Goal: Transaction & Acquisition: Purchase product/service

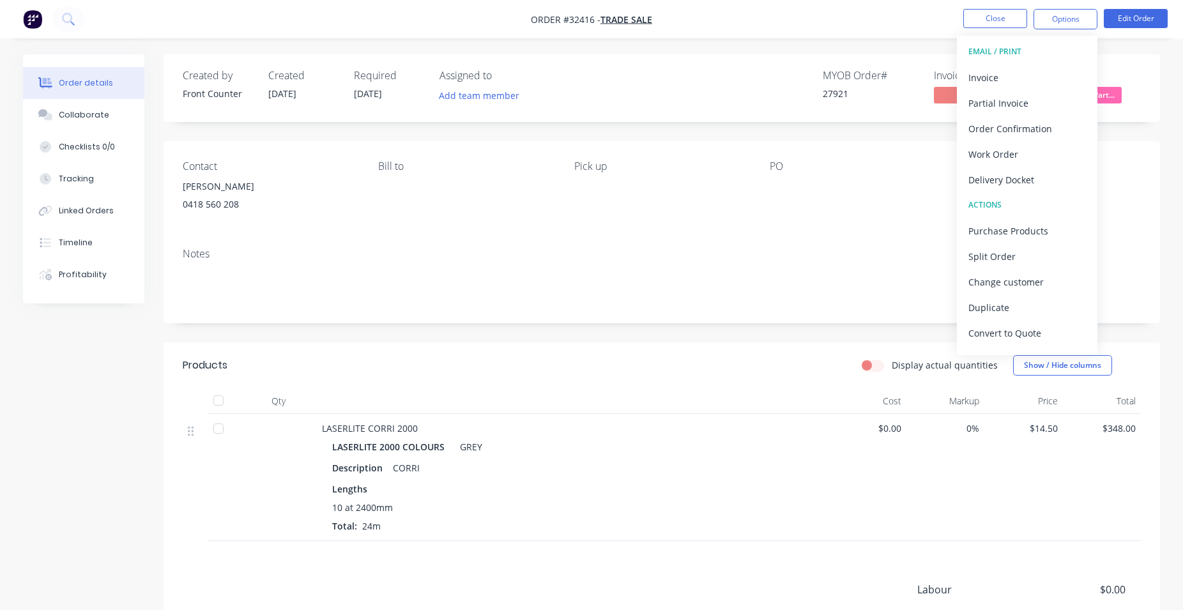
click at [33, 20] on img "button" at bounding box center [32, 19] width 19 height 19
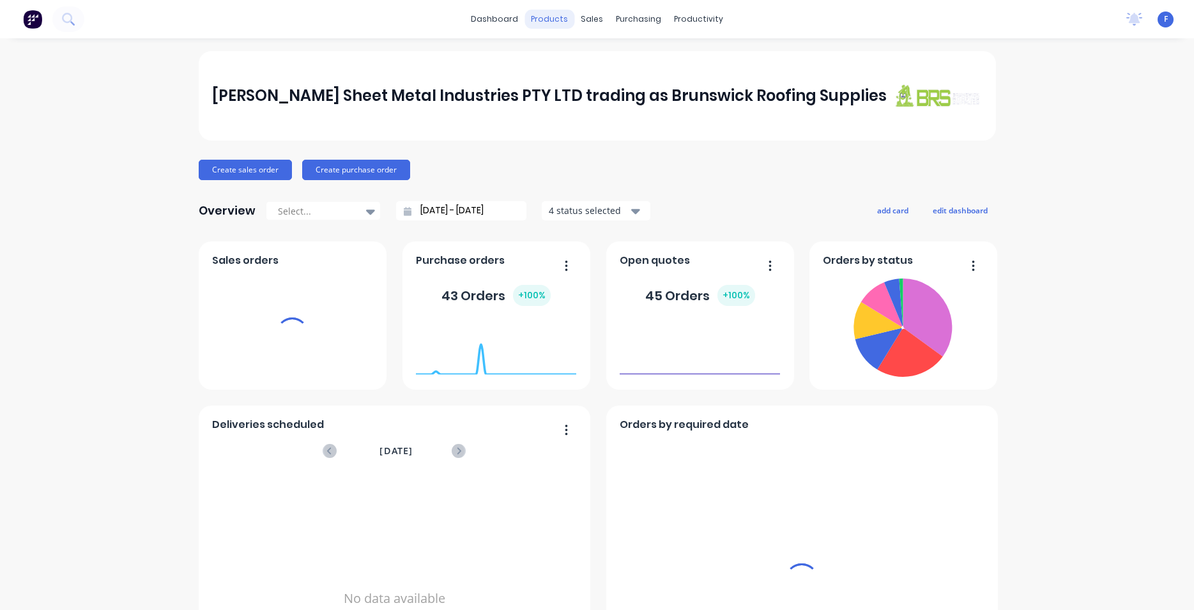
click at [549, 24] on div "products" at bounding box center [550, 19] width 50 height 19
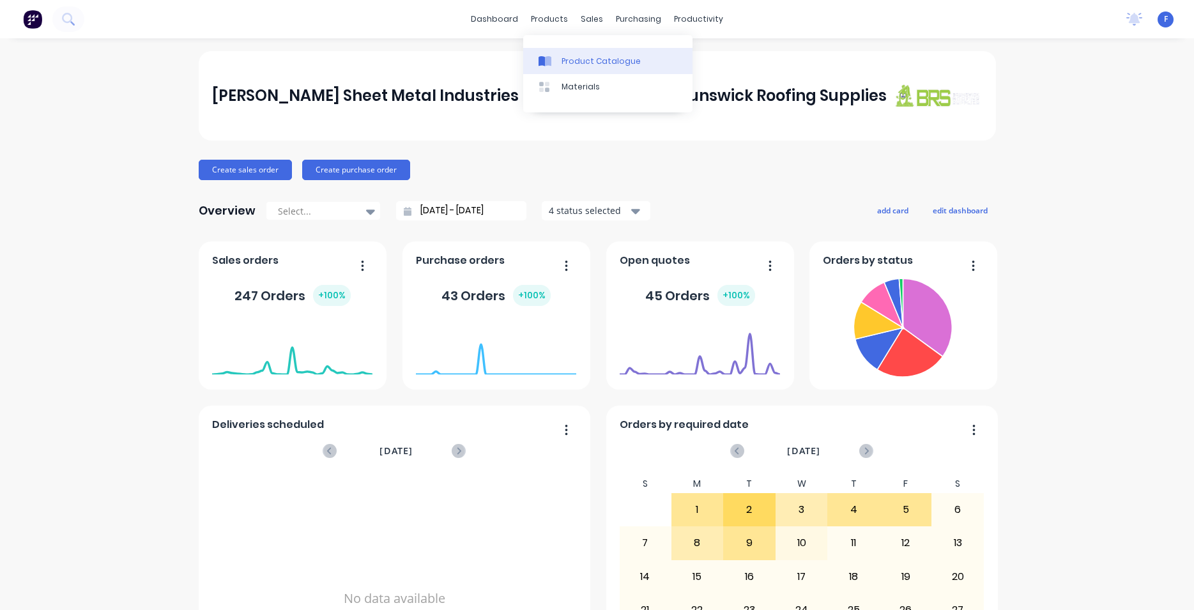
click at [581, 62] on div "Product Catalogue" at bounding box center [601, 62] width 79 height 12
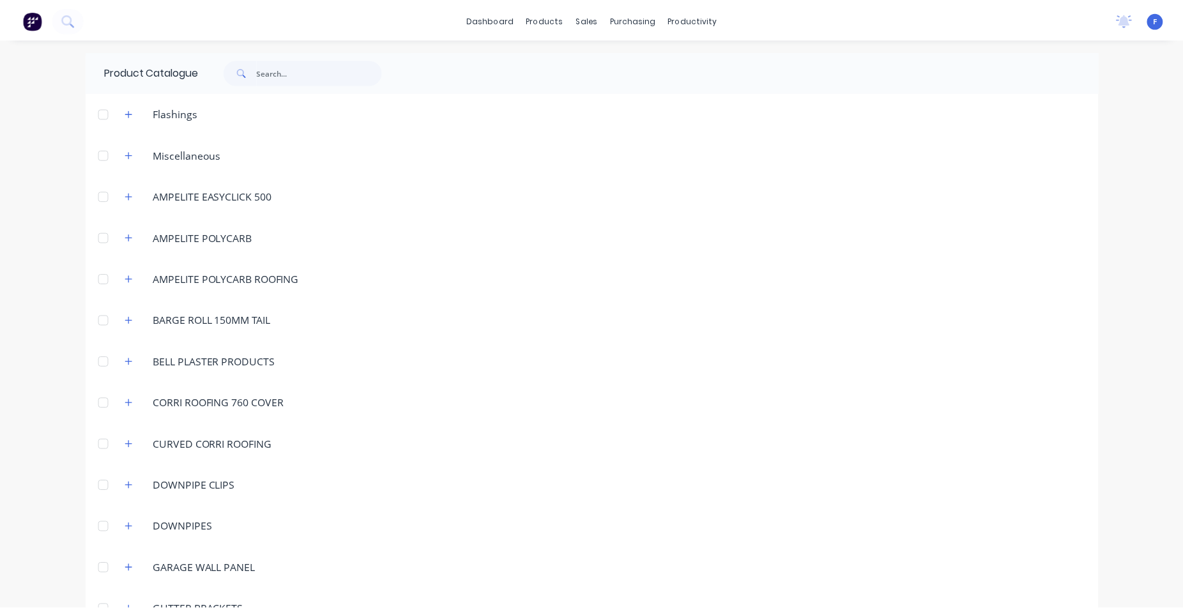
scroll to position [219, 0]
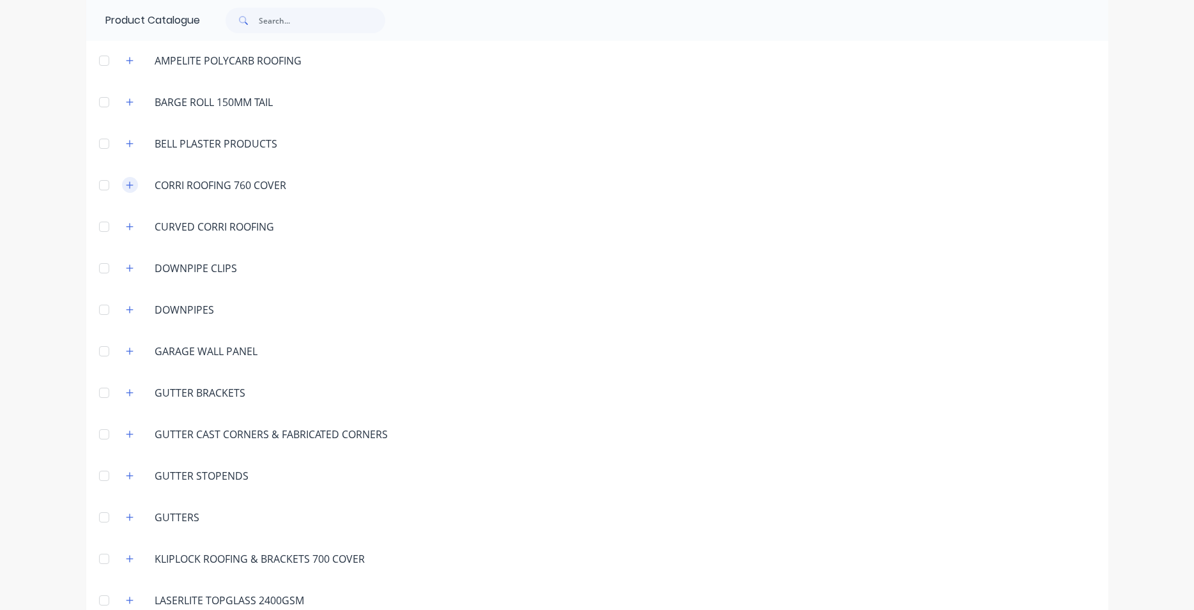
click at [126, 183] on icon "button" at bounding box center [130, 185] width 8 height 9
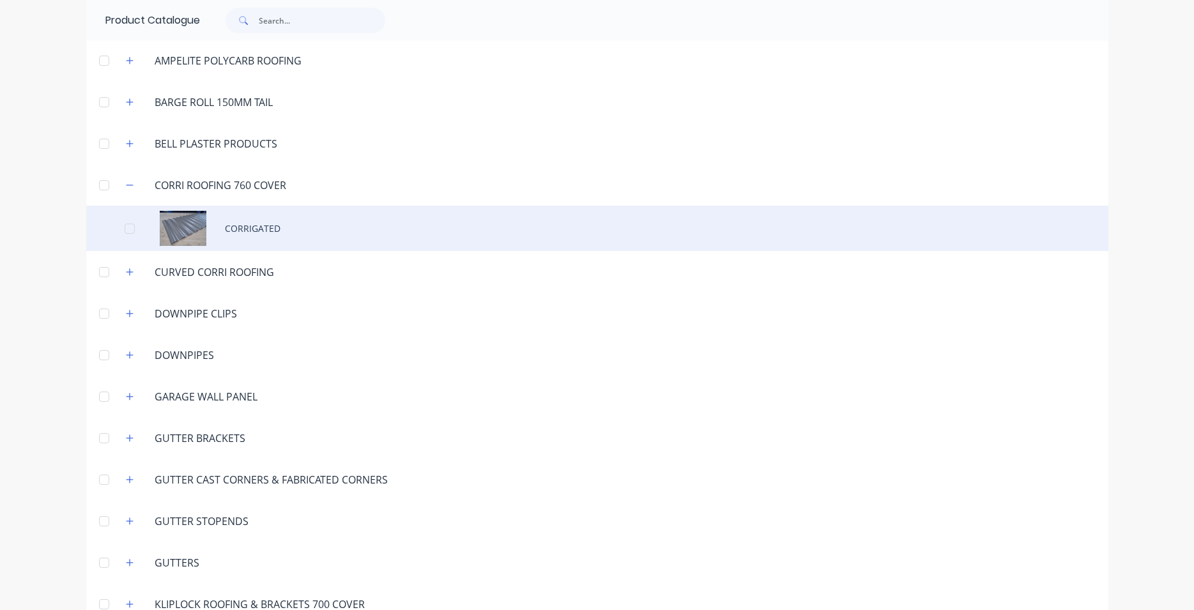
click at [256, 231] on div "CORRIGATED" at bounding box center [597, 228] width 1022 height 45
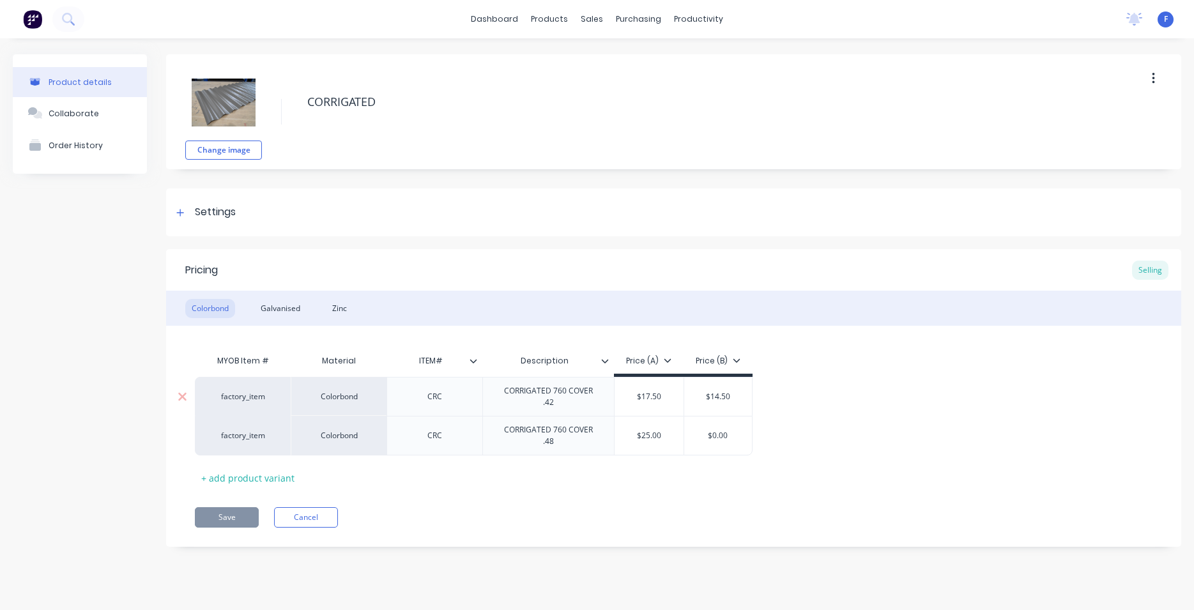
type textarea "x"
click at [30, 19] on img at bounding box center [32, 19] width 19 height 19
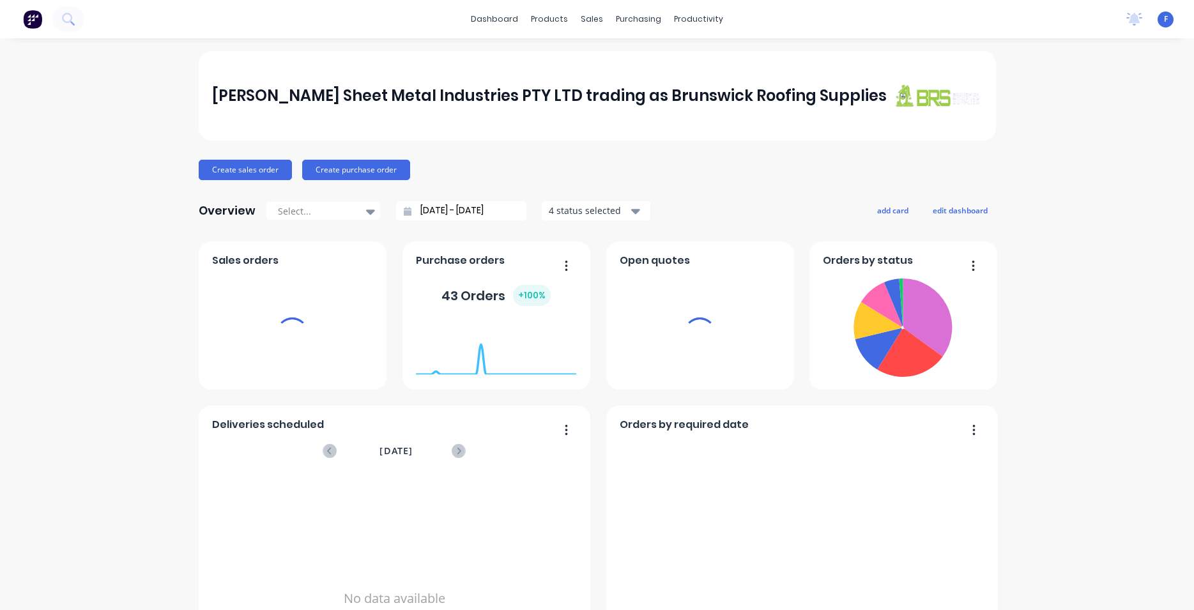
click at [594, 16] on div "sales" at bounding box center [591, 19] width 35 height 19
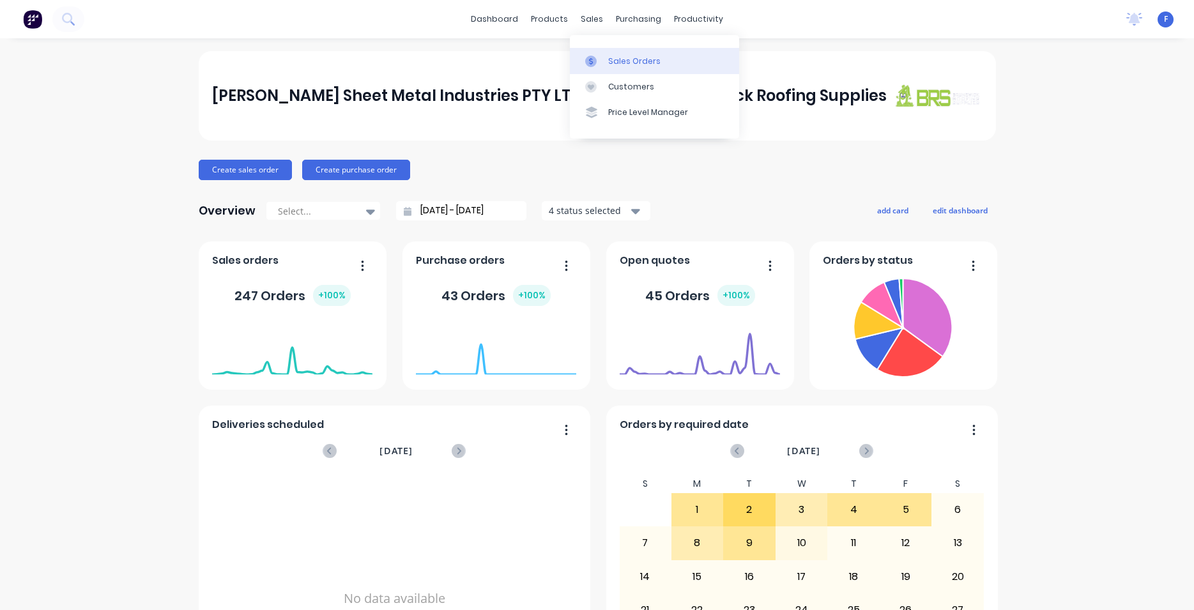
click at [640, 70] on link "Sales Orders" at bounding box center [654, 61] width 169 height 26
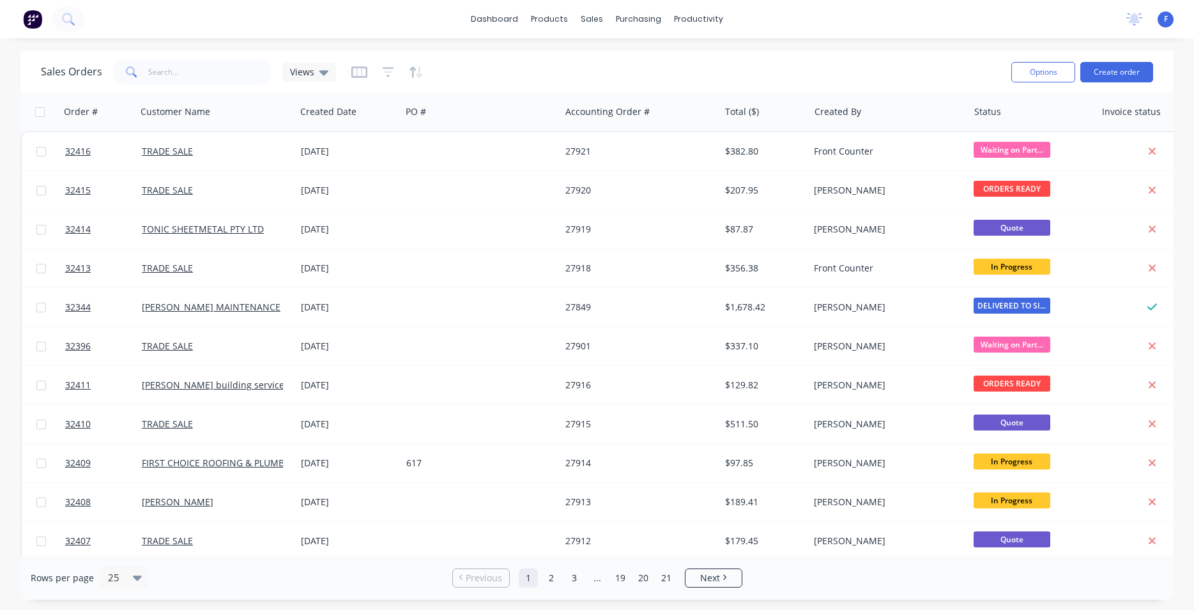
click at [835, 72] on div "Sales Orders Views" at bounding box center [521, 71] width 960 height 31
click at [1118, 72] on button "Create order" at bounding box center [1117, 72] width 73 height 20
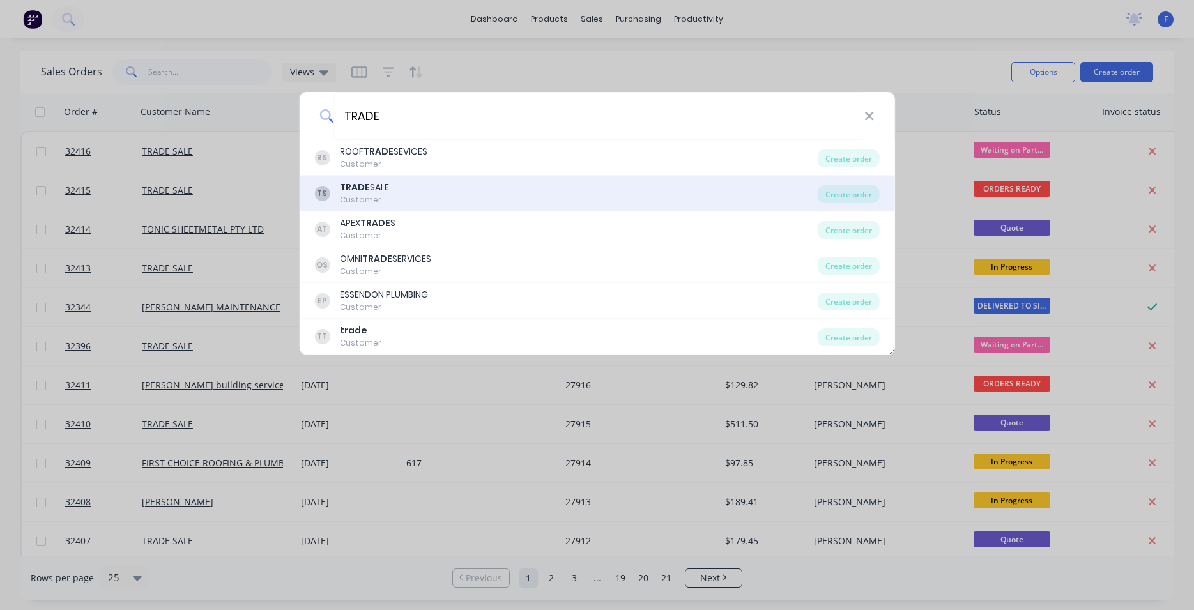
type input "TRADE"
click at [426, 184] on div "TS TRADE SALE Customer" at bounding box center [566, 193] width 504 height 25
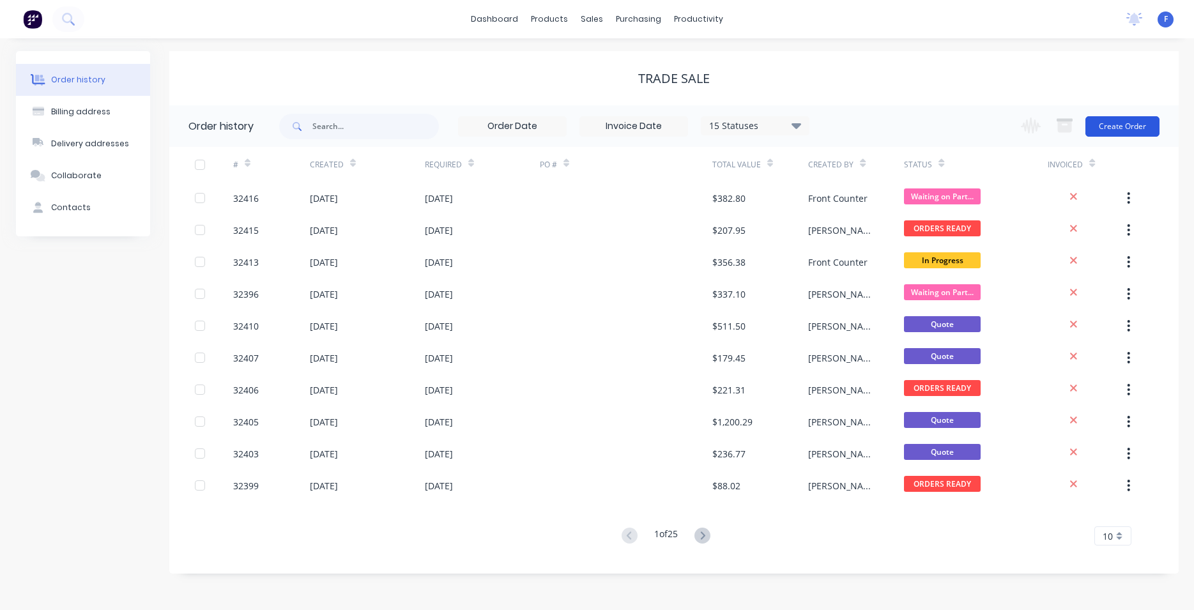
click at [1137, 125] on button "Create Order" at bounding box center [1123, 126] width 74 height 20
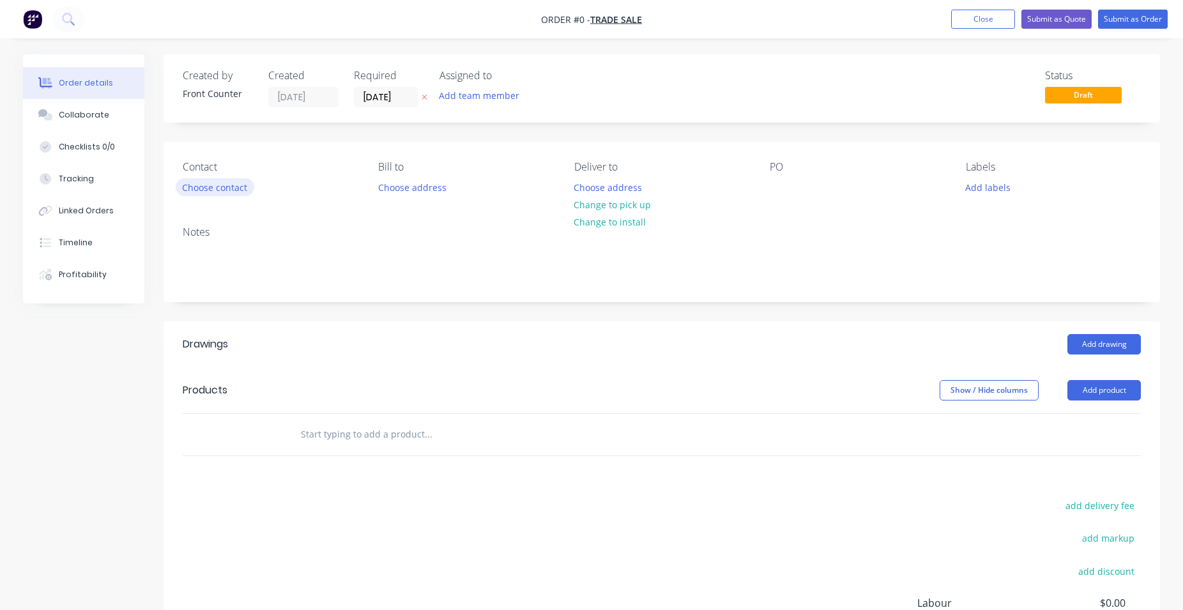
click at [229, 188] on button "Choose contact" at bounding box center [215, 186] width 79 height 17
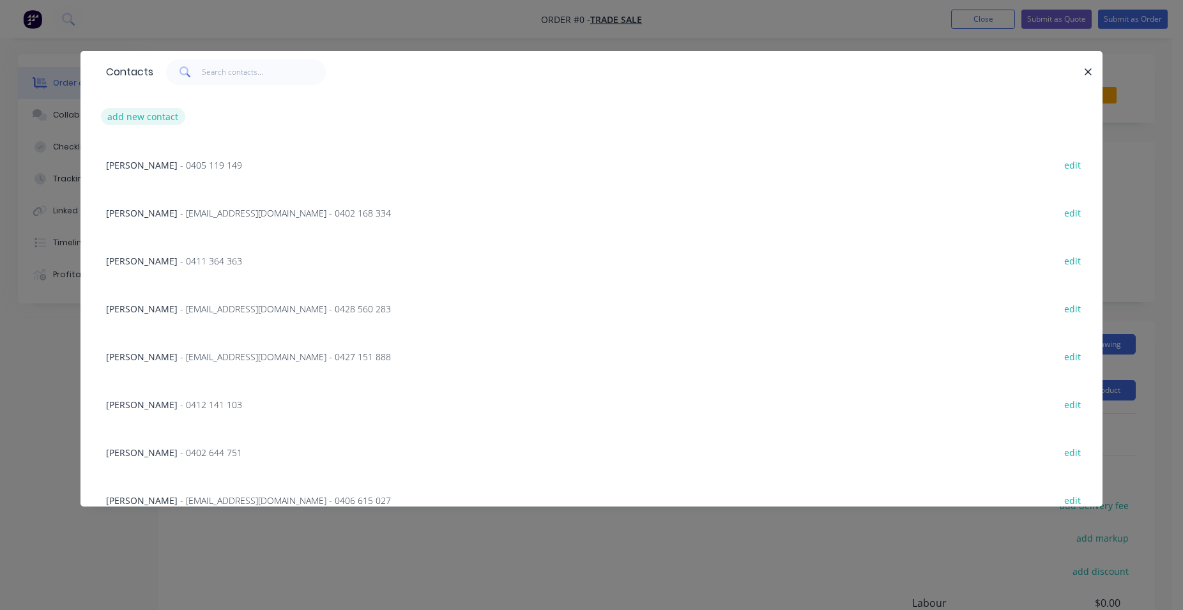
click at [122, 116] on button "add new contact" at bounding box center [143, 116] width 84 height 17
select select "AU"
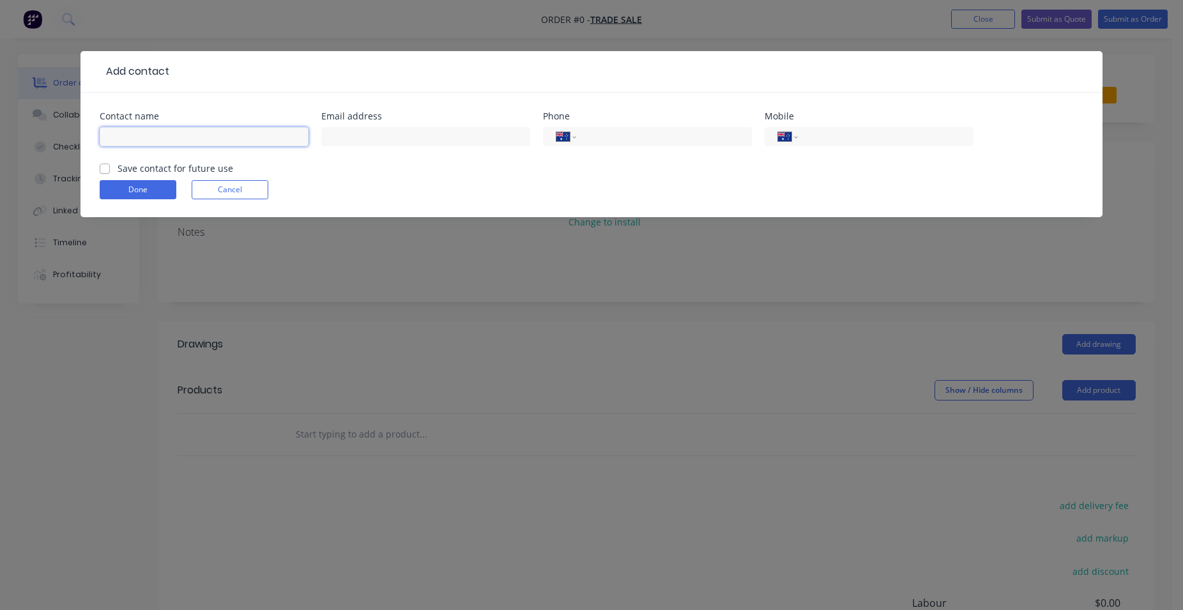
click at [176, 129] on input "text" at bounding box center [204, 136] width 209 height 19
type input "D"
type input "BEN"
type input "0432 981 332"
click at [118, 169] on label "Save contact for future use" at bounding box center [176, 168] width 116 height 13
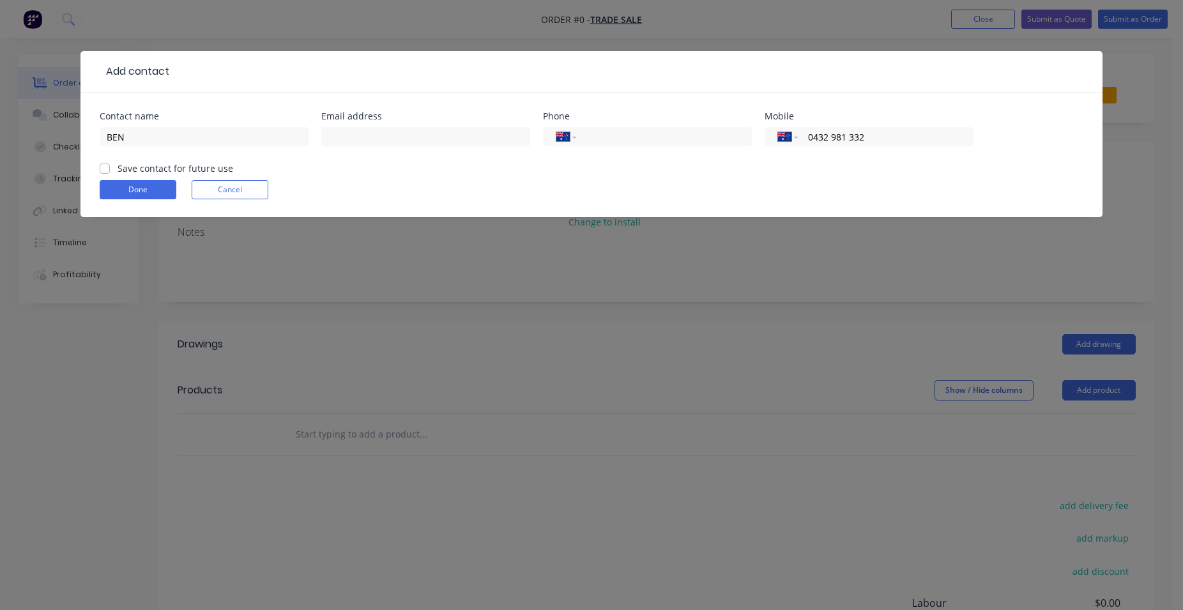
click at [101, 169] on input "Save contact for future use" at bounding box center [105, 168] width 10 height 12
checkbox input "true"
click at [142, 189] on button "Done" at bounding box center [138, 189] width 77 height 19
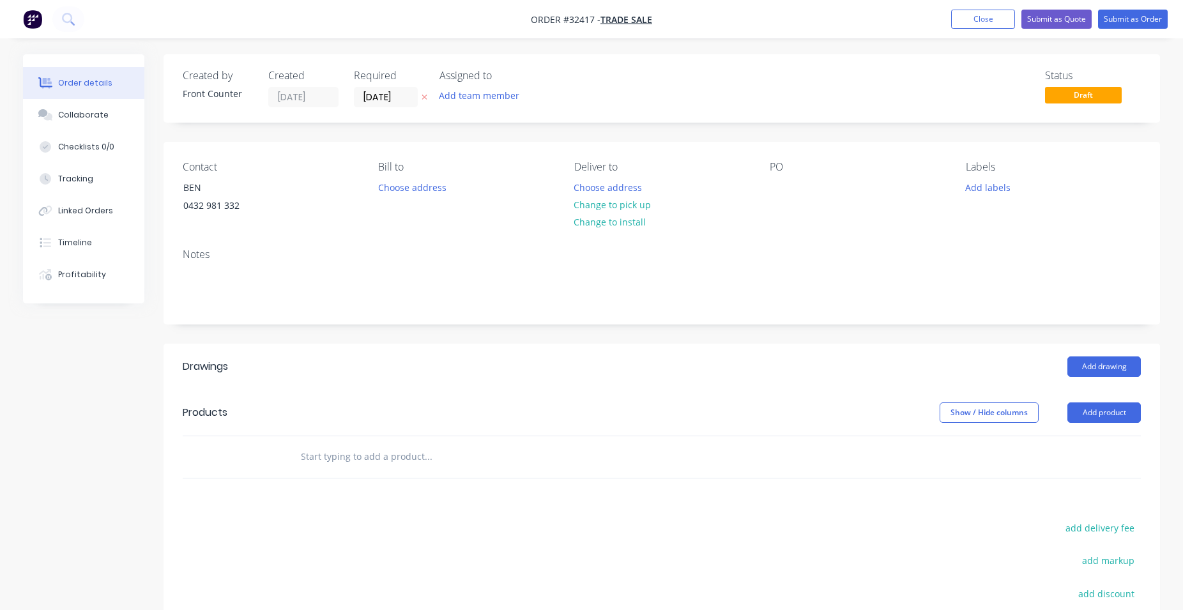
click at [400, 456] on input "text" at bounding box center [428, 457] width 256 height 26
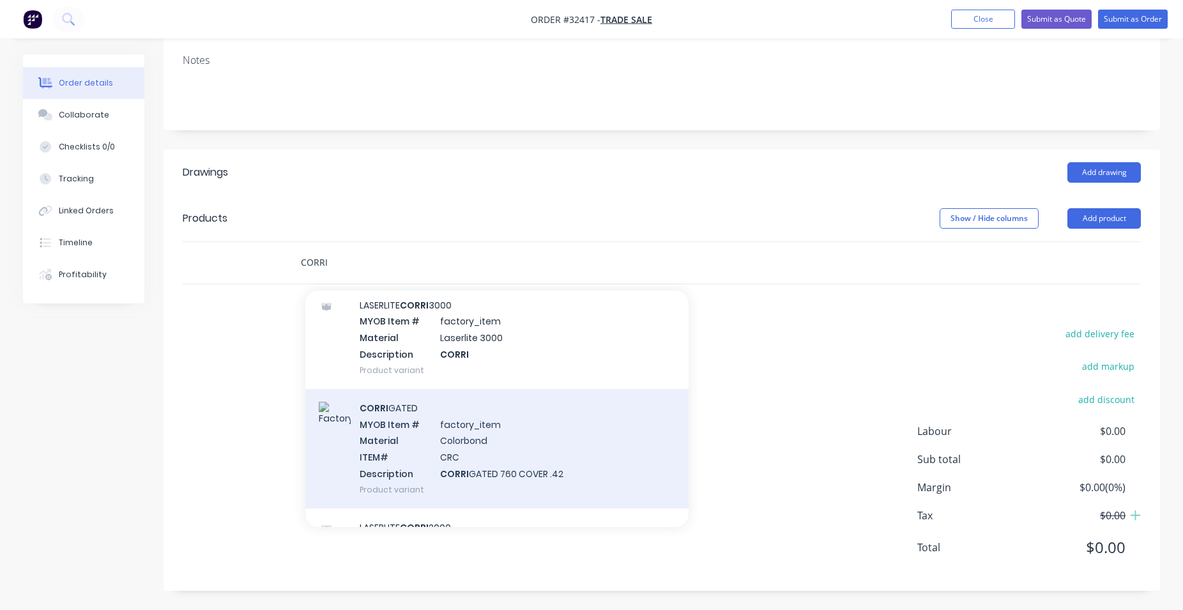
scroll to position [73, 0]
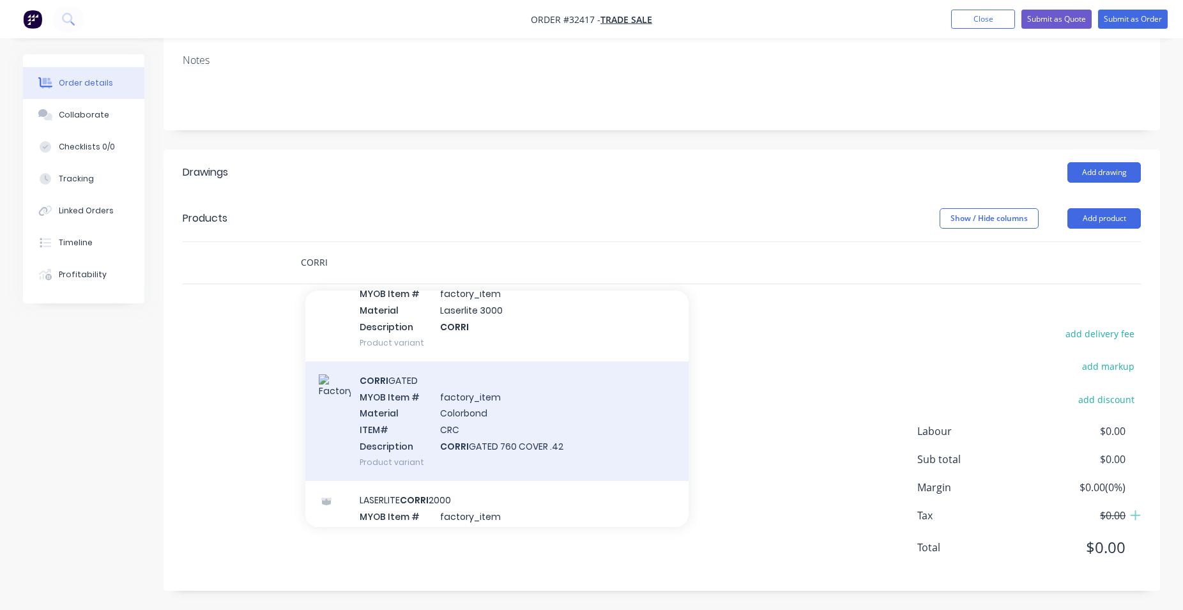
type input "CORRI"
click at [566, 412] on div "CORRI GATED MYOB Item # factory_item Material Colorbond ITEM# CRC Description C…" at bounding box center [496, 421] width 383 height 119
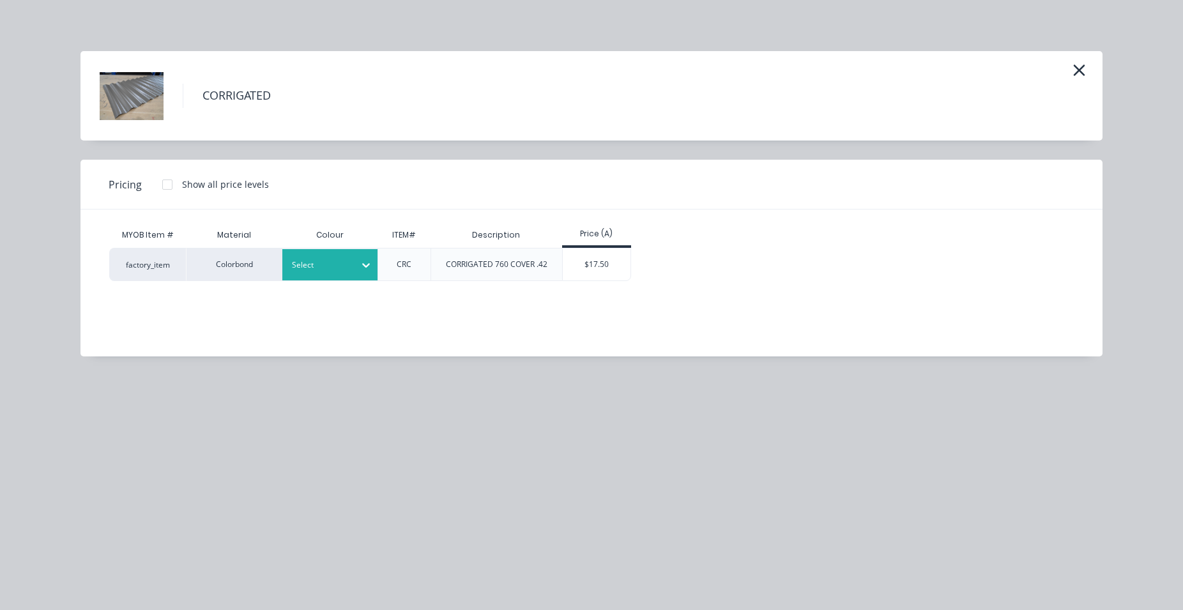
click at [354, 252] on div "Select" at bounding box center [330, 264] width 96 height 31
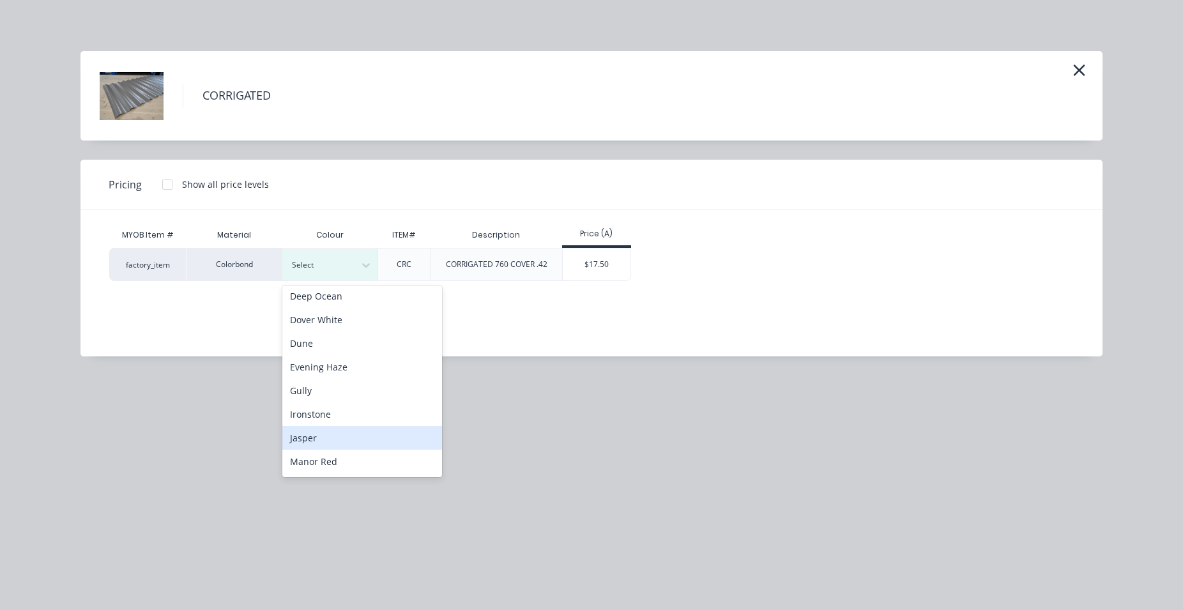
scroll to position [291, 0]
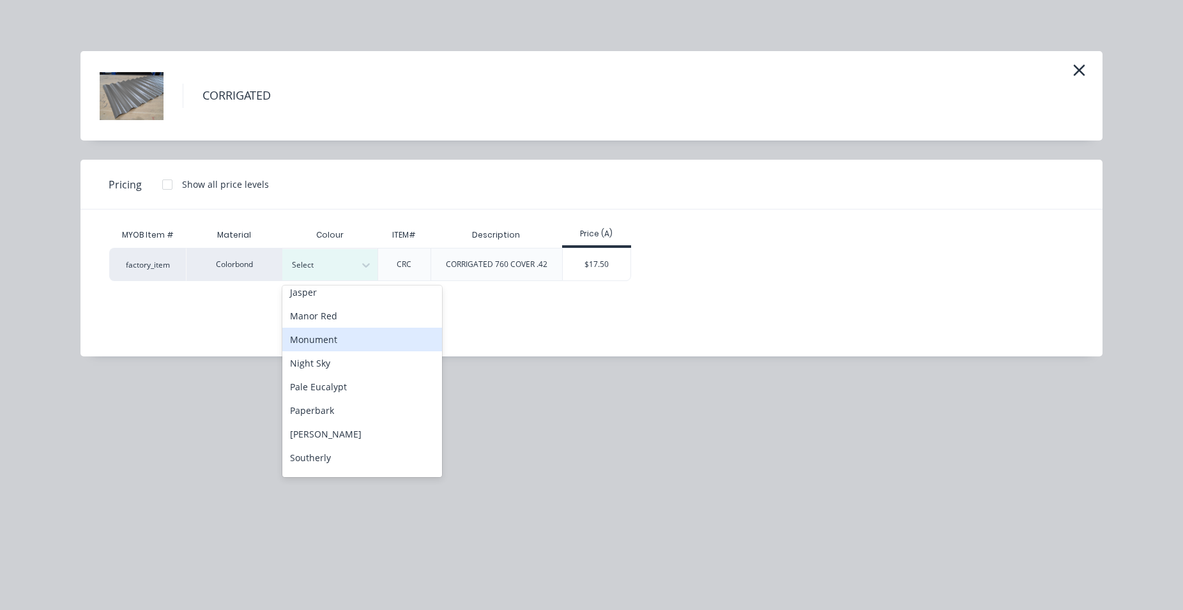
click at [356, 333] on div "Monument" at bounding box center [362, 340] width 160 height 24
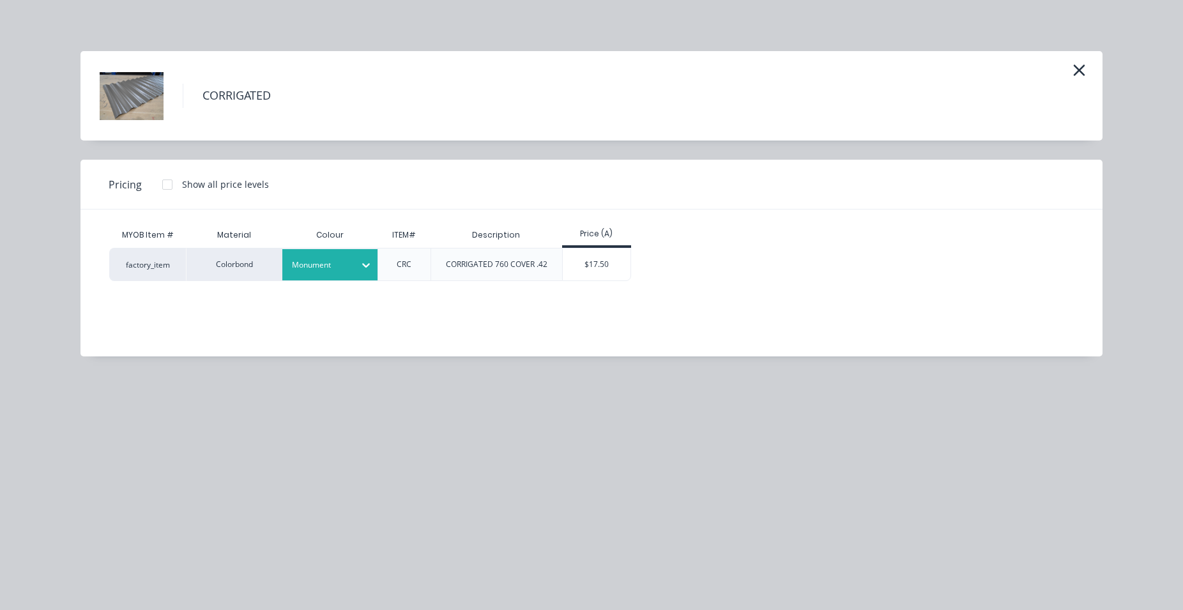
click at [599, 270] on div "$17.50" at bounding box center [597, 265] width 68 height 32
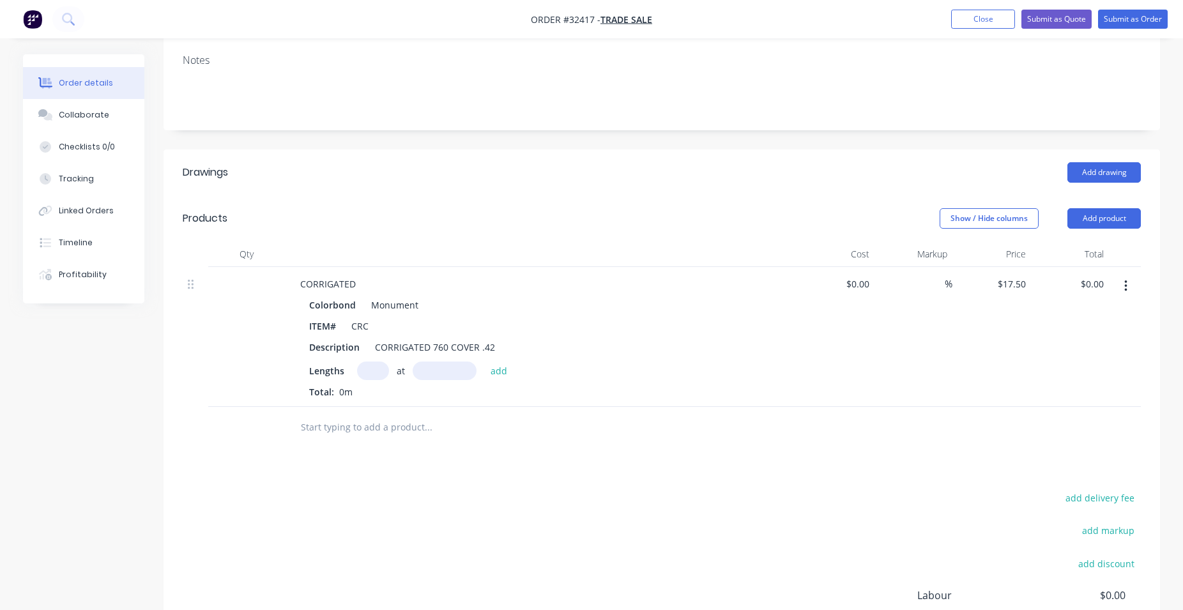
click at [375, 374] on input "text" at bounding box center [373, 371] width 32 height 19
type input "8"
type input "2490"
click at [484, 362] on button "add" at bounding box center [499, 370] width 30 height 17
type input "$348.60"
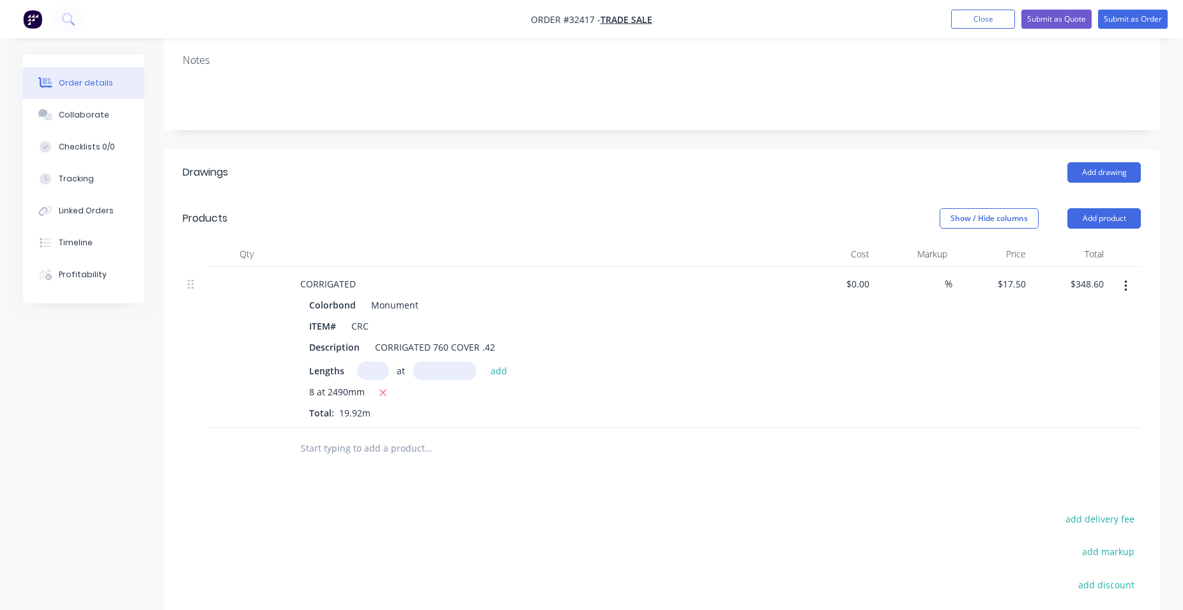
scroll to position [380, 0]
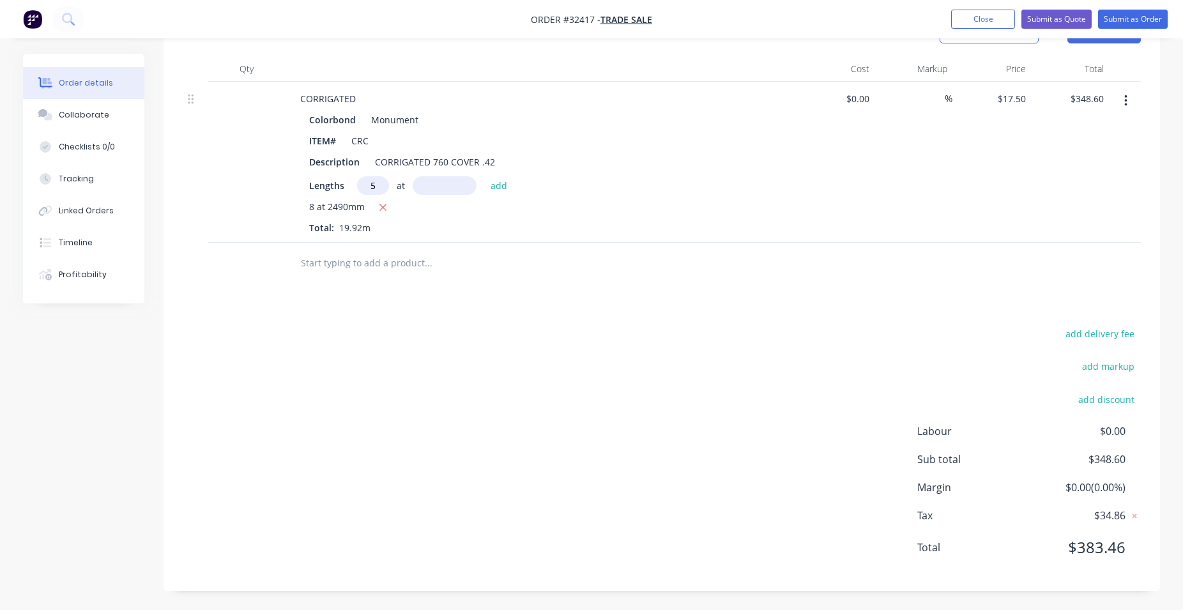
type input "5"
type input "2000"
click at [484, 176] on button "add" at bounding box center [499, 184] width 30 height 17
type input "$523.60"
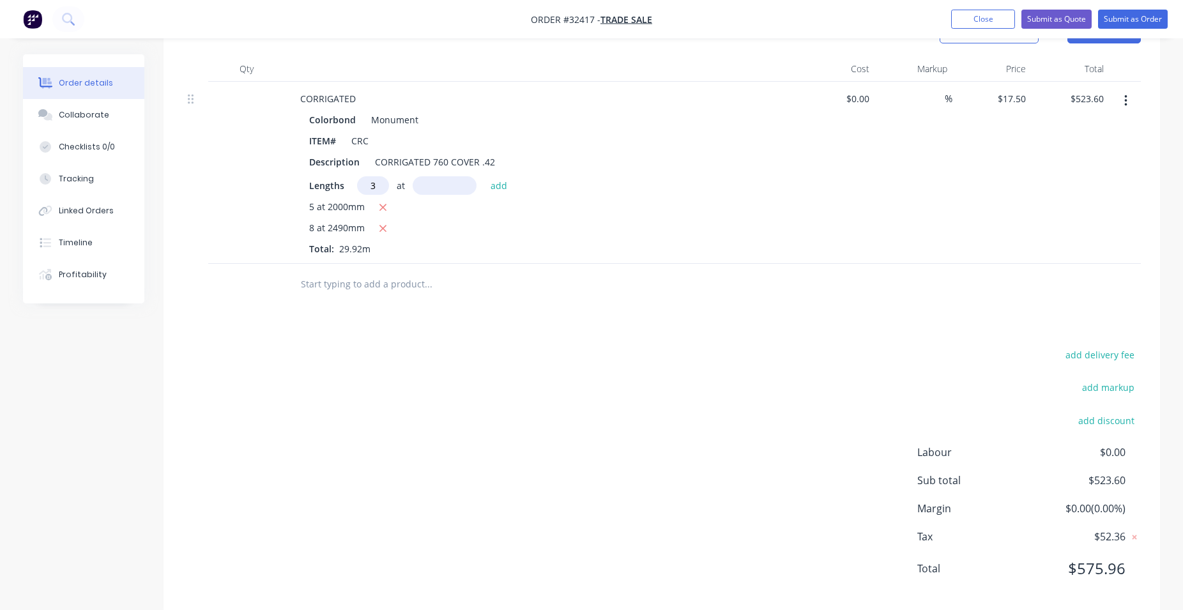
type input "3"
type input "800"
click at [484, 176] on button "add" at bounding box center [499, 184] width 30 height 17
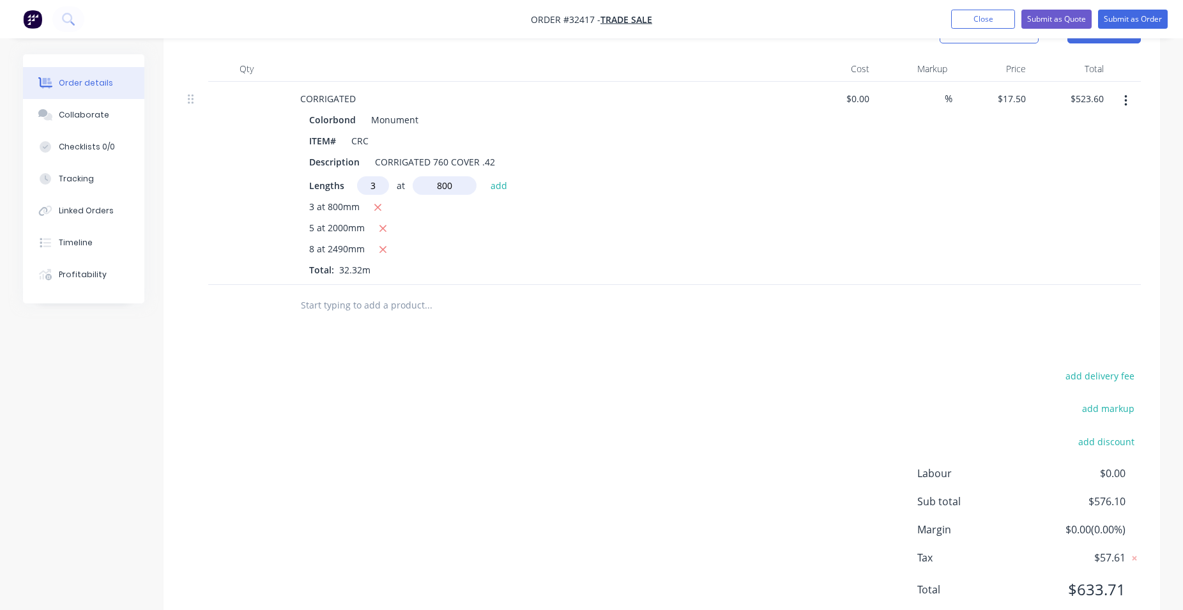
type input "$576.10"
type input "3"
type input "220"
click at [484, 176] on button "add" at bounding box center [499, 184] width 30 height 17
type input "$628.60"
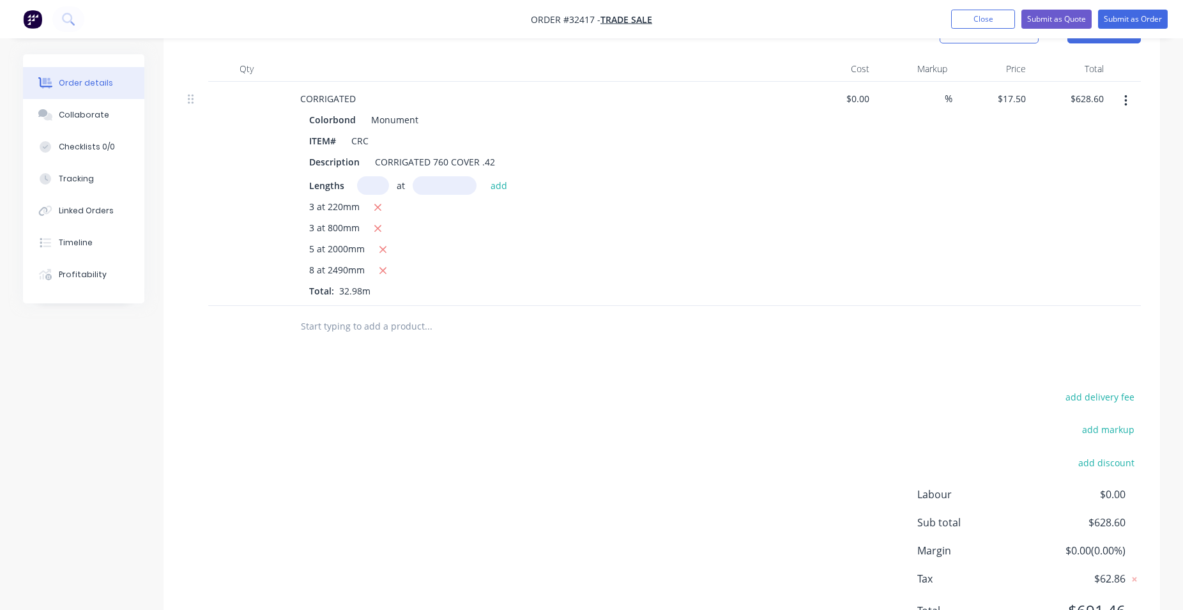
click at [378, 323] on input "text" at bounding box center [428, 327] width 256 height 26
click at [401, 328] on input "text" at bounding box center [428, 327] width 256 height 26
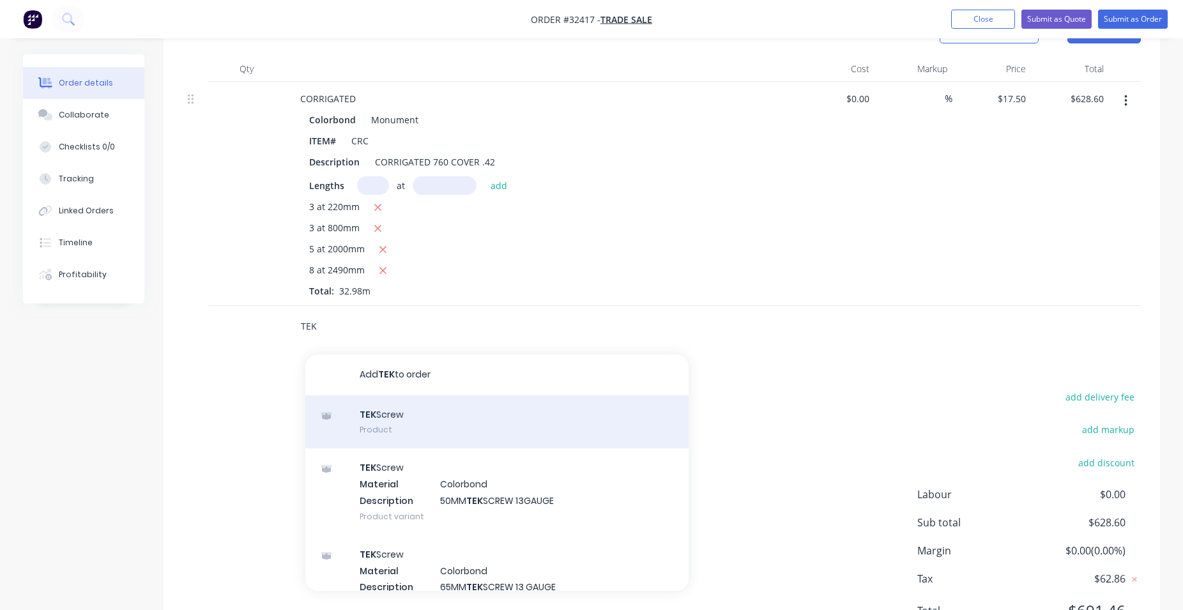
type input "TEK"
click at [408, 420] on div "TEK Screw Product" at bounding box center [496, 423] width 383 height 54
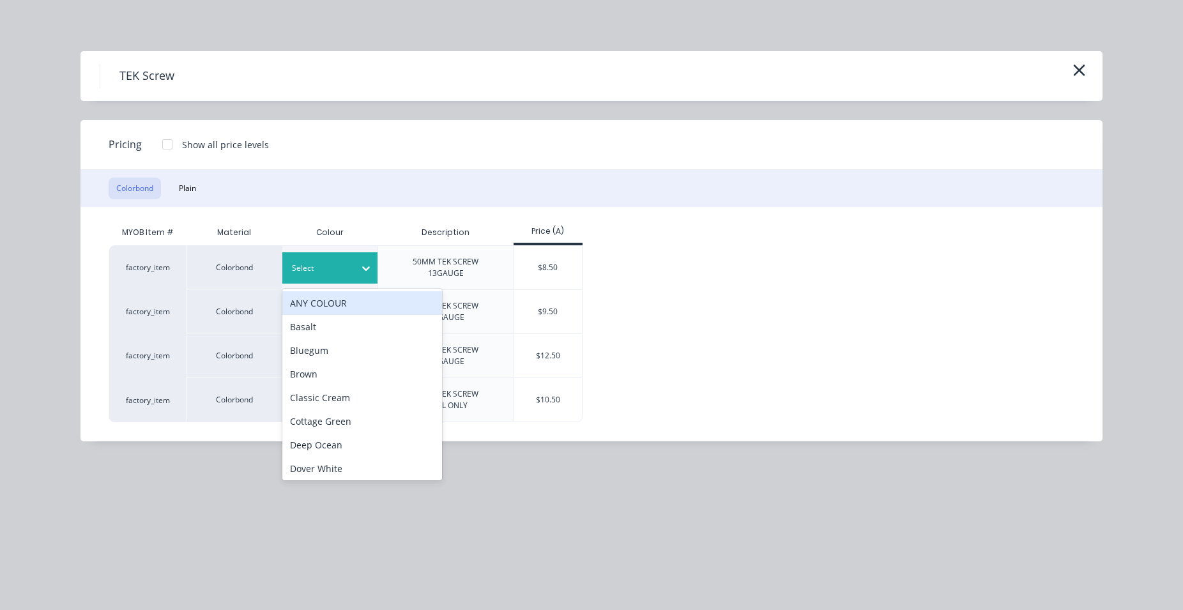
click at [357, 259] on div at bounding box center [366, 268] width 23 height 20
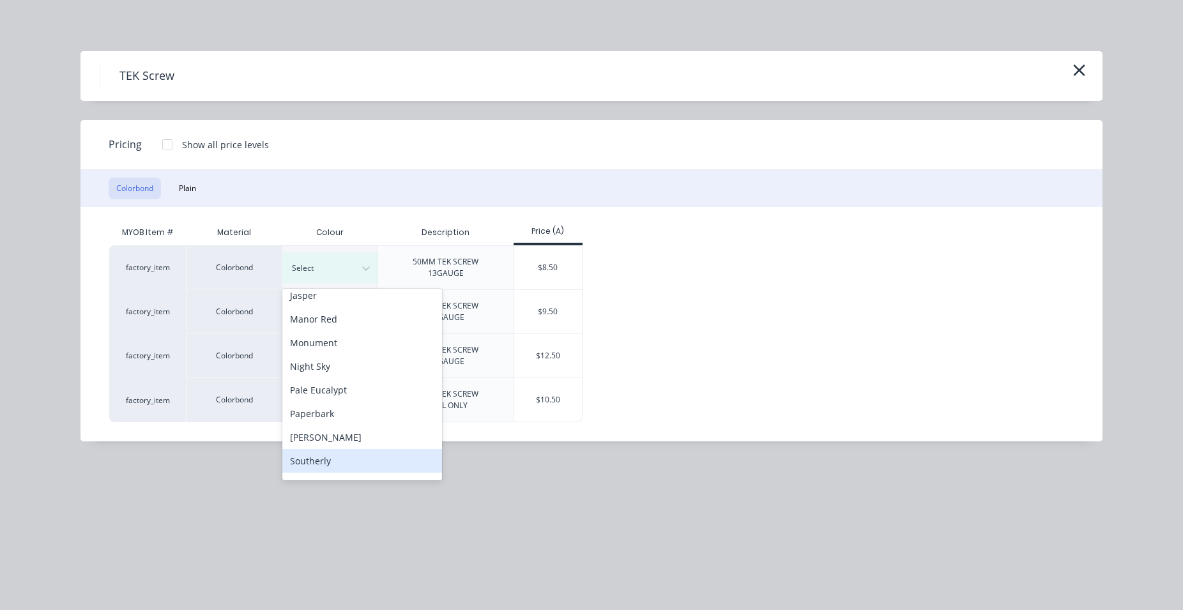
scroll to position [219, 0]
click at [335, 411] on div "Monument" at bounding box center [362, 416] width 160 height 24
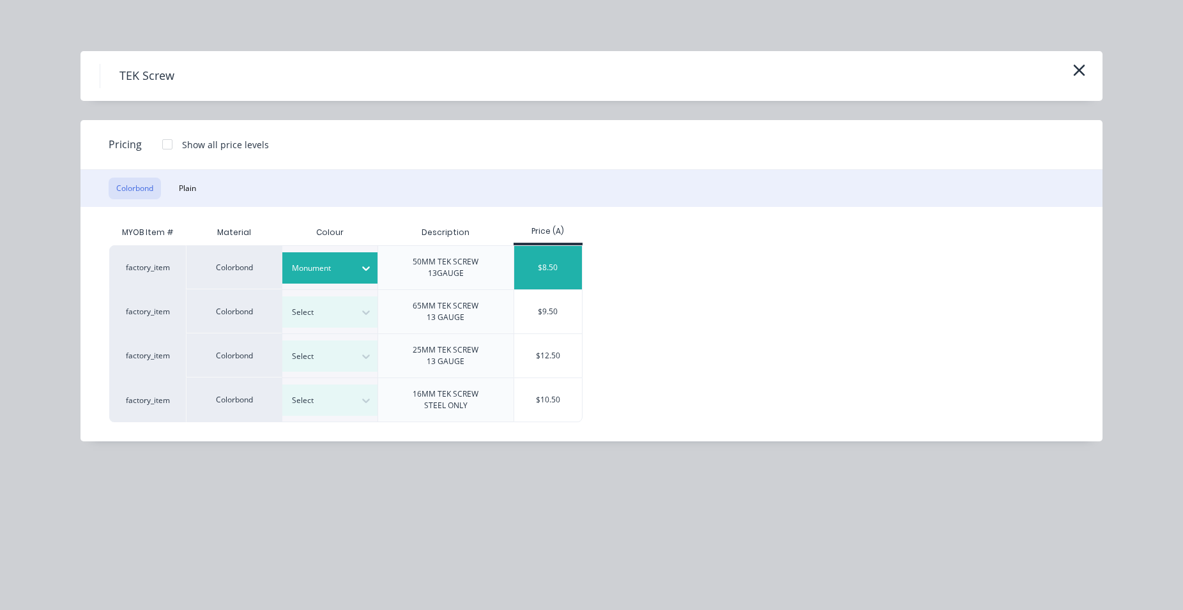
click at [528, 266] on div "$8.50" at bounding box center [548, 267] width 68 height 43
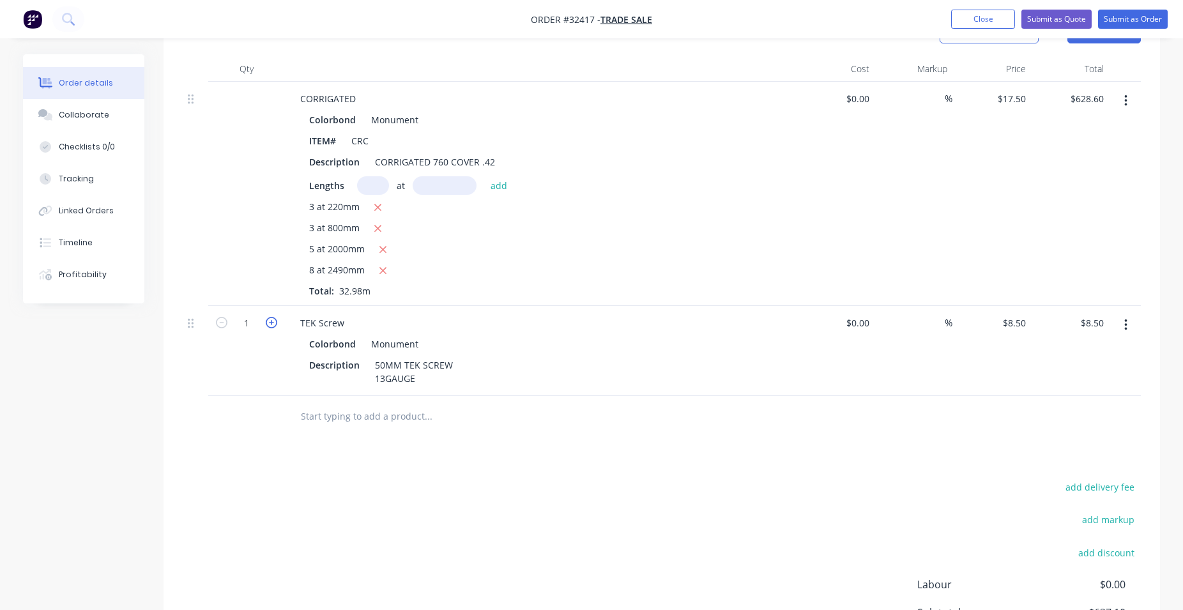
click at [272, 321] on icon "button" at bounding box center [272, 323] width 12 height 12
type input "2"
type input "$17.00"
click at [272, 321] on icon "button" at bounding box center [272, 323] width 12 height 12
type input "3"
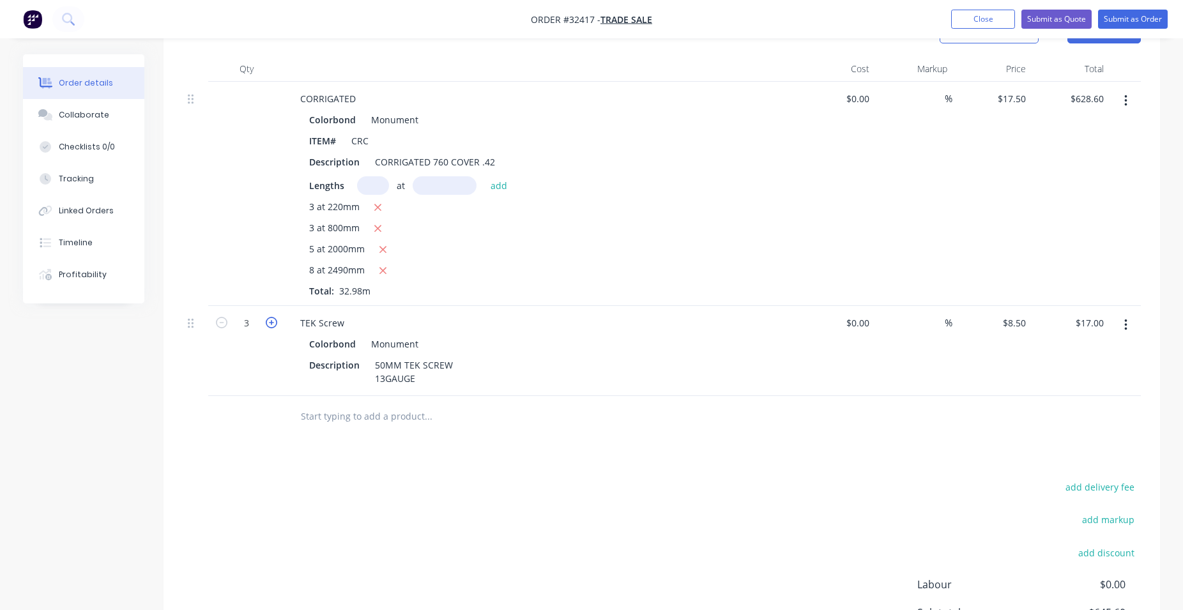
type input "$25.50"
click at [272, 321] on icon "button" at bounding box center [272, 323] width 12 height 12
type input "4"
type input "$34.00"
click at [272, 321] on icon "button" at bounding box center [272, 323] width 12 height 12
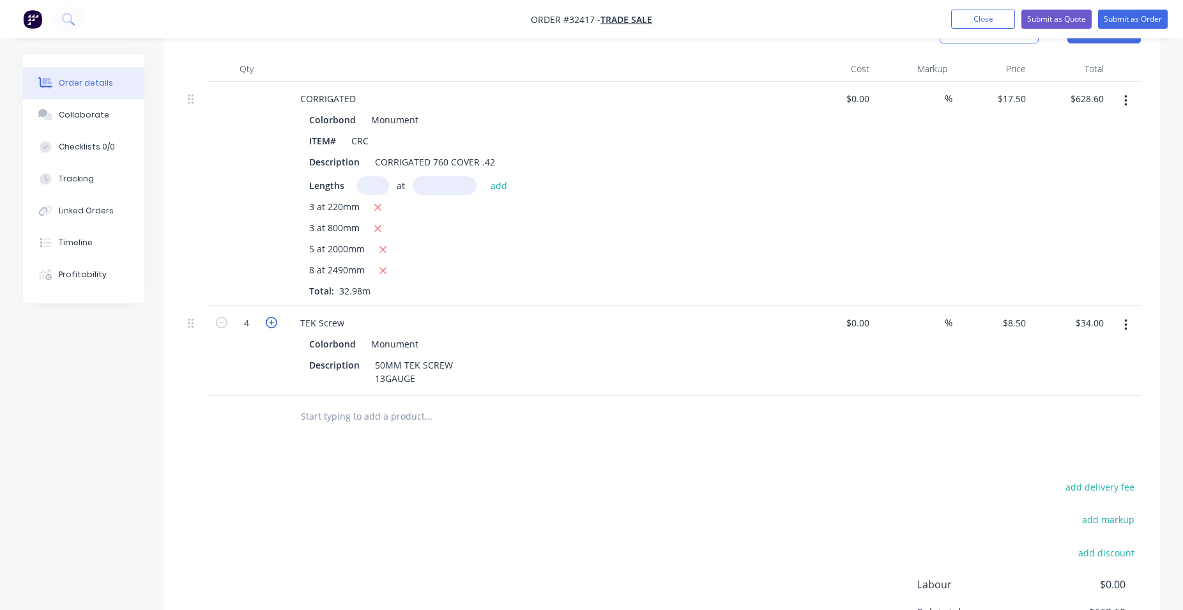
type input "5"
type input "$42.50"
click at [348, 412] on input "text" at bounding box center [428, 417] width 256 height 26
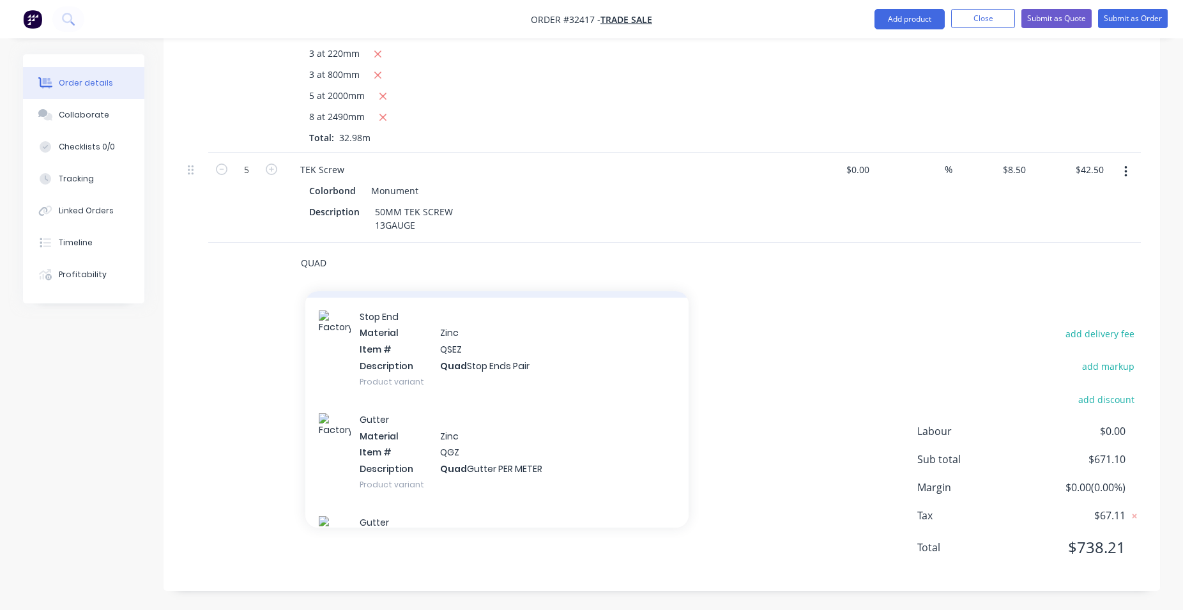
scroll to position [3642, 0]
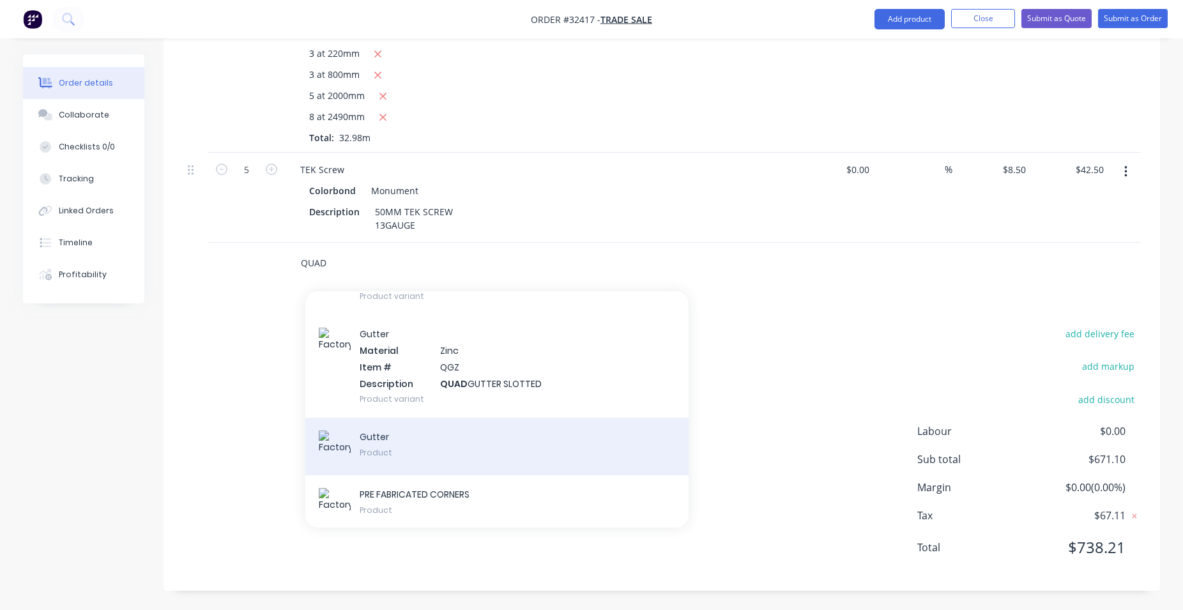
type input "QUAD"
click at [491, 449] on div "Gutter Product" at bounding box center [496, 447] width 383 height 58
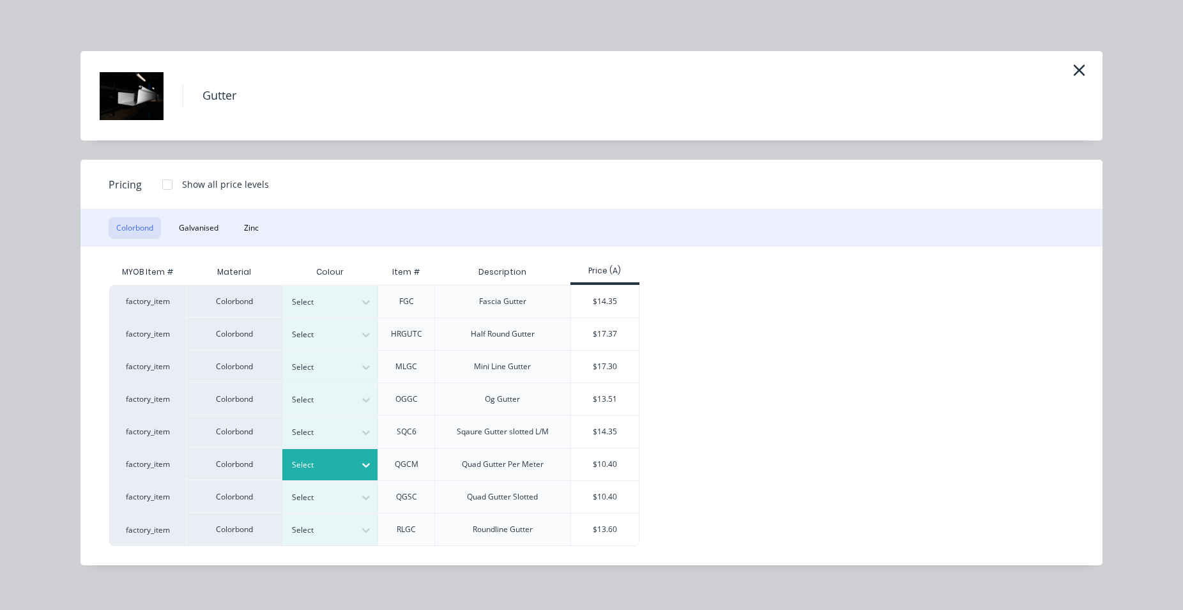
click at [365, 459] on div at bounding box center [366, 465] width 23 height 20
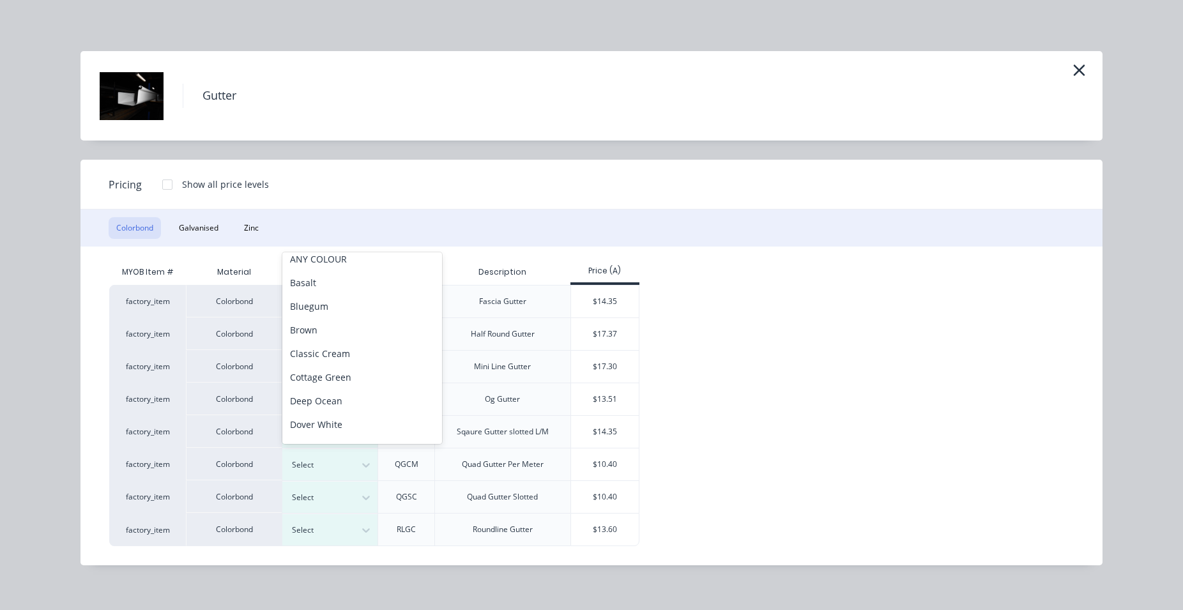
scroll to position [226, 0]
click at [346, 367] on div "Monument" at bounding box center [362, 372] width 160 height 24
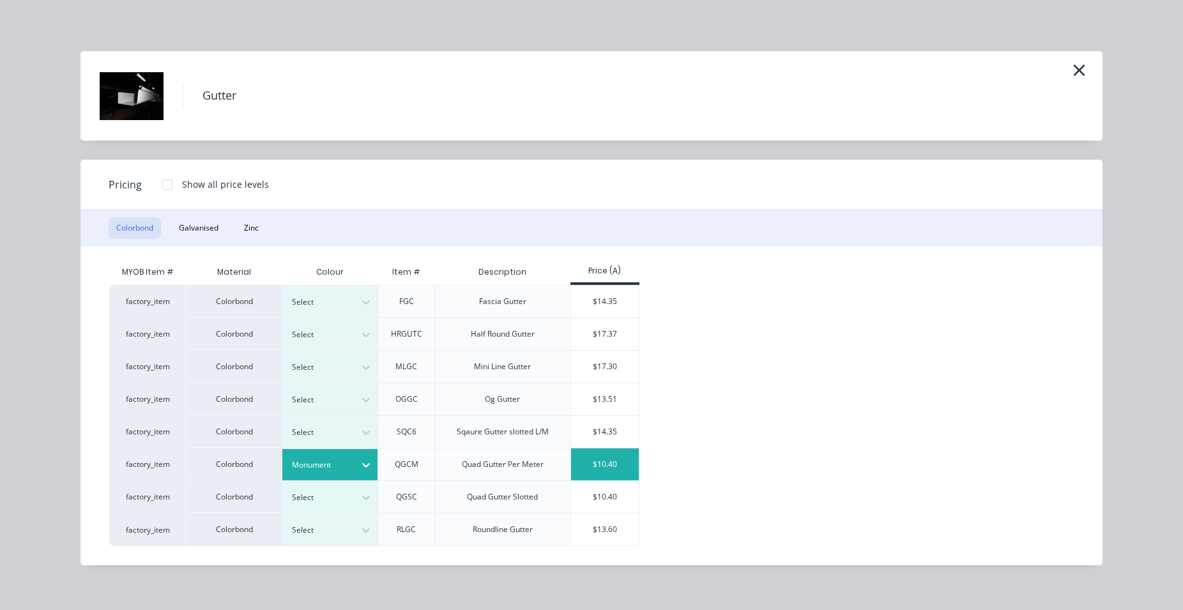
click at [608, 459] on div "$10.40" at bounding box center [605, 465] width 68 height 32
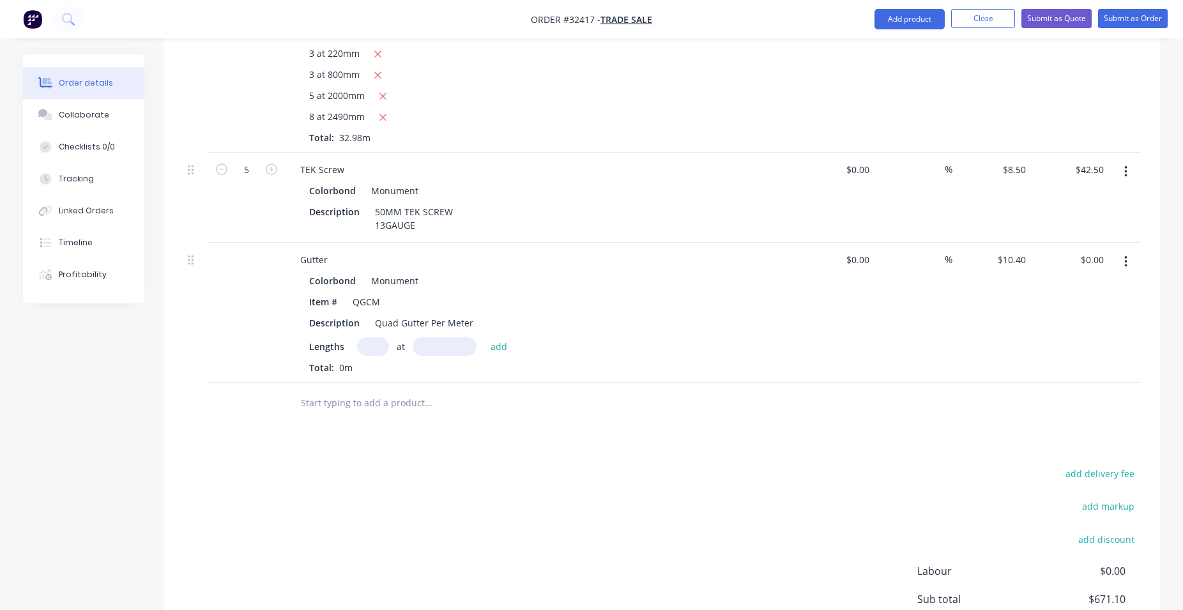
click at [379, 345] on input "text" at bounding box center [373, 346] width 32 height 19
type input "1"
type input "2"
type input "3000"
click at [484, 337] on button "add" at bounding box center [499, 345] width 30 height 17
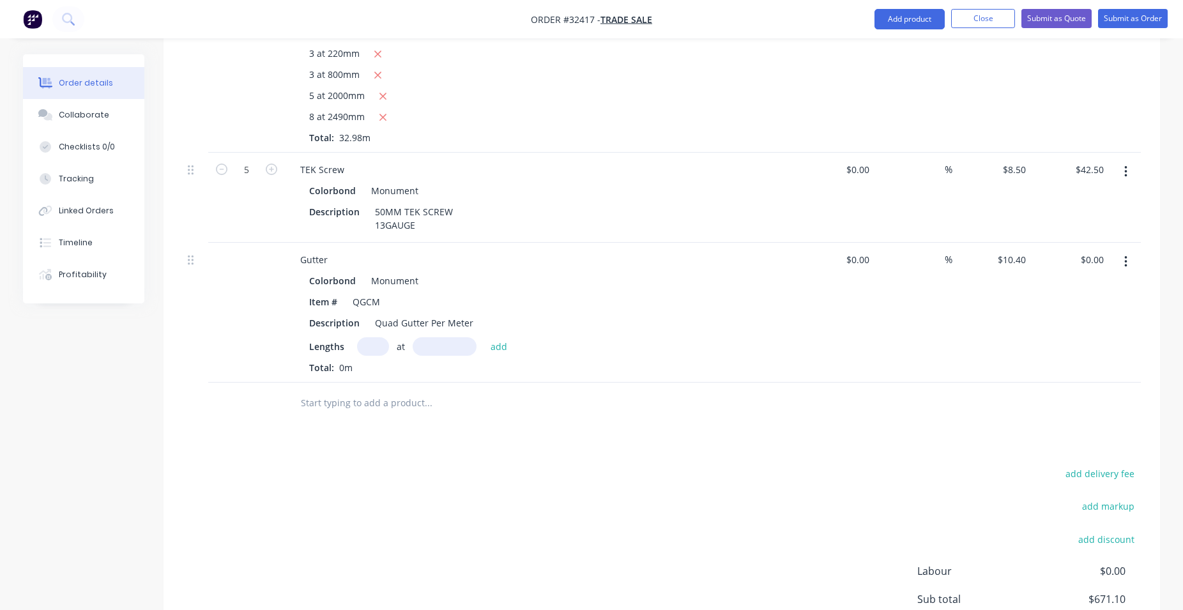
type input "$31.20"
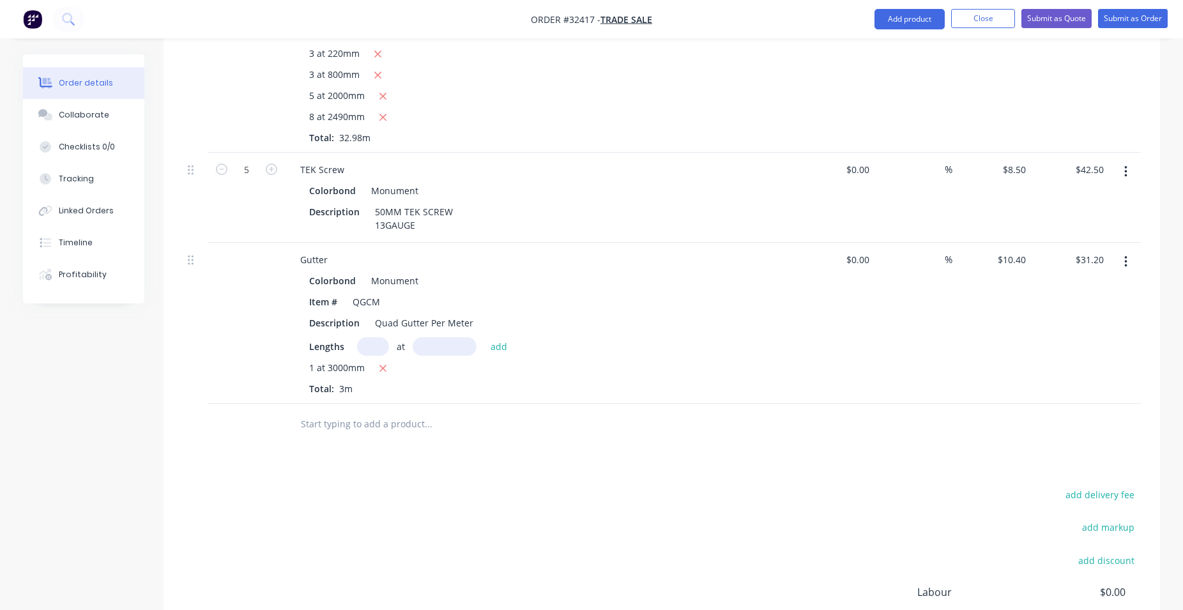
click at [385, 429] on input "text" at bounding box center [428, 425] width 256 height 26
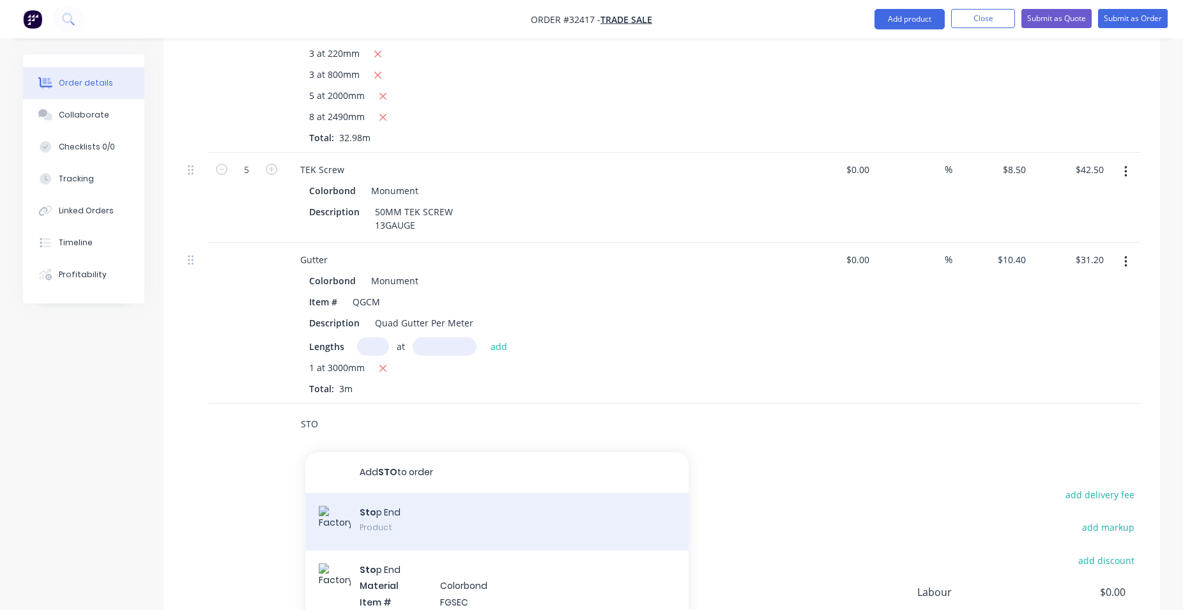
type input "STO"
click at [436, 513] on div "Sto p End Product" at bounding box center [496, 522] width 383 height 58
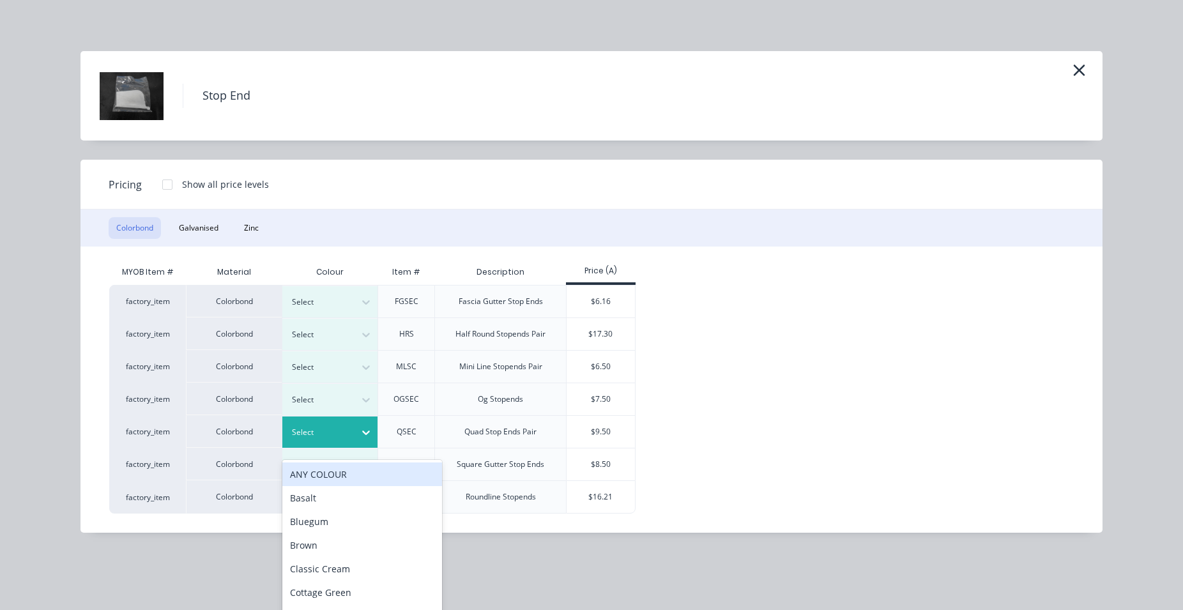
click at [371, 434] on icon at bounding box center [366, 432] width 13 height 13
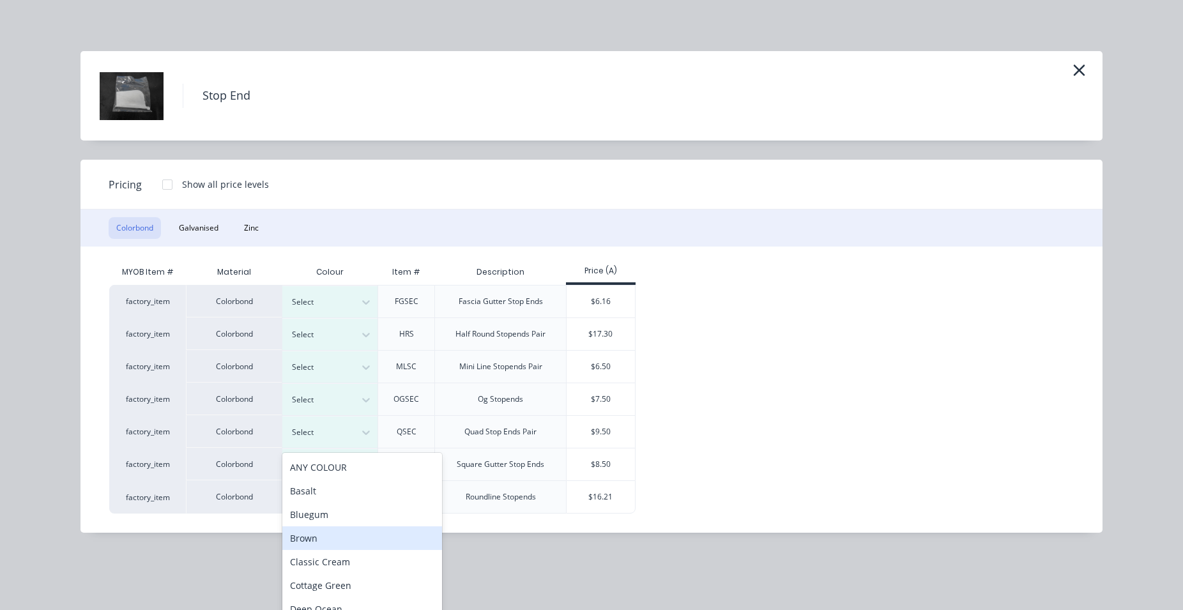
scroll to position [291, 0]
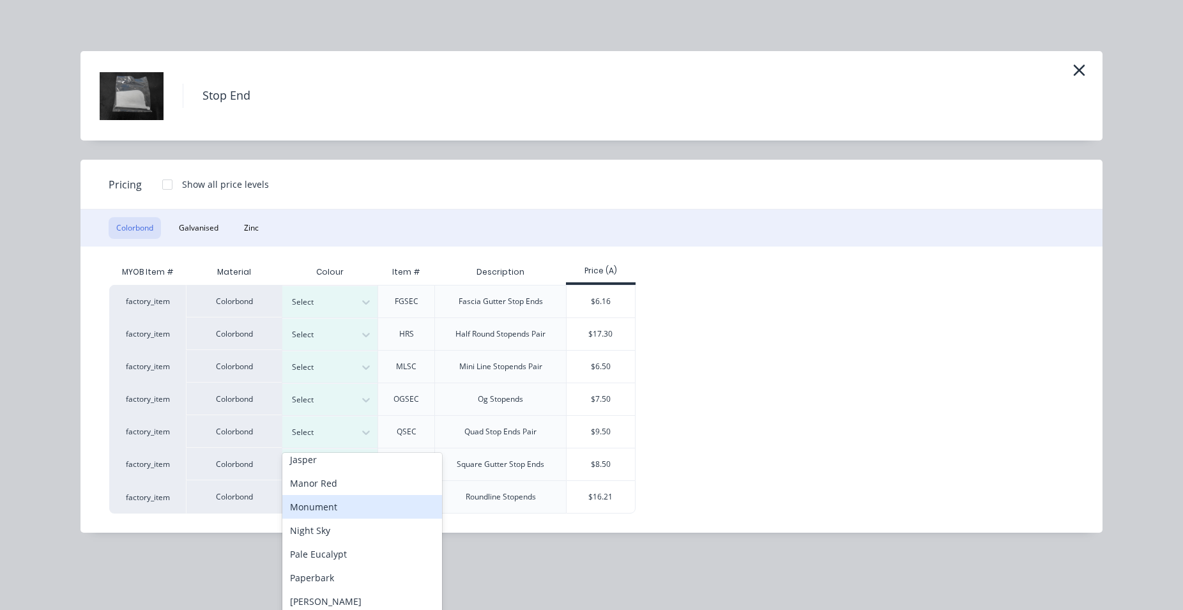
click at [351, 508] on div "Monument" at bounding box center [362, 507] width 160 height 24
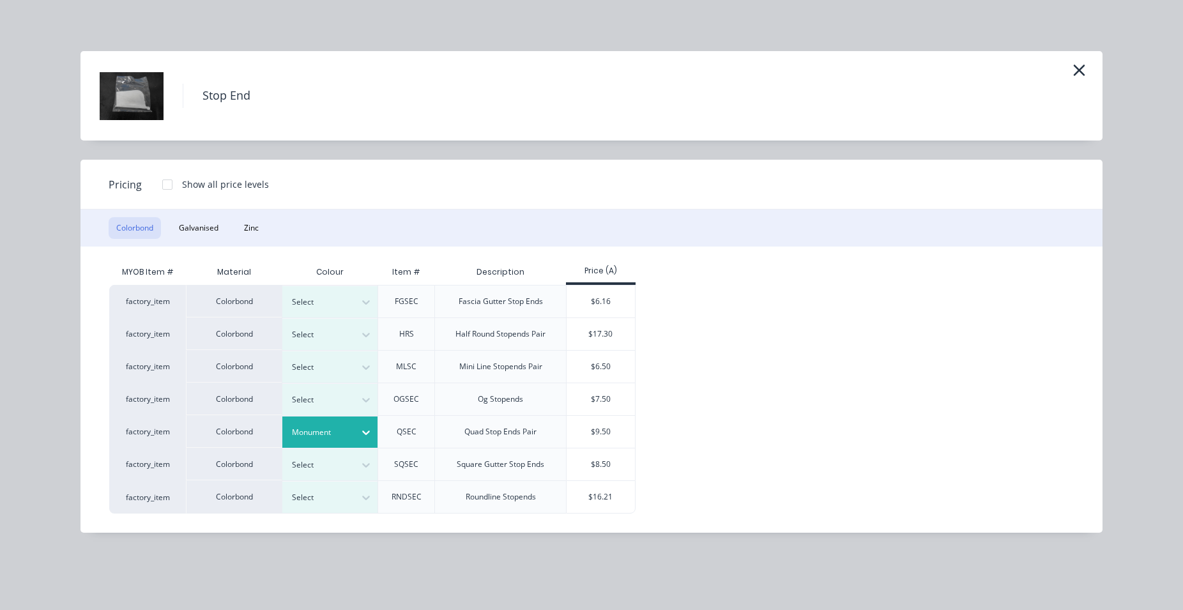
click at [608, 428] on div "$9.50" at bounding box center [601, 432] width 68 height 32
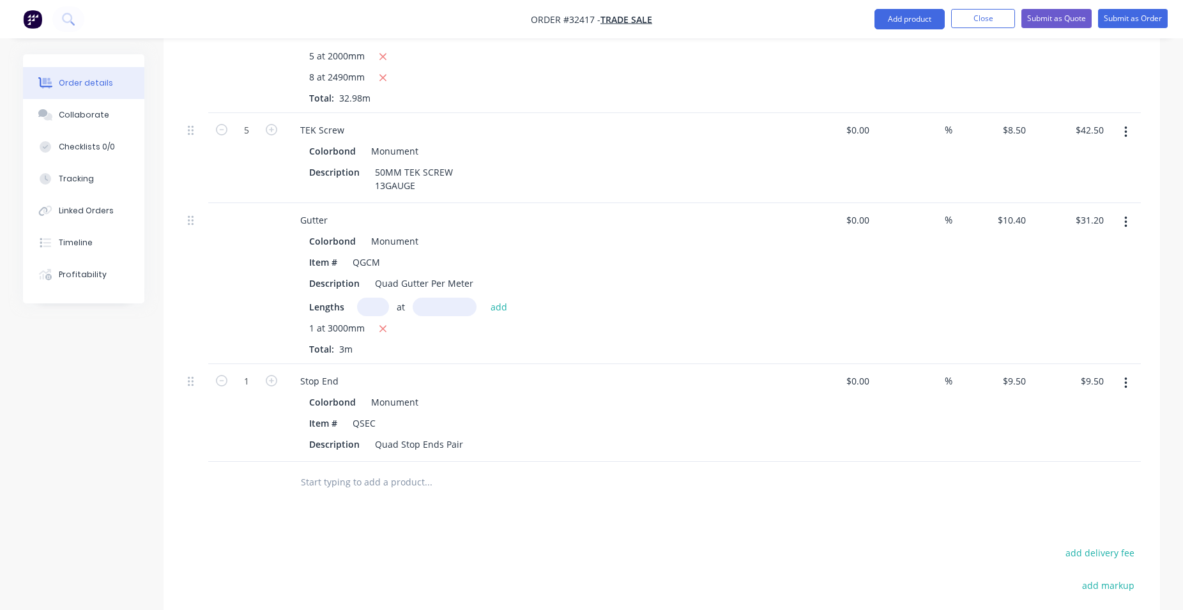
drag, startPoint x: 361, startPoint y: 487, endPoint x: 399, endPoint y: 496, distance: 39.4
click at [361, 486] on input "text" at bounding box center [428, 483] width 256 height 26
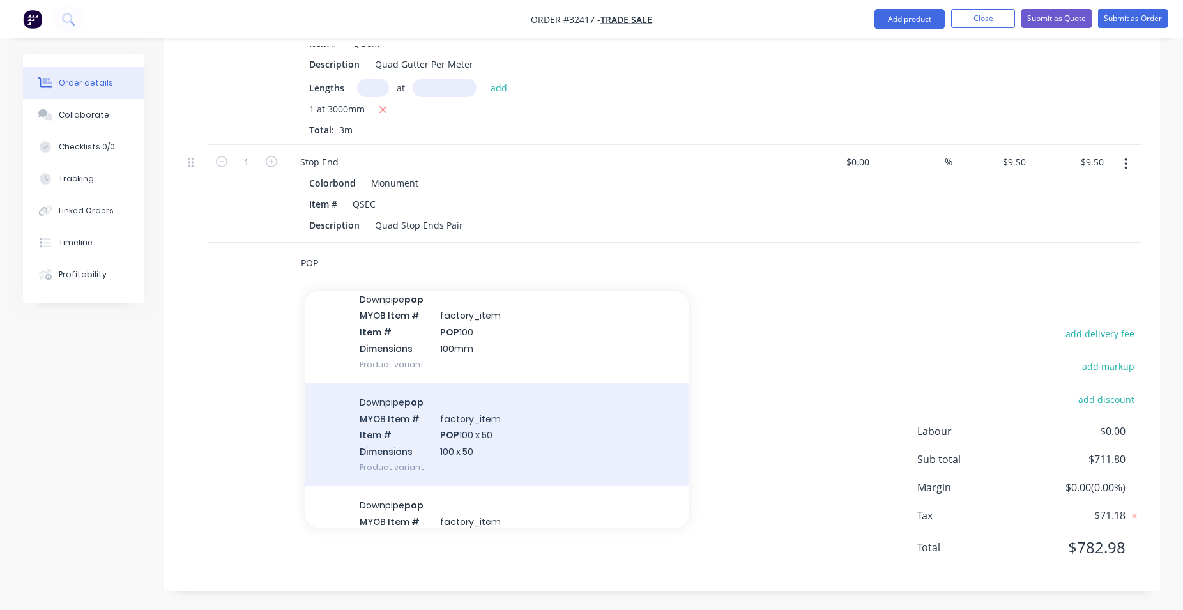
scroll to position [73, 0]
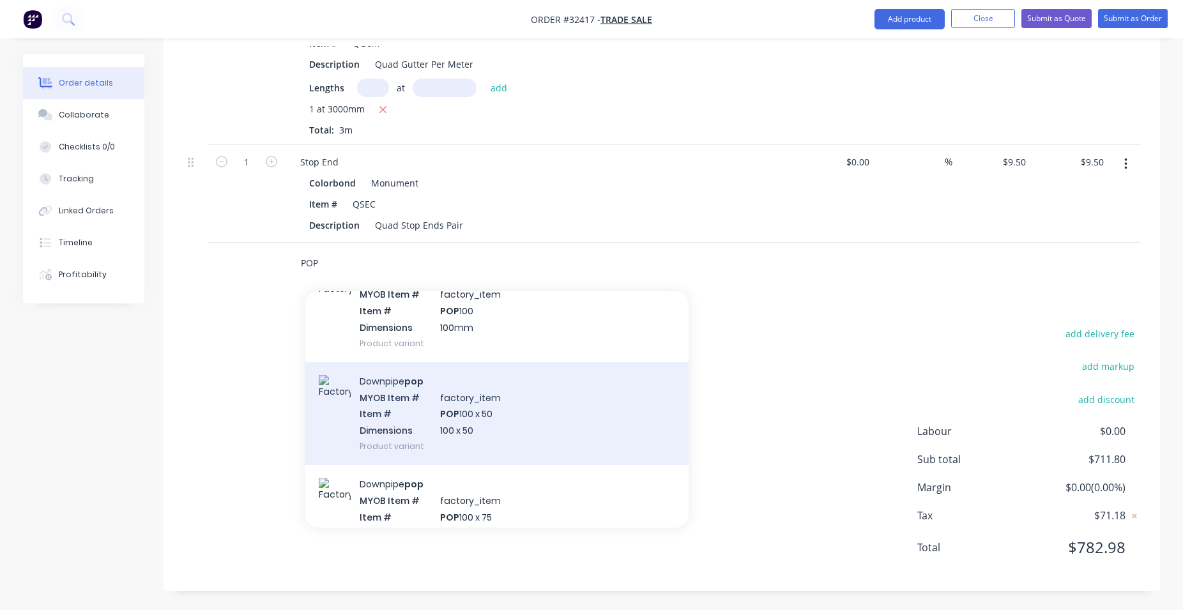
type input "POP"
click at [500, 424] on div "Downpipe pop MYOB Item # factory_item Item # POP 100 x 50 Dimensions 100 x 50 P…" at bounding box center [496, 413] width 383 height 103
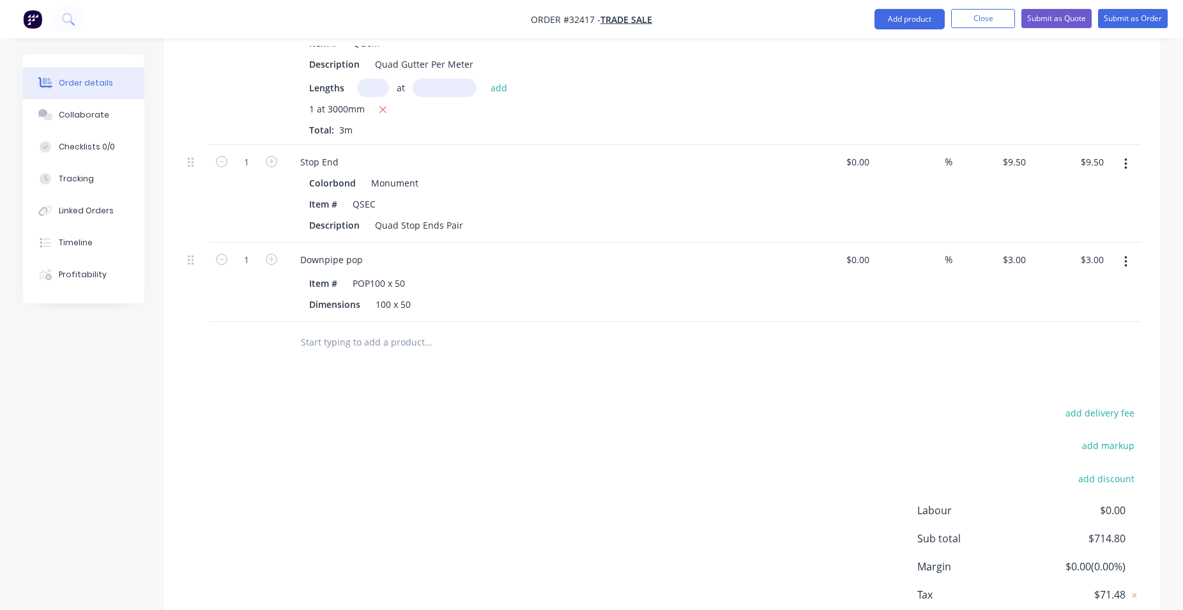
click at [384, 339] on input "text" at bounding box center [428, 343] width 256 height 26
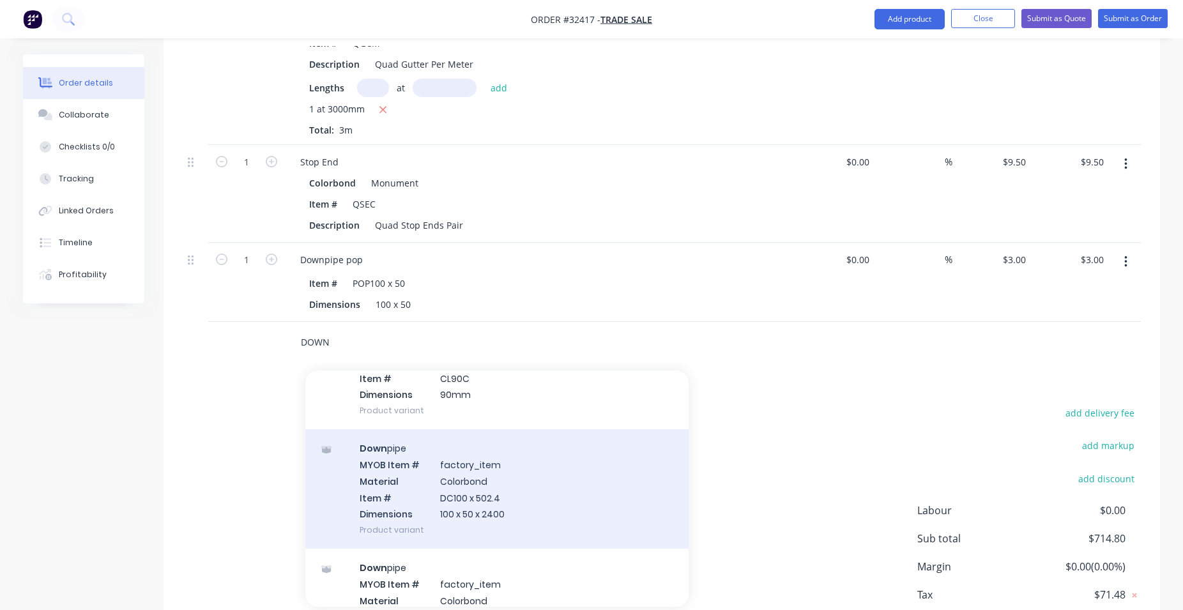
scroll to position [1748, 0]
type input "DOWN"
click at [526, 498] on div "Down pipe MYOB Item # factory_item Material Colorbond Item # DC100 x 502.4 Dime…" at bounding box center [496, 485] width 383 height 119
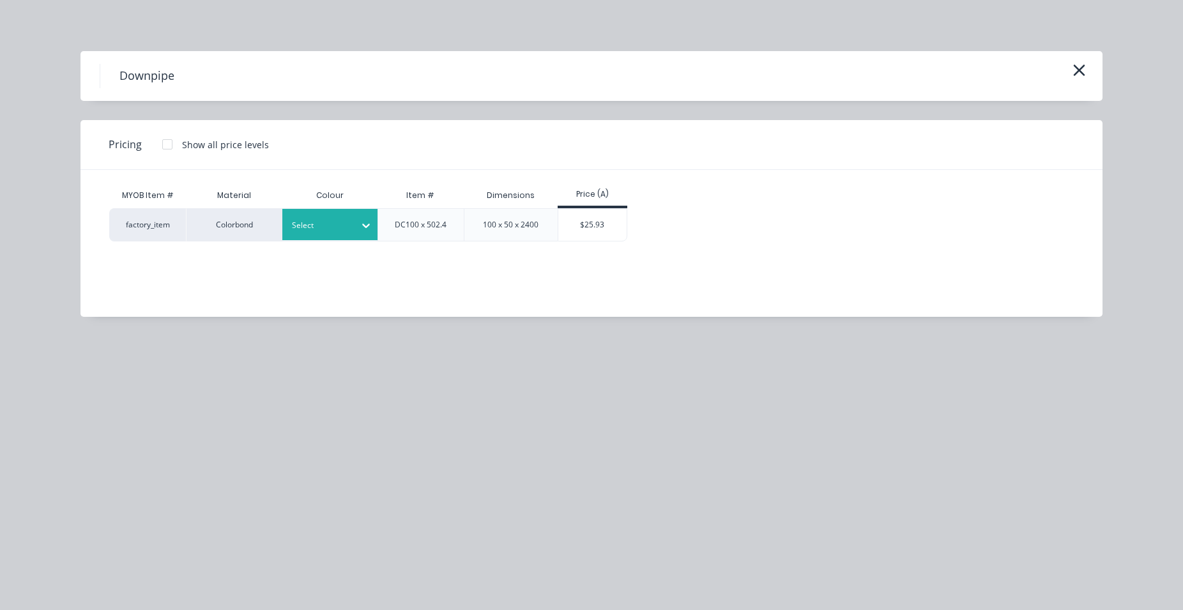
click at [374, 231] on div at bounding box center [366, 225] width 23 height 20
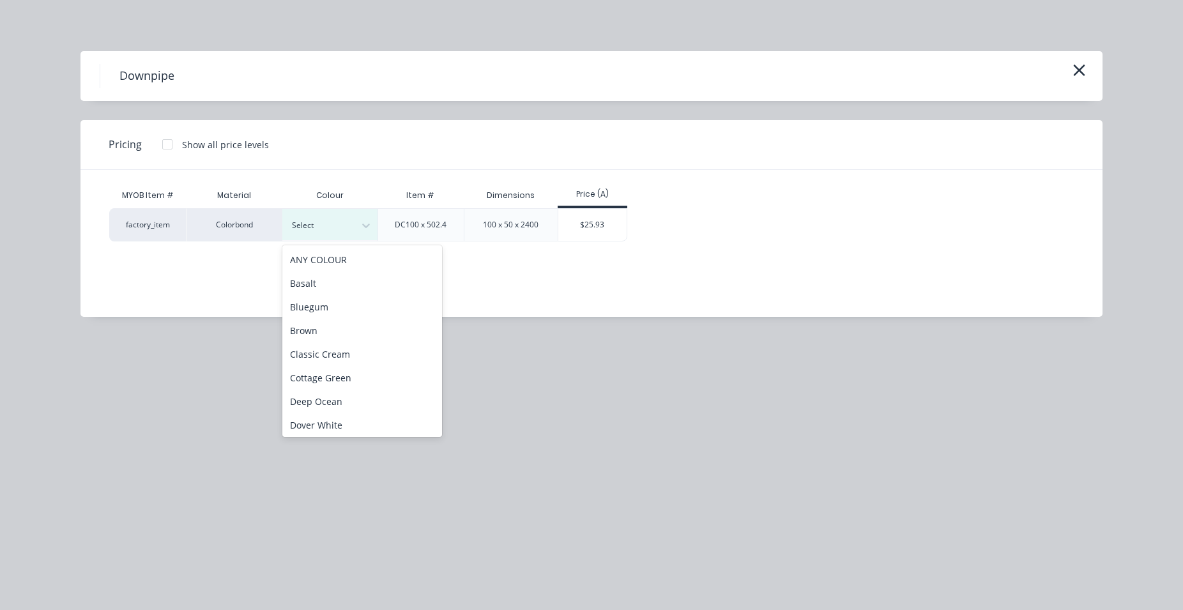
scroll to position [219, 0]
click at [366, 367] on div "Monument" at bounding box center [362, 372] width 160 height 24
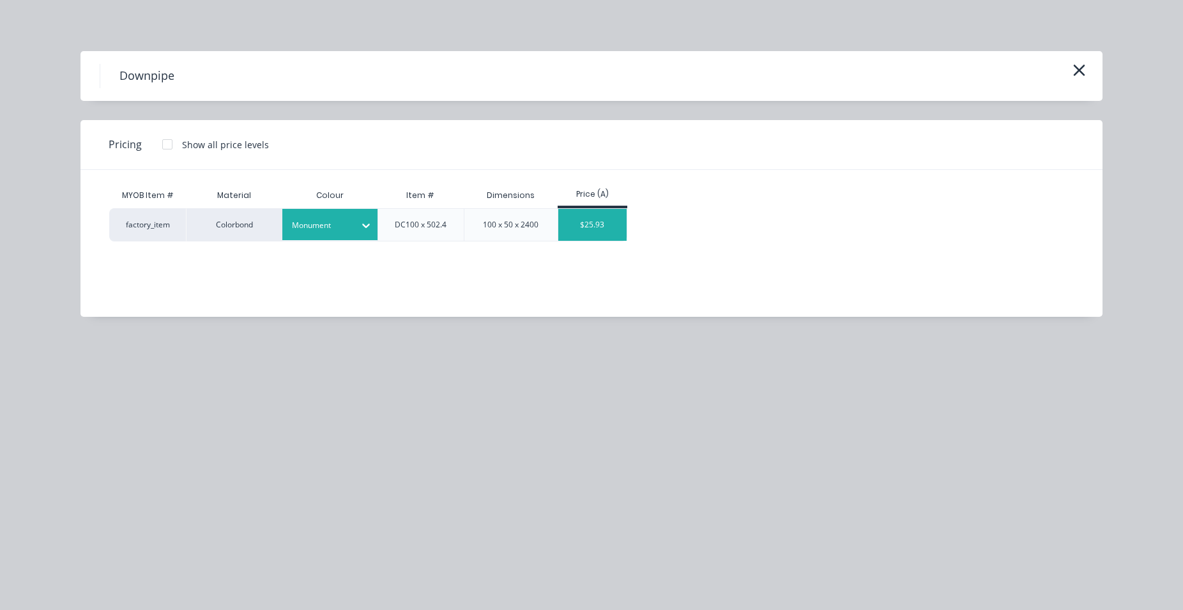
click at [559, 225] on div "$25.93" at bounding box center [592, 225] width 68 height 32
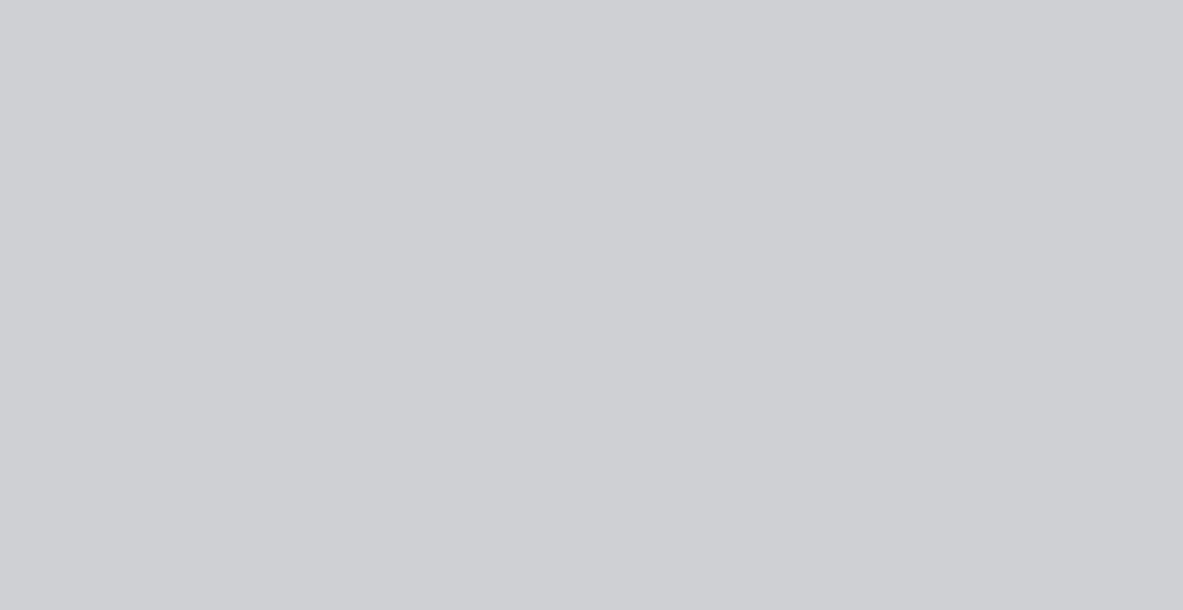
type input "$25.93"
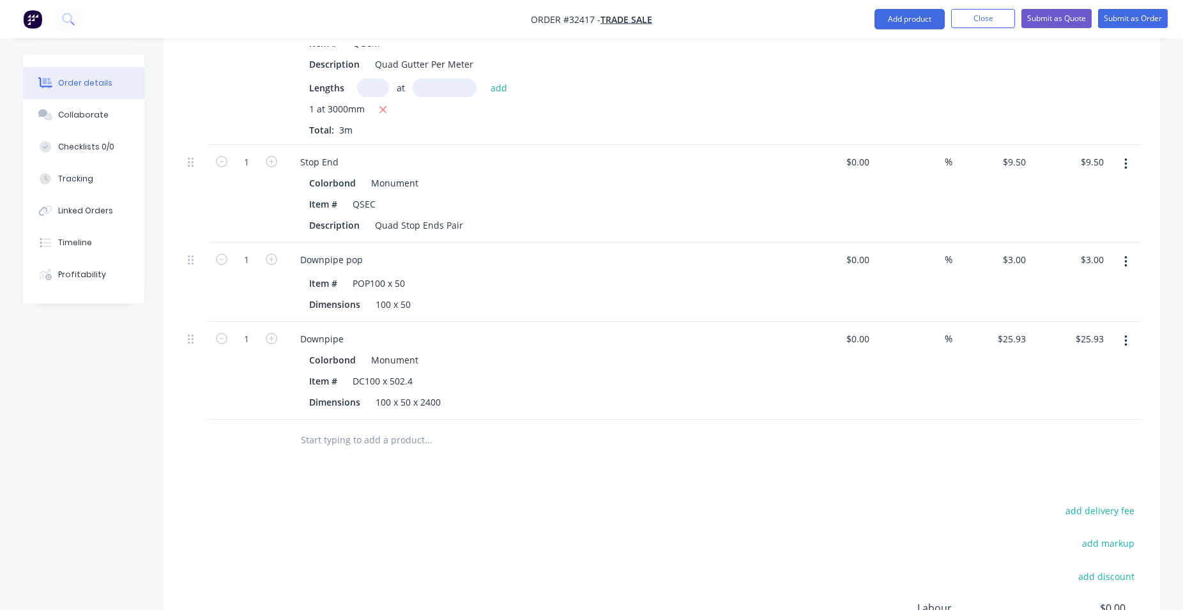
click at [335, 436] on input "text" at bounding box center [428, 440] width 256 height 26
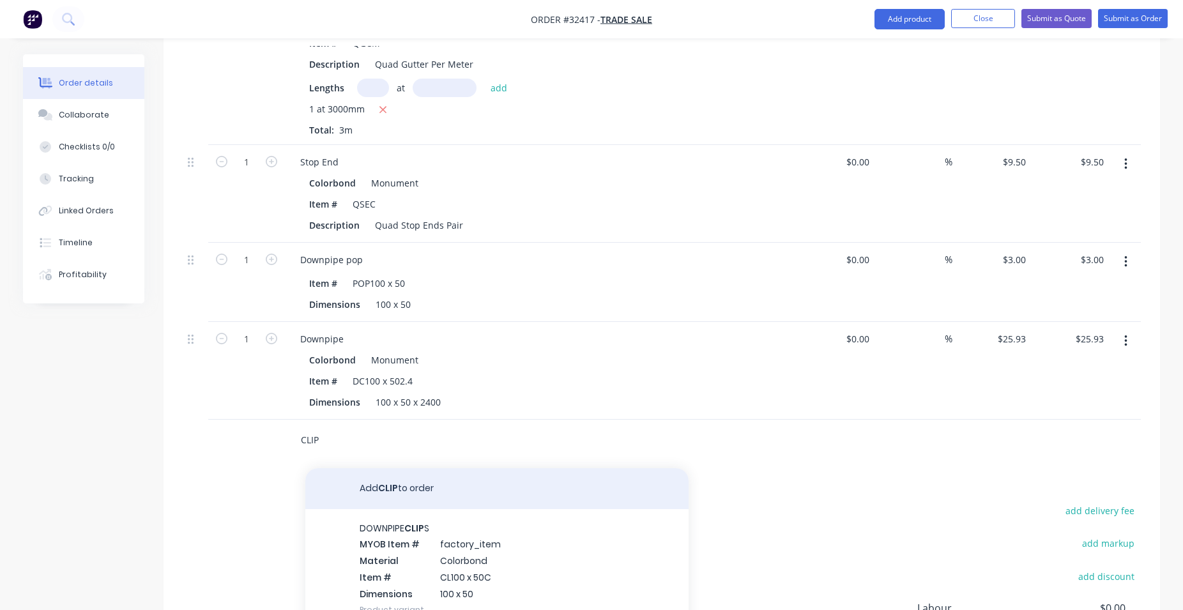
scroll to position [969, 0]
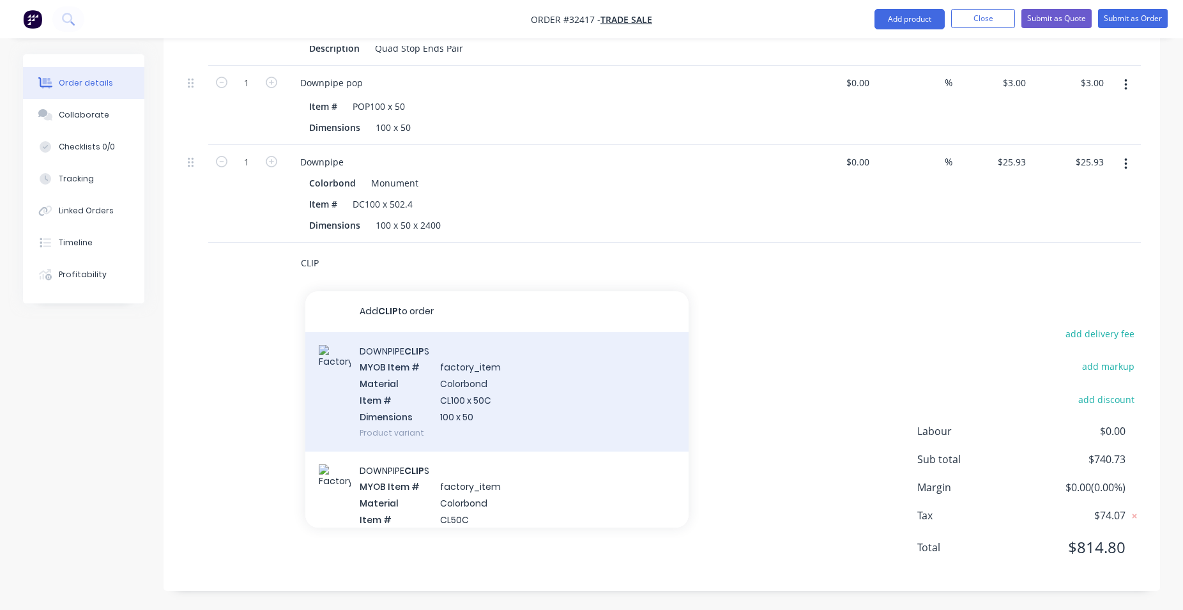
type input "CLIP"
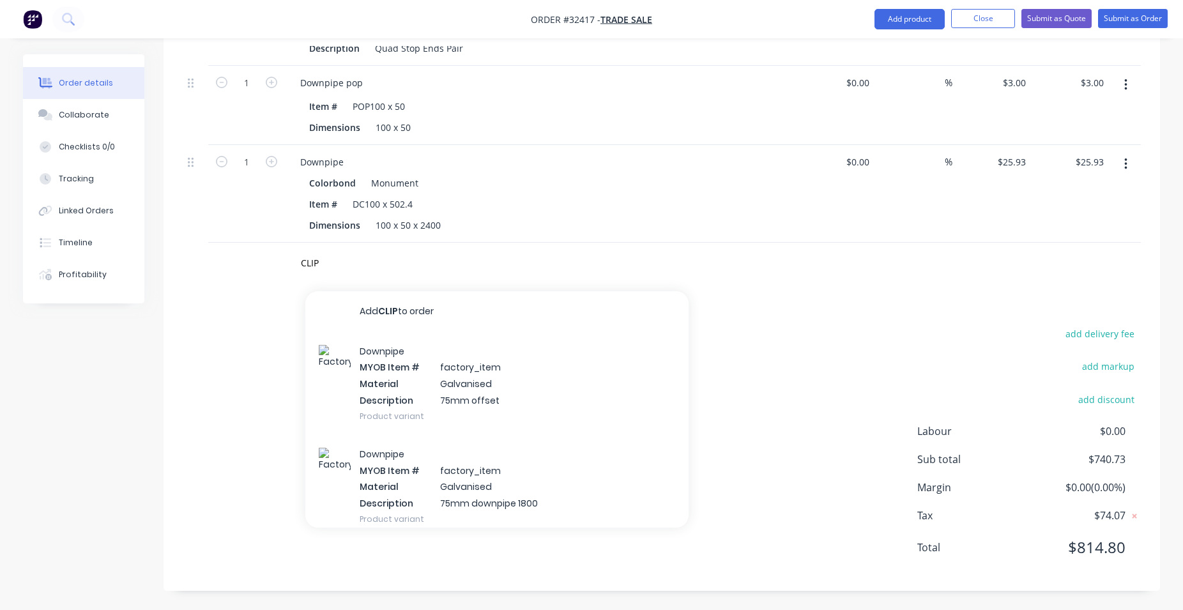
click at [476, 400] on div "Downpipe MYOB Item # factory_item Material Galvanised Description 75mm offset P…" at bounding box center [496, 383] width 383 height 103
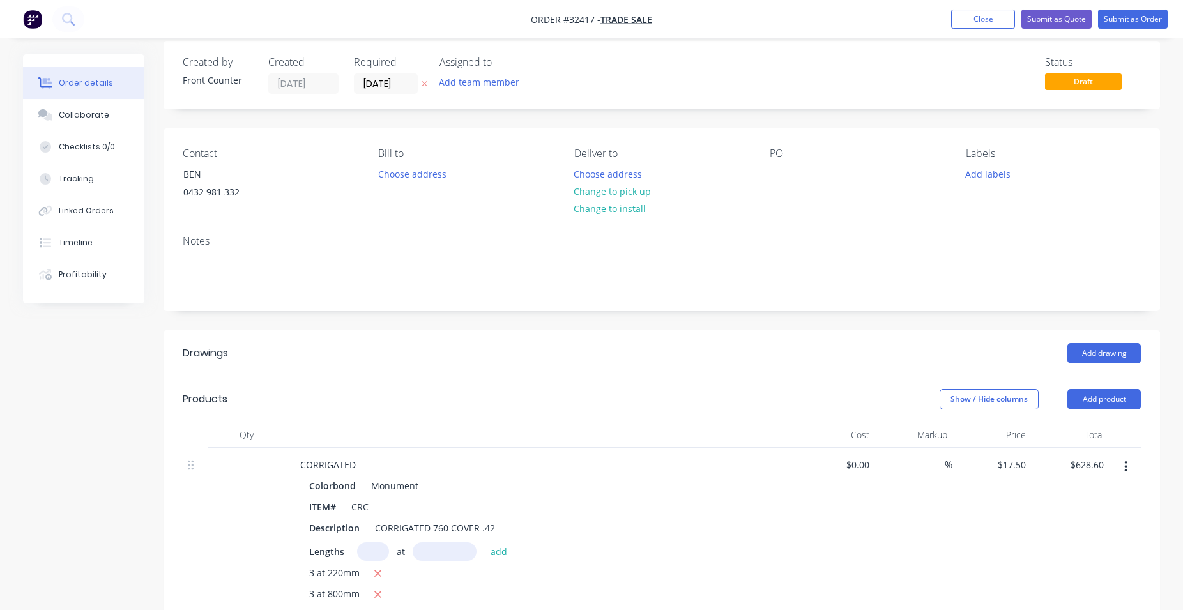
scroll to position [0, 0]
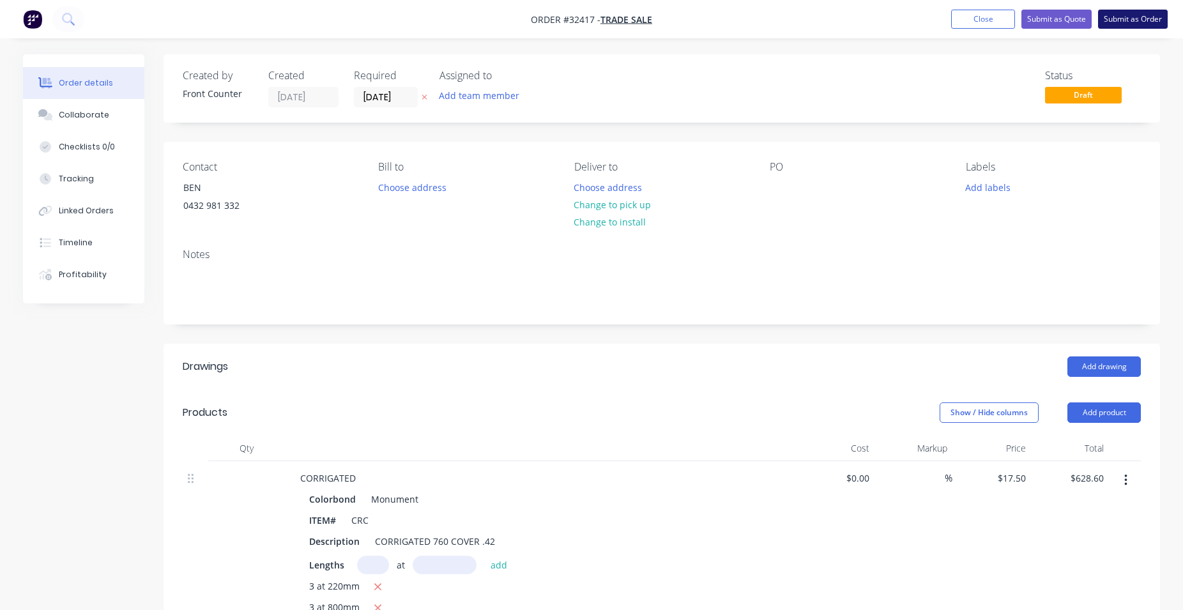
click at [1130, 22] on button "Submit as Order" at bounding box center [1133, 19] width 70 height 19
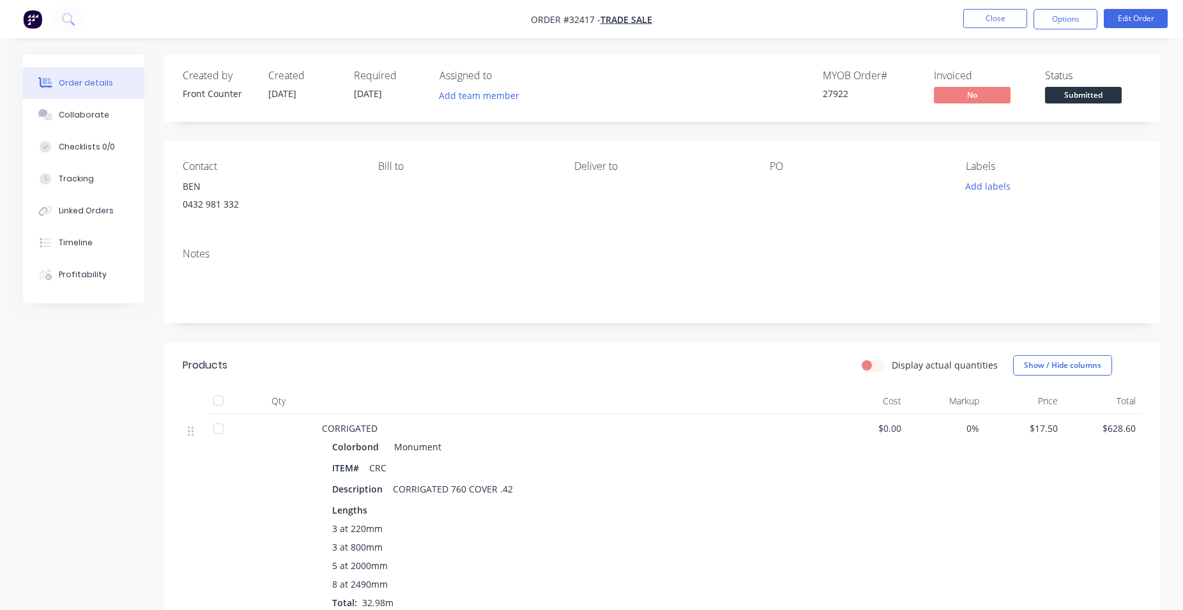
click at [1081, 99] on span "Submitted" at bounding box center [1083, 95] width 77 height 16
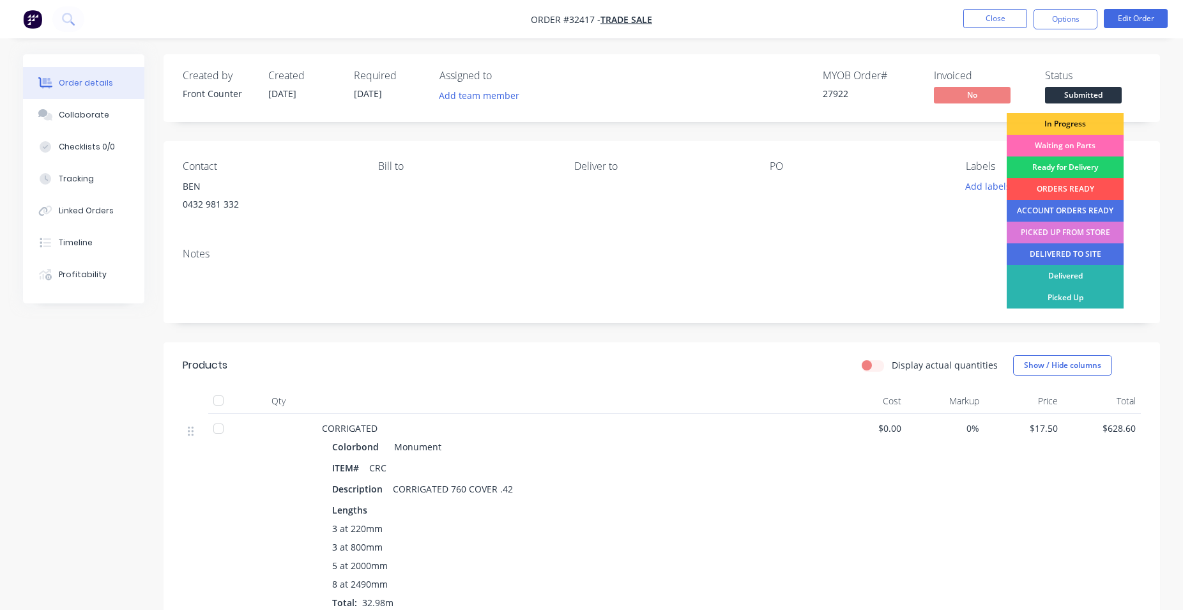
click at [1072, 142] on div "Waiting on Parts" at bounding box center [1065, 146] width 117 height 22
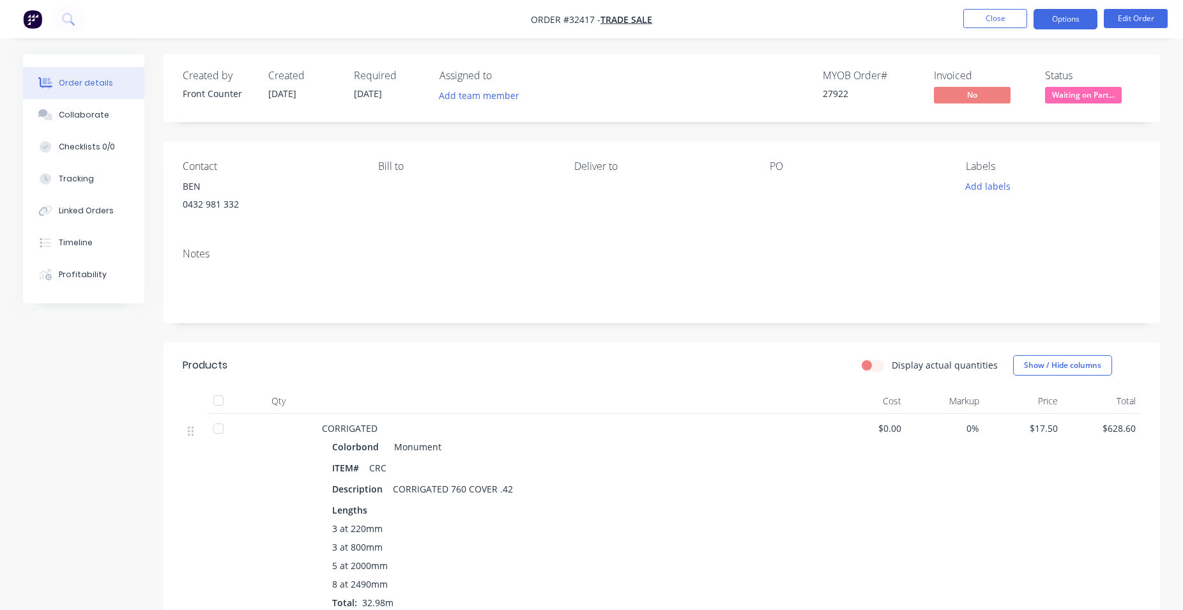
click at [1079, 13] on button "Options" at bounding box center [1066, 19] width 64 height 20
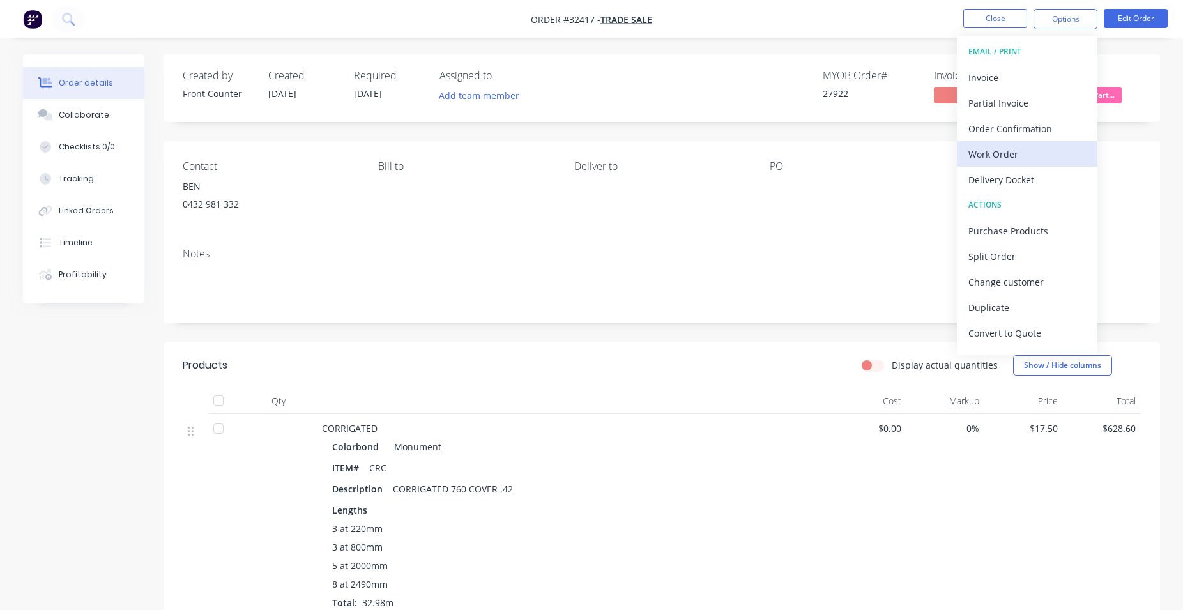
click at [1010, 150] on div "Work Order" at bounding box center [1028, 154] width 118 height 19
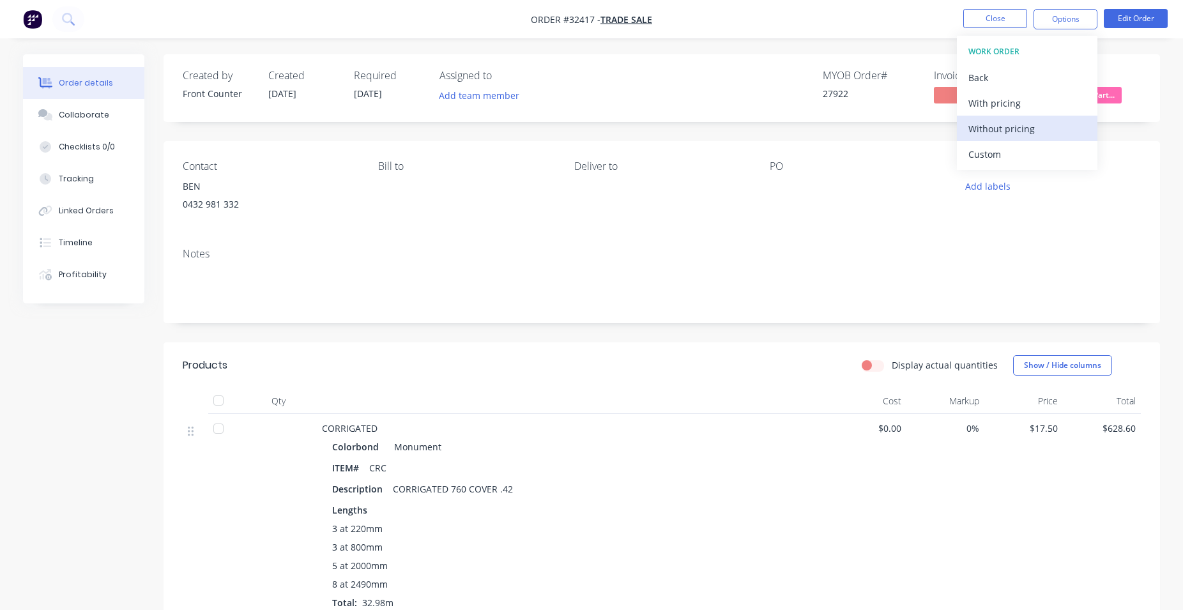
click at [1028, 128] on div "Without pricing" at bounding box center [1028, 128] width 118 height 19
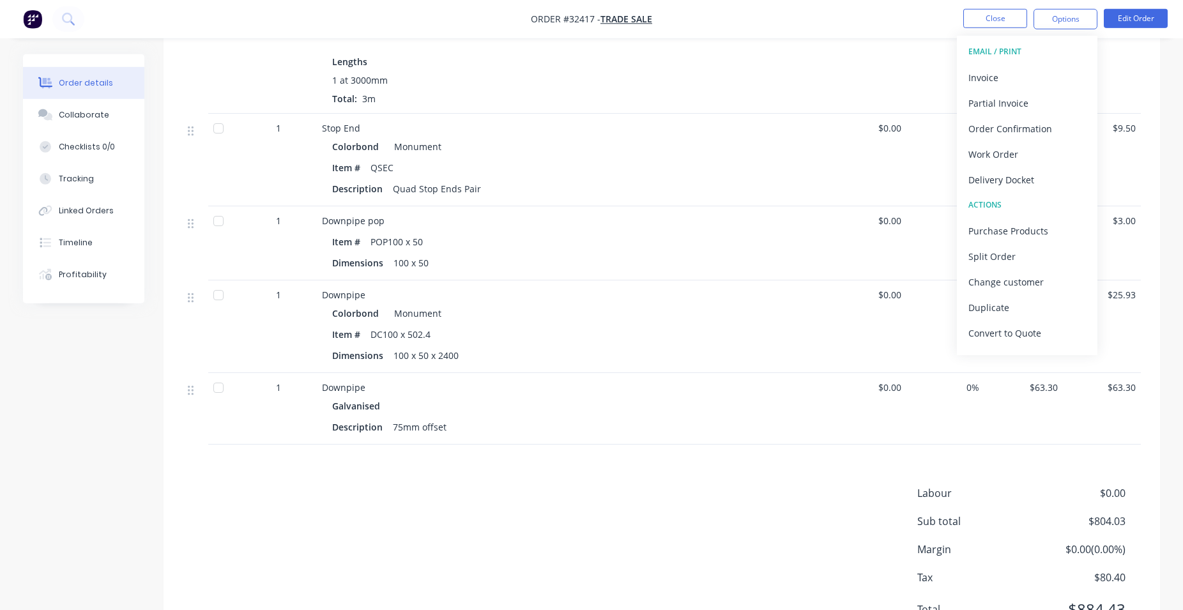
scroll to position [669, 0]
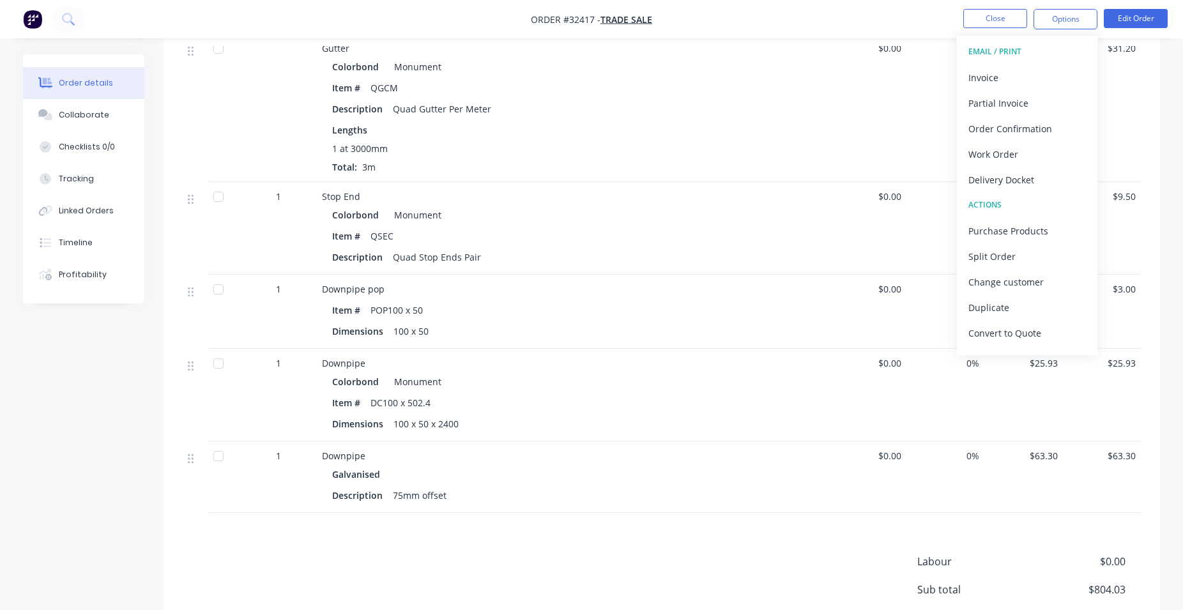
click at [1165, 148] on div "Order details Collaborate Checklists 0/0 Tracking Linked Orders Timeline Profit…" at bounding box center [591, 62] width 1163 height 1355
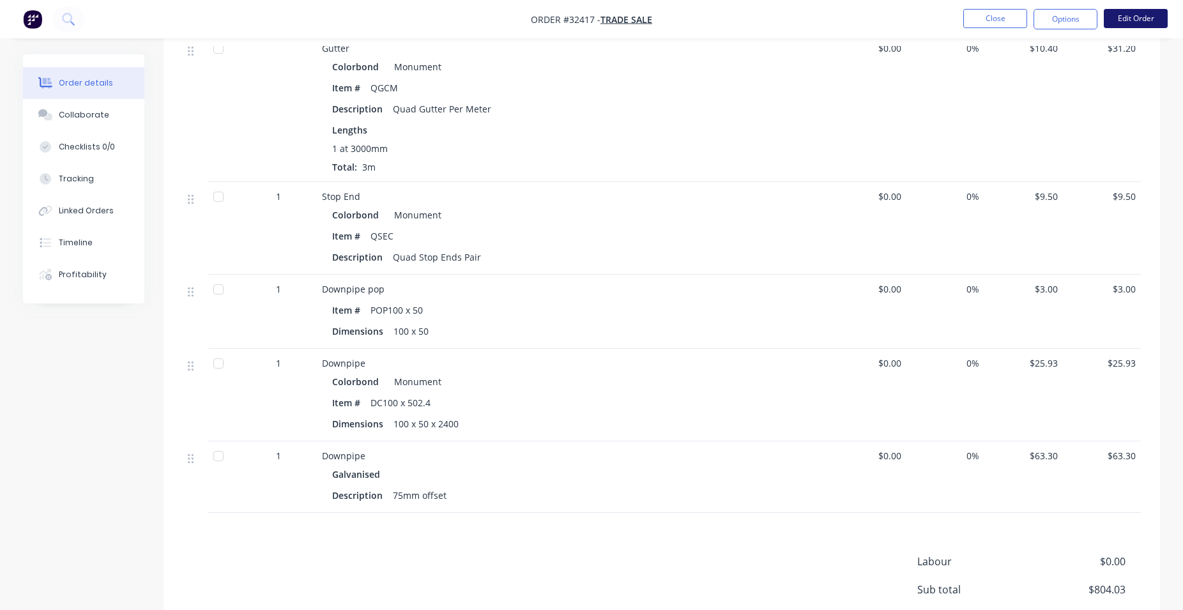
click at [1121, 21] on button "Edit Order" at bounding box center [1136, 18] width 64 height 19
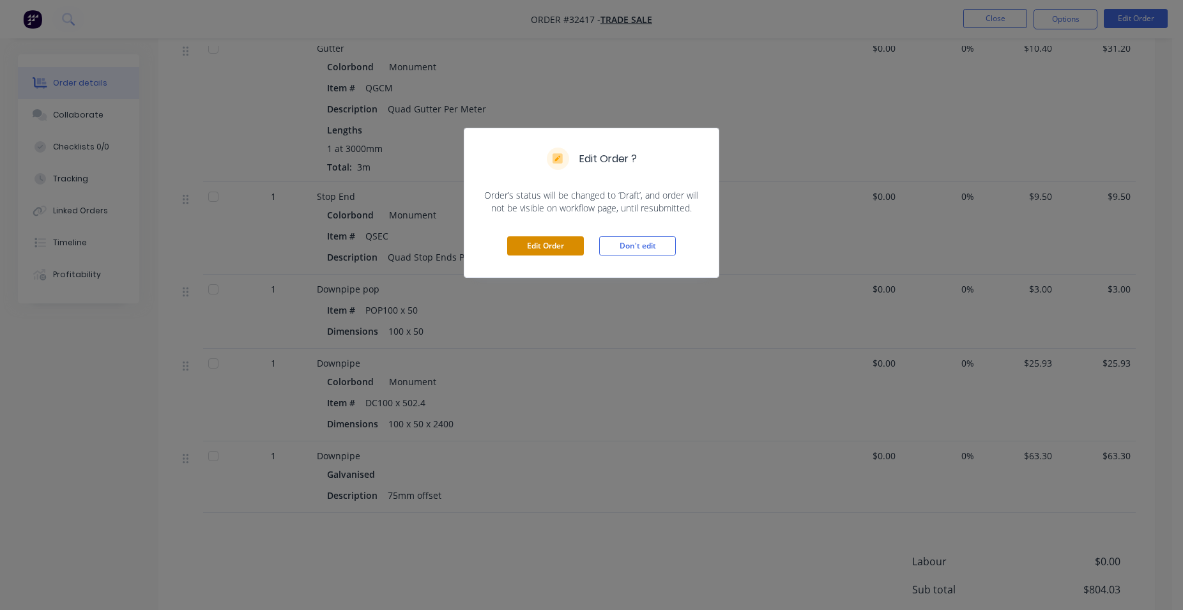
click at [548, 247] on button "Edit Order" at bounding box center [545, 245] width 77 height 19
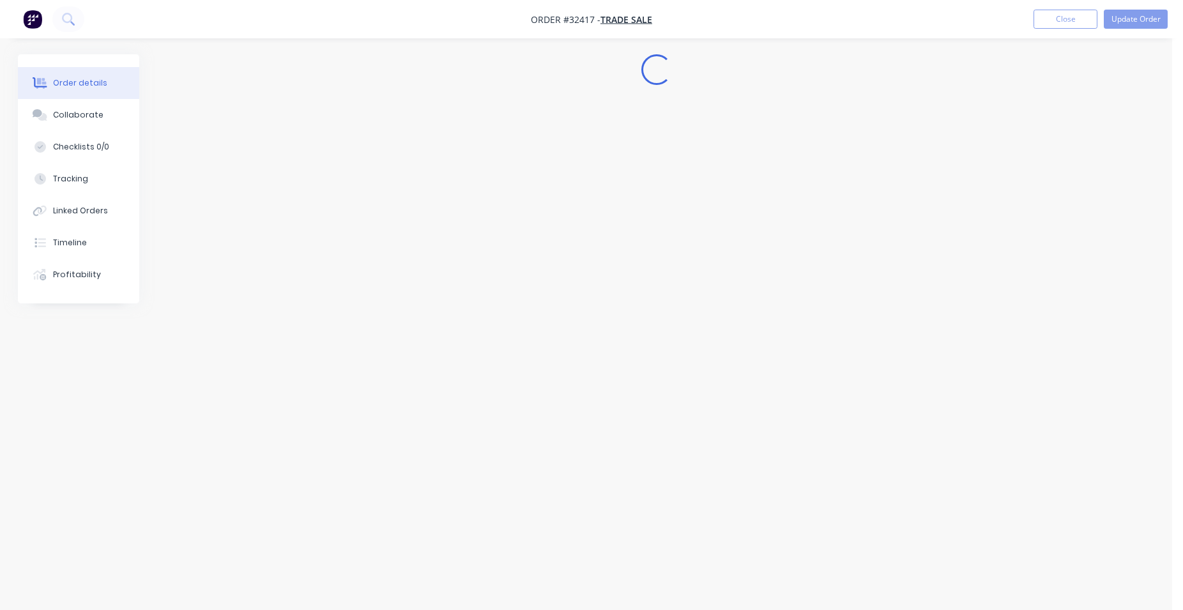
scroll to position [0, 0]
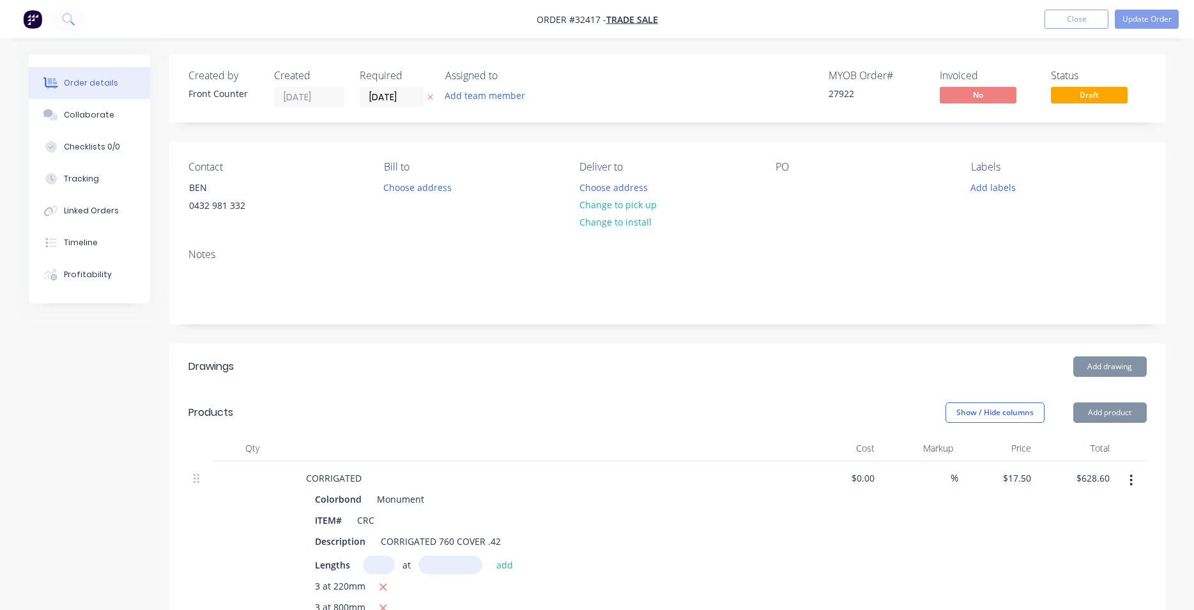
type input "$17.50"
type input "$628.60"
type input "$8.50"
type input "$42.50"
type input "$10.40"
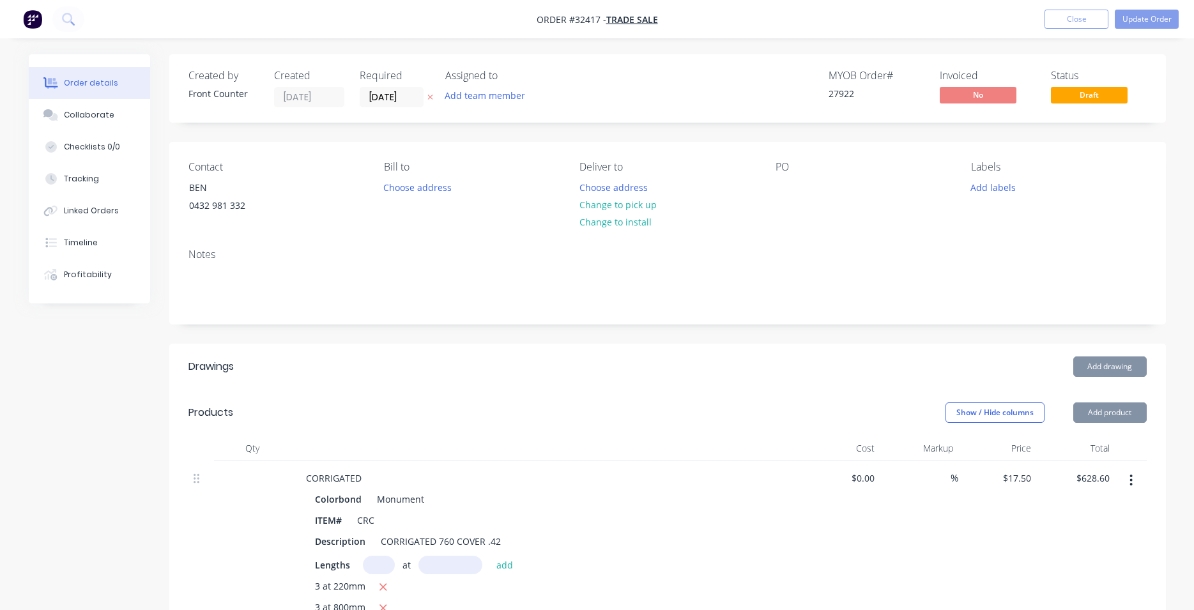
type input "$31.20"
type input "$9.50"
type input "$3.00"
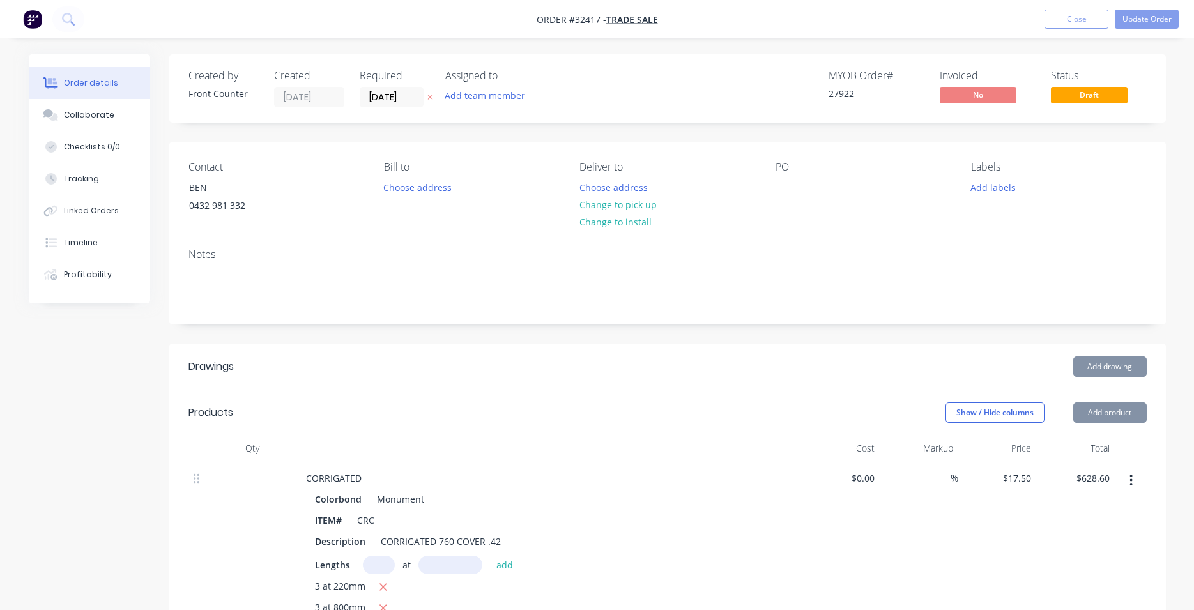
type input "$25.93"
type input "$63.30"
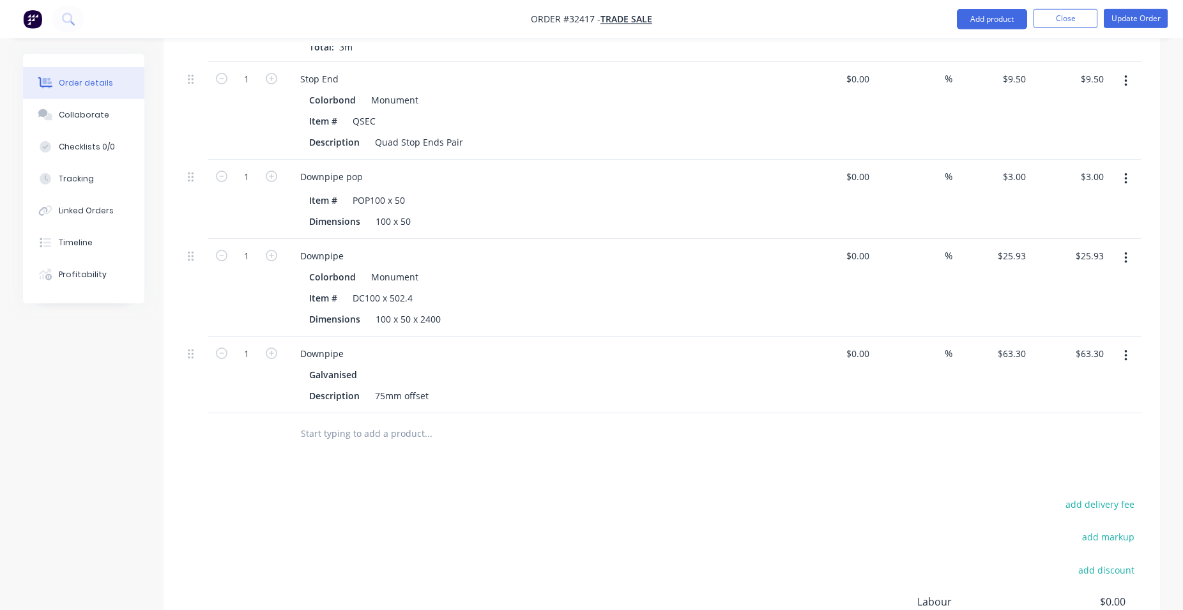
scroll to position [847, 0]
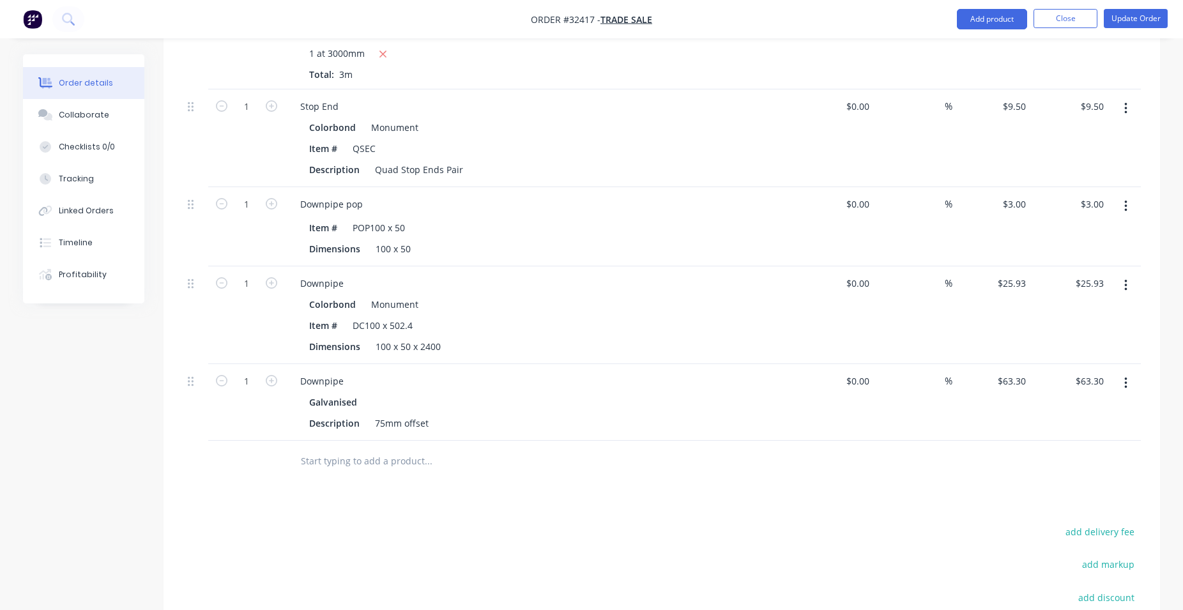
click at [1125, 382] on icon "button" at bounding box center [1126, 383] width 3 height 14
click at [1061, 422] on div "Edit" at bounding box center [1080, 417] width 98 height 19
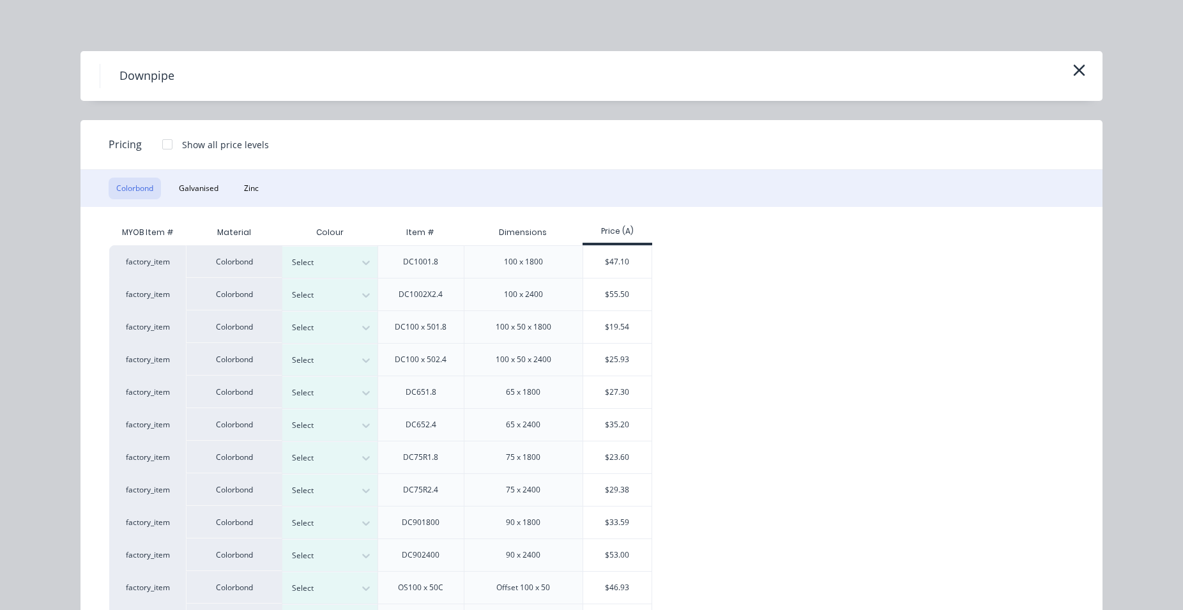
drag, startPoint x: 1071, startPoint y: 68, endPoint x: 1063, endPoint y: 77, distance: 12.2
click at [1074, 67] on icon "button" at bounding box center [1080, 71] width 12 height 12
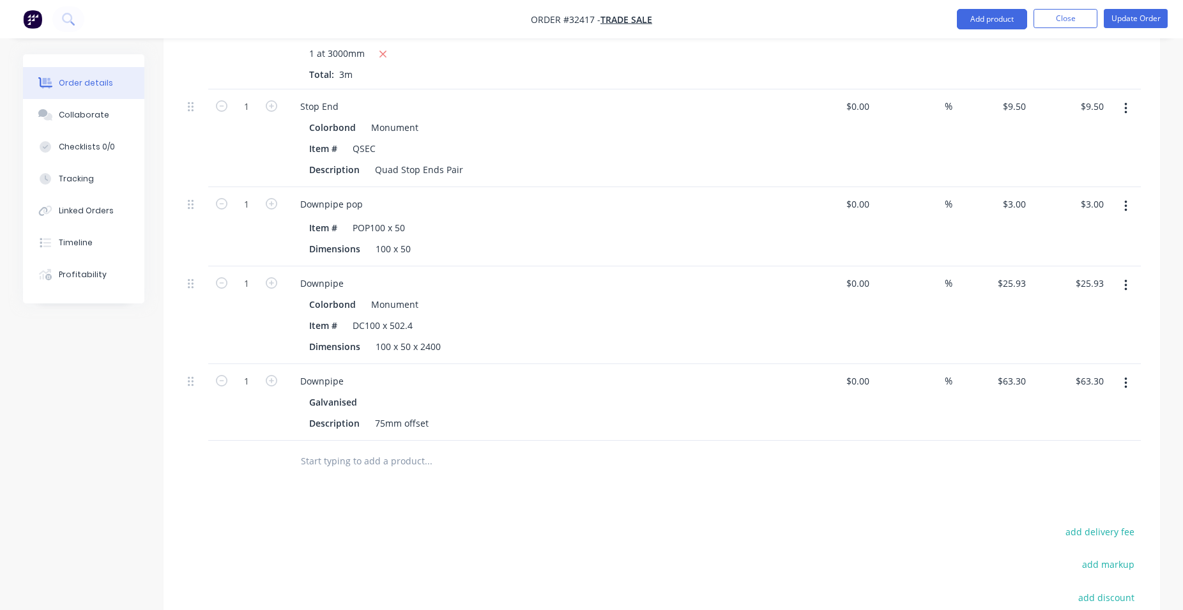
click at [1126, 383] on icon "button" at bounding box center [1126, 384] width 3 height 12
click at [1063, 495] on div "Delete" at bounding box center [1080, 493] width 98 height 19
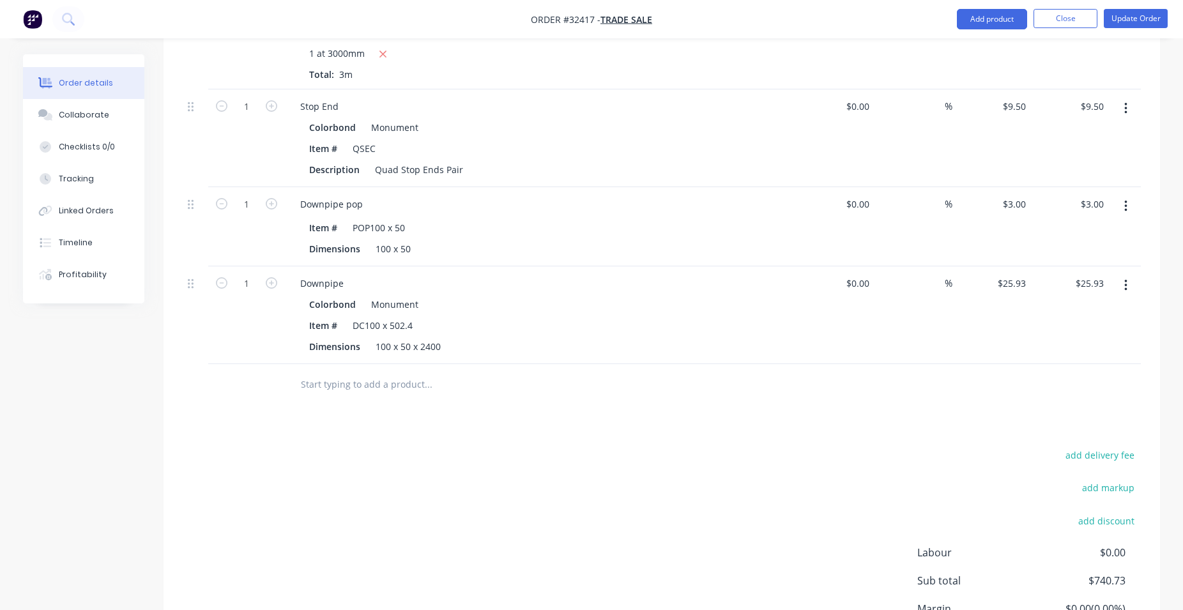
click at [401, 388] on input "text" at bounding box center [428, 385] width 256 height 26
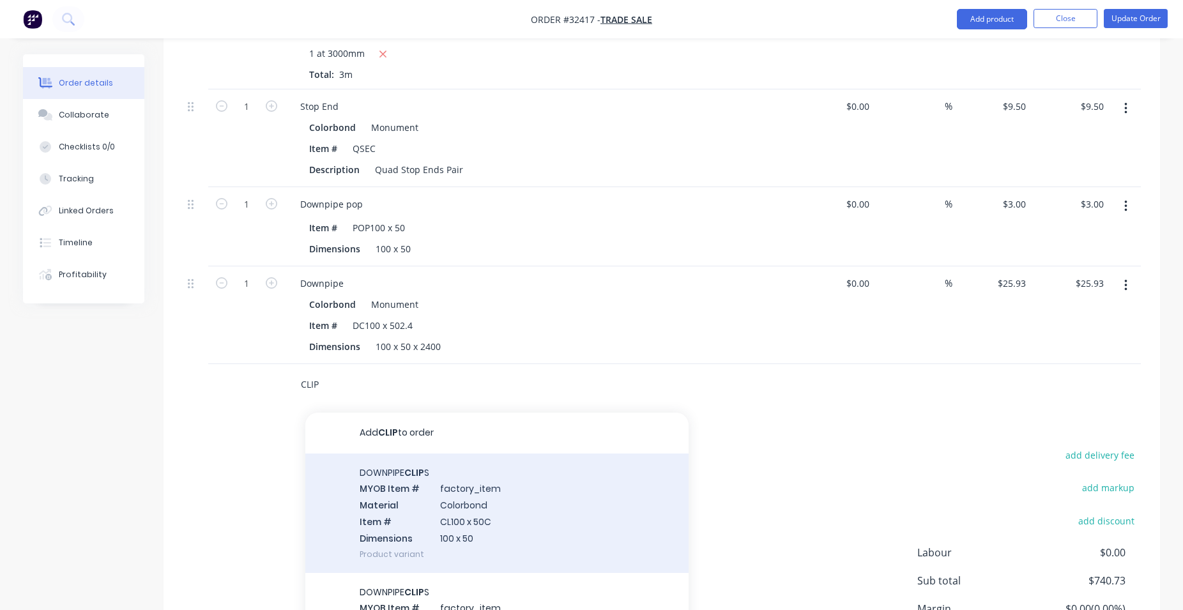
type input "CLIP"
click at [532, 514] on div "DOWNPIPE CLIP S MYOB Item # factory_item Material Colorbond Item # CL100 x 50C …" at bounding box center [496, 513] width 383 height 119
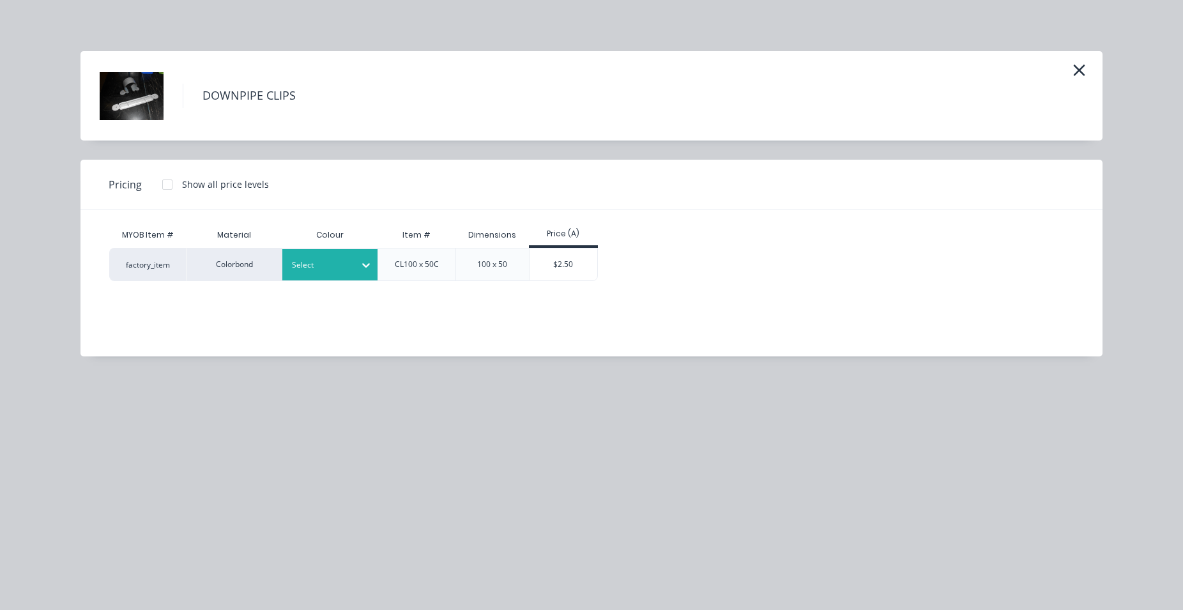
click at [365, 261] on icon at bounding box center [366, 265] width 13 height 13
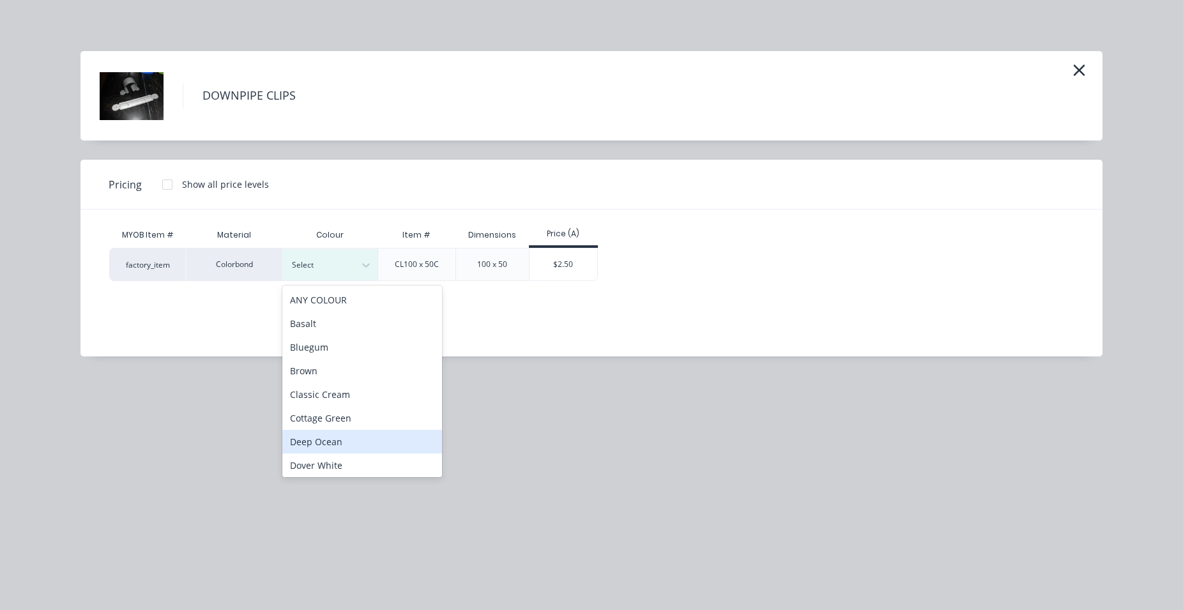
scroll to position [219, 0]
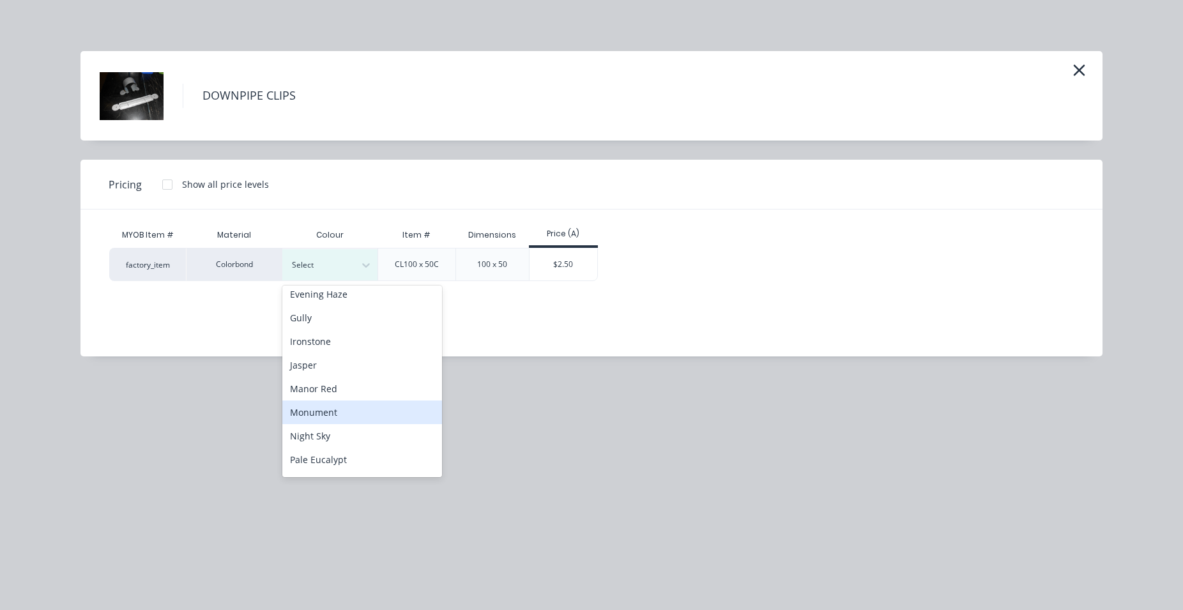
click at [370, 407] on div "Monument" at bounding box center [362, 413] width 160 height 24
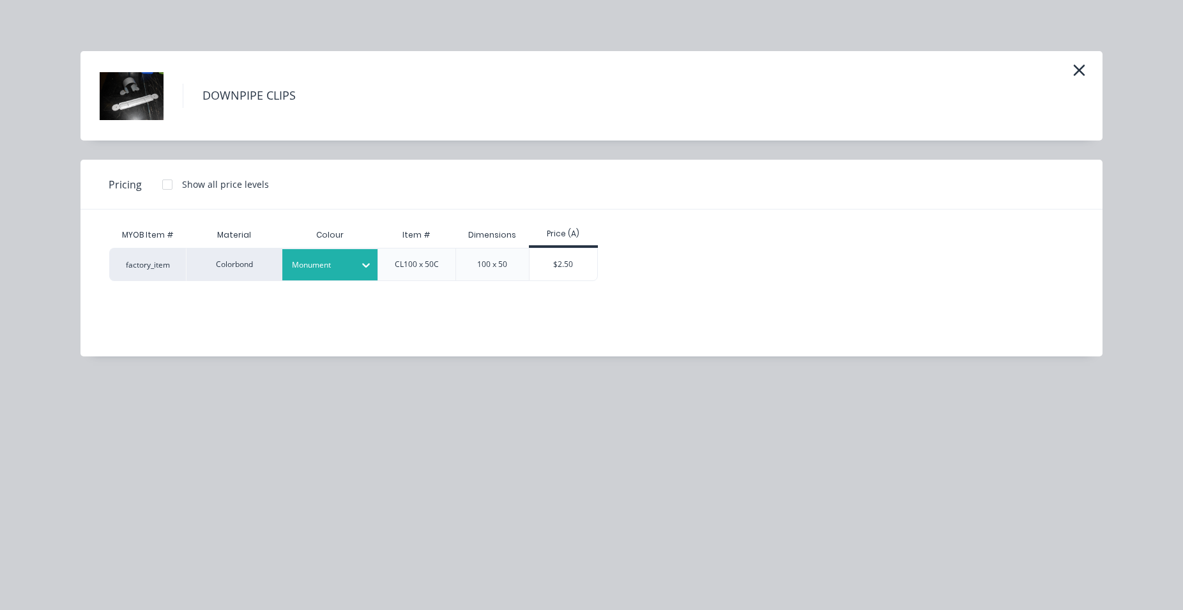
click at [564, 266] on div "$2.50" at bounding box center [564, 265] width 68 height 32
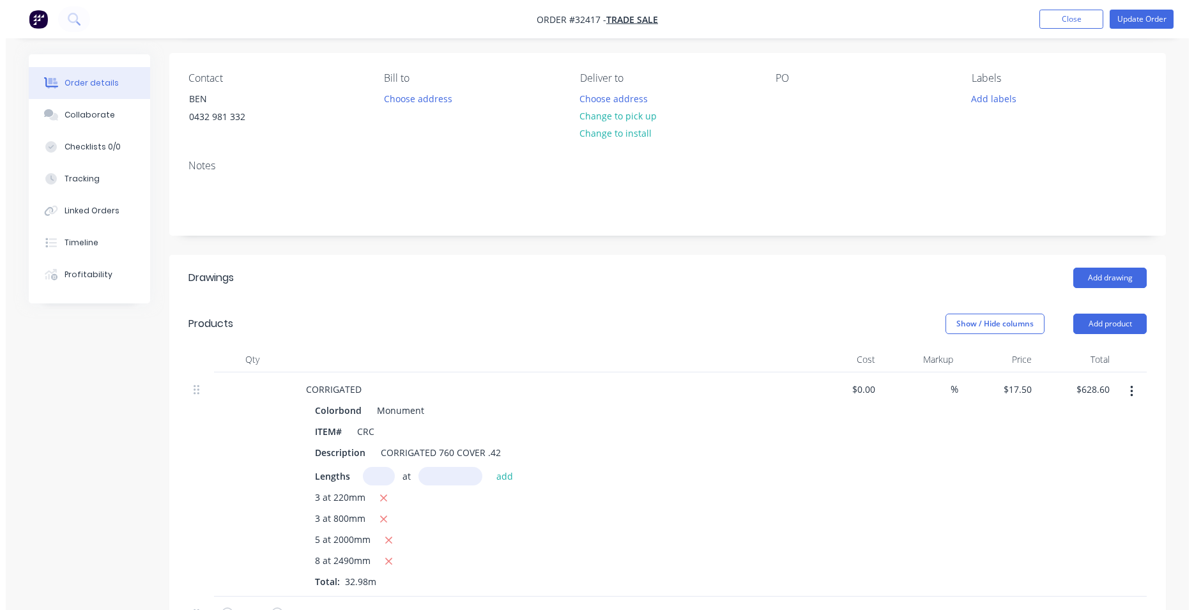
scroll to position [0, 0]
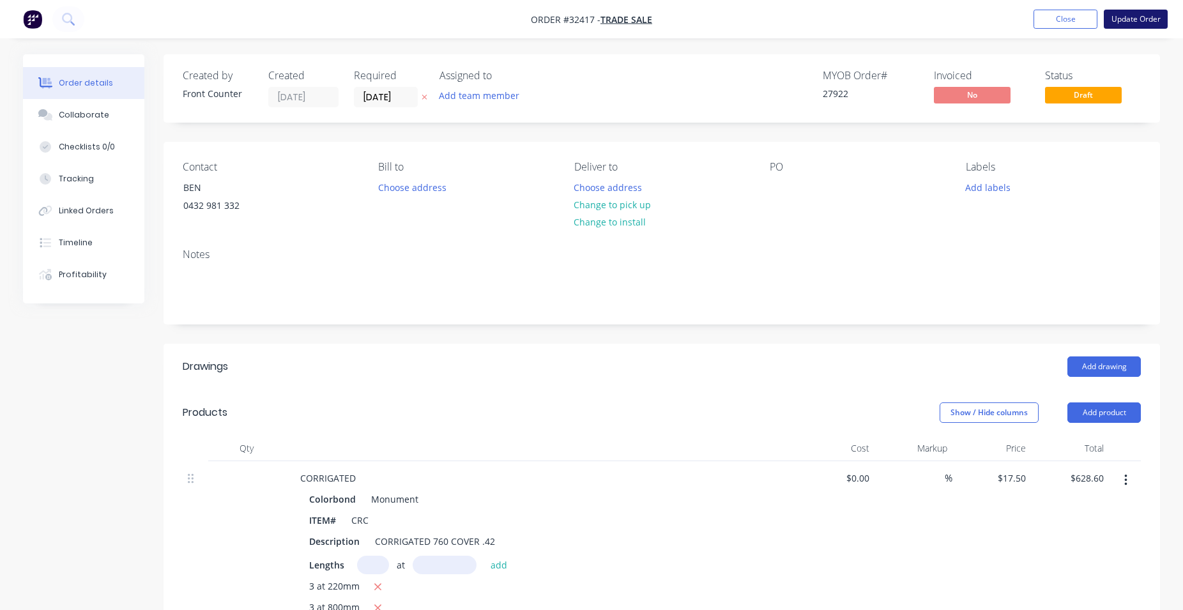
click at [1152, 24] on button "Update Order" at bounding box center [1136, 19] width 64 height 19
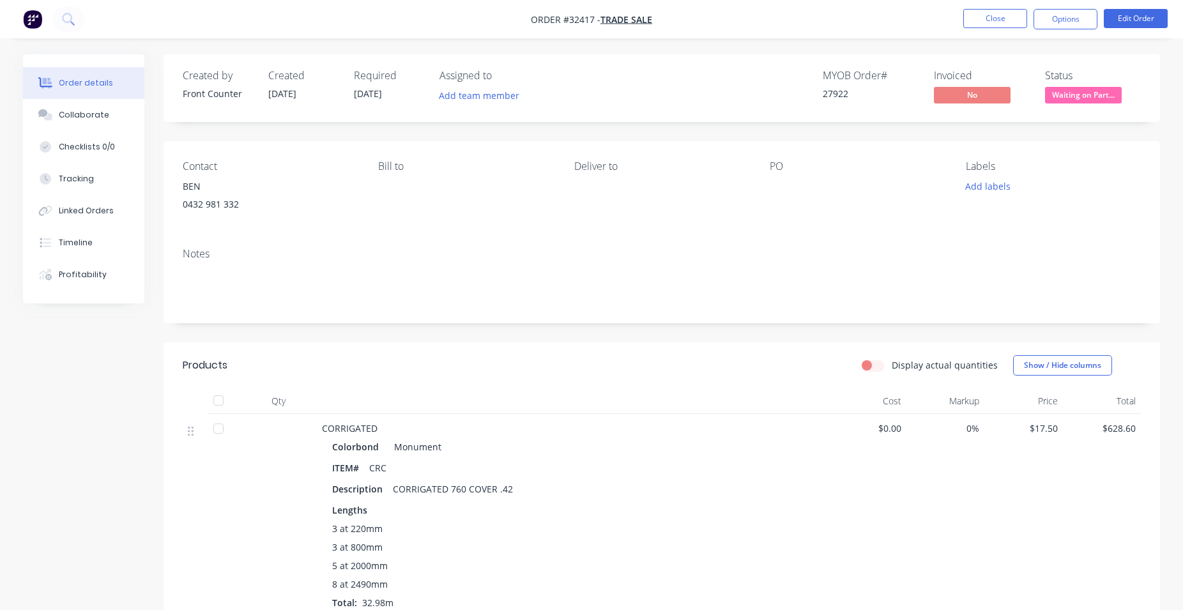
click at [1061, 21] on button "Options" at bounding box center [1066, 19] width 64 height 20
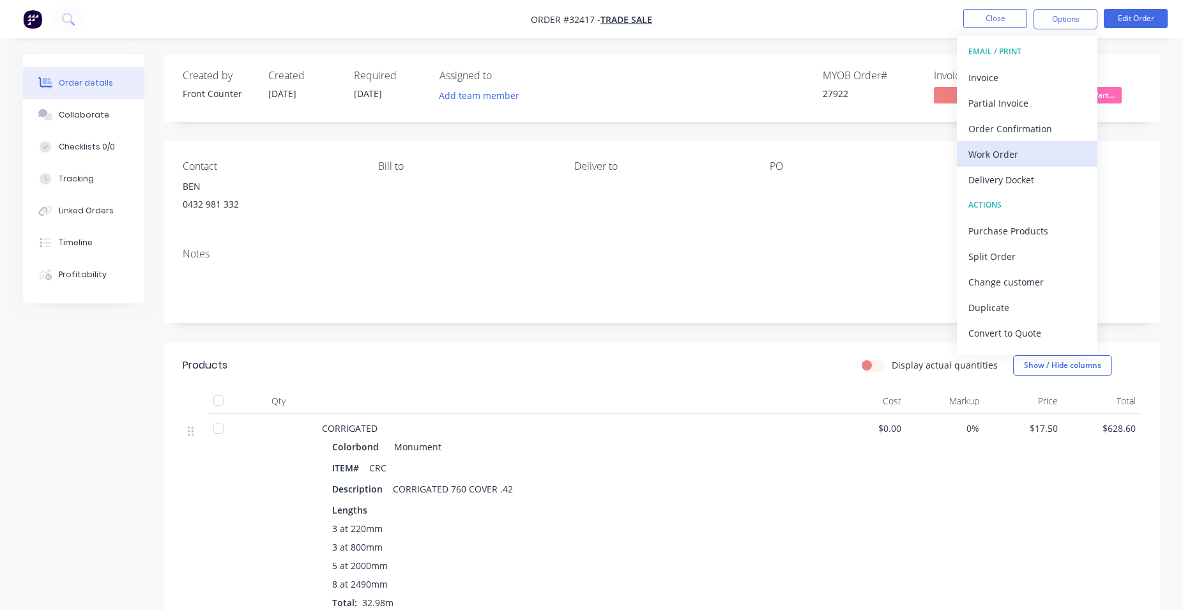
click at [1031, 147] on div "Work Order" at bounding box center [1028, 154] width 118 height 19
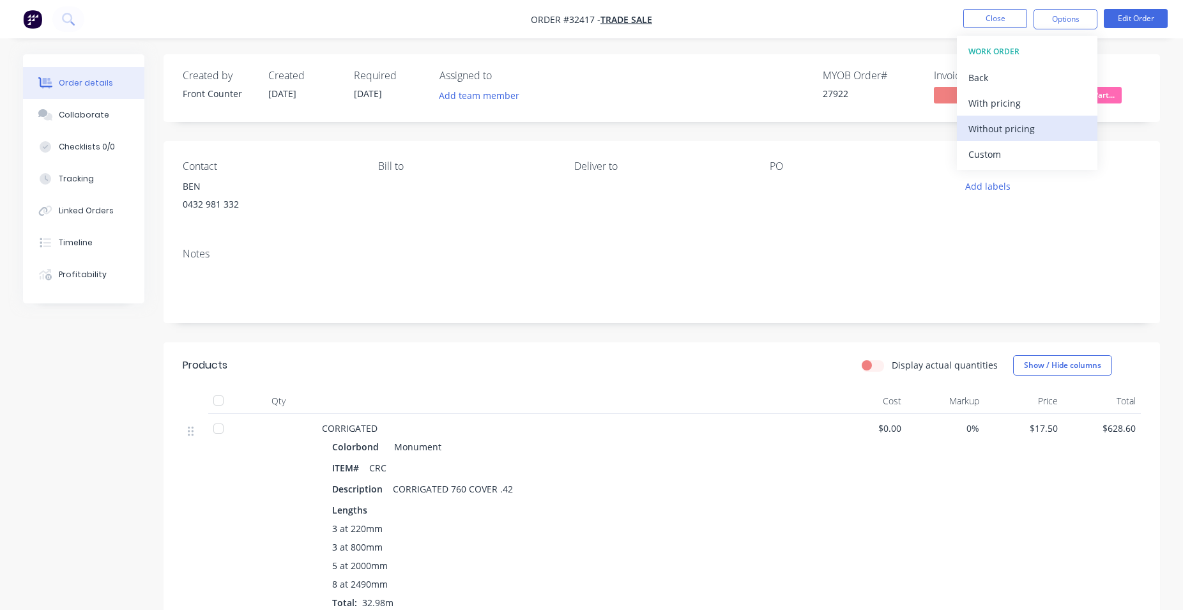
click at [1042, 128] on div "Without pricing" at bounding box center [1028, 128] width 118 height 19
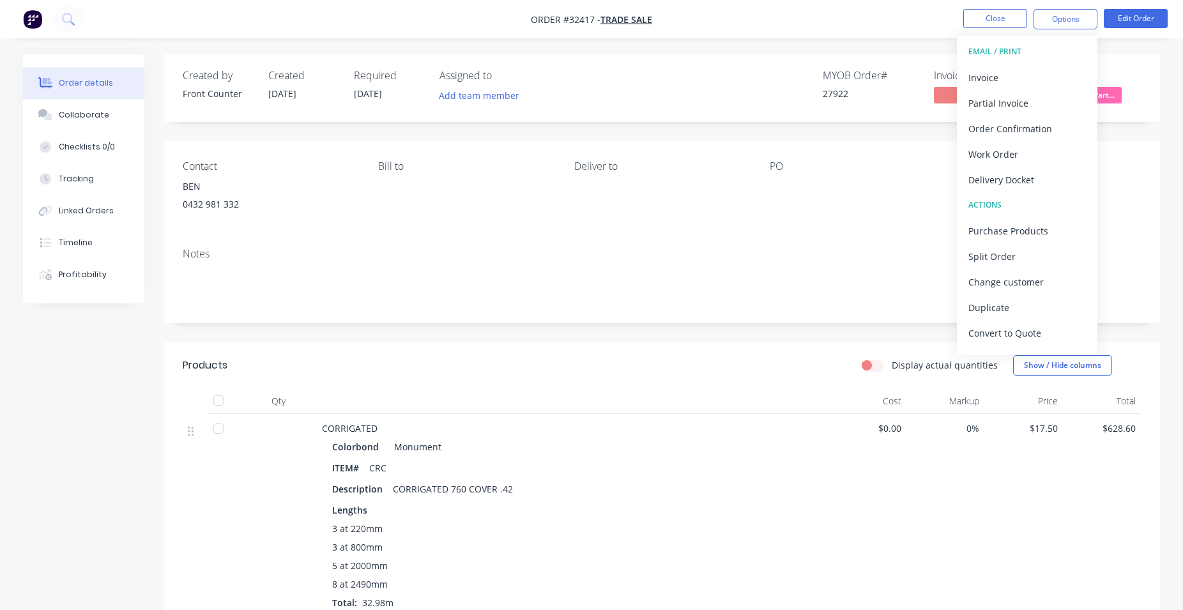
click at [1156, 73] on div "Created by Front Counter Created [DATE] Required [DATE] Assigned to Add team me…" at bounding box center [662, 88] width 997 height 68
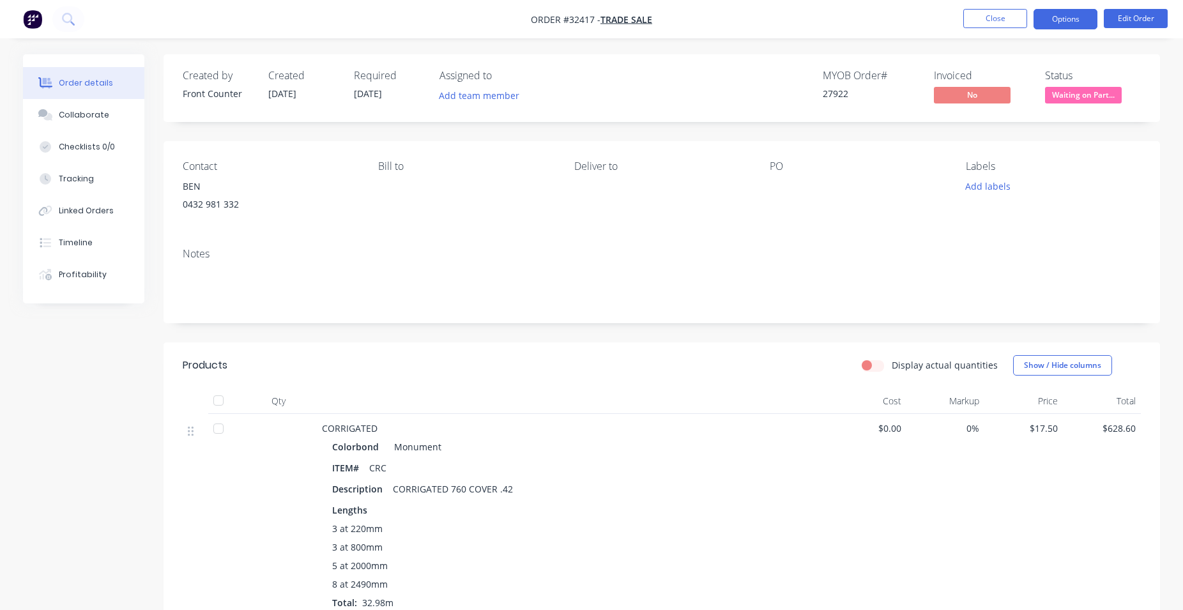
click at [1053, 17] on button "Options" at bounding box center [1066, 19] width 64 height 20
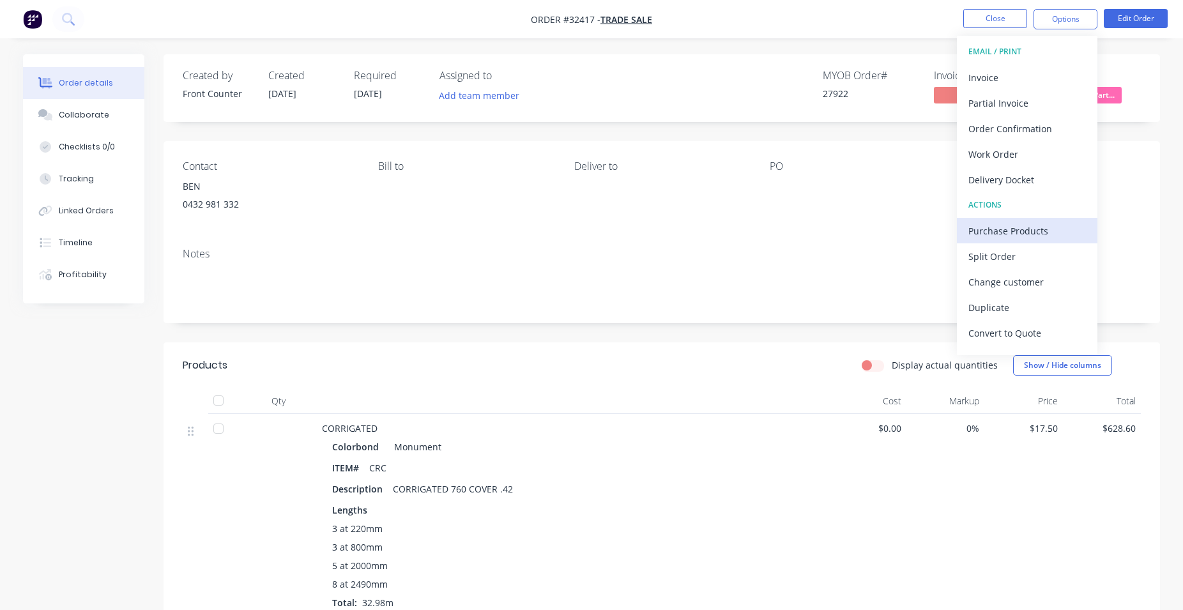
click at [1022, 231] on div "Purchase Products" at bounding box center [1028, 231] width 118 height 19
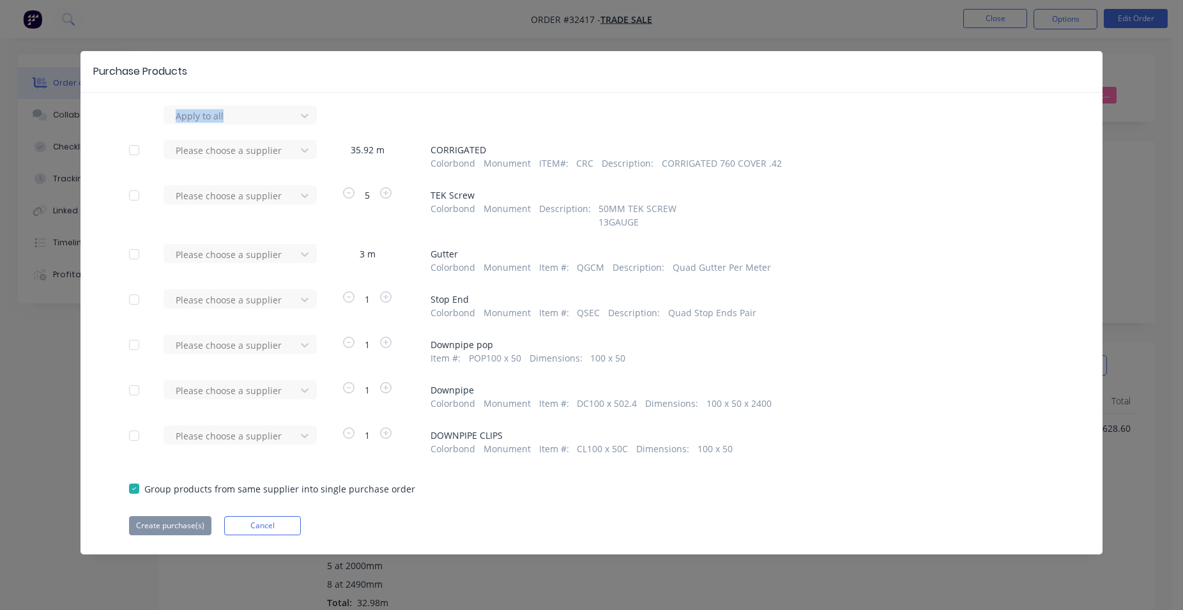
drag, startPoint x: 879, startPoint y: 69, endPoint x: 870, endPoint y: 114, distance: 45.6
click at [870, 114] on div "Purchase Products Apply to all Please choose a supplier 35.92 m CORRIGATED Colo…" at bounding box center [592, 303] width 1022 height 504
click at [307, 153] on icon at bounding box center [304, 150] width 13 height 13
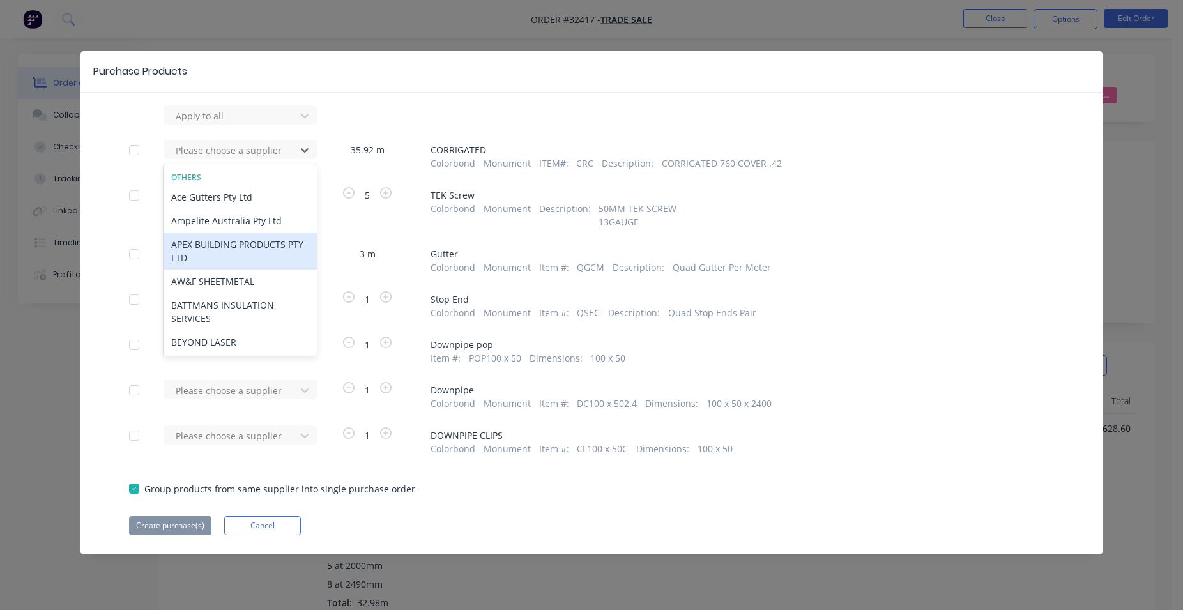
click at [241, 252] on div "APEX BUILDING PRODUCTS PTY LTD" at bounding box center [240, 251] width 153 height 37
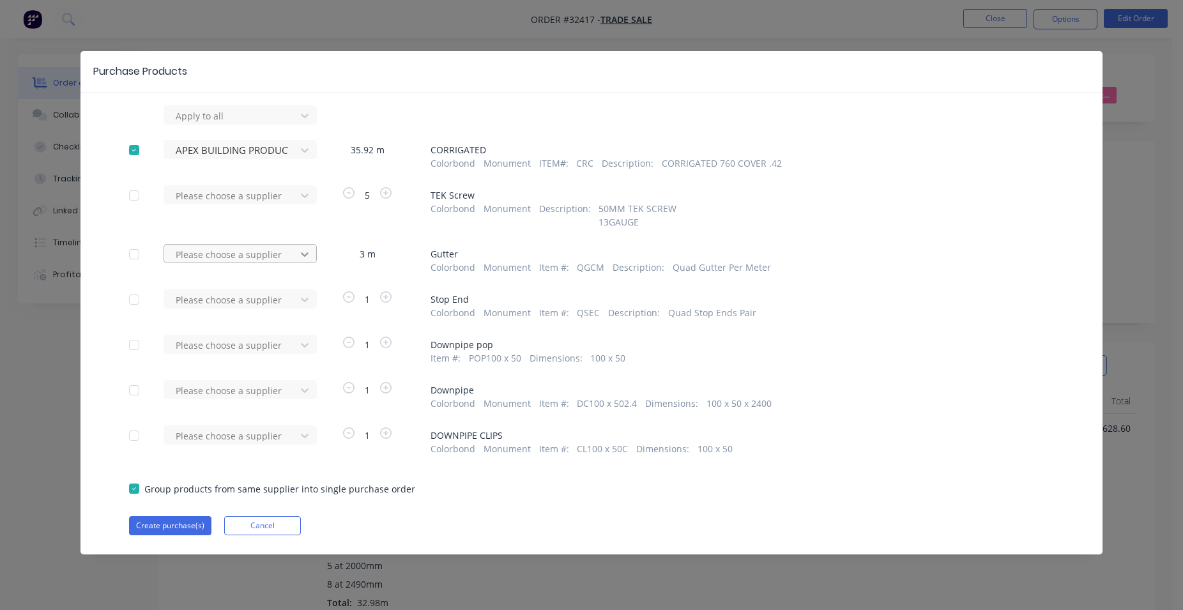
click at [311, 256] on div at bounding box center [304, 254] width 23 height 20
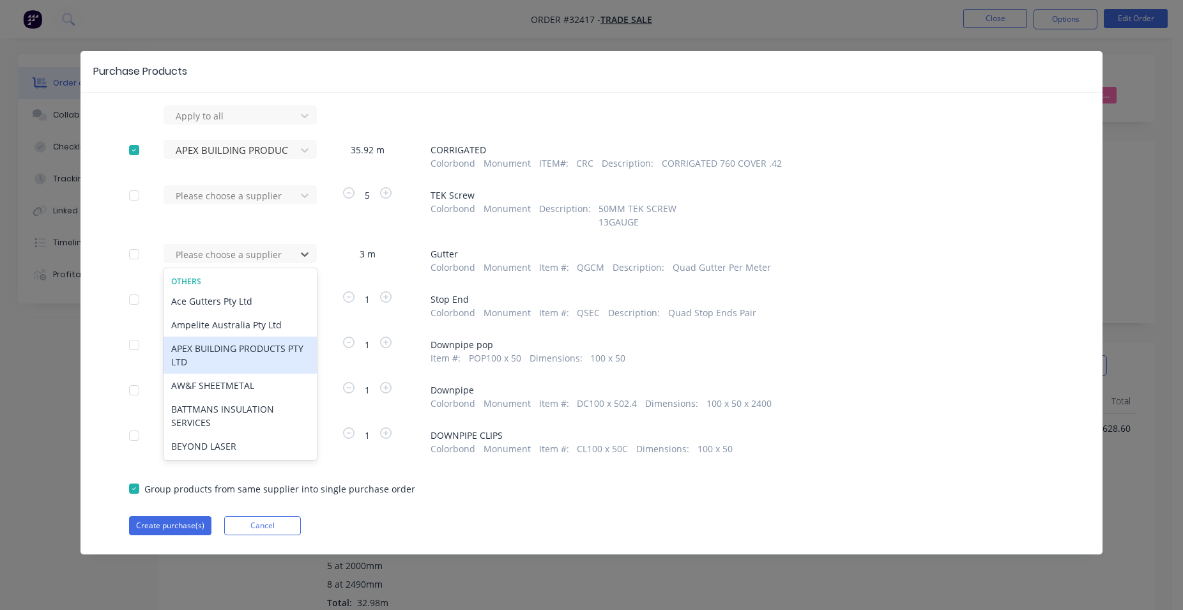
click at [232, 365] on div "APEX BUILDING PRODUCTS PTY LTD" at bounding box center [240, 355] width 153 height 37
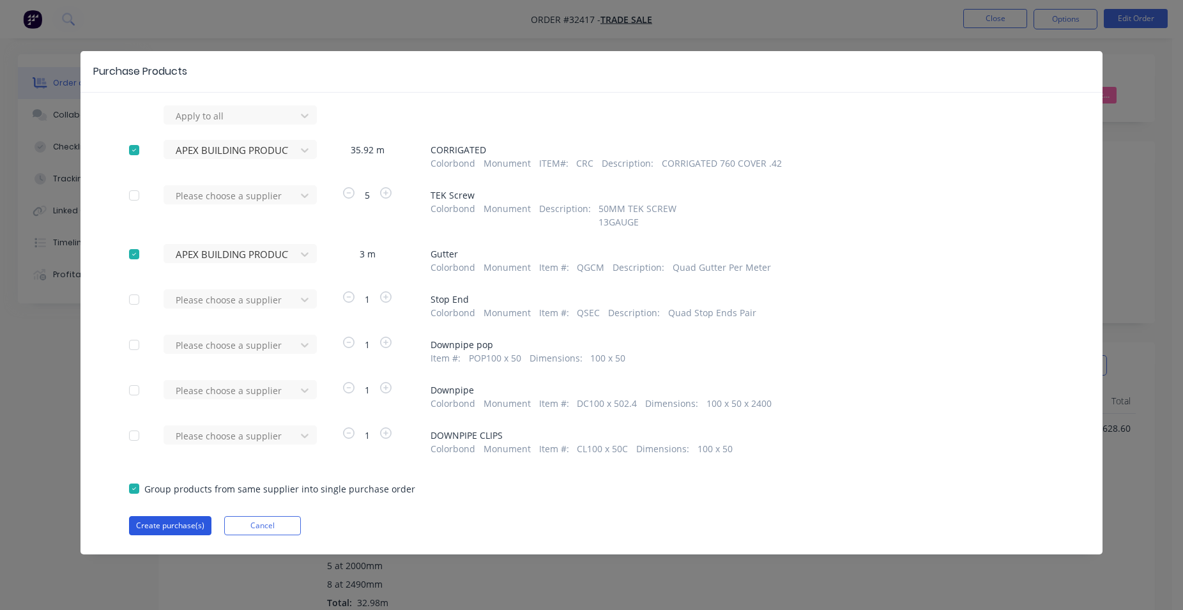
click at [177, 529] on button "Create purchase(s)" at bounding box center [170, 525] width 82 height 19
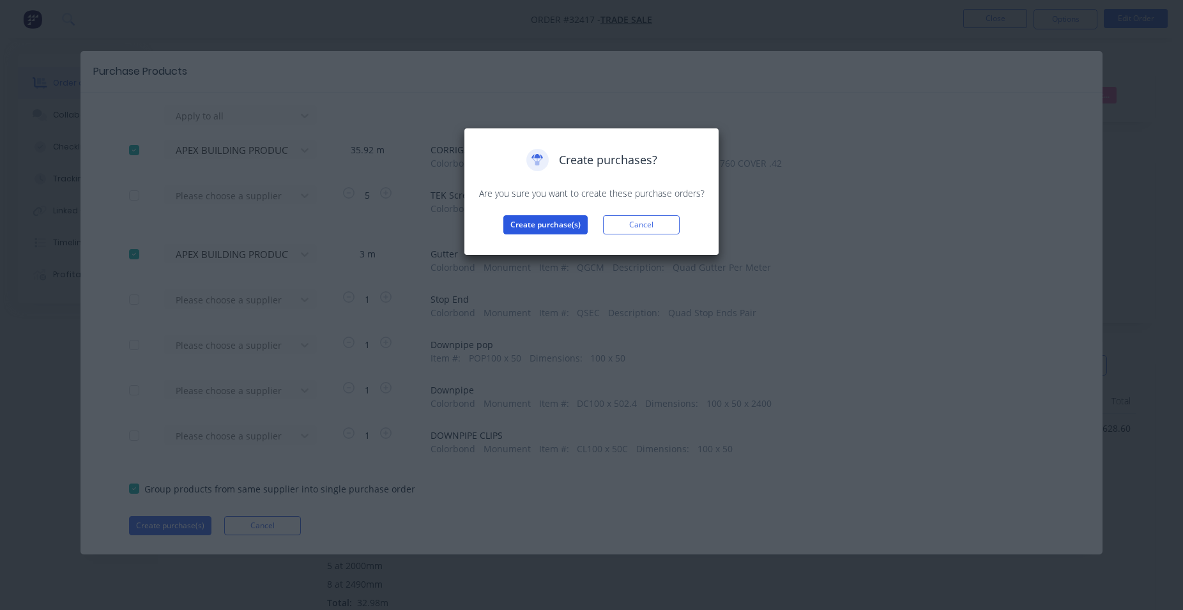
click at [525, 227] on button "Create purchase(s)" at bounding box center [546, 224] width 84 height 19
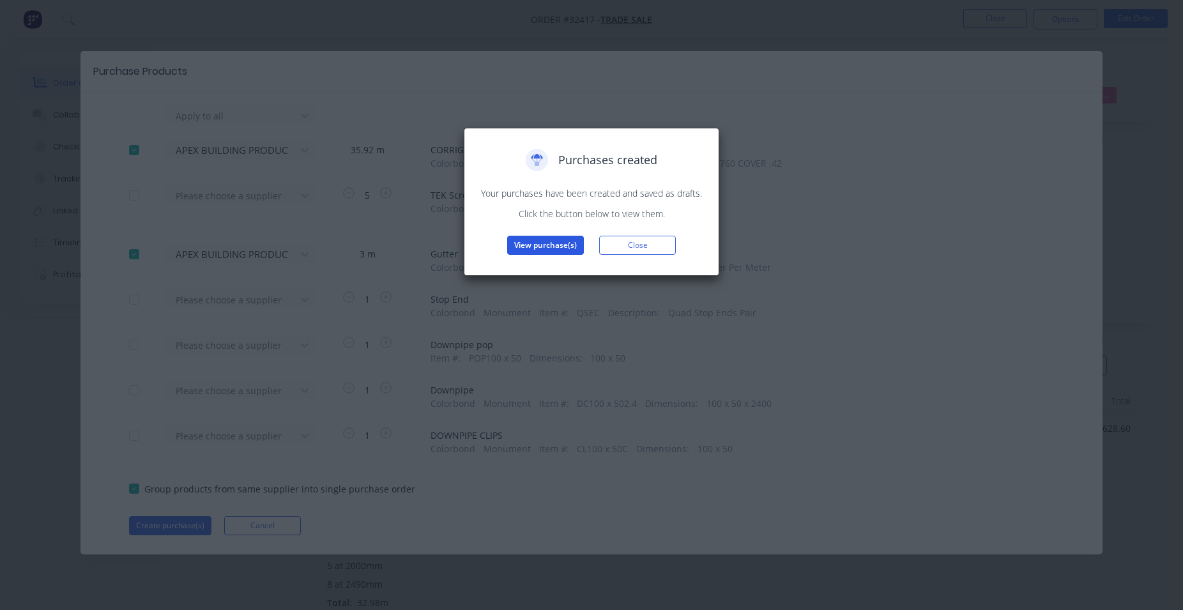
click at [567, 246] on button "View purchase(s)" at bounding box center [545, 245] width 77 height 19
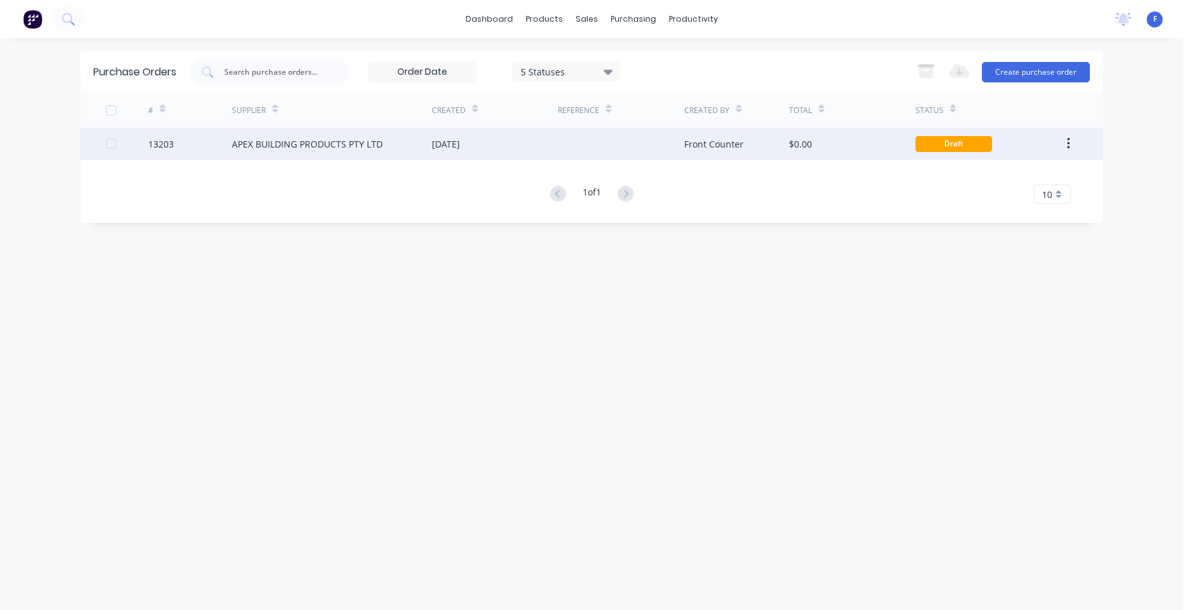
click at [559, 142] on div at bounding box center [621, 144] width 126 height 32
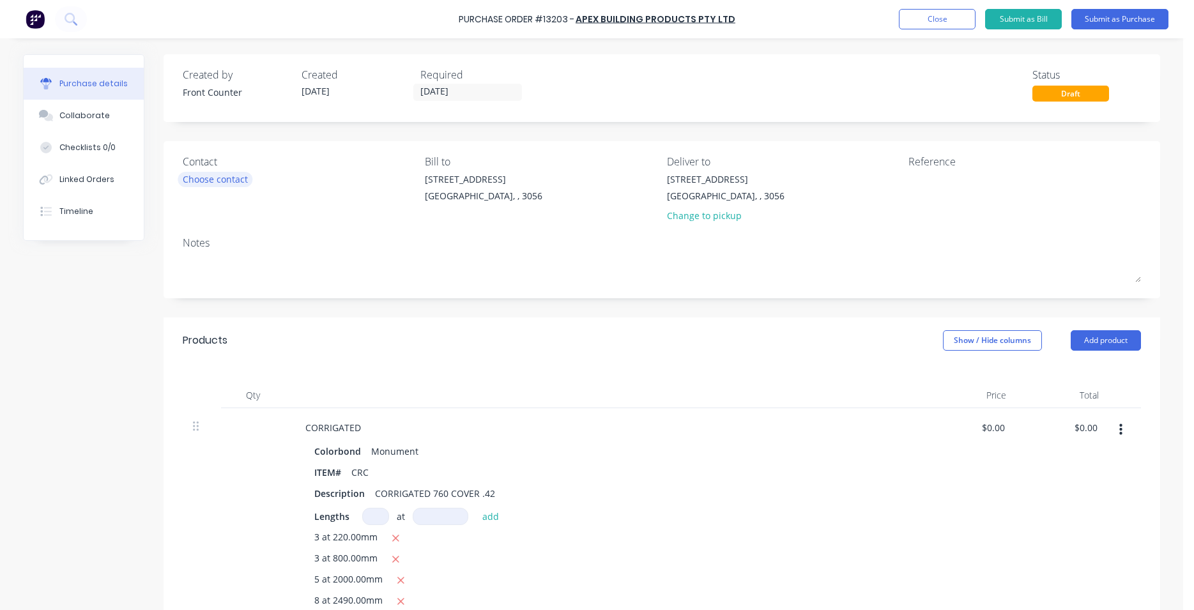
click at [234, 182] on div "Choose contact" at bounding box center [215, 179] width 65 height 13
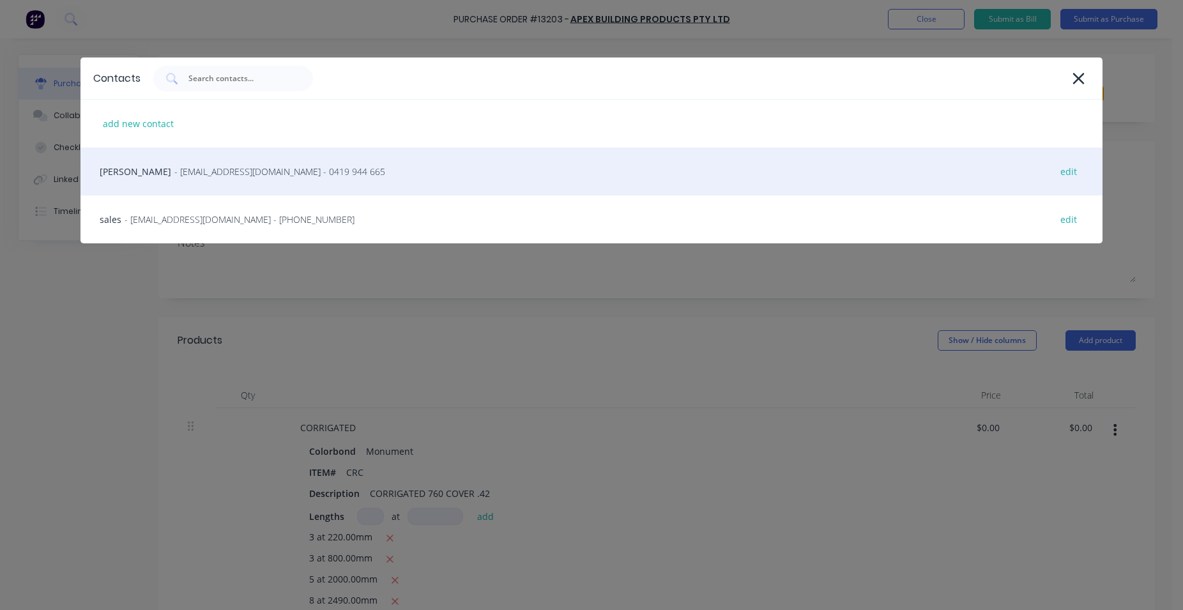
click at [201, 174] on span "- [EMAIL_ADDRESS][DOMAIN_NAME] - 0419 944 665" at bounding box center [279, 171] width 211 height 13
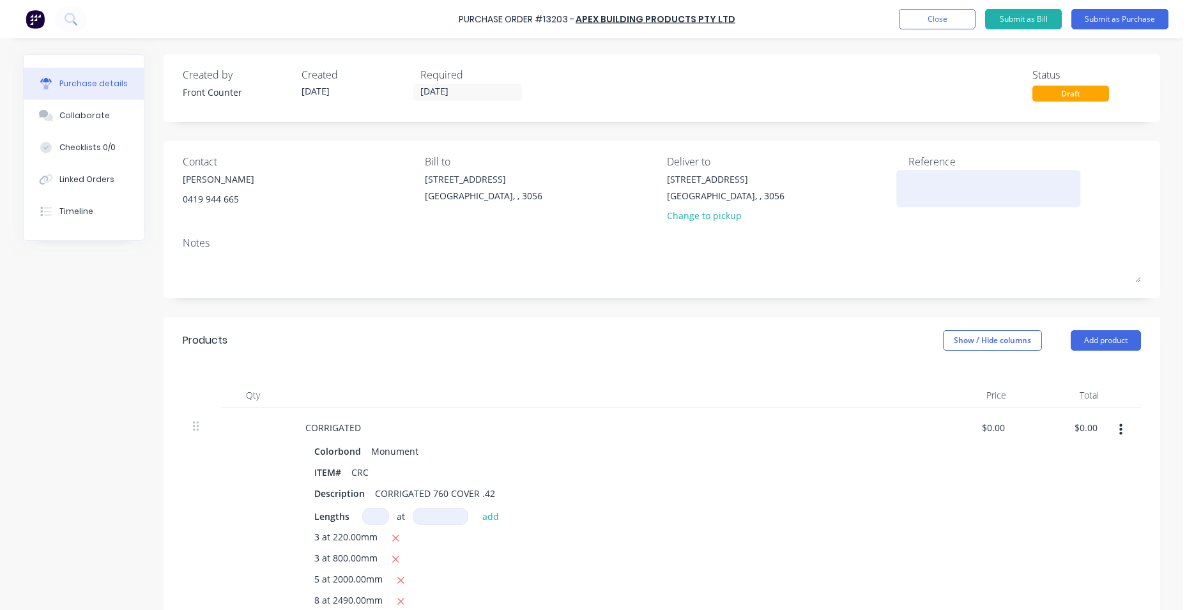
click at [928, 179] on textarea at bounding box center [989, 187] width 160 height 29
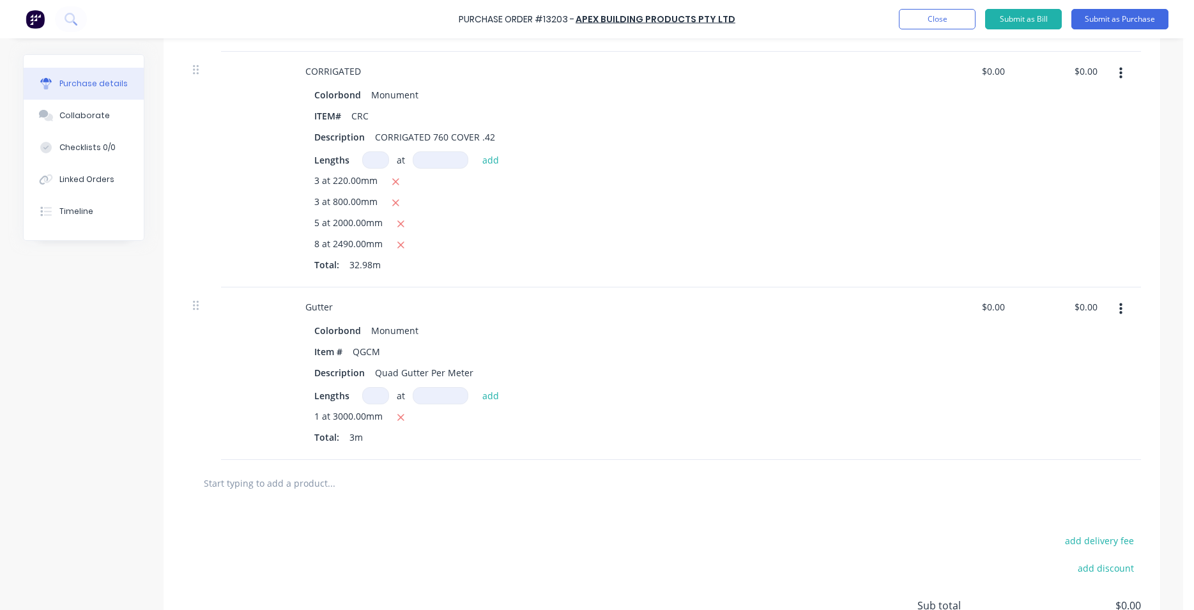
scroll to position [473, 0]
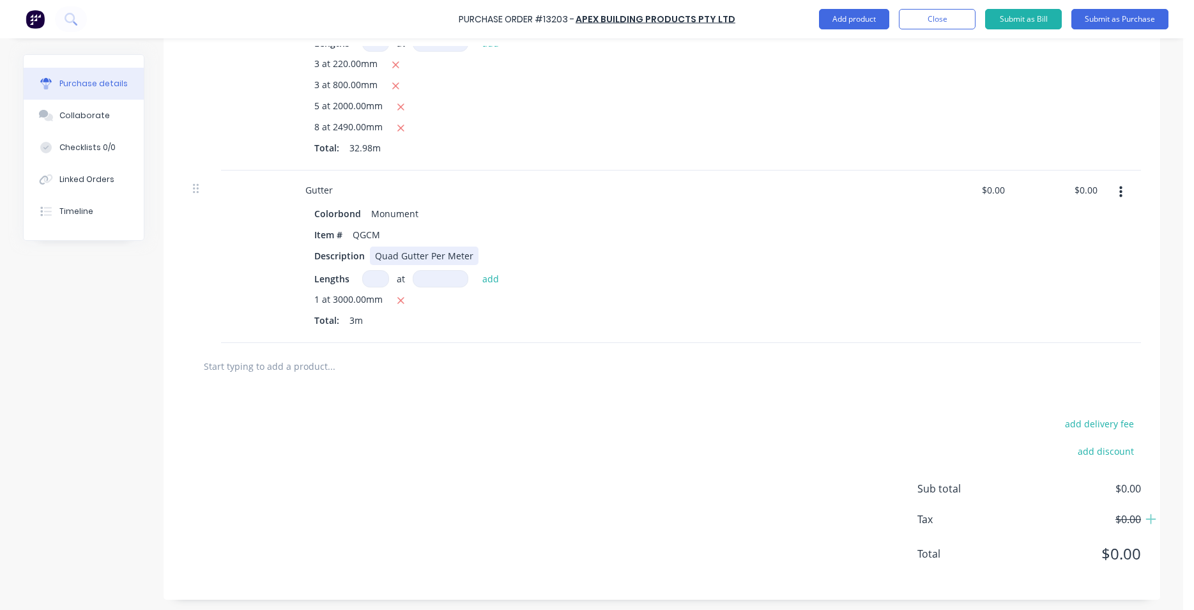
type textarea "27922"
click at [463, 252] on div "Quad Gutter Per Meter" at bounding box center [424, 256] width 109 height 19
type textarea "x"
type textarea "27922"
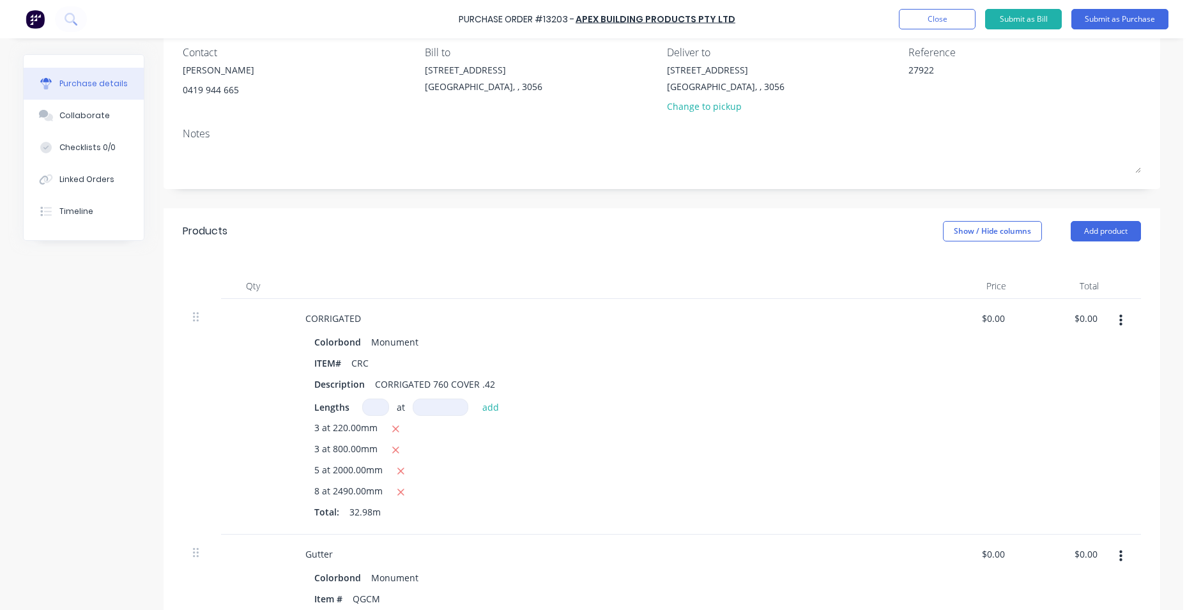
scroll to position [0, 0]
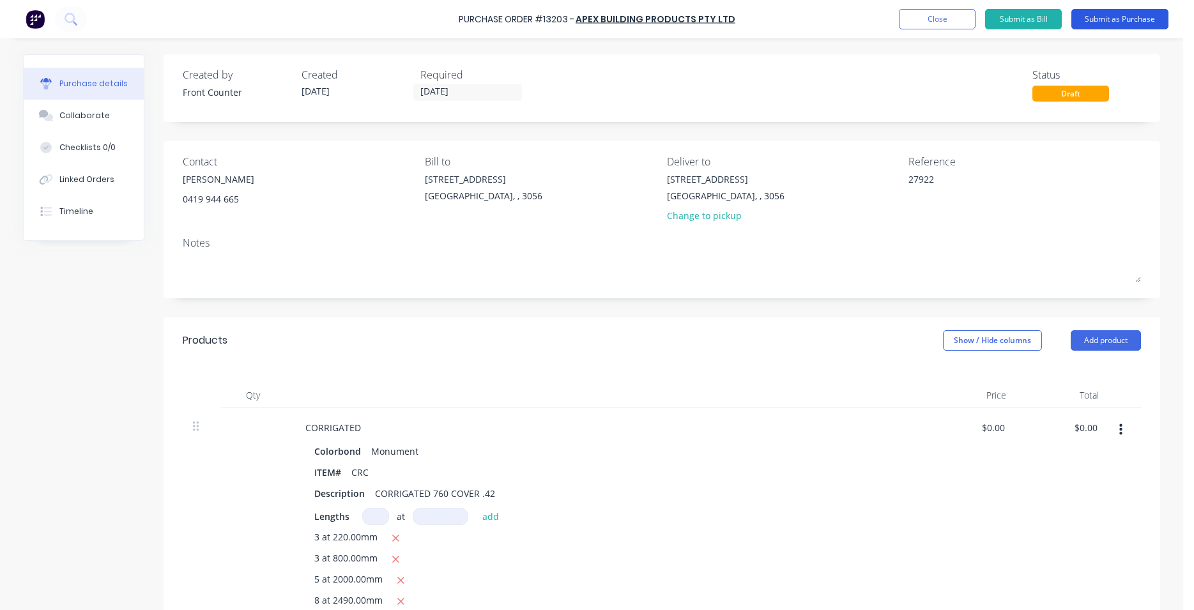
click at [1116, 17] on button "Submit as Purchase" at bounding box center [1120, 19] width 97 height 20
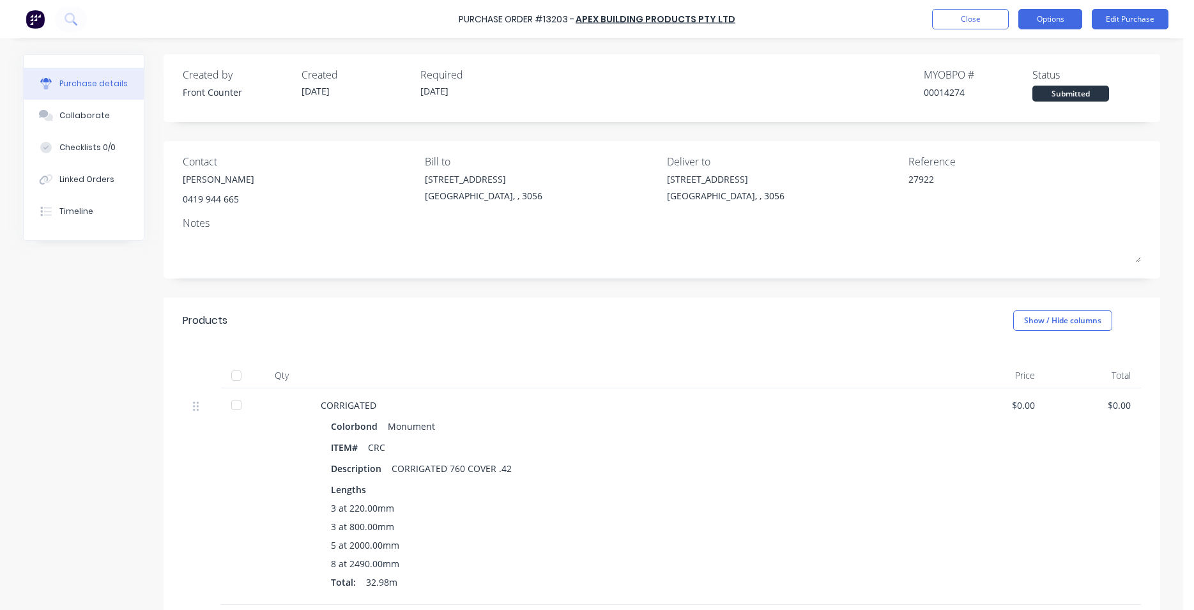
click at [1043, 20] on button "Options" at bounding box center [1051, 19] width 64 height 20
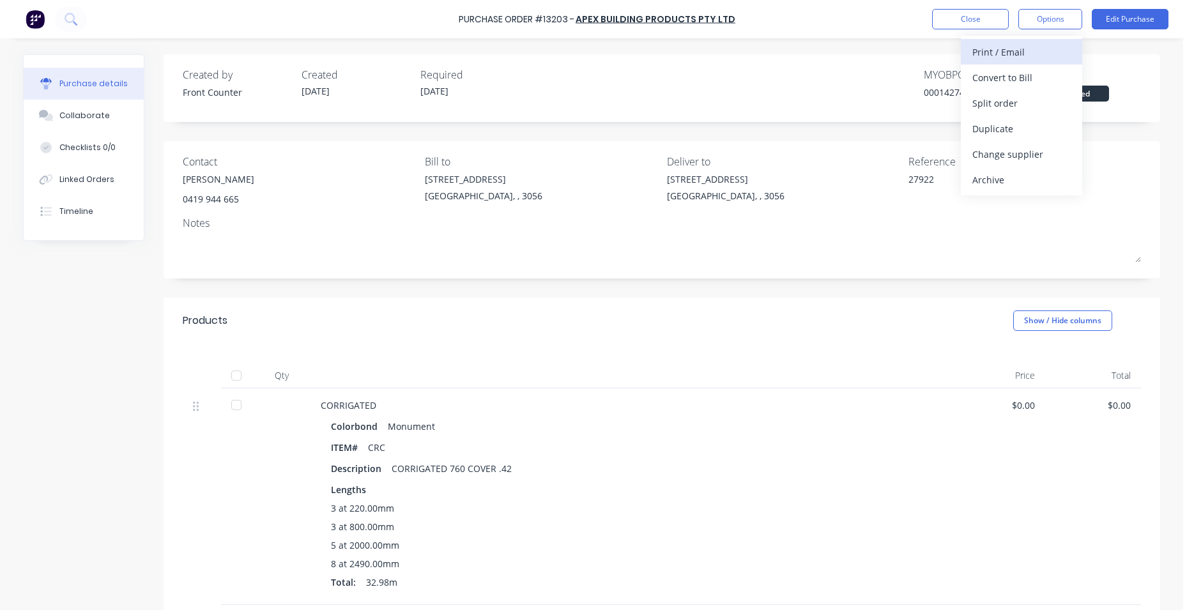
click at [1022, 49] on div "Print / Email" at bounding box center [1022, 52] width 98 height 19
click at [1015, 107] on div "Without pricing" at bounding box center [1022, 103] width 98 height 19
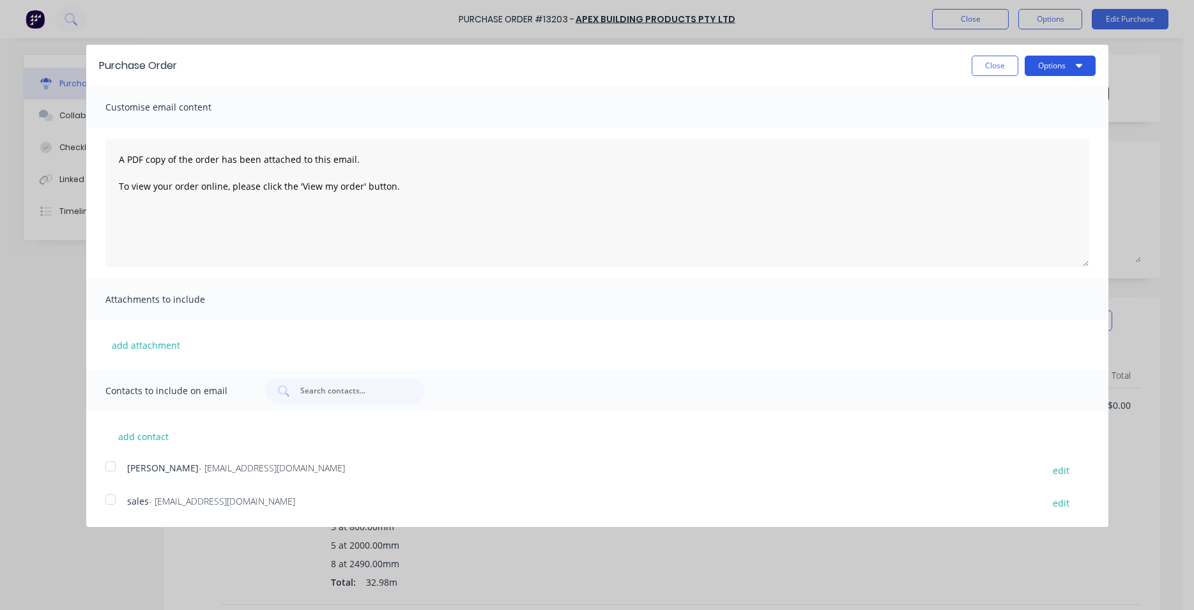
click at [1047, 65] on button "Options" at bounding box center [1060, 66] width 71 height 20
click at [1029, 95] on div "Print" at bounding box center [1035, 98] width 98 height 19
click at [109, 468] on div at bounding box center [111, 467] width 26 height 26
click at [107, 501] on div at bounding box center [111, 500] width 26 height 26
click at [1053, 66] on button "Options" at bounding box center [1060, 66] width 71 height 20
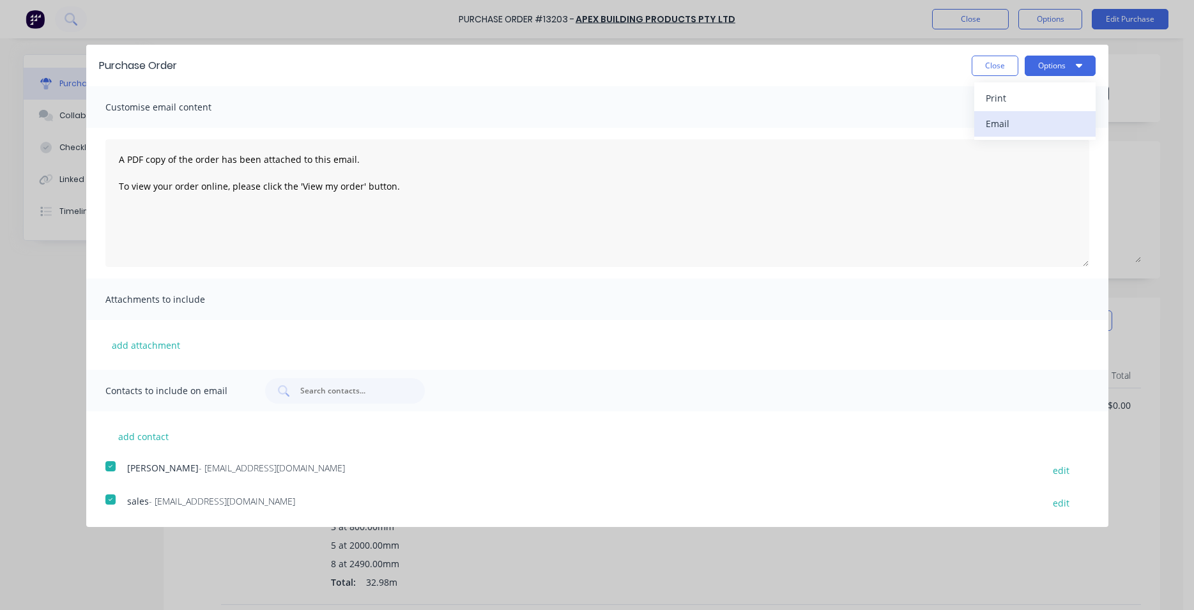
click at [1063, 132] on div "Email" at bounding box center [1035, 123] width 98 height 19
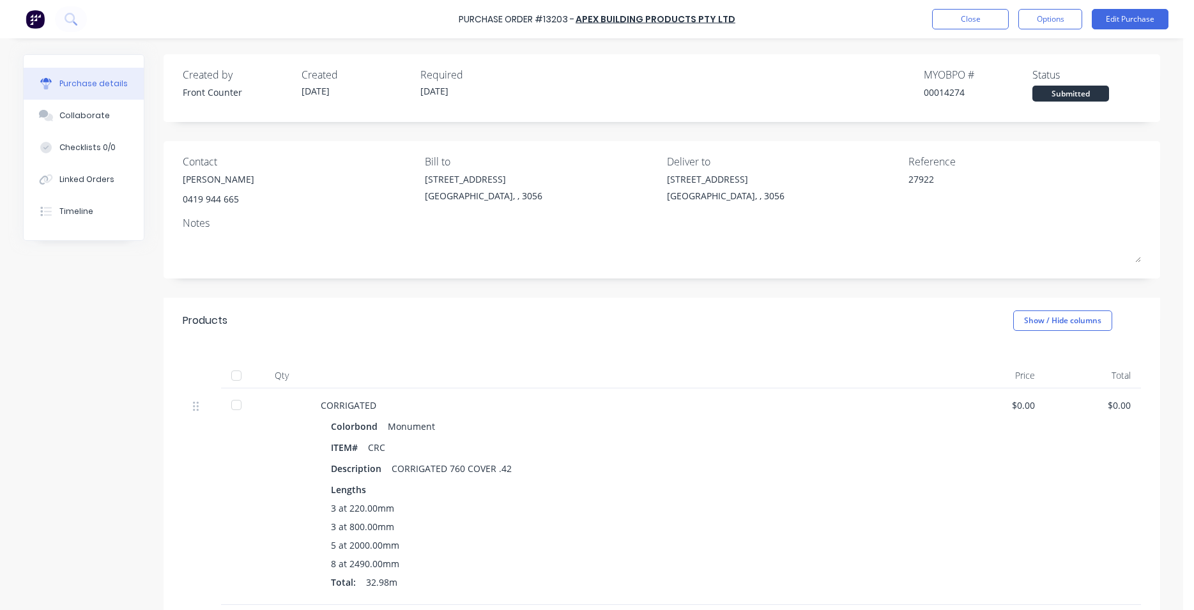
type textarea "x"
click at [983, 19] on button "Close" at bounding box center [970, 19] width 77 height 20
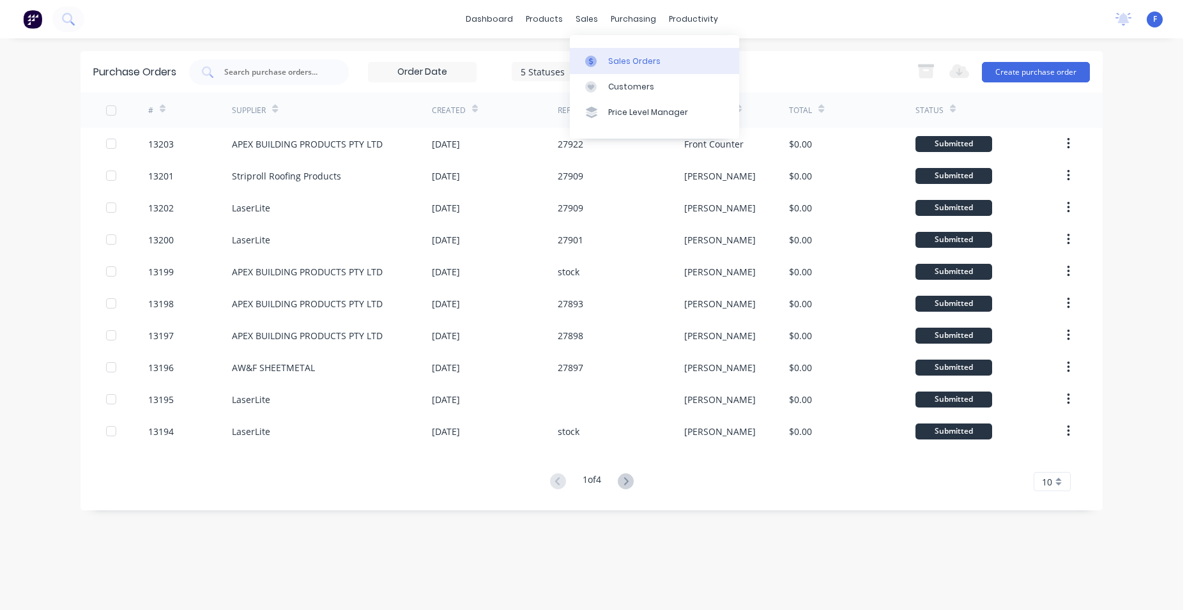
click at [619, 55] on link "Sales Orders" at bounding box center [654, 61] width 169 height 26
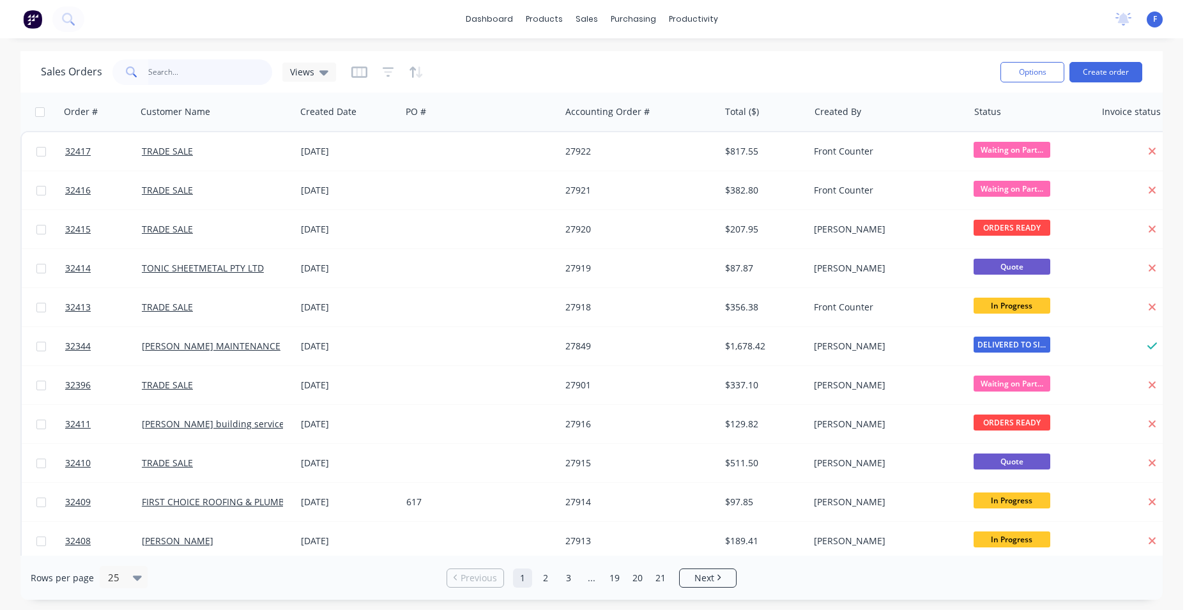
click at [189, 70] on input "text" at bounding box center [210, 72] width 125 height 26
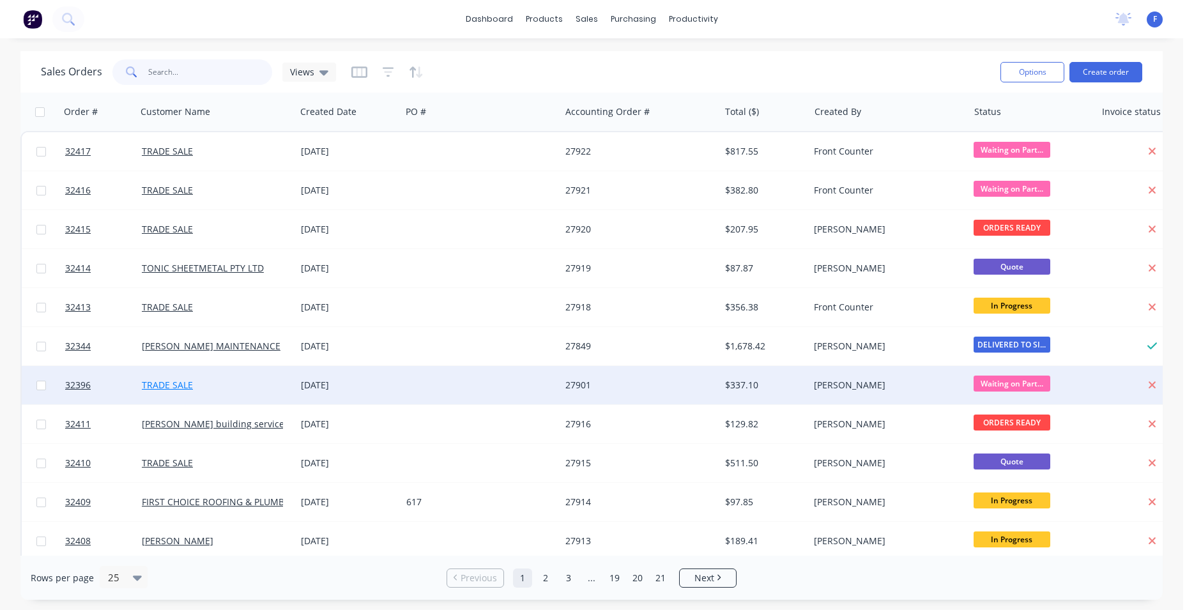
scroll to position [291, 0]
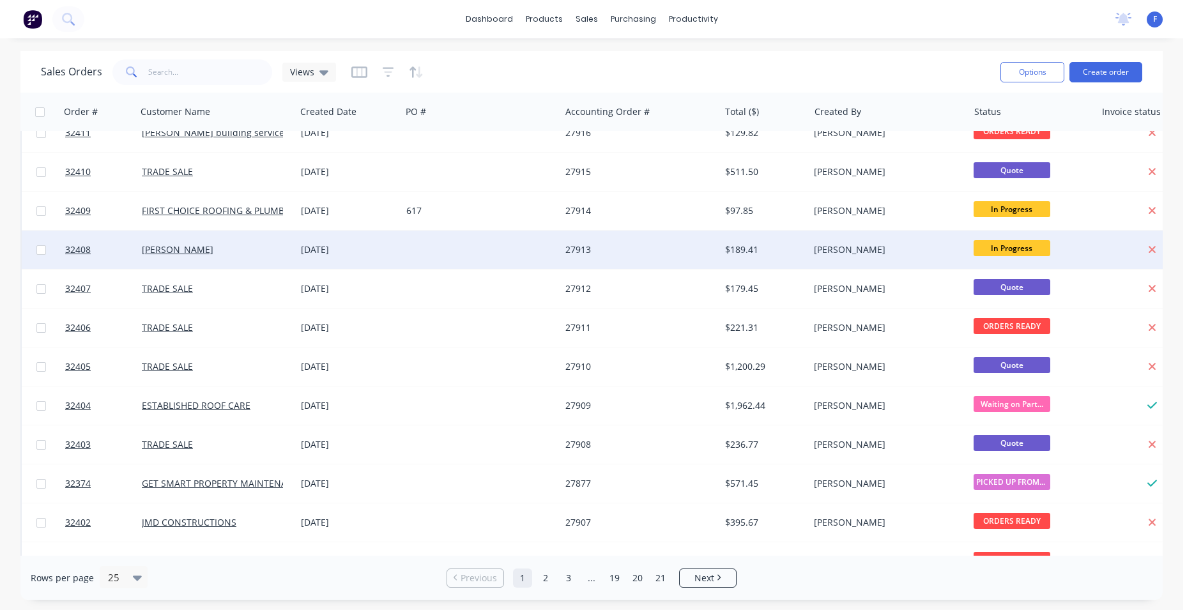
click at [1017, 249] on span "In Progress" at bounding box center [1012, 248] width 77 height 16
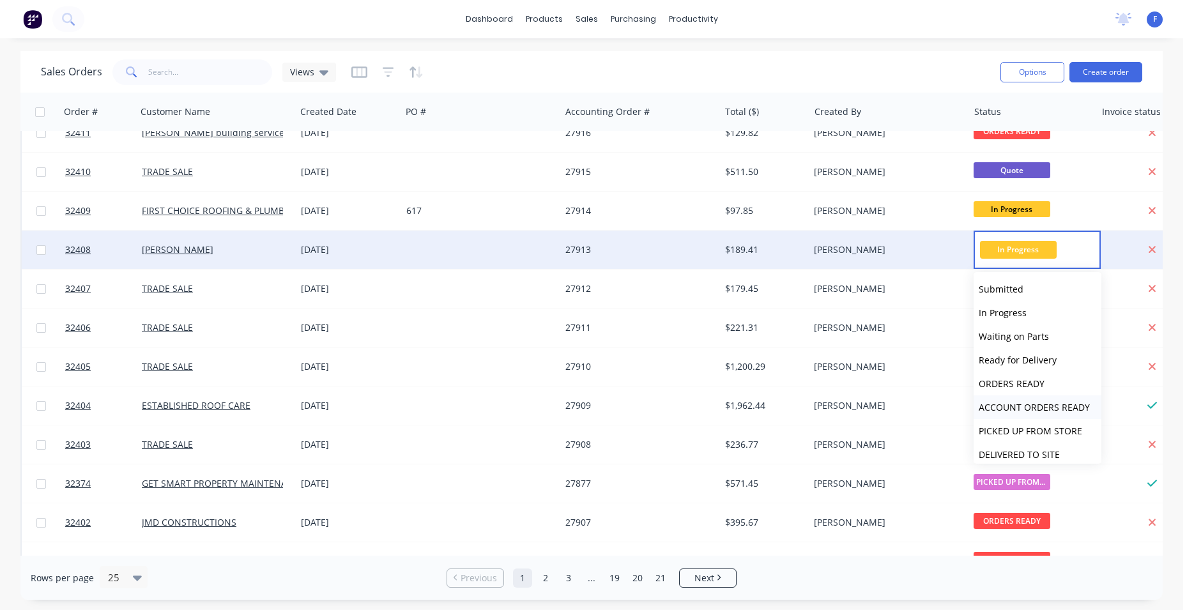
click at [1037, 408] on span "ACCOUNT ORDERS READY" at bounding box center [1034, 407] width 111 height 12
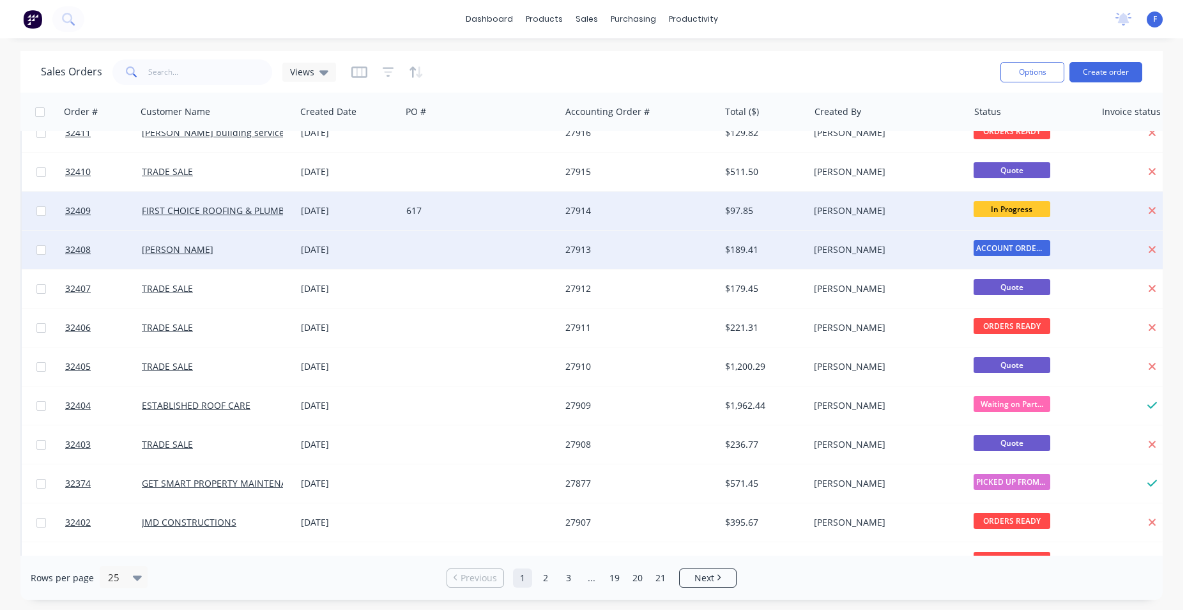
click at [1035, 210] on span "In Progress" at bounding box center [1012, 209] width 77 height 16
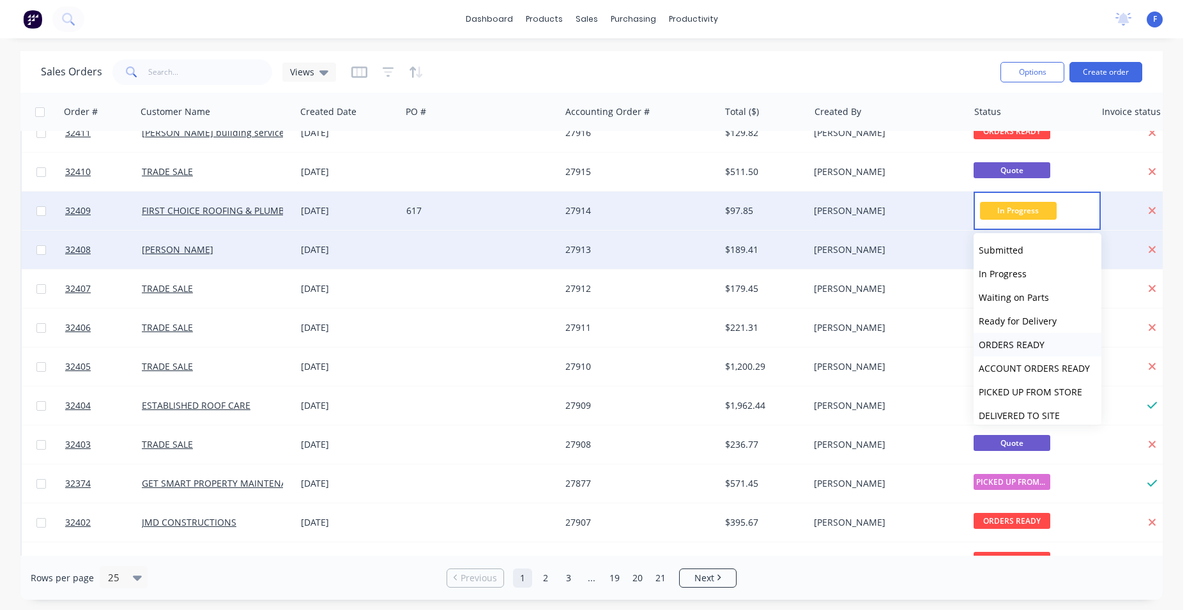
click at [1015, 344] on span "ORDERS READY" at bounding box center [1012, 345] width 66 height 12
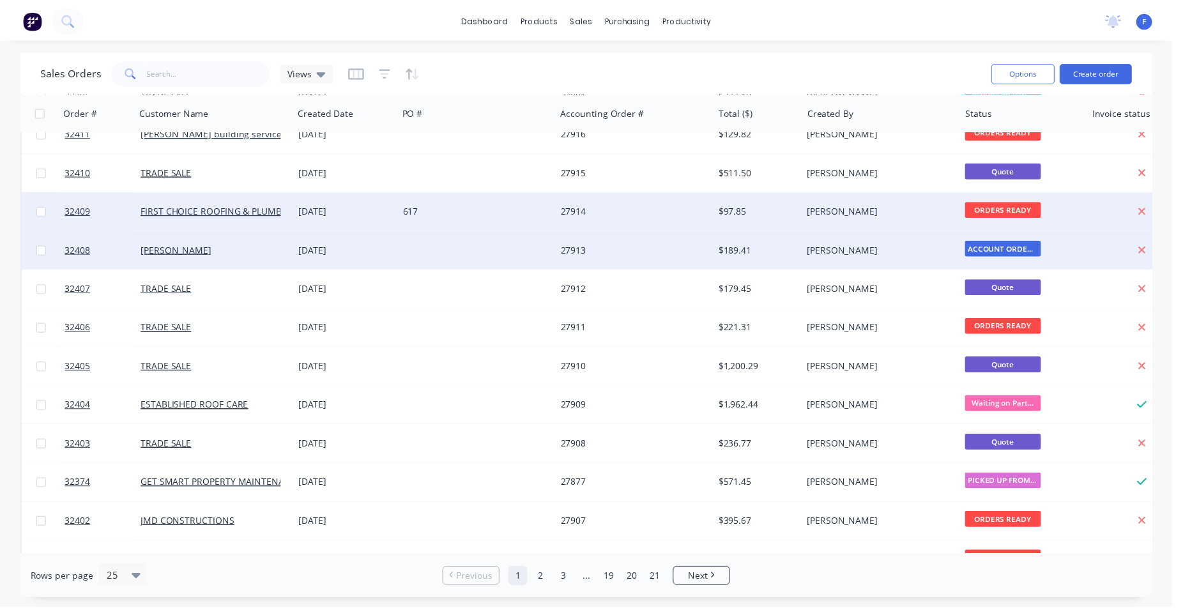
scroll to position [0, 0]
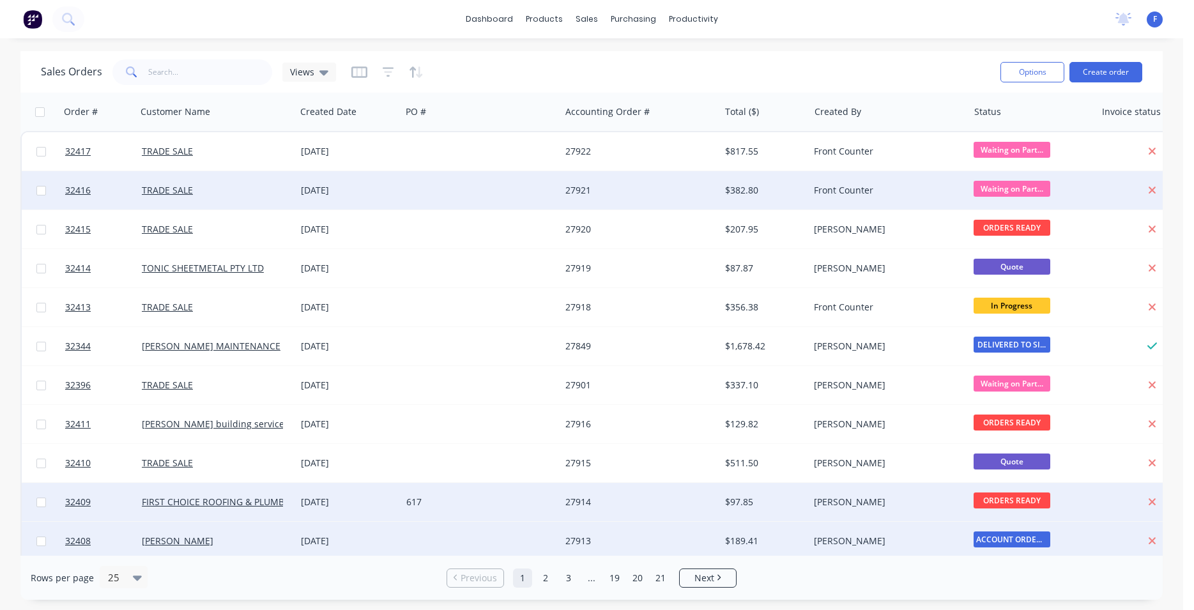
click at [685, 192] on div "27921" at bounding box center [637, 190] width 142 height 13
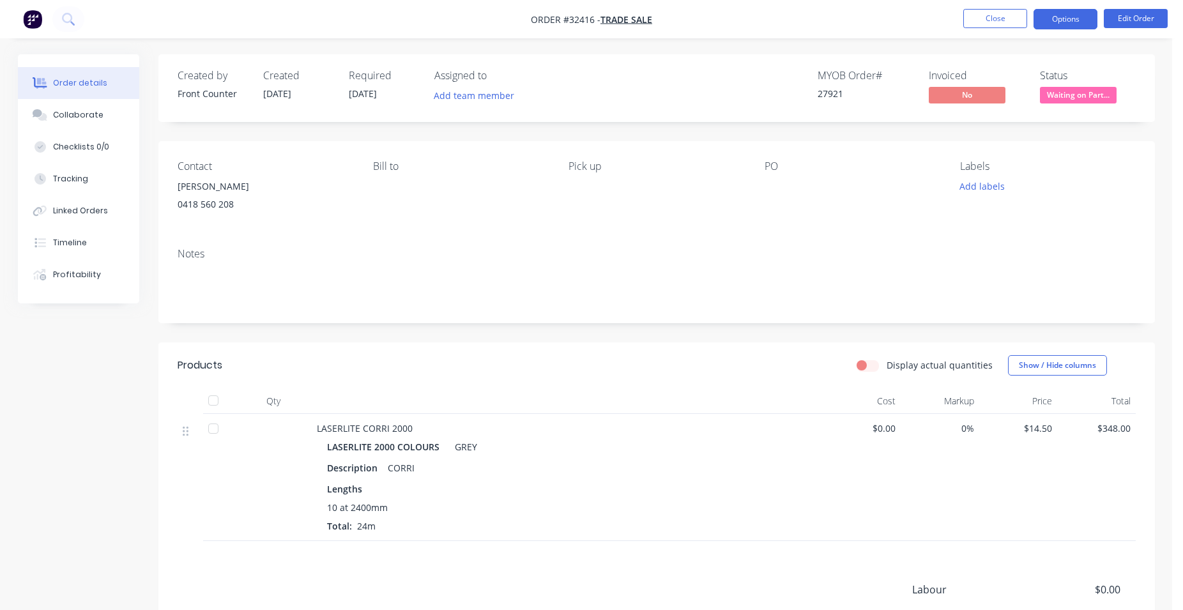
click at [1054, 16] on button "Options" at bounding box center [1066, 19] width 64 height 20
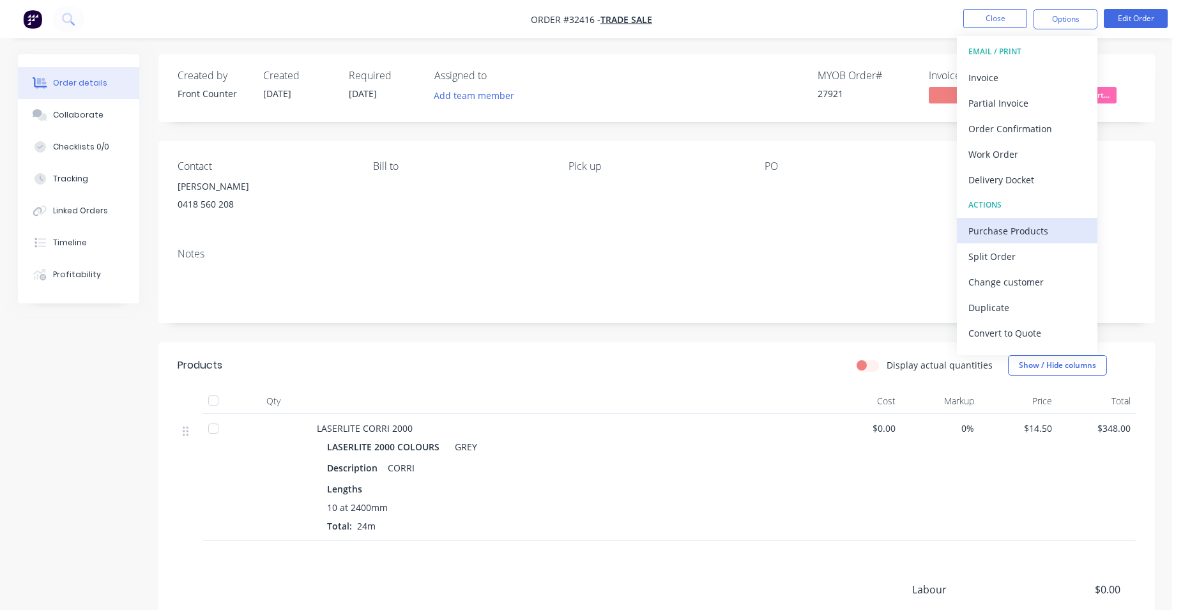
click at [1017, 227] on div "Purchase Products" at bounding box center [1028, 231] width 118 height 19
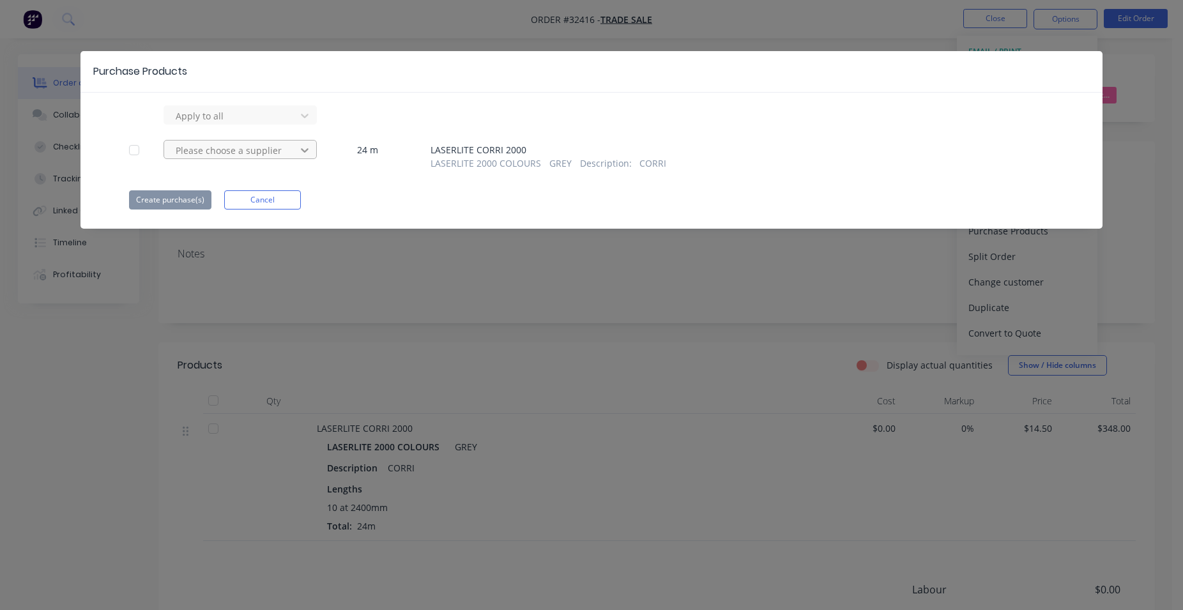
click at [309, 148] on icon at bounding box center [304, 150] width 13 height 13
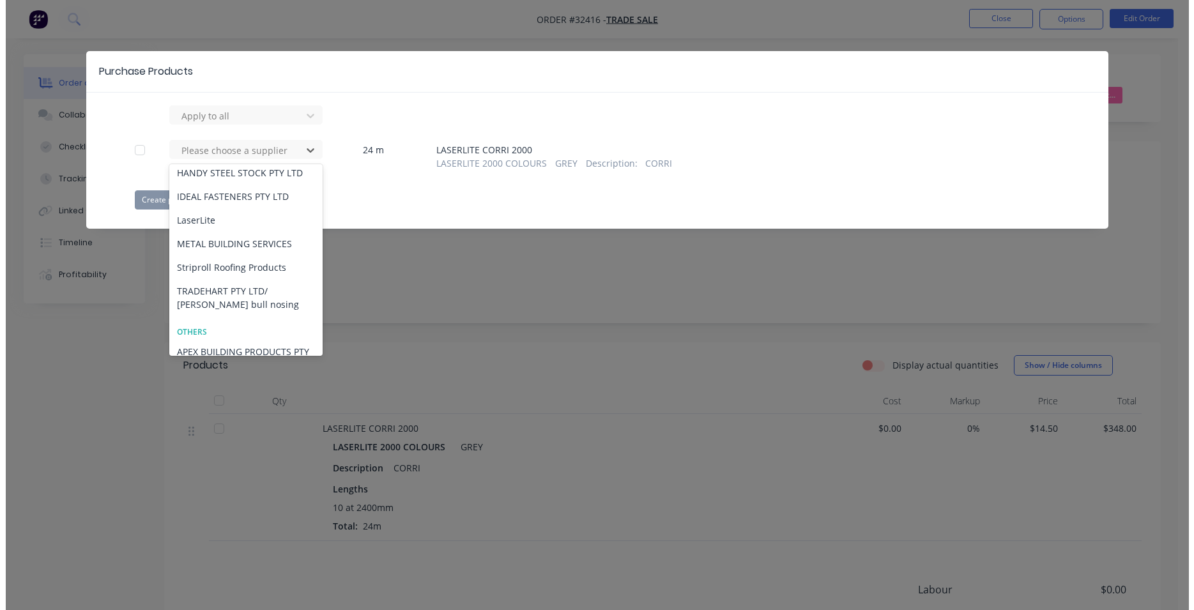
scroll to position [146, 0]
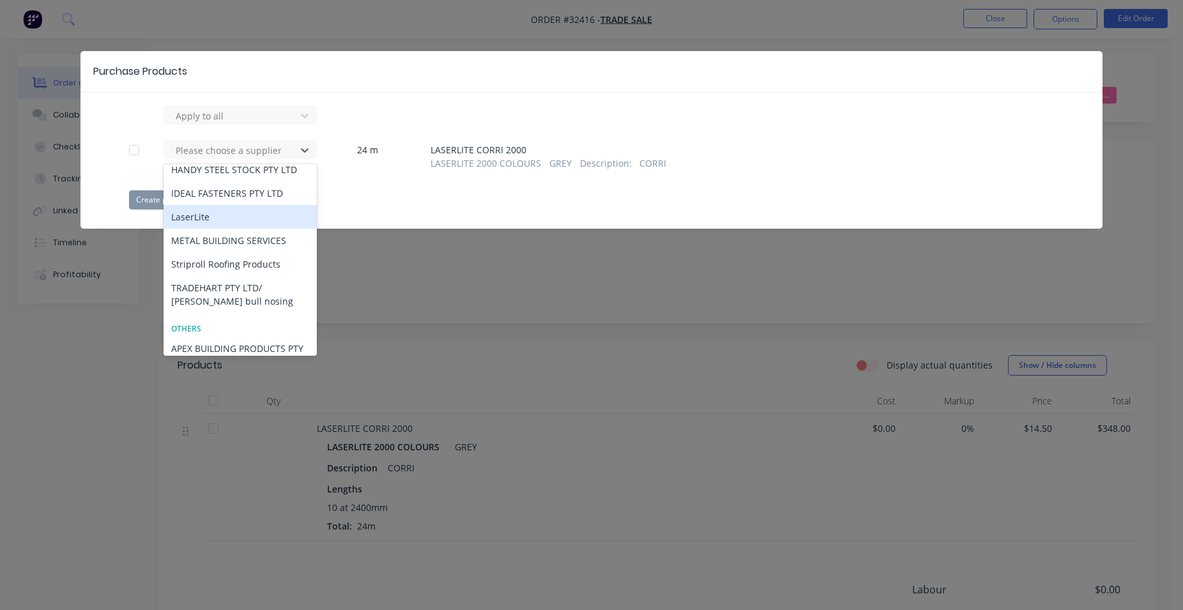
click at [238, 219] on div "LaserLite" at bounding box center [240, 217] width 153 height 24
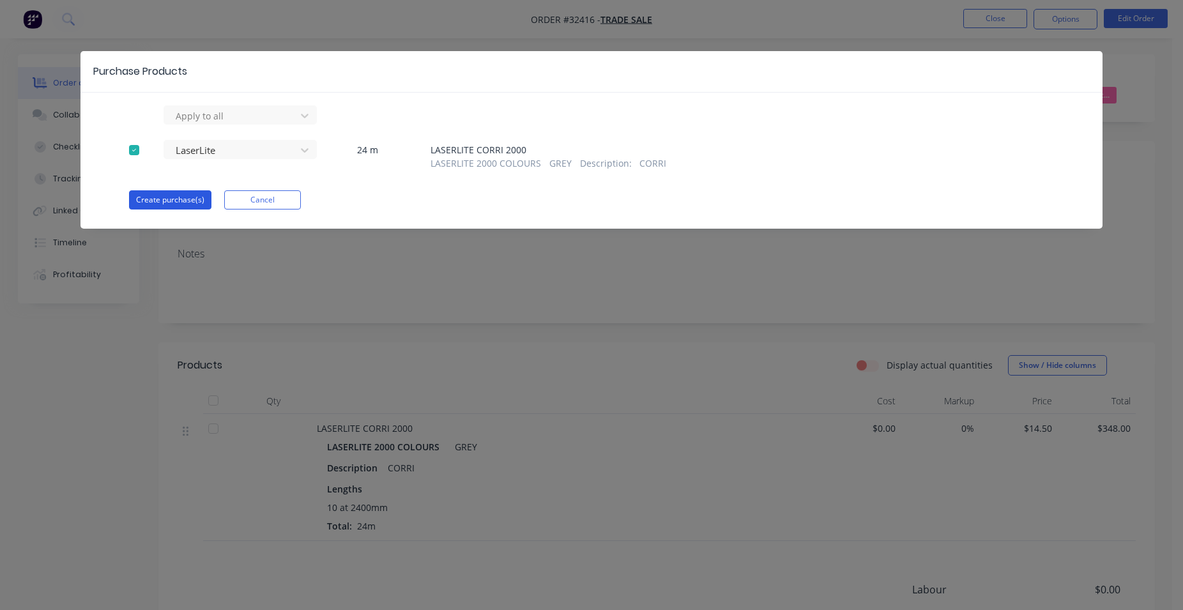
click at [171, 203] on button "Create purchase(s)" at bounding box center [170, 199] width 82 height 19
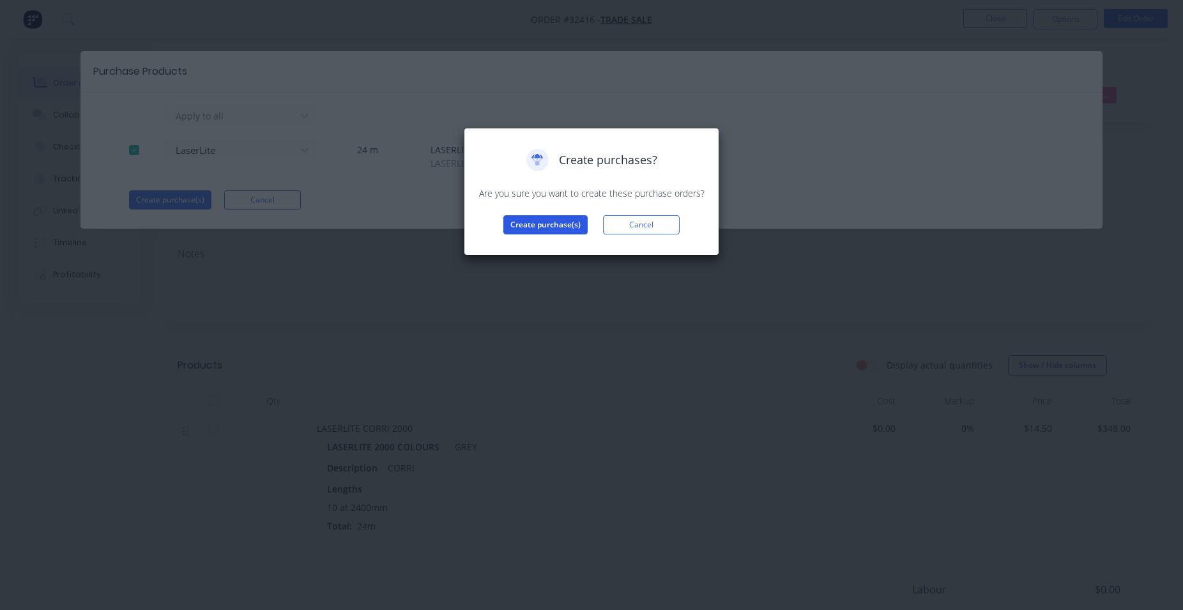
click at [557, 224] on button "Create purchase(s)" at bounding box center [546, 224] width 84 height 19
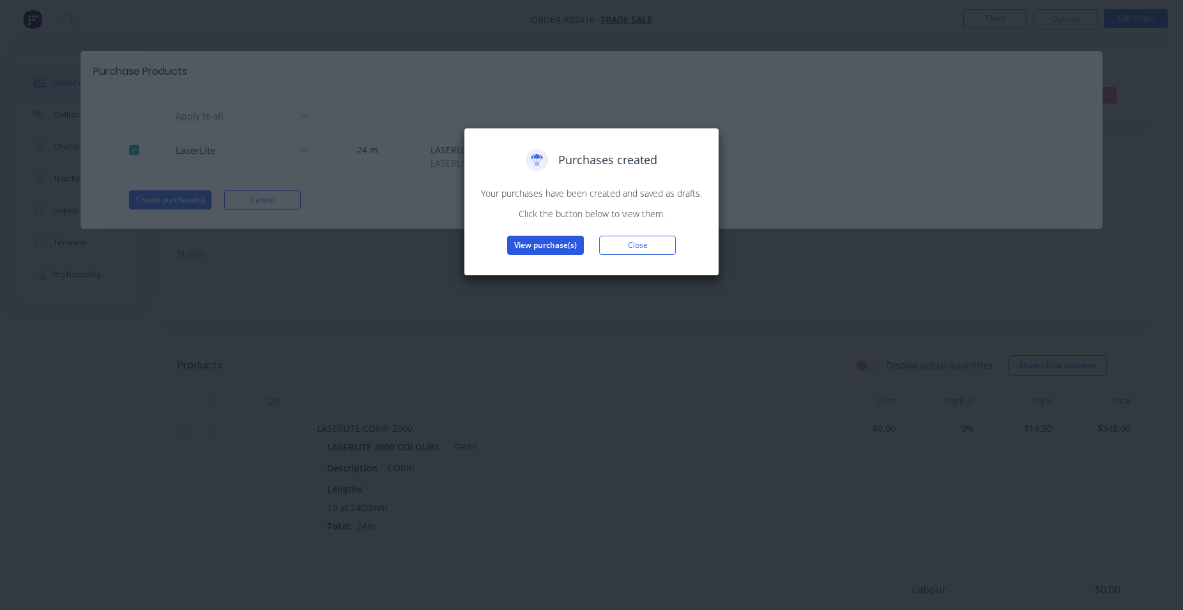
click at [533, 245] on button "View purchase(s)" at bounding box center [545, 245] width 77 height 19
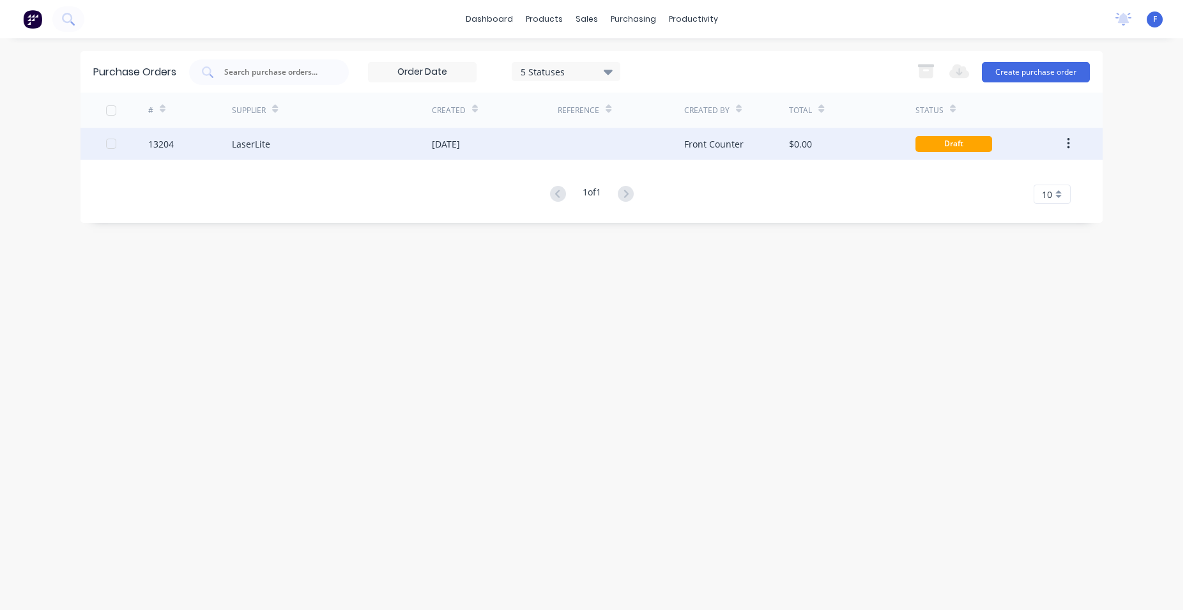
click at [863, 145] on div "$0.00" at bounding box center [852, 144] width 126 height 32
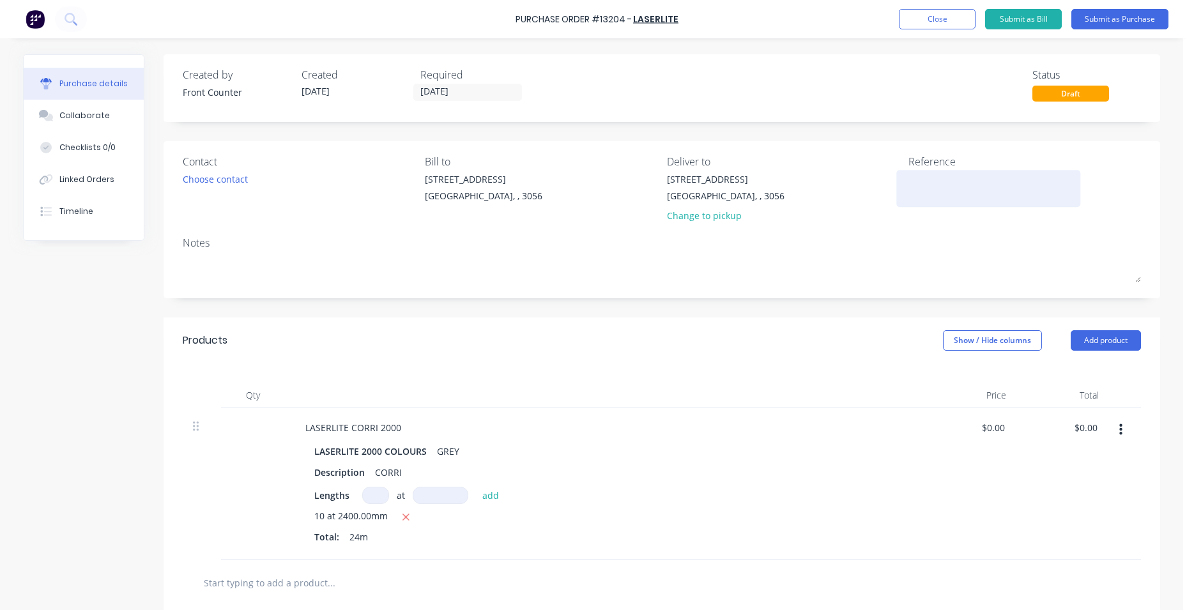
click at [918, 180] on textarea at bounding box center [989, 187] width 160 height 29
type textarea "2"
type textarea "x"
type textarea "27"
type textarea "x"
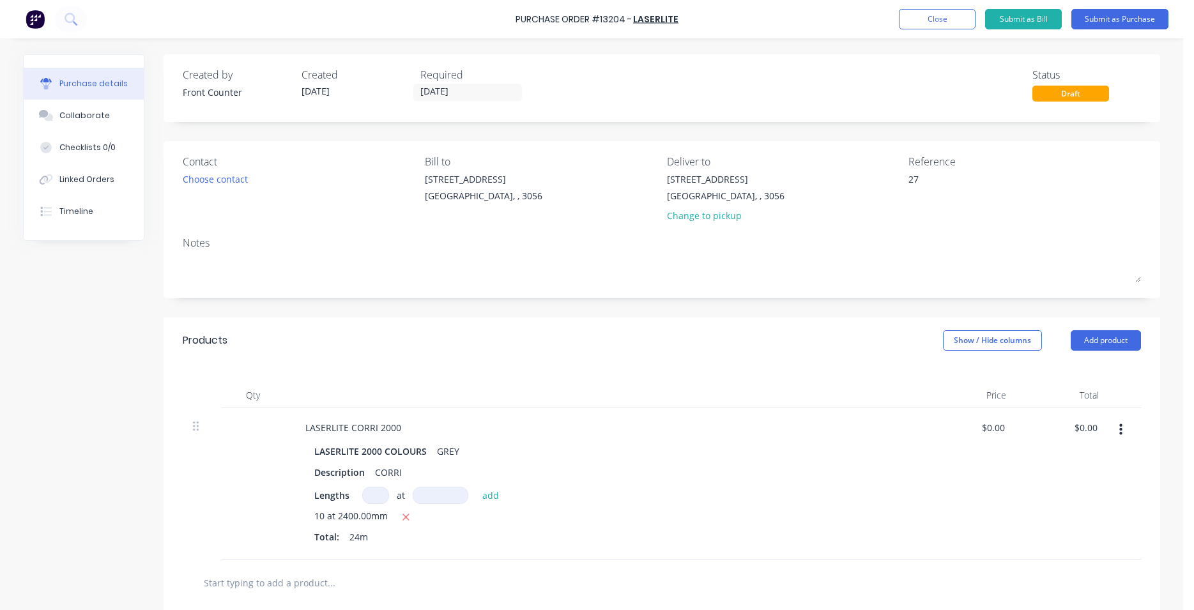
type textarea "279"
type textarea "x"
type textarea "2792"
type textarea "x"
type textarea "27921"
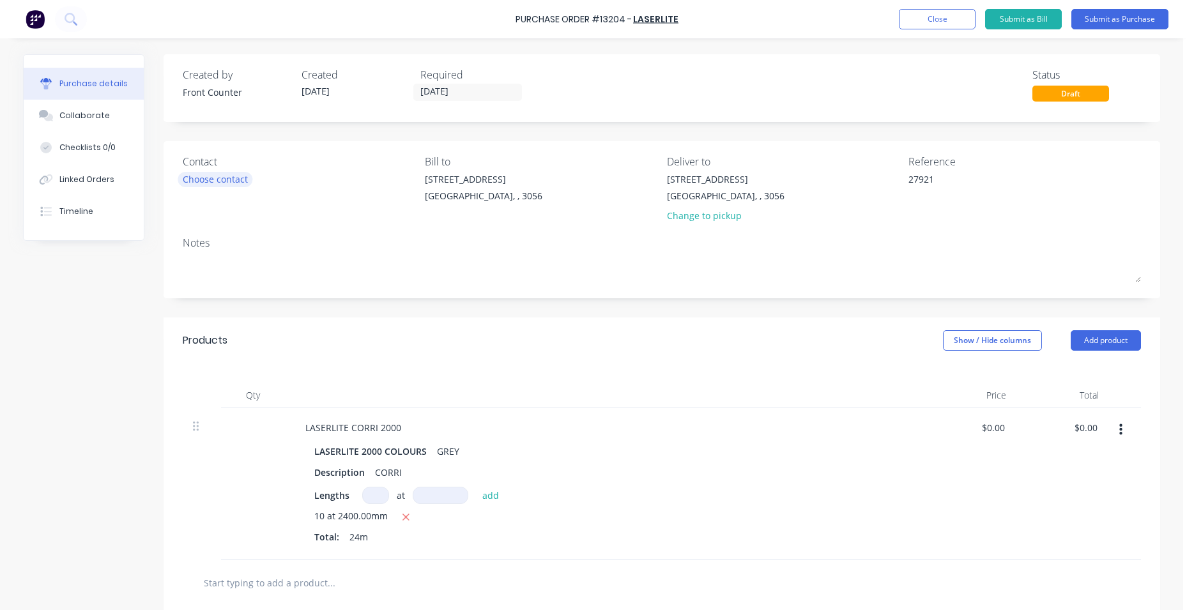
type textarea "x"
type textarea "27921"
click at [228, 184] on div "Choose contact" at bounding box center [215, 179] width 65 height 13
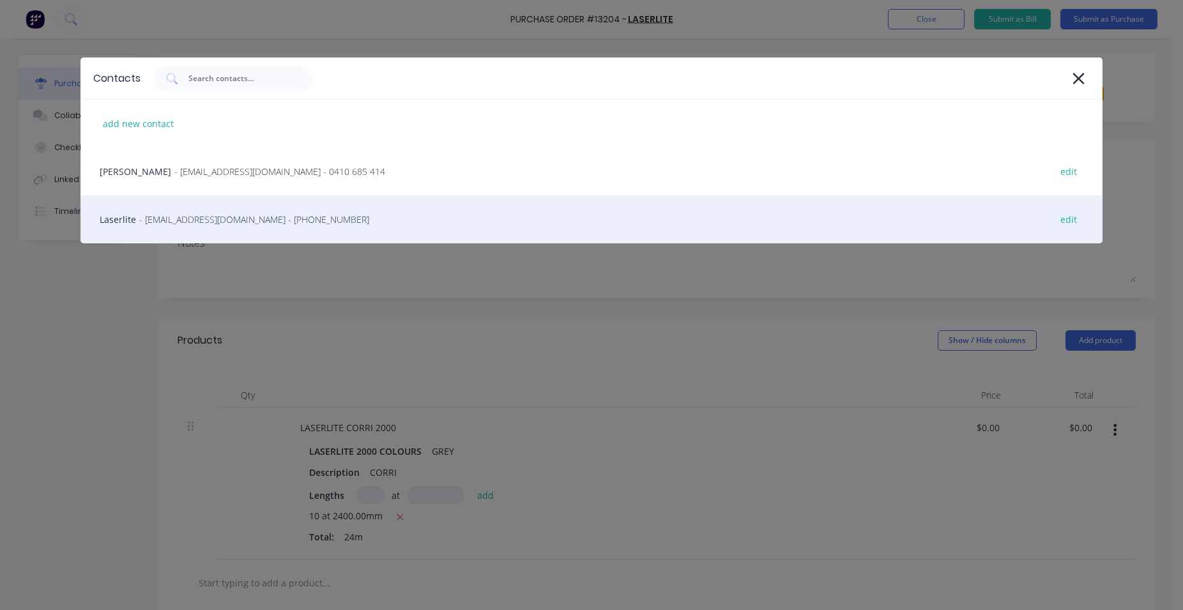
click at [215, 216] on span "- [EMAIL_ADDRESS][DOMAIN_NAME] - [PHONE_NUMBER]" at bounding box center [254, 219] width 230 height 13
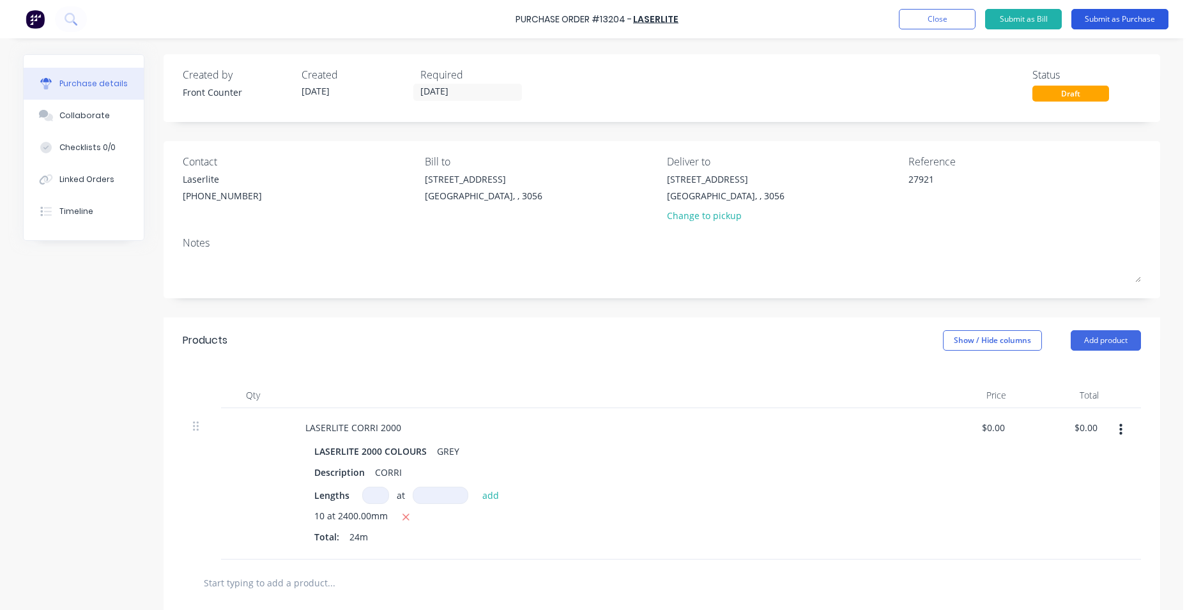
click at [1102, 21] on button "Submit as Purchase" at bounding box center [1120, 19] width 97 height 20
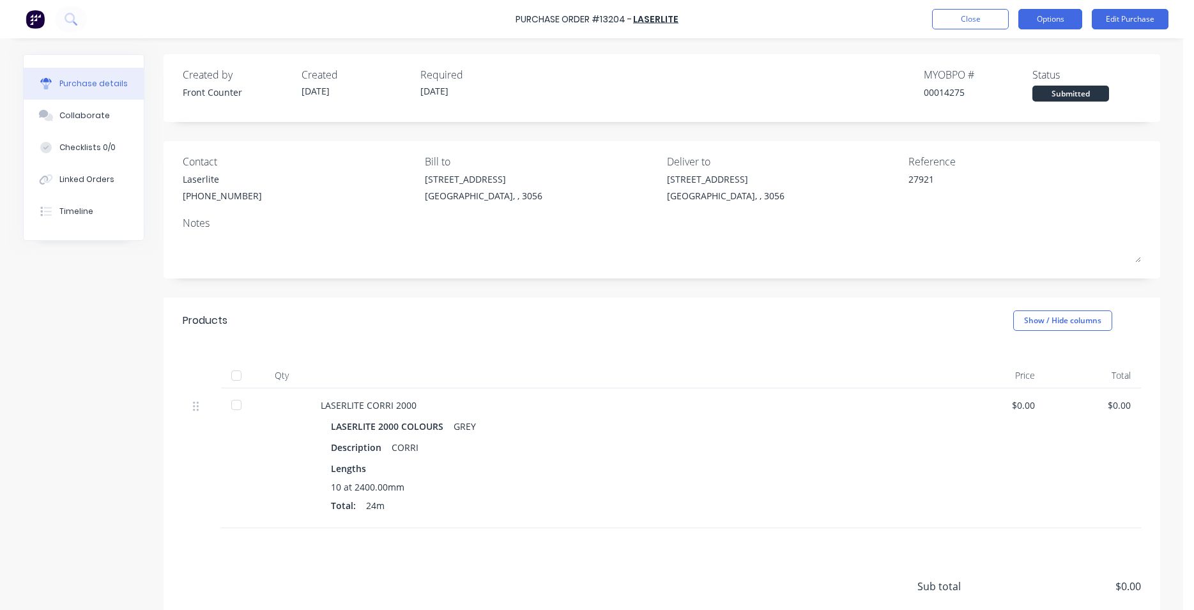
click at [1046, 22] on button "Options" at bounding box center [1051, 19] width 64 height 20
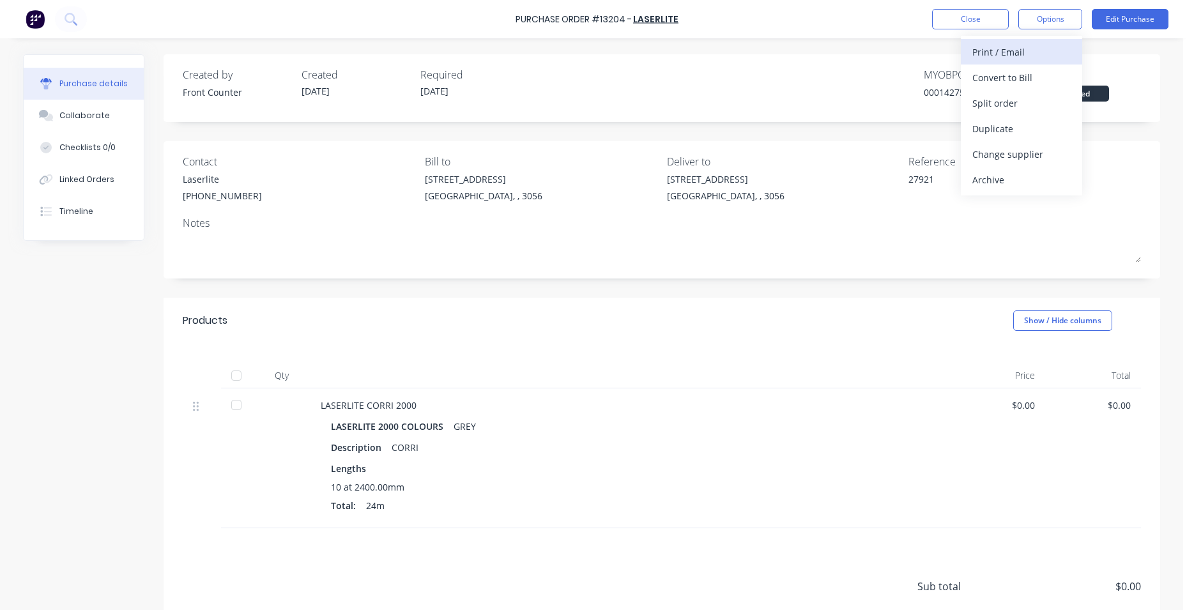
click at [1035, 46] on div "Print / Email" at bounding box center [1022, 52] width 98 height 19
click at [1036, 98] on div "Without pricing" at bounding box center [1022, 103] width 98 height 19
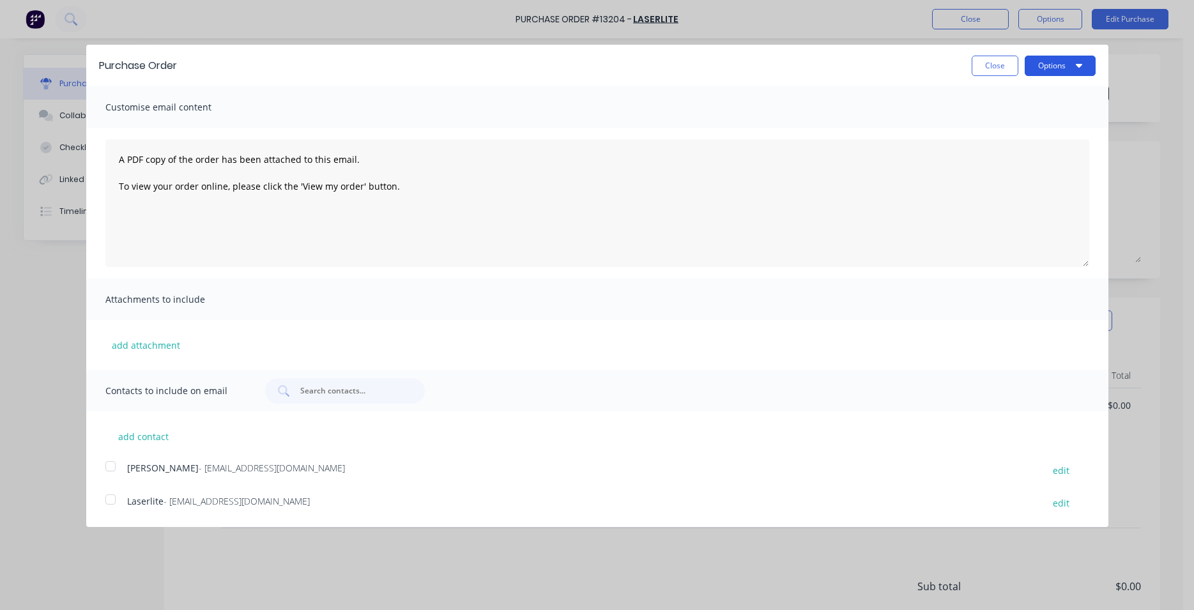
click at [1052, 70] on button "Options" at bounding box center [1060, 66] width 71 height 20
click at [1048, 96] on div "Print" at bounding box center [1035, 98] width 98 height 19
click at [111, 497] on div at bounding box center [111, 500] width 26 height 26
click at [1079, 66] on icon "button" at bounding box center [1078, 66] width 6 height 4
click at [1033, 127] on div "Email" at bounding box center [1035, 123] width 98 height 19
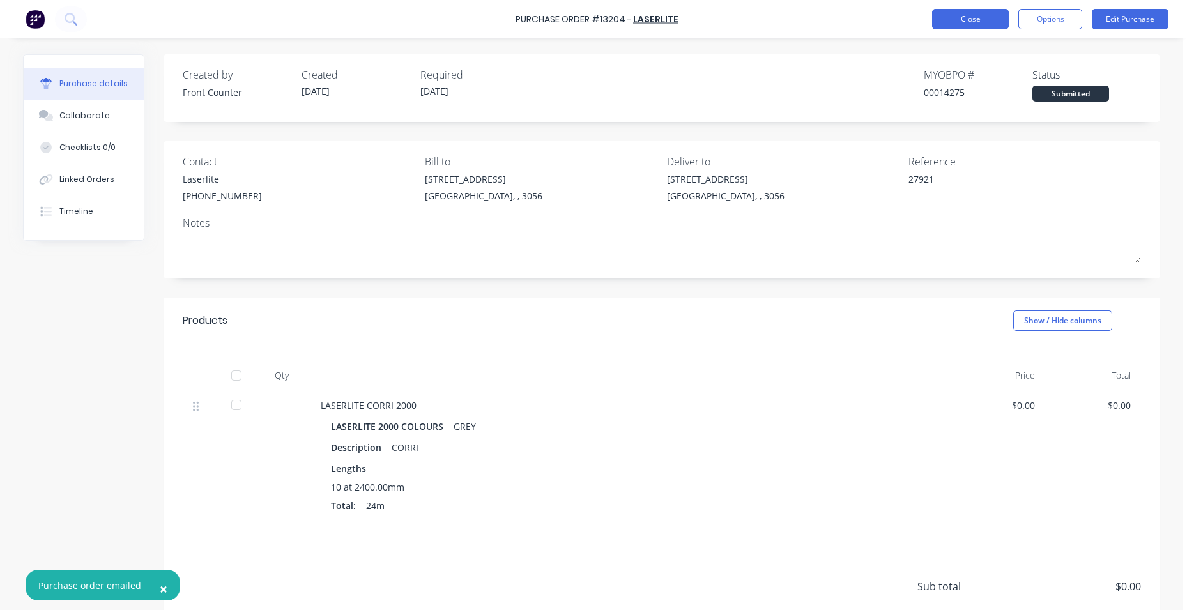
click at [967, 13] on button "Close" at bounding box center [970, 19] width 77 height 20
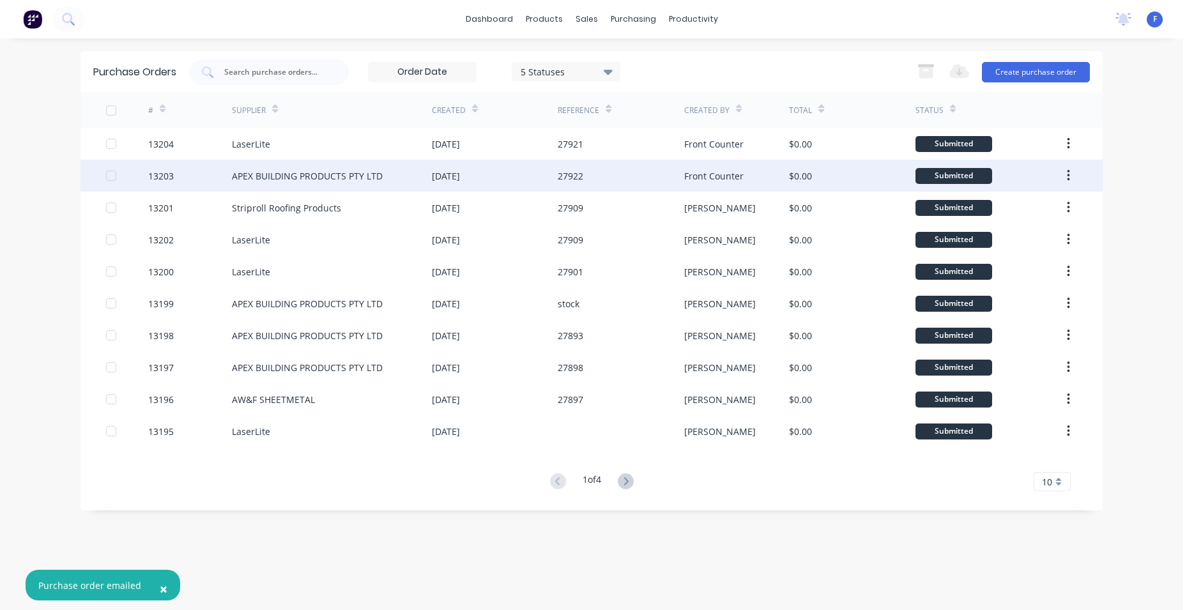
click at [369, 176] on div "APEX BUILDING PRODUCTS PTY LTD" at bounding box center [307, 175] width 151 height 13
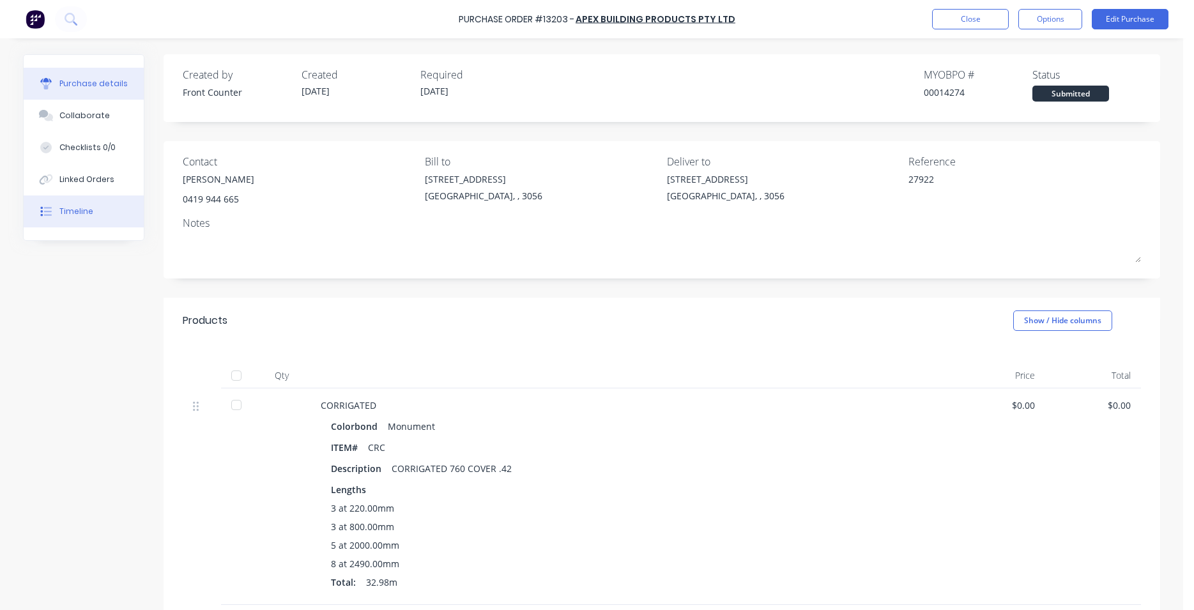
type textarea "x"
click at [75, 212] on div "Timeline" at bounding box center [76, 212] width 34 height 12
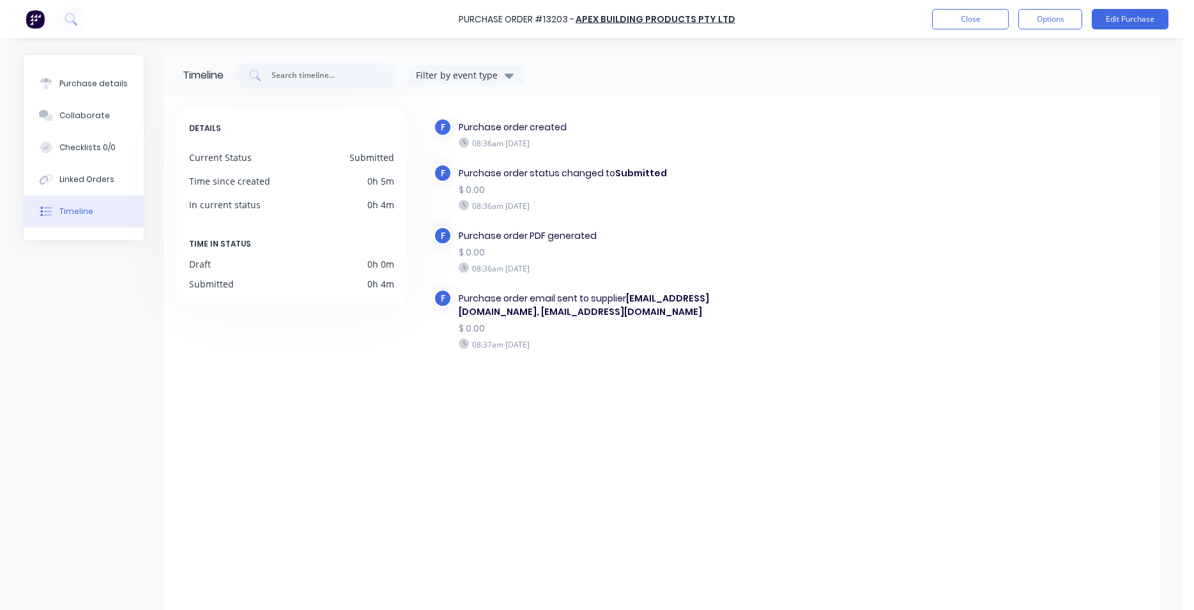
click at [32, 17] on img at bounding box center [35, 19] width 19 height 19
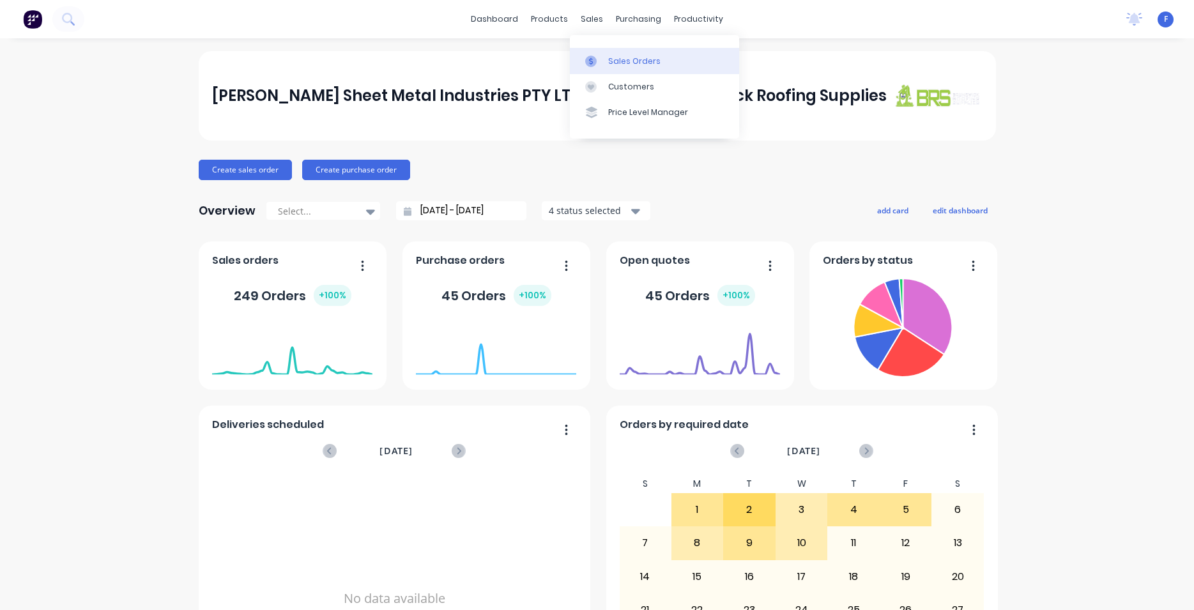
click at [617, 60] on div "Sales Orders" at bounding box center [634, 62] width 52 height 12
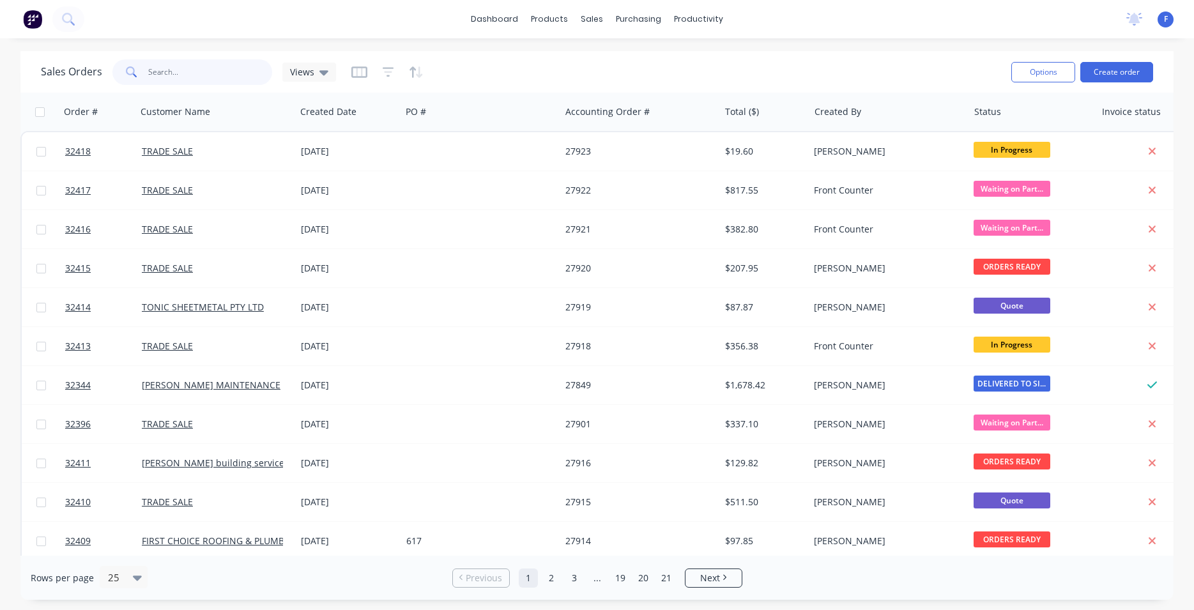
click at [187, 74] on input "text" at bounding box center [210, 72] width 125 height 26
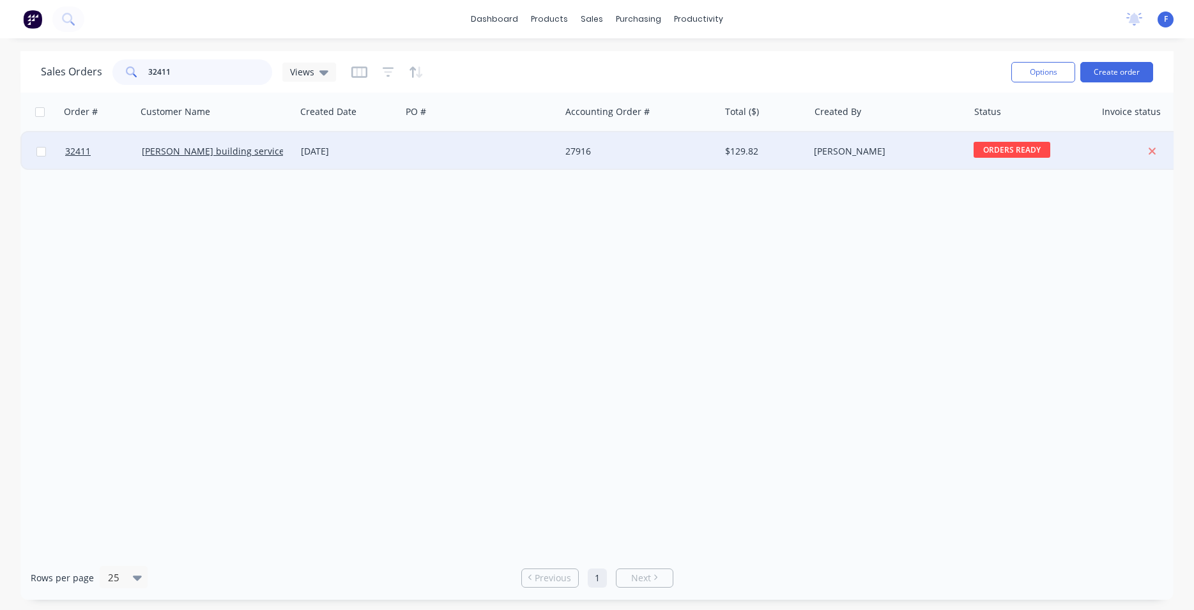
type input "32411"
click at [532, 159] on div at bounding box center [480, 151] width 159 height 38
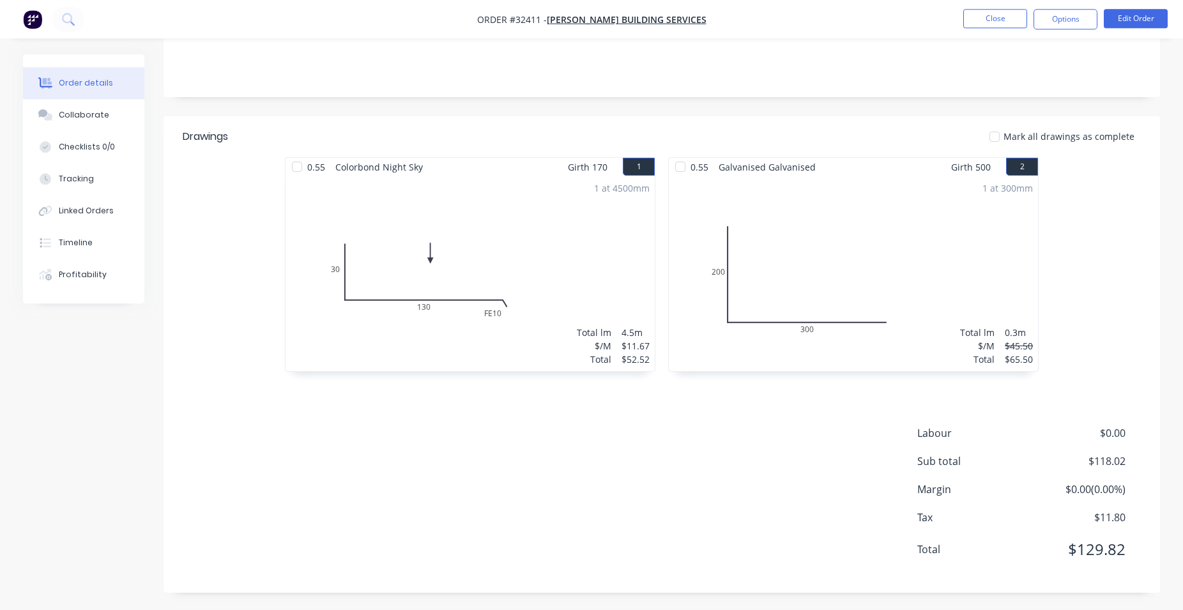
scroll to position [228, 0]
click at [1071, 26] on button "Options" at bounding box center [1066, 19] width 64 height 20
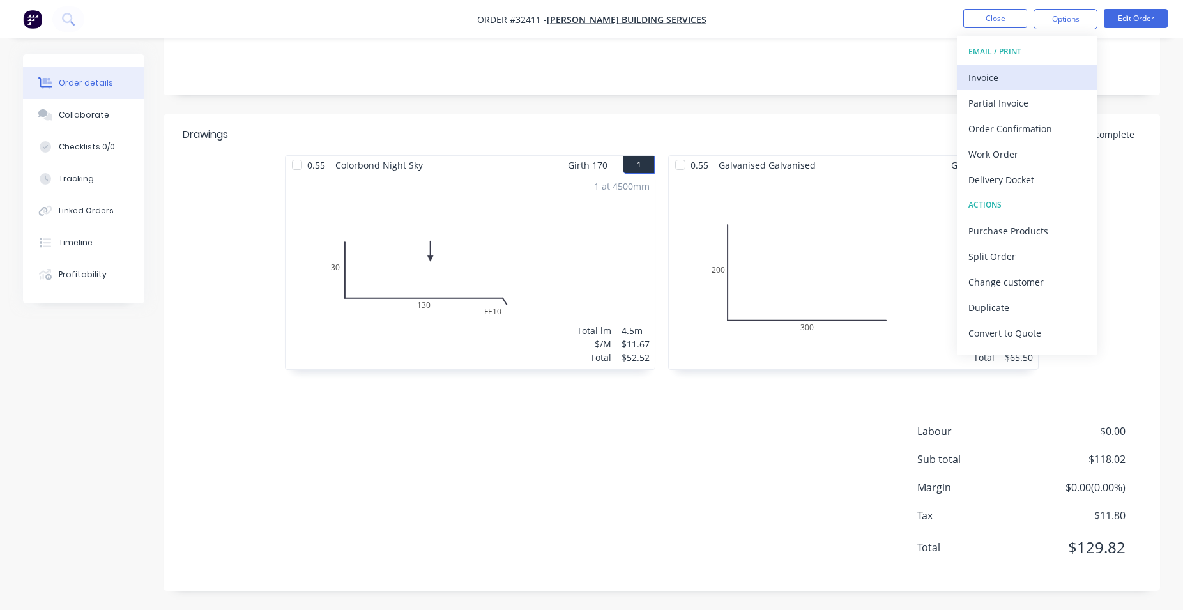
click at [1019, 81] on div "Invoice" at bounding box center [1028, 77] width 118 height 19
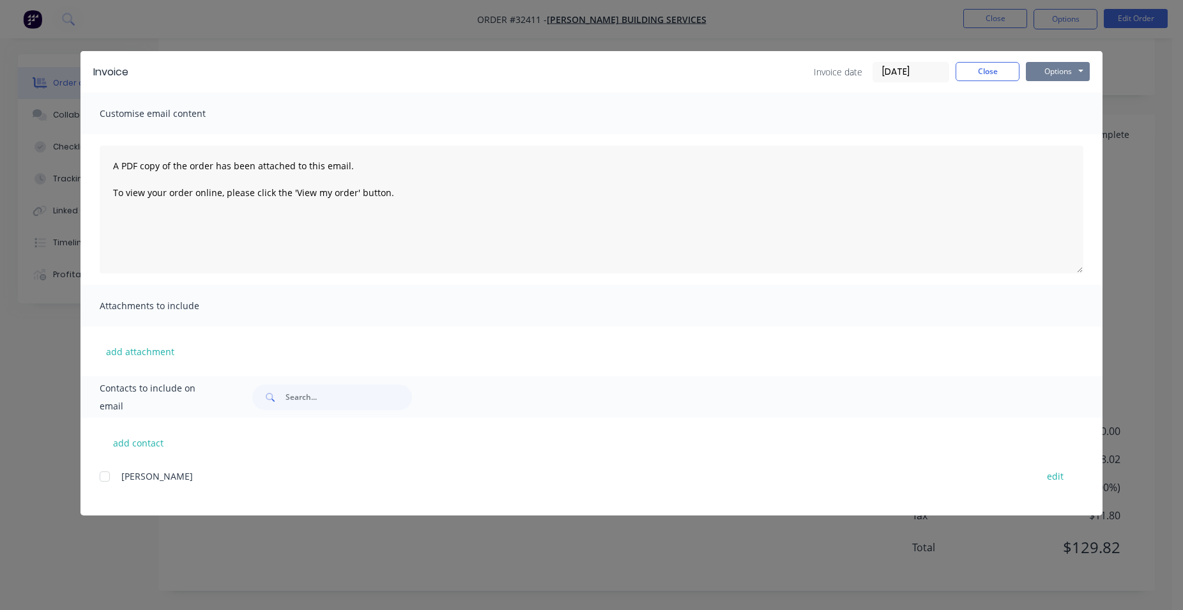
click at [1060, 79] on button "Options" at bounding box center [1058, 71] width 64 height 19
click at [1049, 117] on button "Print" at bounding box center [1067, 115] width 82 height 21
click at [1006, 75] on button "Close" at bounding box center [988, 71] width 64 height 19
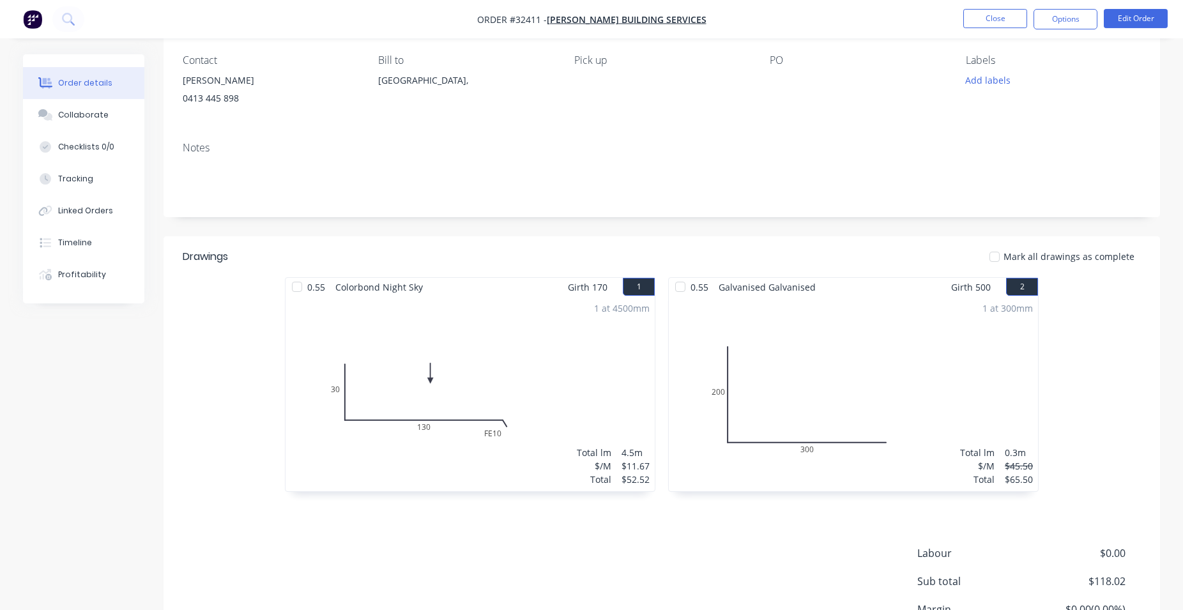
scroll to position [98, 0]
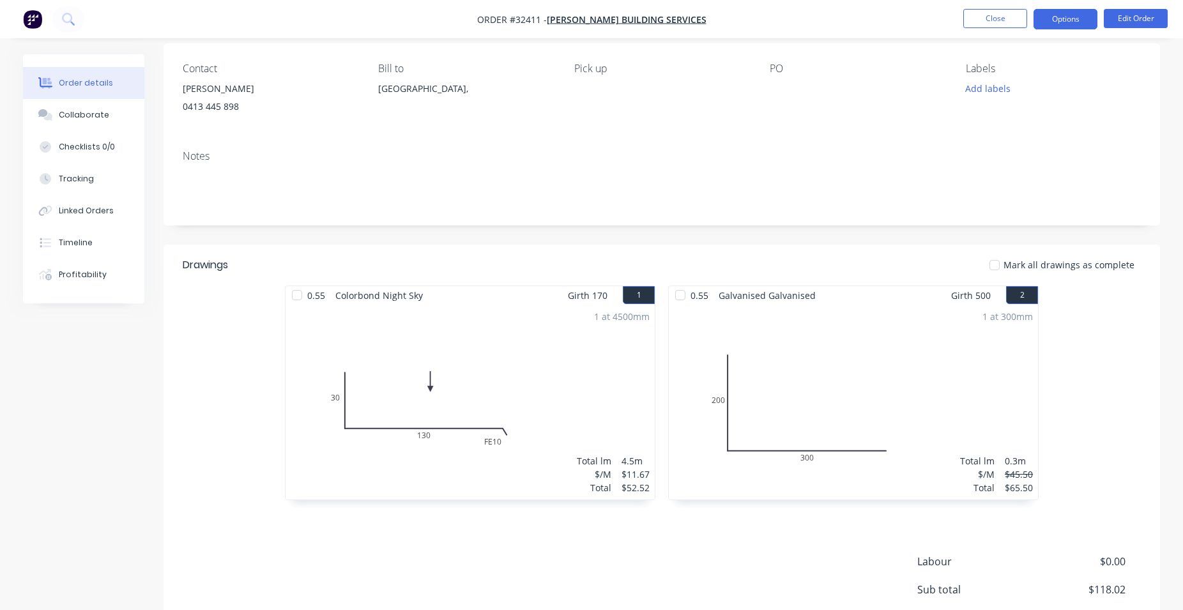
click at [1075, 16] on button "Options" at bounding box center [1066, 19] width 64 height 20
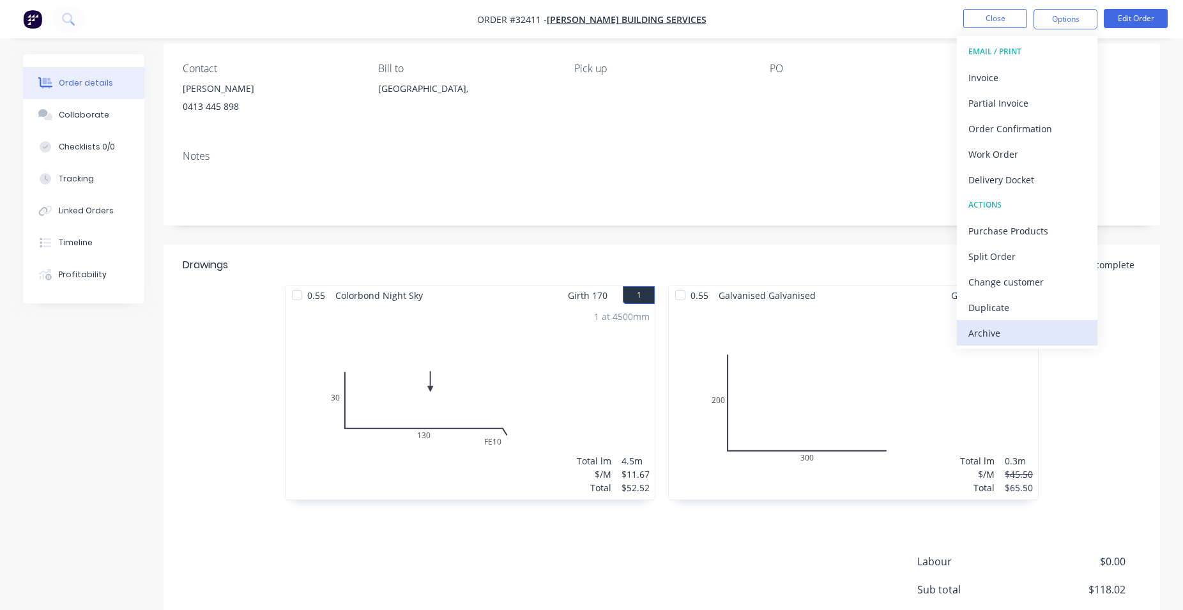
click at [1009, 332] on div "Archive" at bounding box center [1028, 333] width 118 height 19
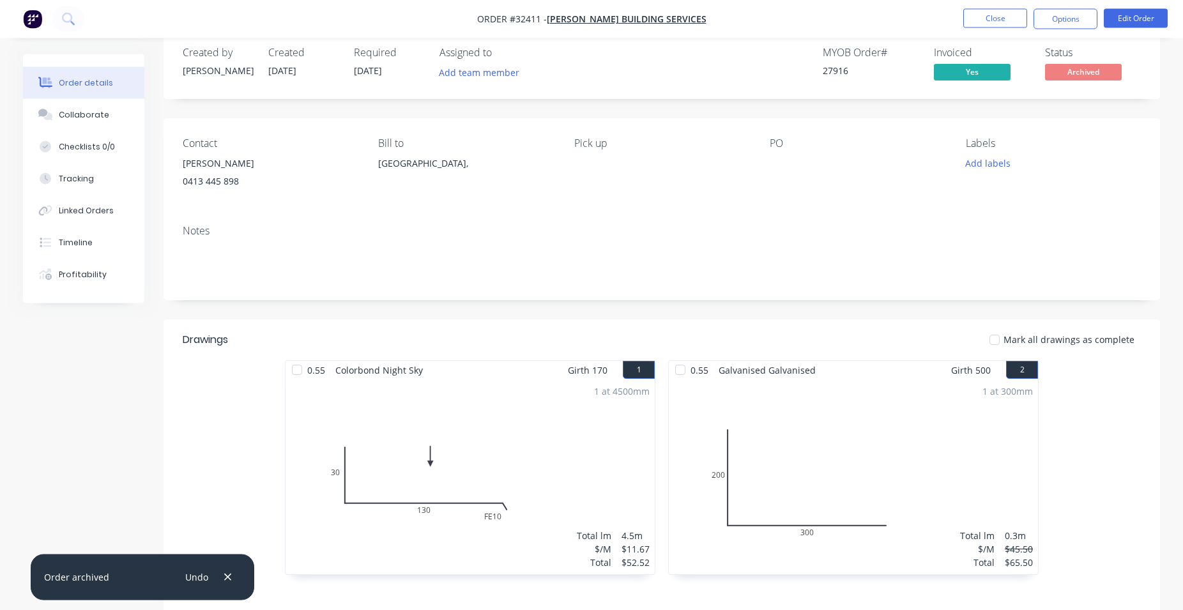
scroll to position [0, 0]
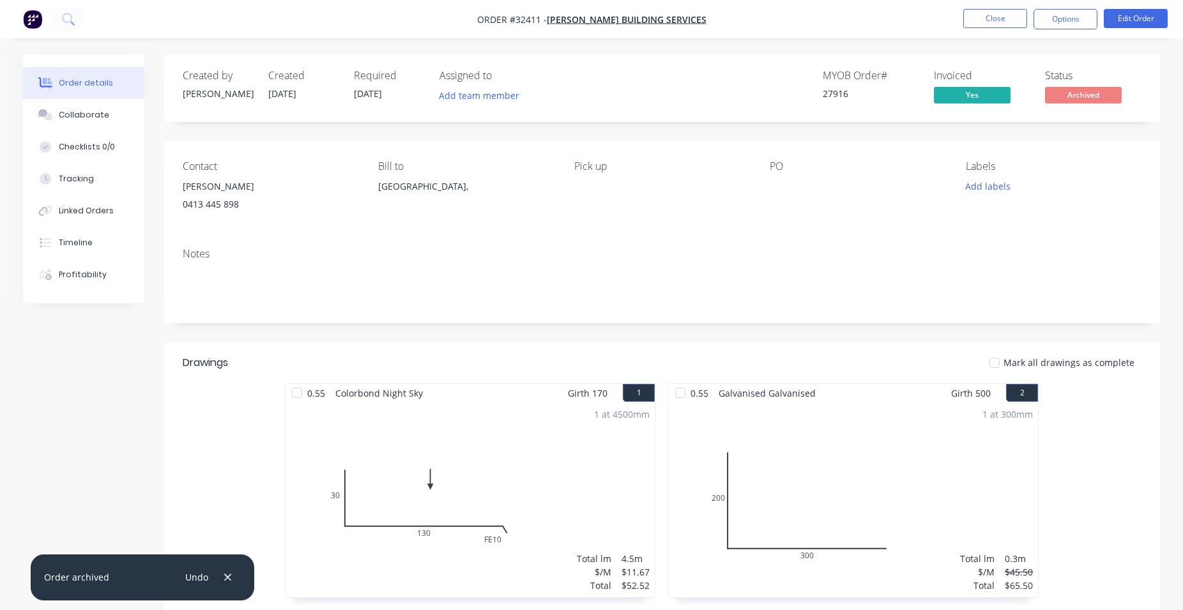
click at [1074, 91] on span "Archived" at bounding box center [1083, 95] width 77 height 16
click at [30, 18] on img "button" at bounding box center [32, 19] width 19 height 19
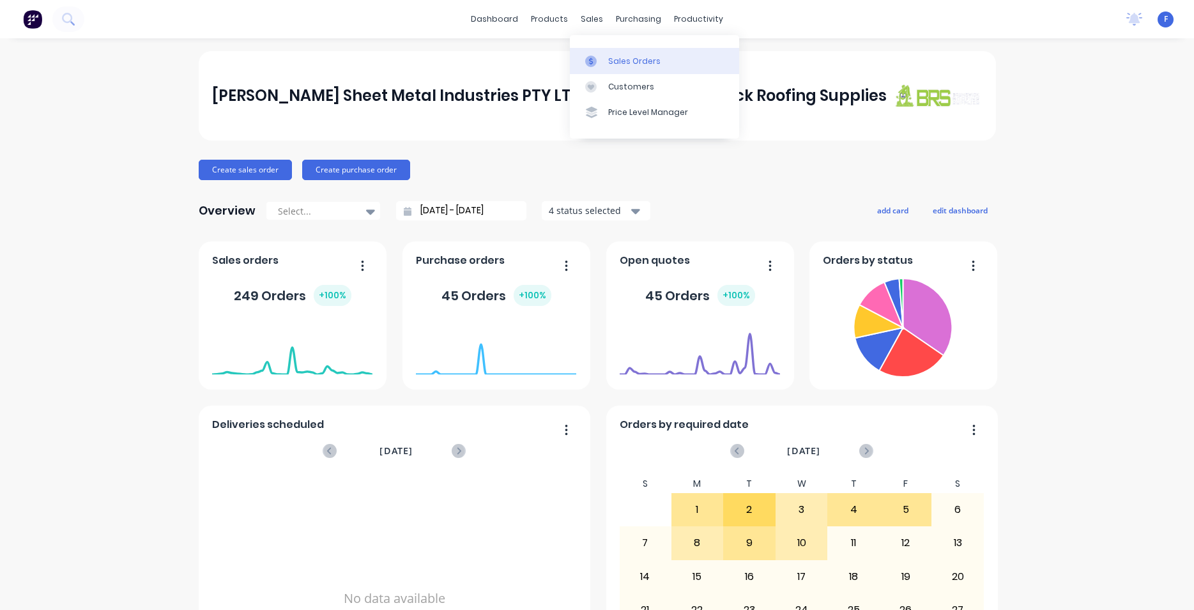
click at [609, 51] on link "Sales Orders" at bounding box center [654, 61] width 169 height 26
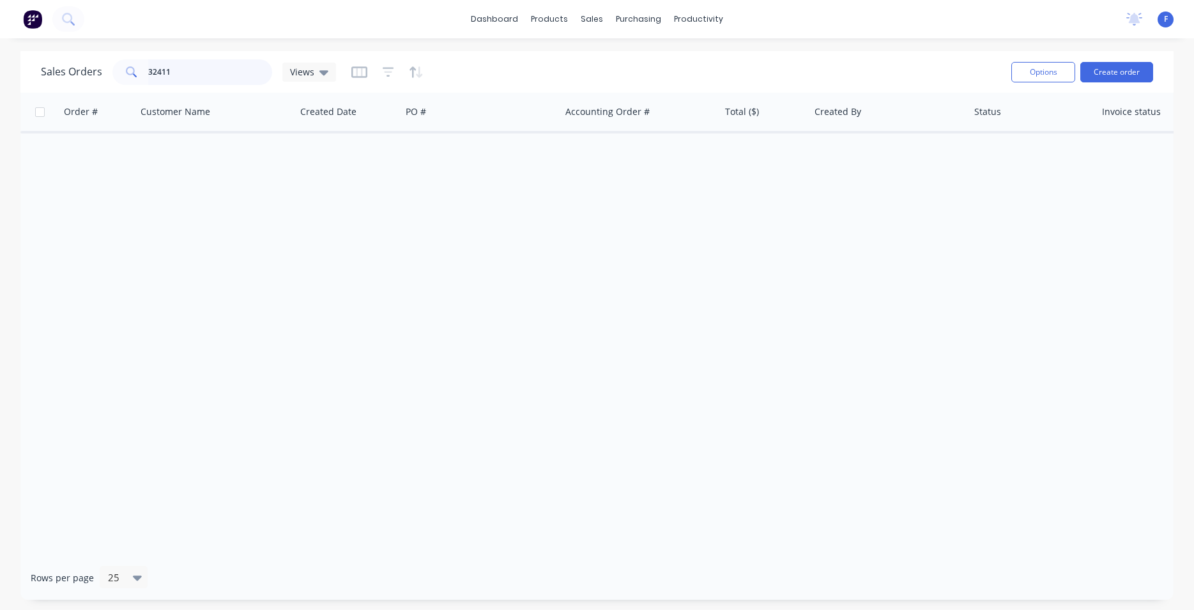
click at [181, 70] on input "32411" at bounding box center [210, 72] width 125 height 26
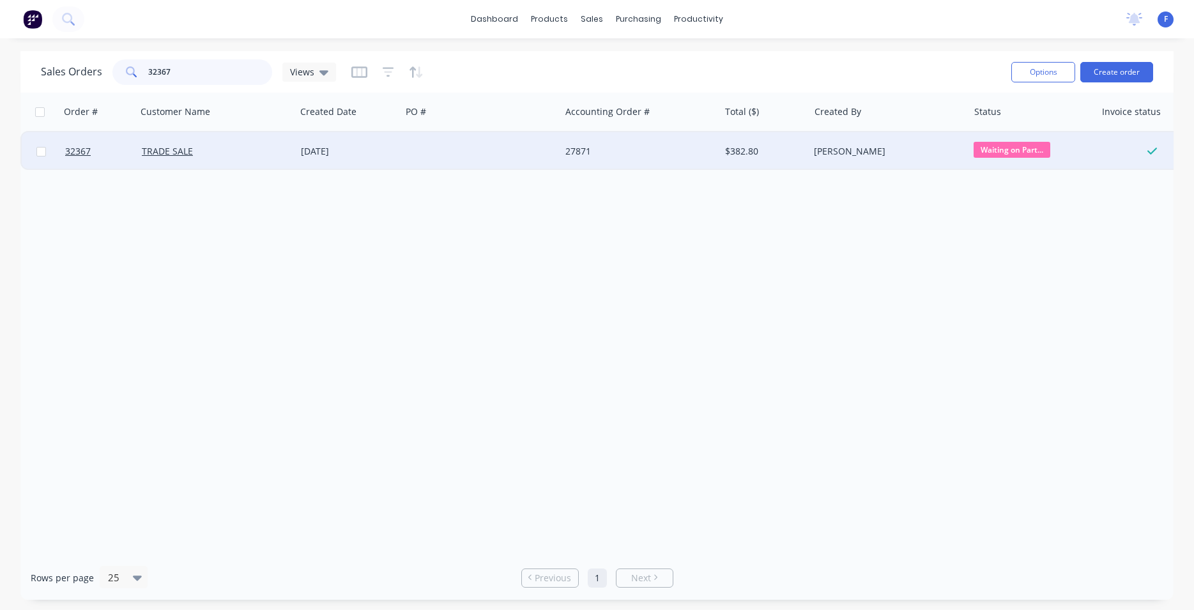
type input "32367"
click at [407, 157] on div at bounding box center [480, 151] width 159 height 38
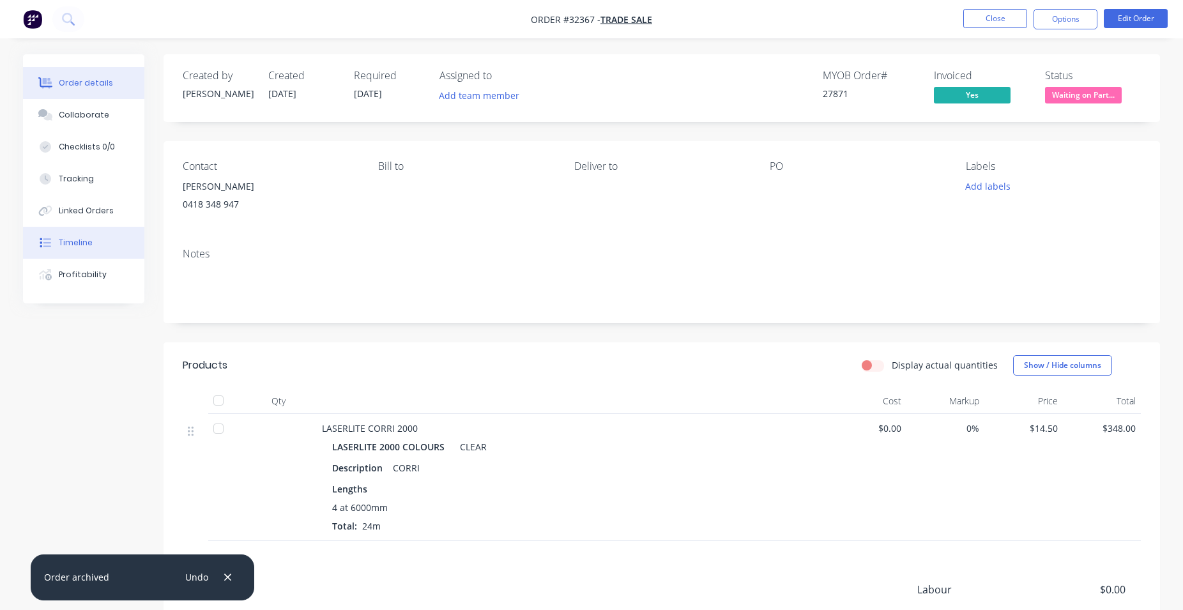
click at [82, 243] on div "Timeline" at bounding box center [76, 243] width 34 height 12
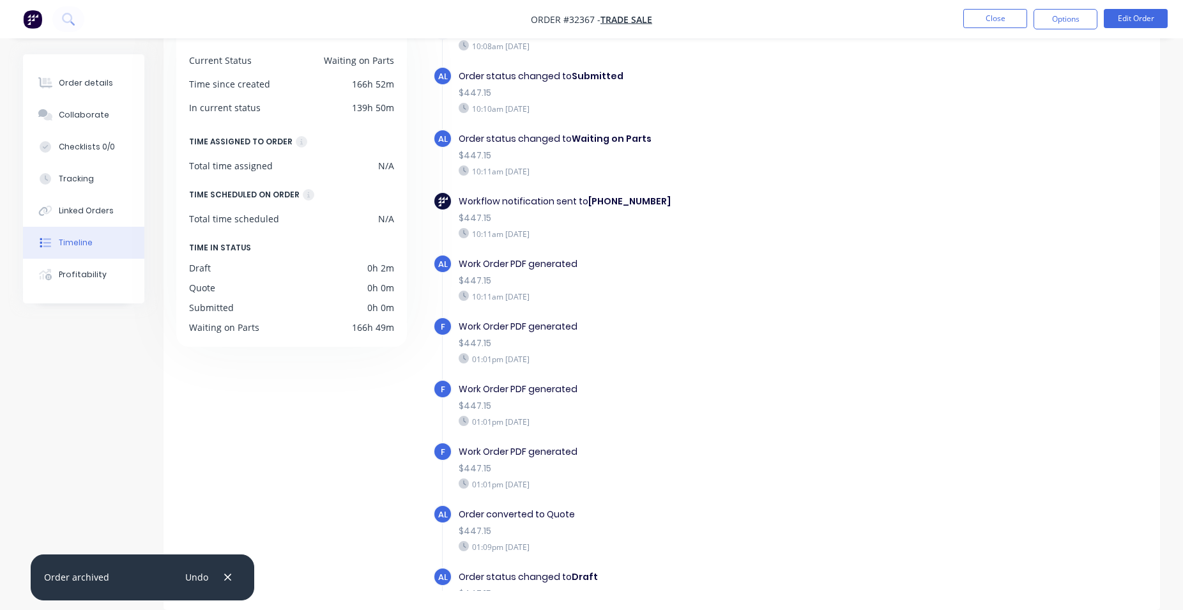
click at [34, 24] on img "button" at bounding box center [32, 19] width 19 height 19
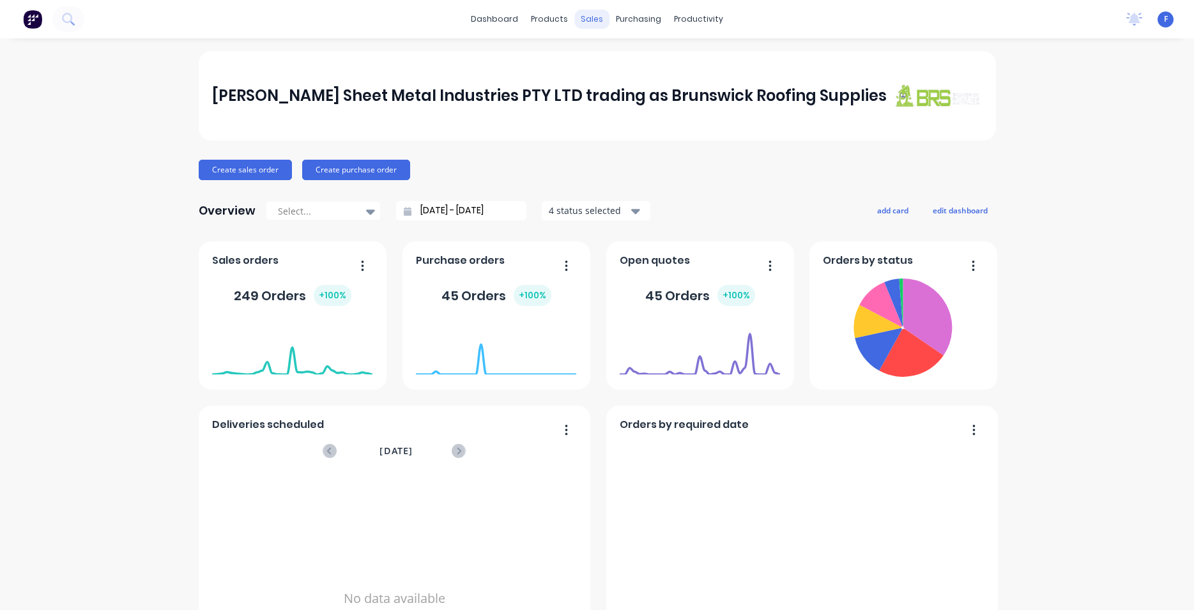
click at [584, 19] on div "sales" at bounding box center [591, 19] width 35 height 19
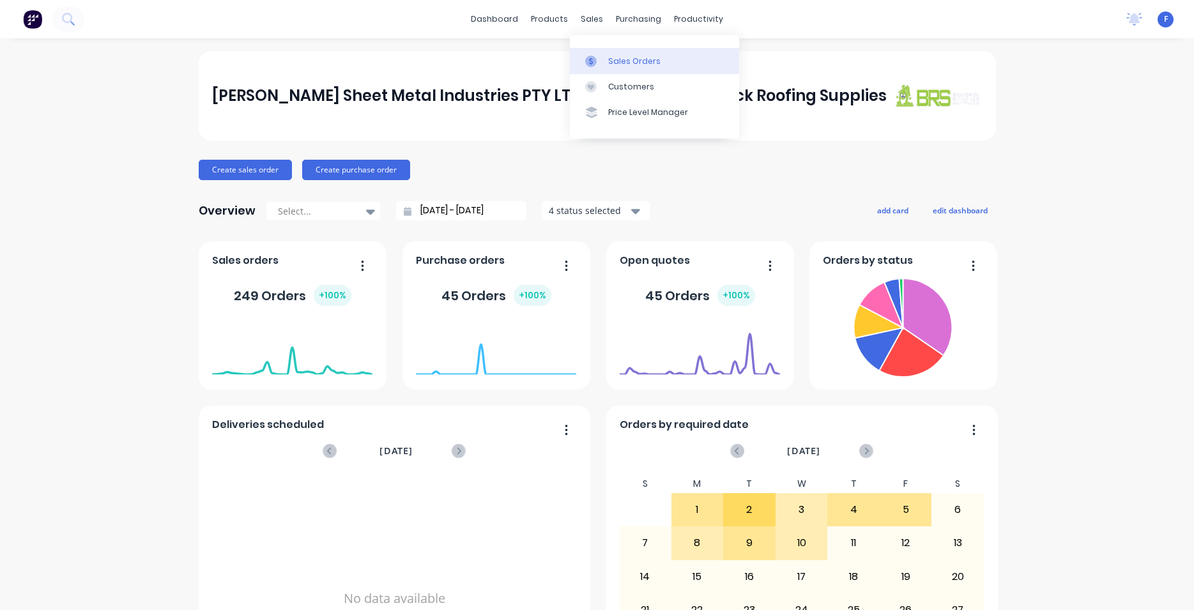
click at [634, 66] on link "Sales Orders" at bounding box center [654, 61] width 169 height 26
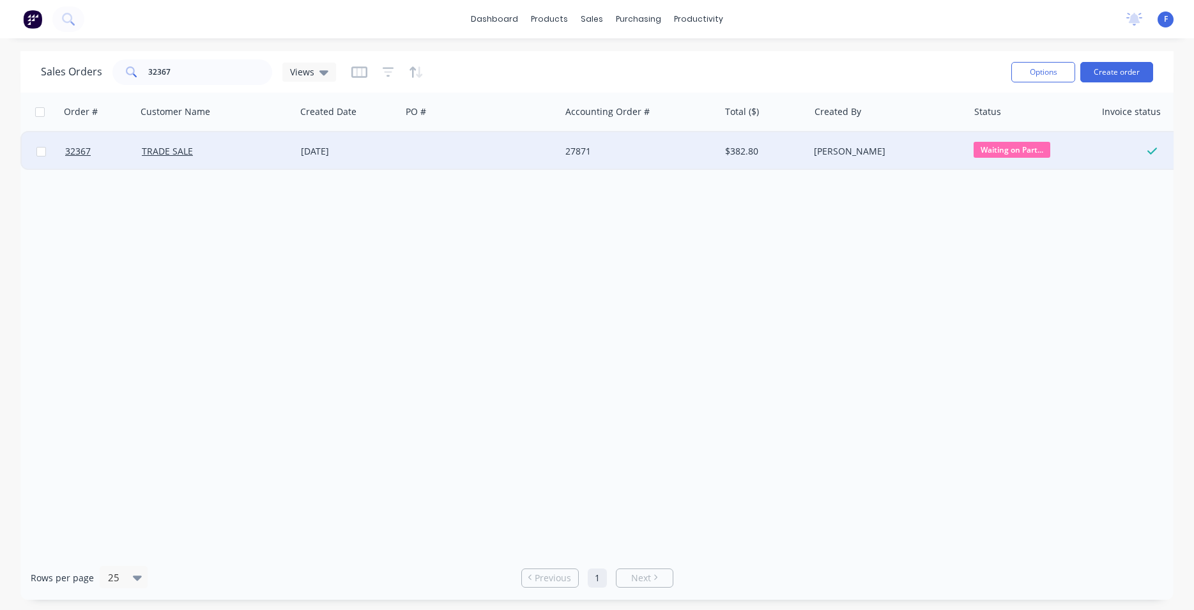
click at [422, 150] on div at bounding box center [480, 151] width 159 height 38
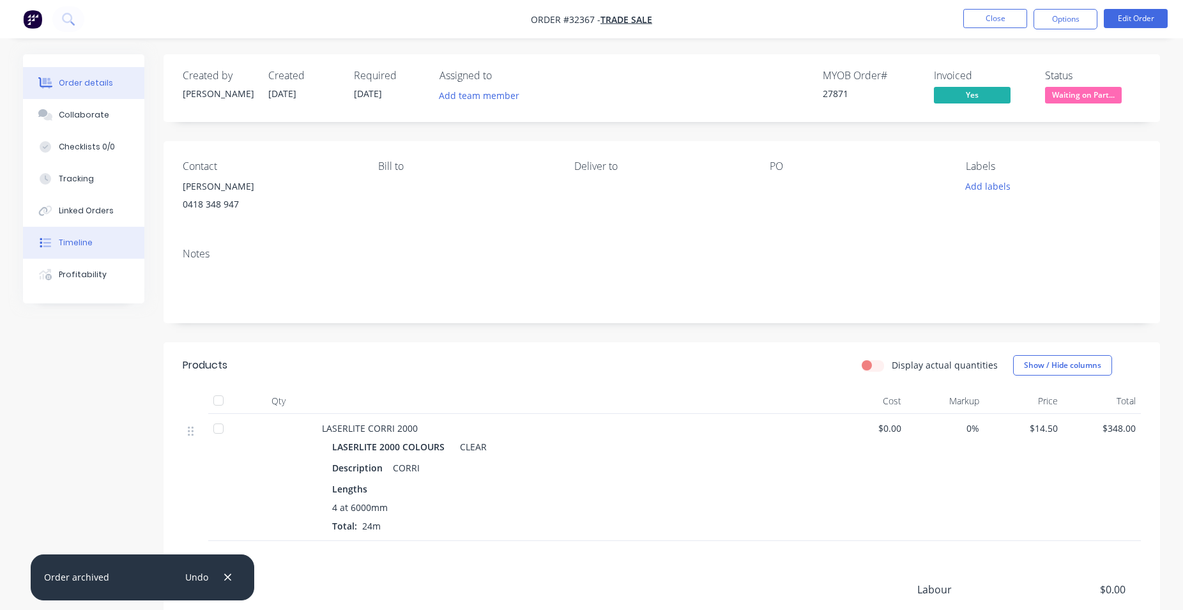
click at [96, 249] on button "Timeline" at bounding box center [83, 243] width 121 height 32
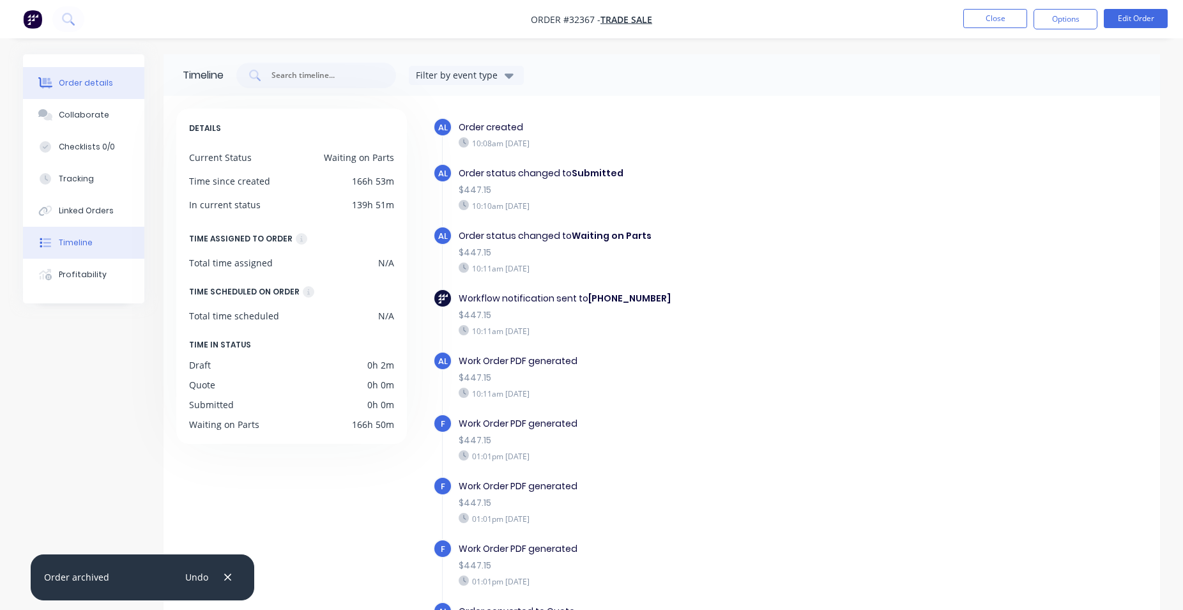
click at [95, 81] on div "Order details" at bounding box center [86, 83] width 54 height 12
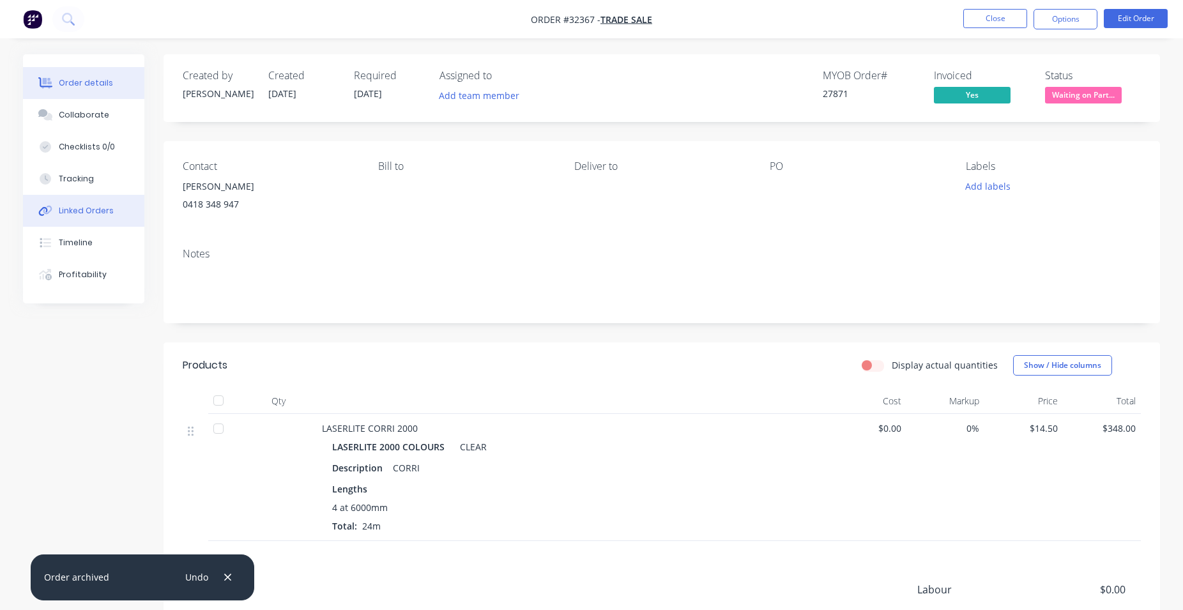
click at [105, 209] on div "Linked Orders" at bounding box center [86, 211] width 55 height 12
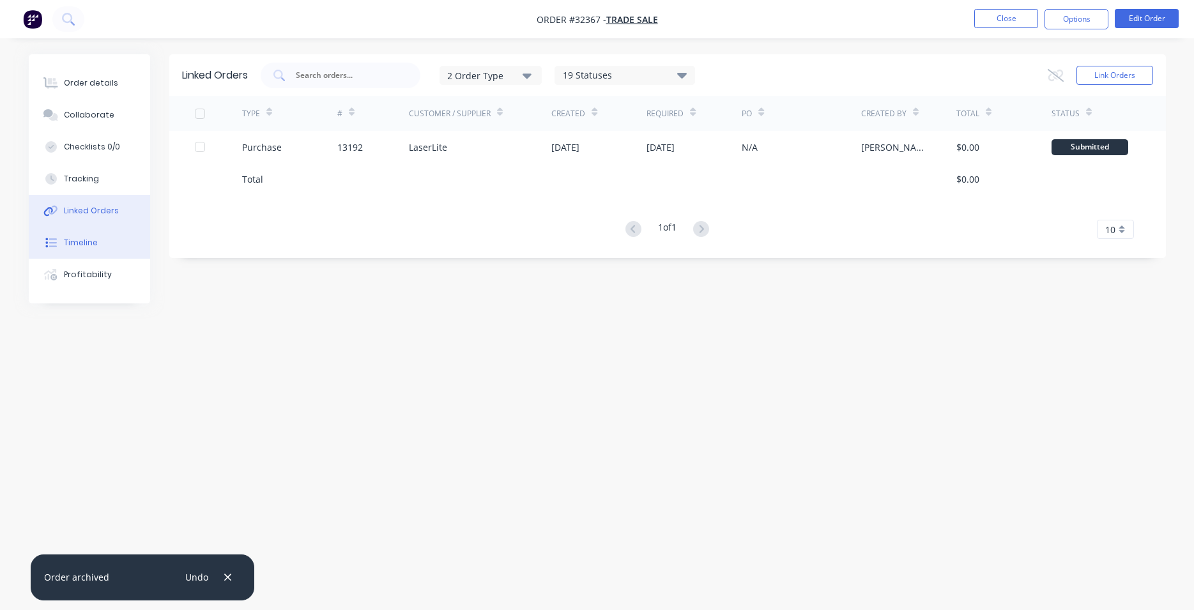
click at [105, 242] on button "Timeline" at bounding box center [89, 243] width 121 height 32
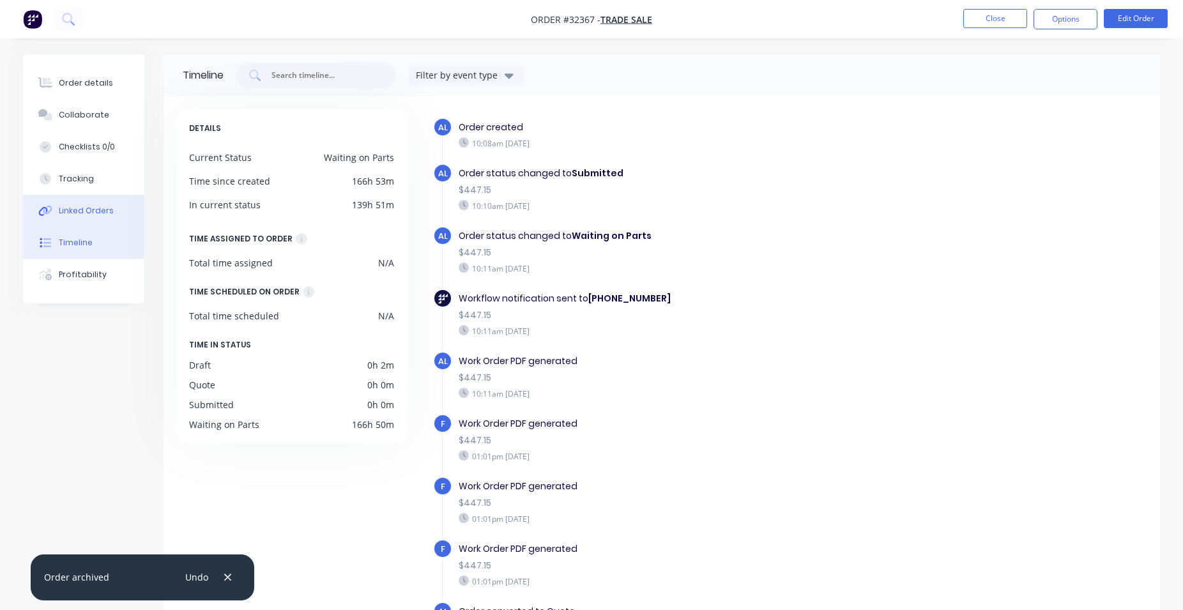
click at [88, 222] on button "Linked Orders" at bounding box center [83, 211] width 121 height 32
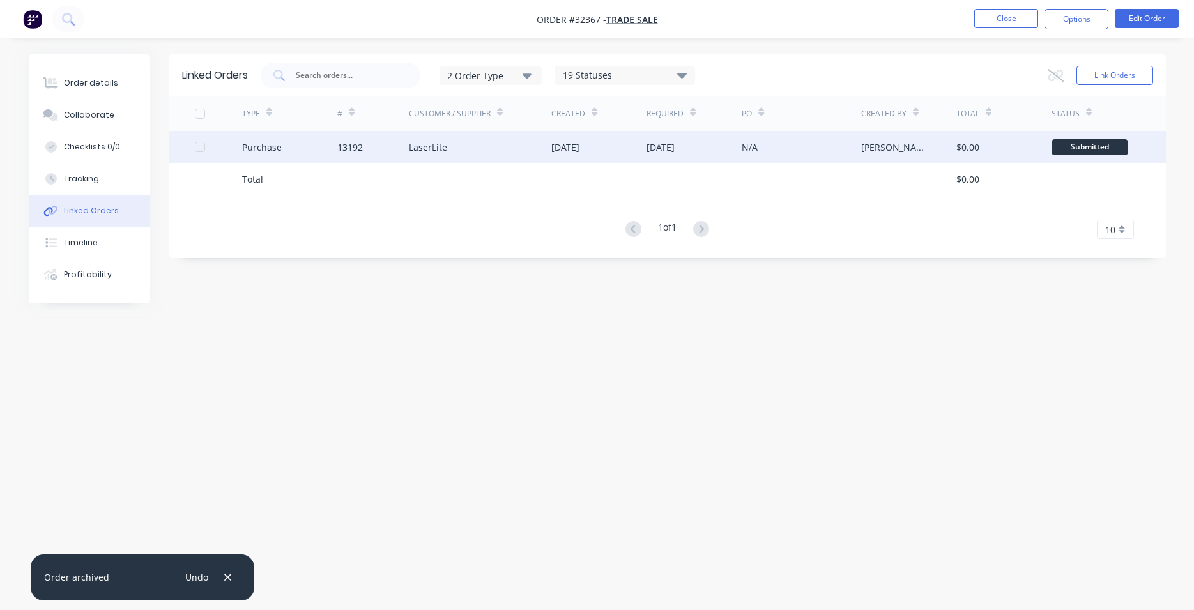
click at [750, 141] on div "N/A" at bounding box center [750, 147] width 16 height 13
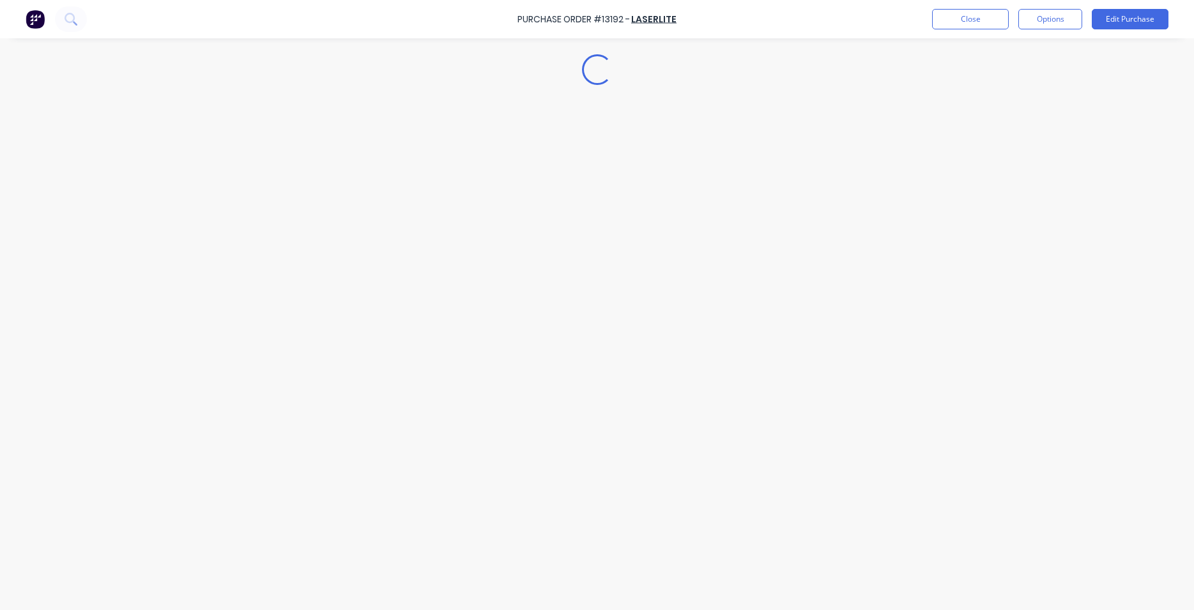
type textarea "x"
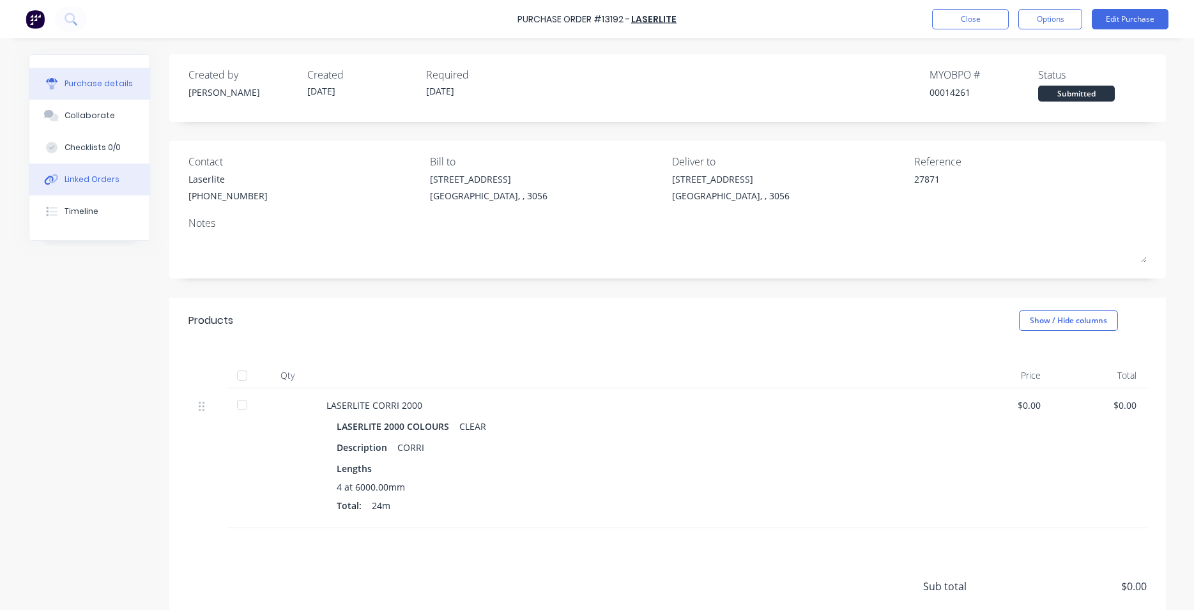
click at [89, 178] on div "Linked Orders" at bounding box center [92, 180] width 55 height 12
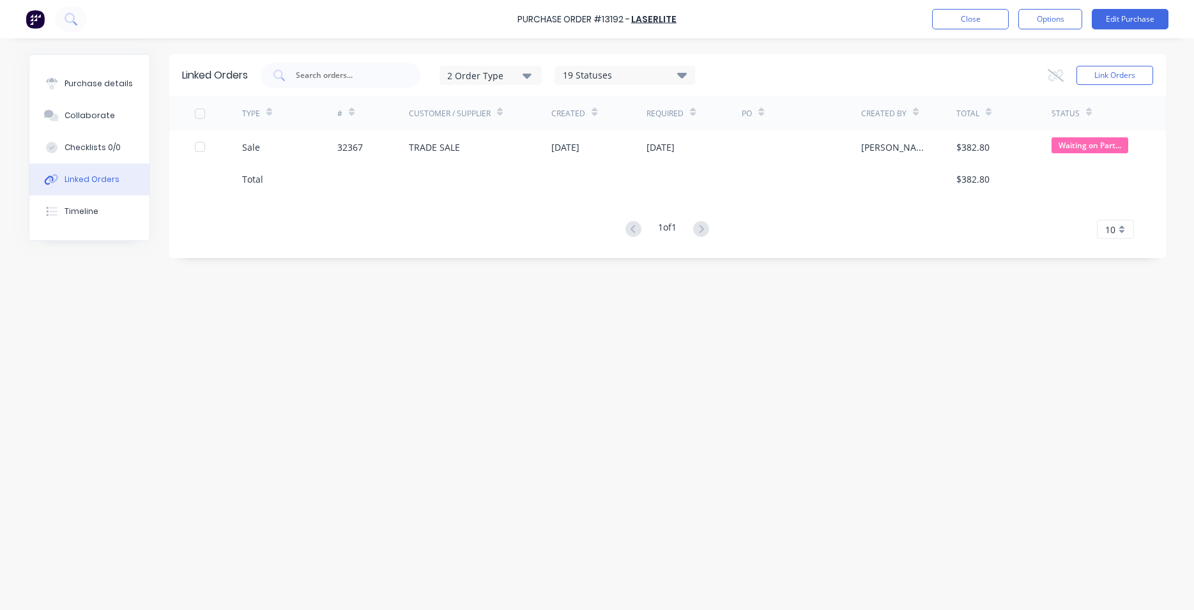
click at [89, 178] on div "Linked Orders" at bounding box center [92, 180] width 55 height 12
click at [84, 205] on button "Timeline" at bounding box center [89, 212] width 120 height 32
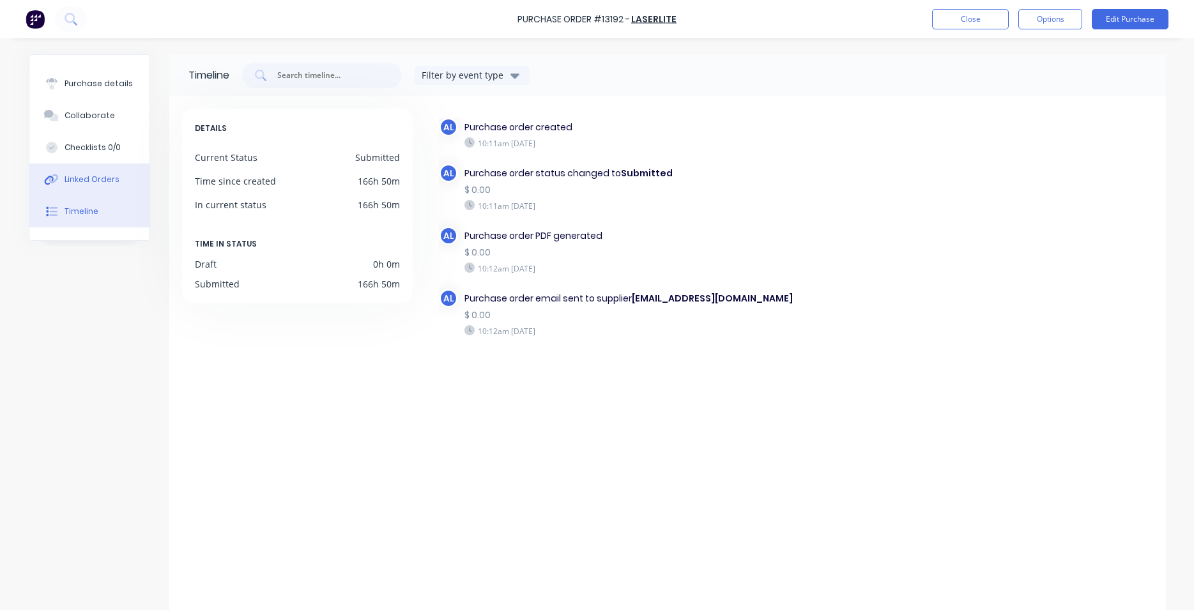
click at [114, 176] on button "Linked Orders" at bounding box center [89, 180] width 120 height 32
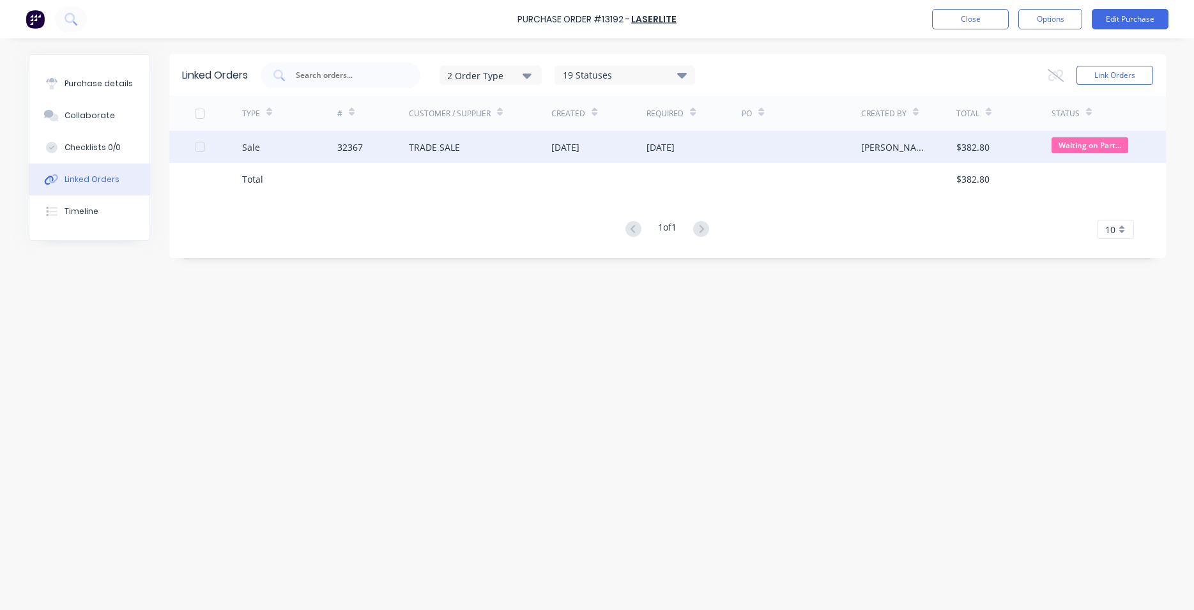
click at [475, 139] on div "TRADE SALE" at bounding box center [480, 147] width 143 height 32
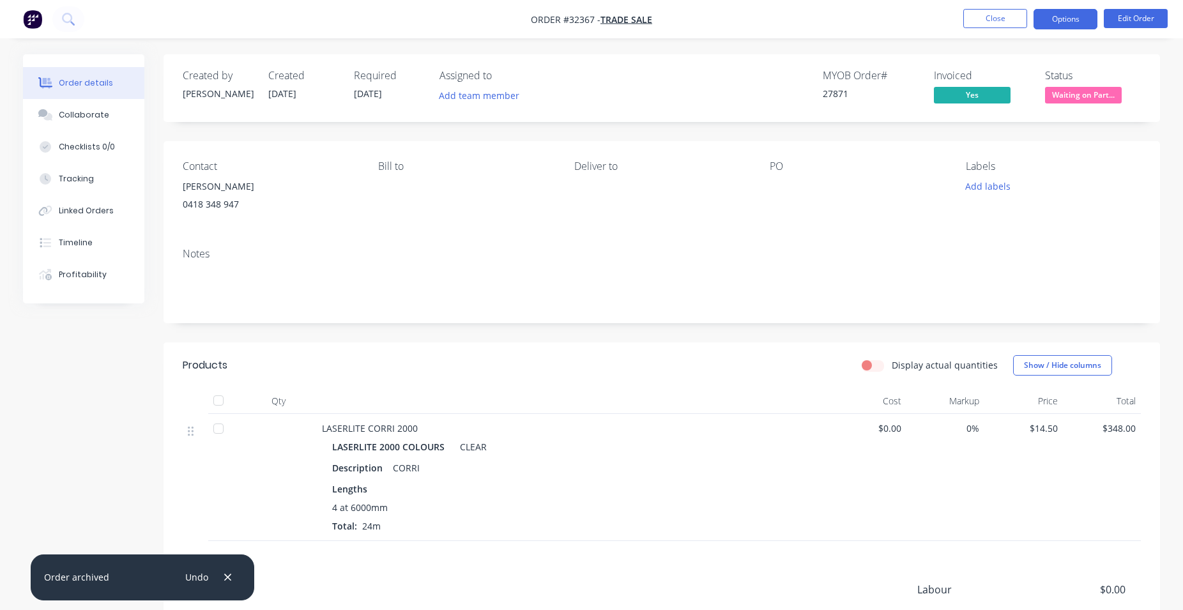
click at [1047, 22] on button "Options" at bounding box center [1066, 19] width 64 height 20
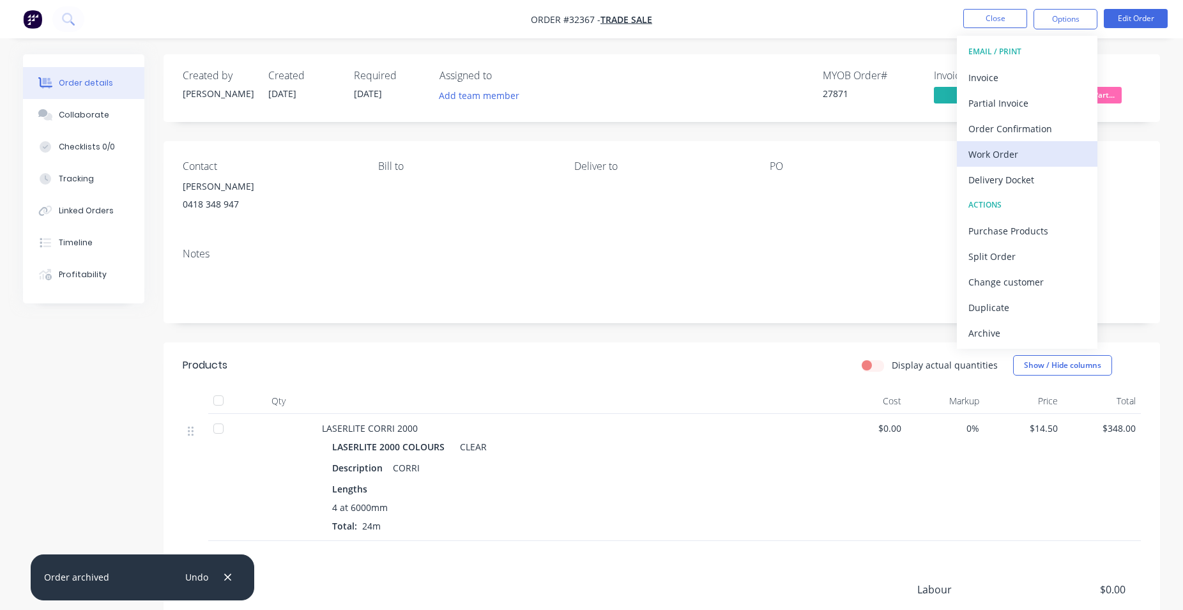
click at [1024, 155] on div "Work Order" at bounding box center [1028, 154] width 118 height 19
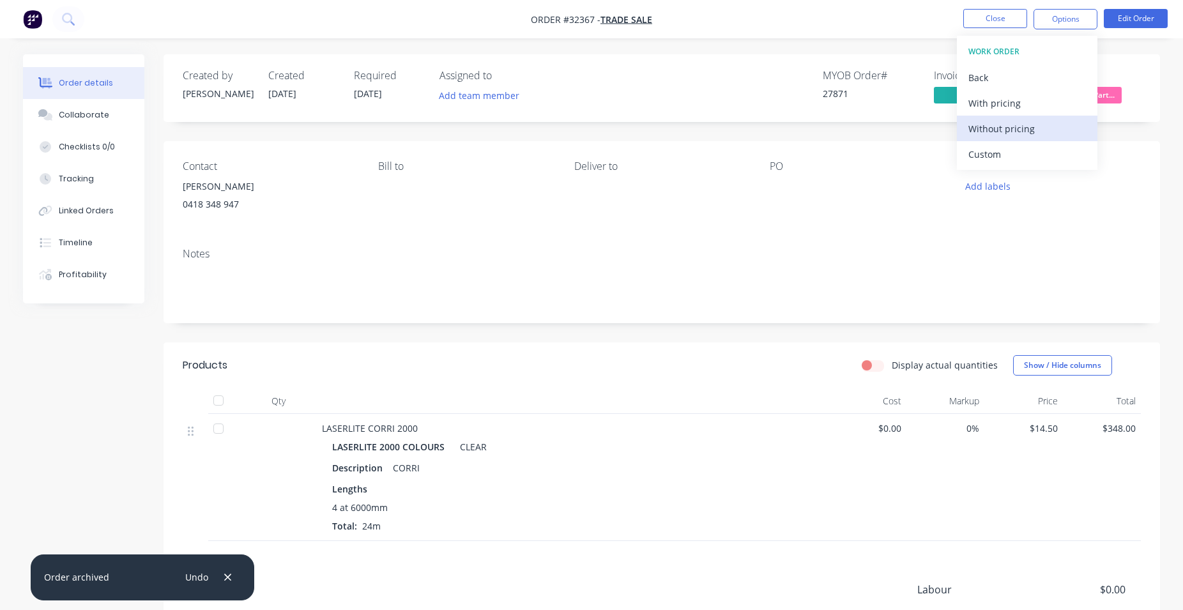
click at [1022, 136] on div "Without pricing" at bounding box center [1028, 128] width 118 height 19
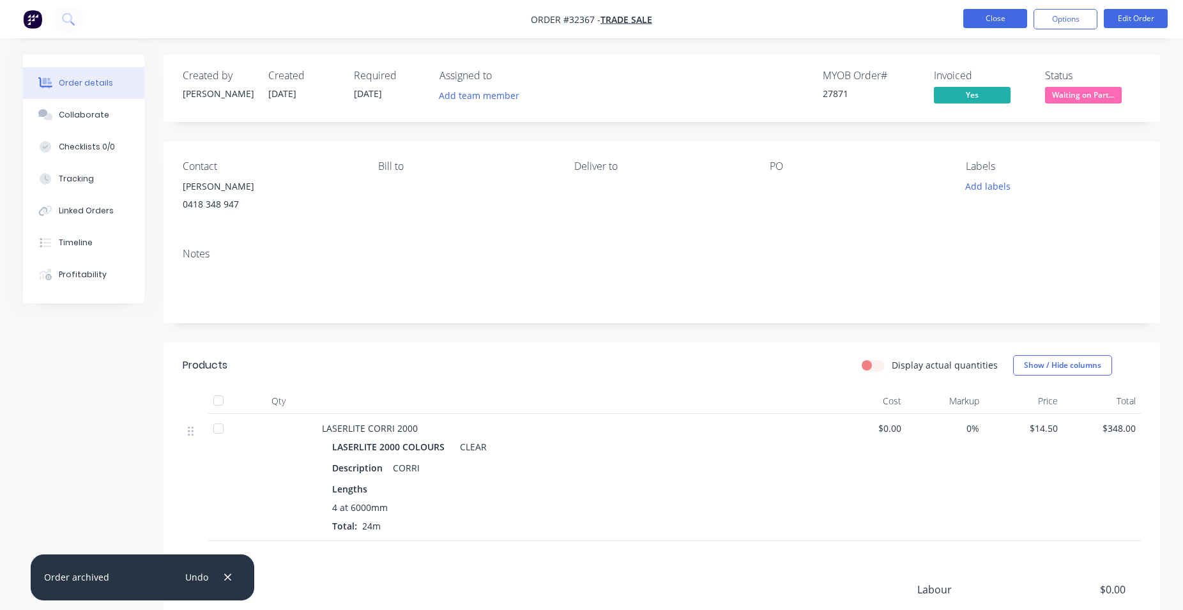
click at [1006, 17] on button "Close" at bounding box center [996, 18] width 64 height 19
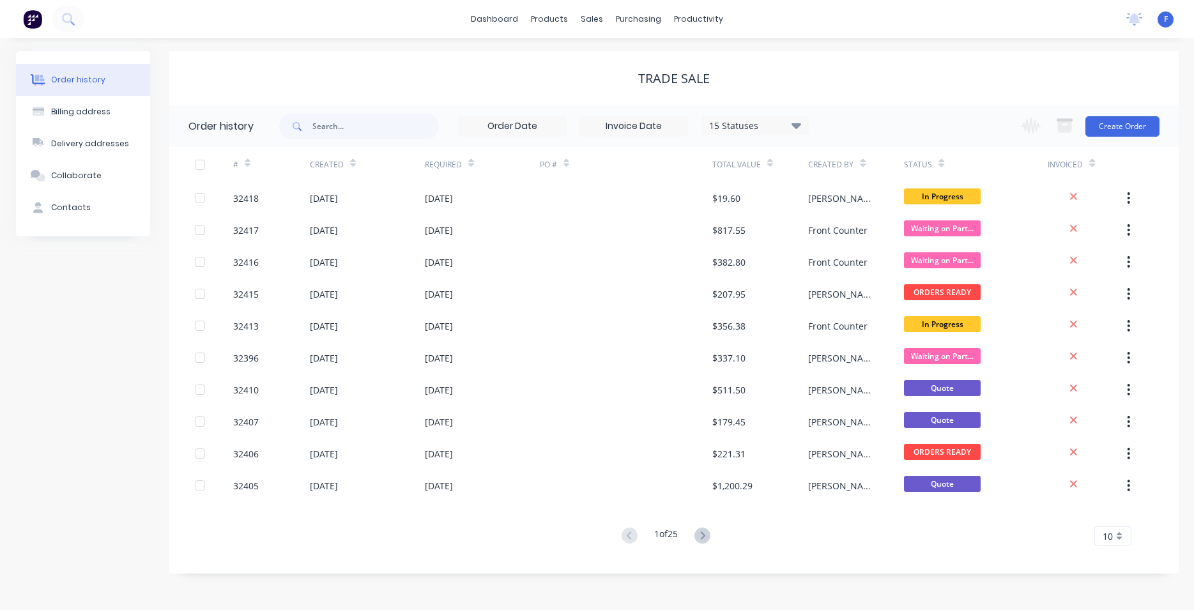
click at [24, 22] on img at bounding box center [32, 19] width 19 height 19
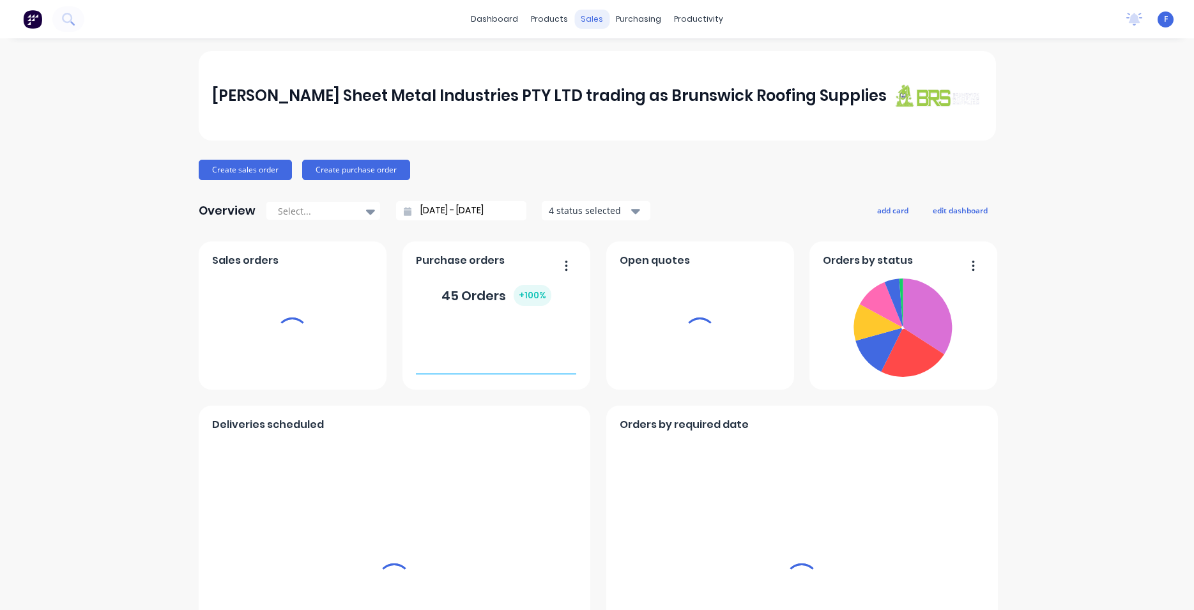
click at [580, 22] on div "sales" at bounding box center [591, 19] width 35 height 19
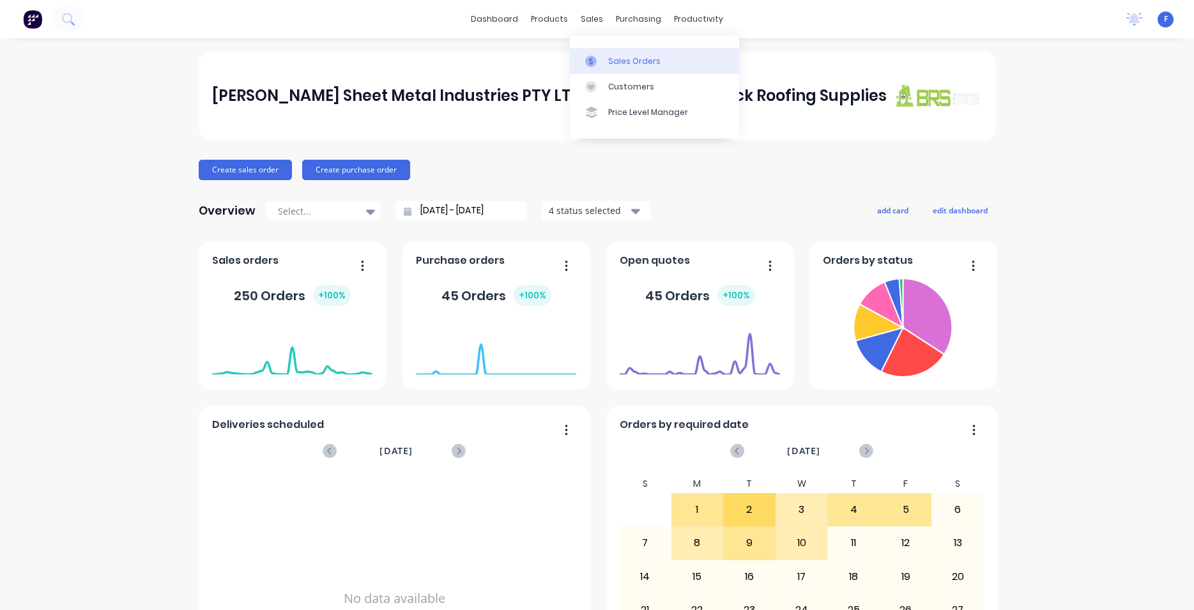
click at [646, 59] on div "Sales Orders" at bounding box center [634, 62] width 52 height 12
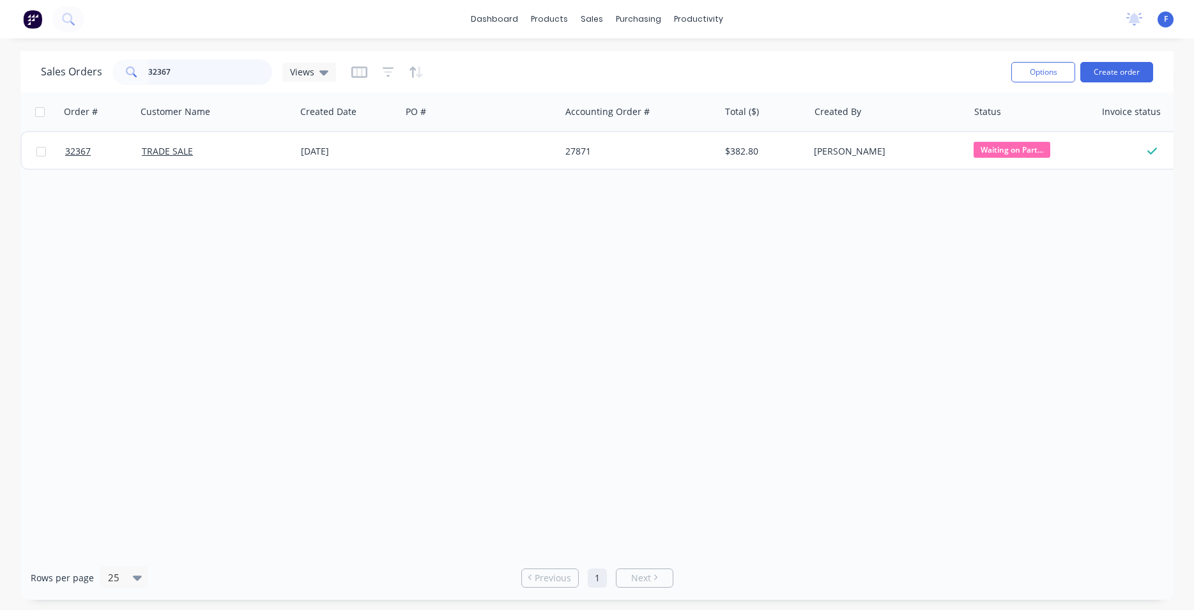
click at [213, 63] on input "32367" at bounding box center [210, 72] width 125 height 26
type input "3"
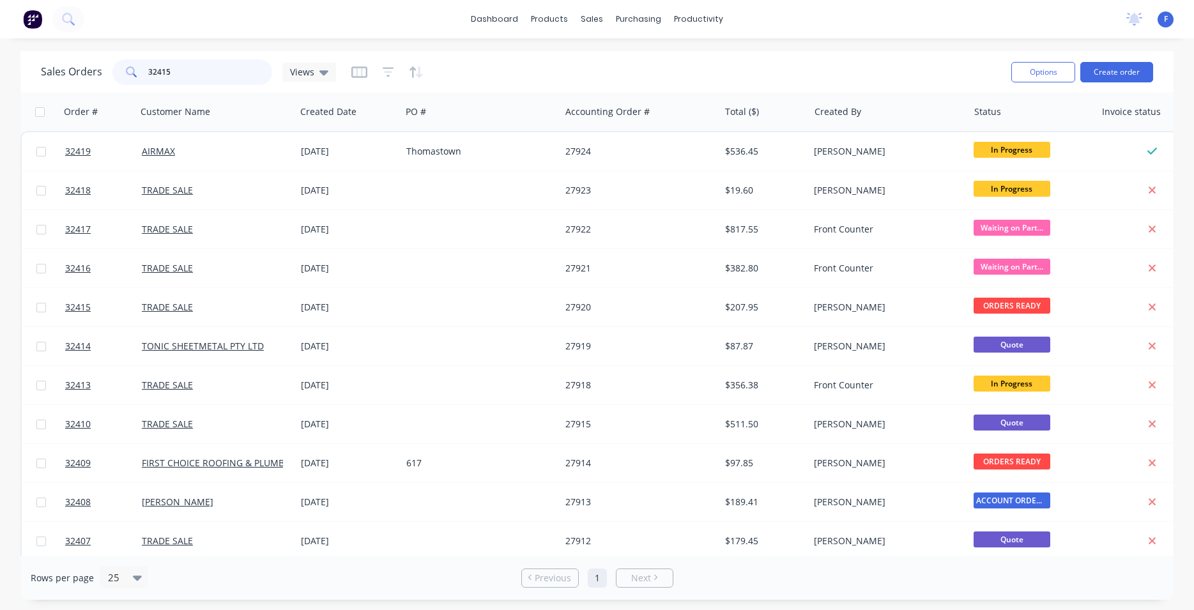
type input "32415"
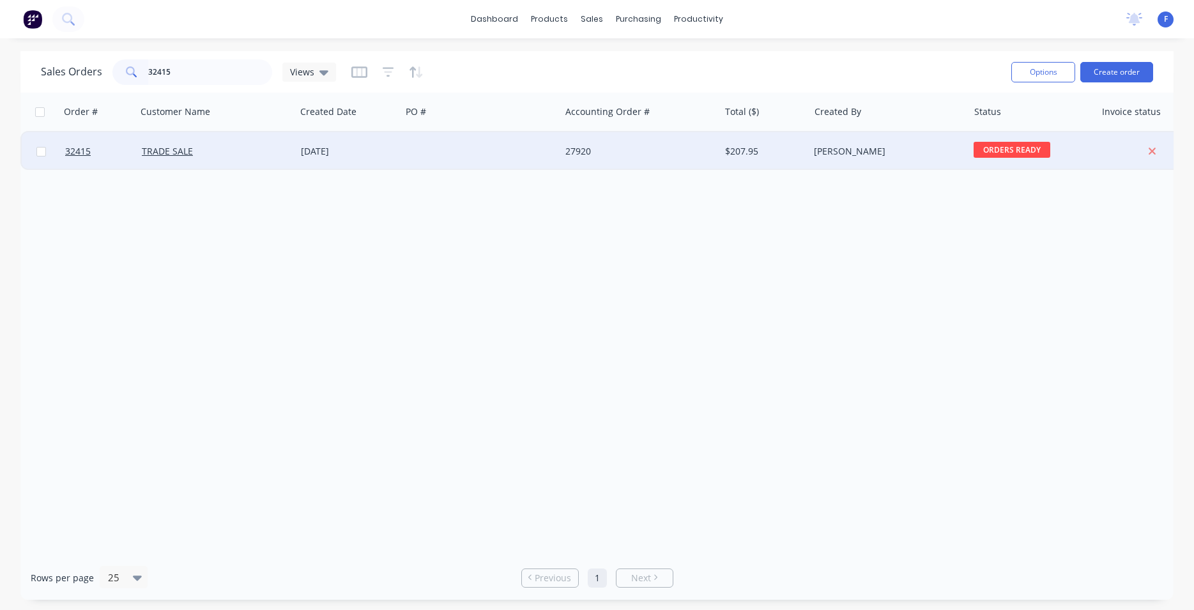
click at [557, 150] on div at bounding box center [480, 151] width 159 height 38
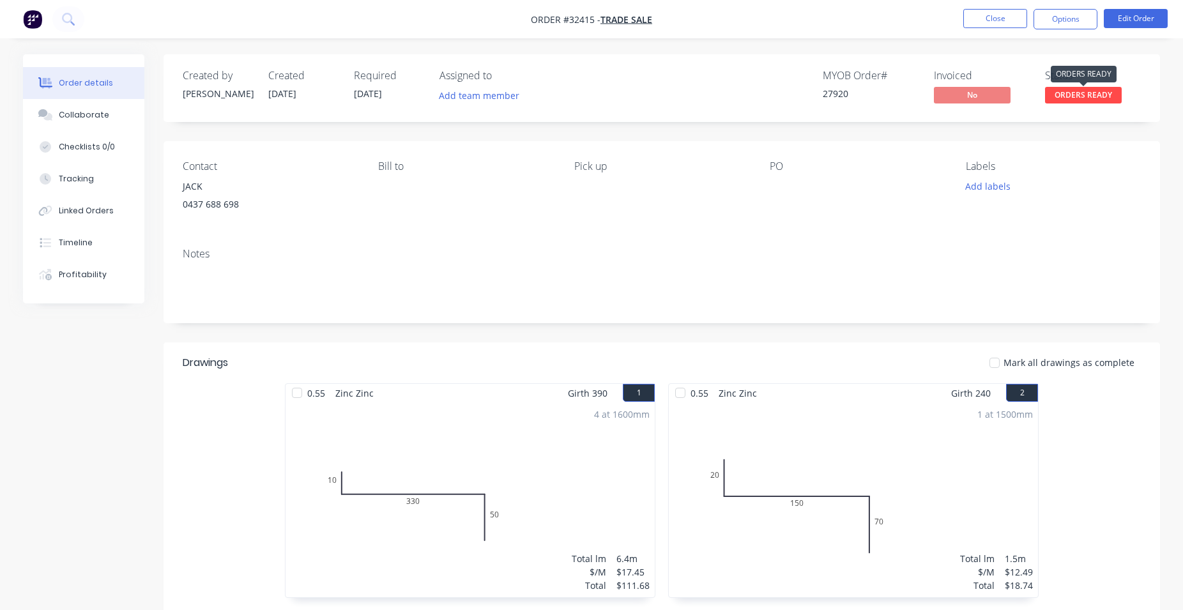
click at [1085, 95] on span "ORDERS READY" at bounding box center [1083, 95] width 77 height 16
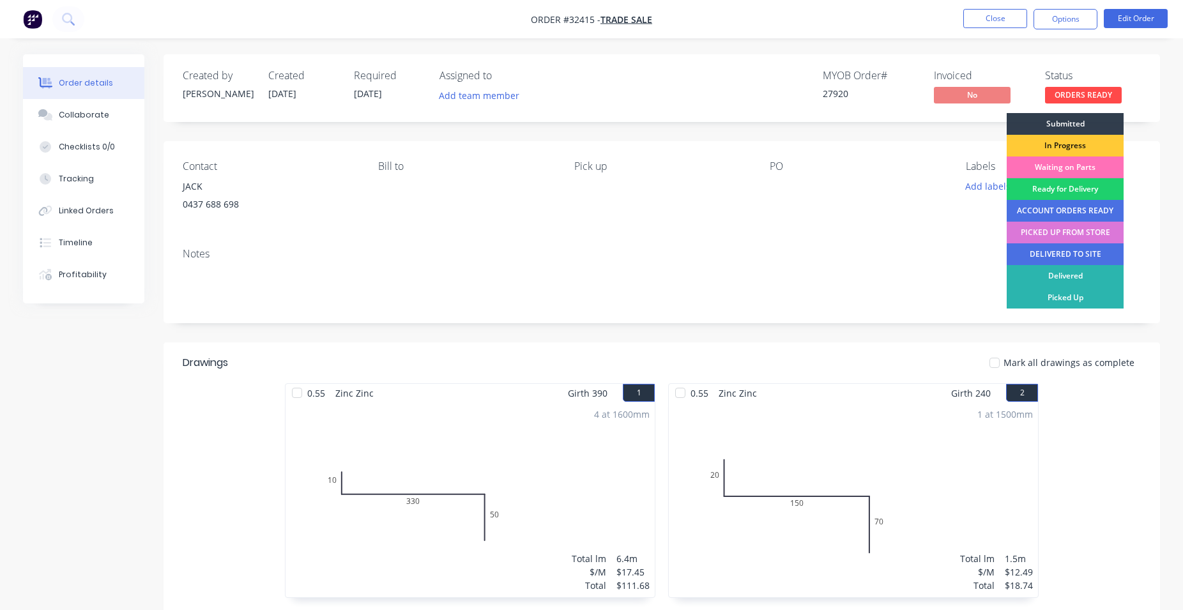
drag, startPoint x: 1065, startPoint y: 232, endPoint x: 1058, endPoint y: 201, distance: 32.0
click at [1065, 231] on div "PICKED UP FROM STORE" at bounding box center [1065, 233] width 117 height 22
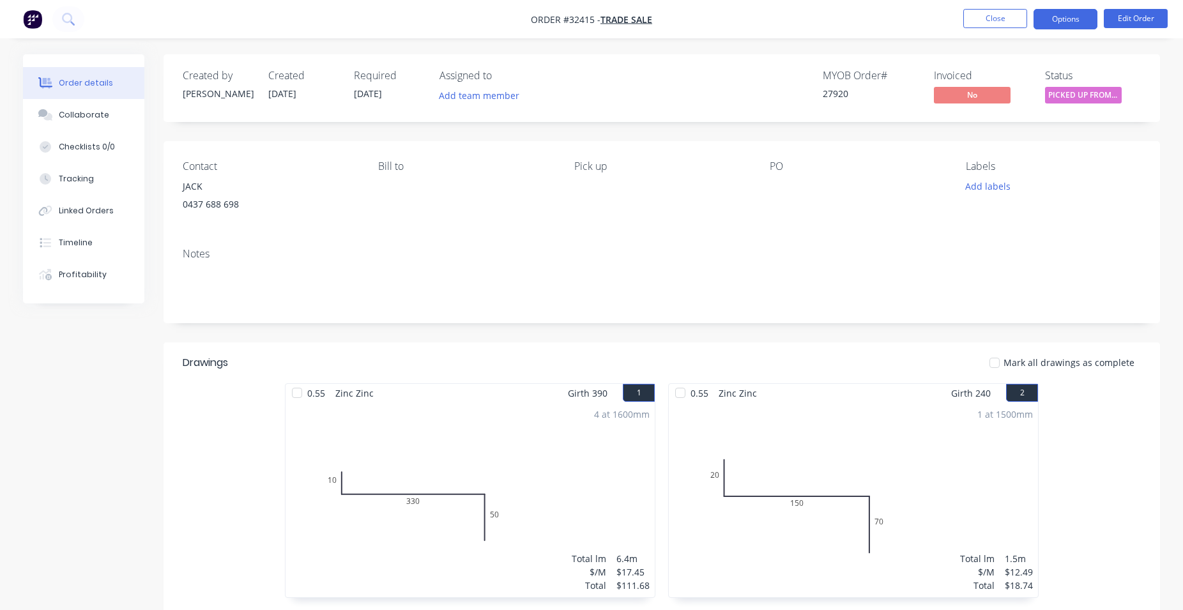
click at [1073, 22] on button "Options" at bounding box center [1066, 19] width 64 height 20
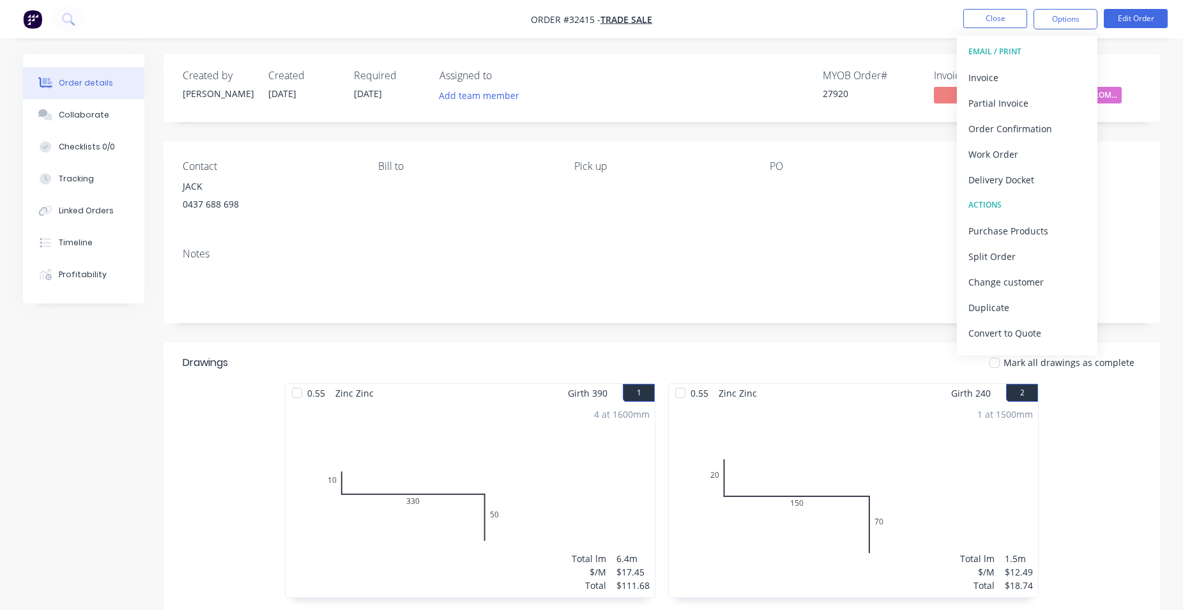
click at [1019, 63] on button "EMAIL / PRINT" at bounding box center [1027, 52] width 141 height 26
click at [1023, 81] on div "Invoice" at bounding box center [1028, 77] width 118 height 19
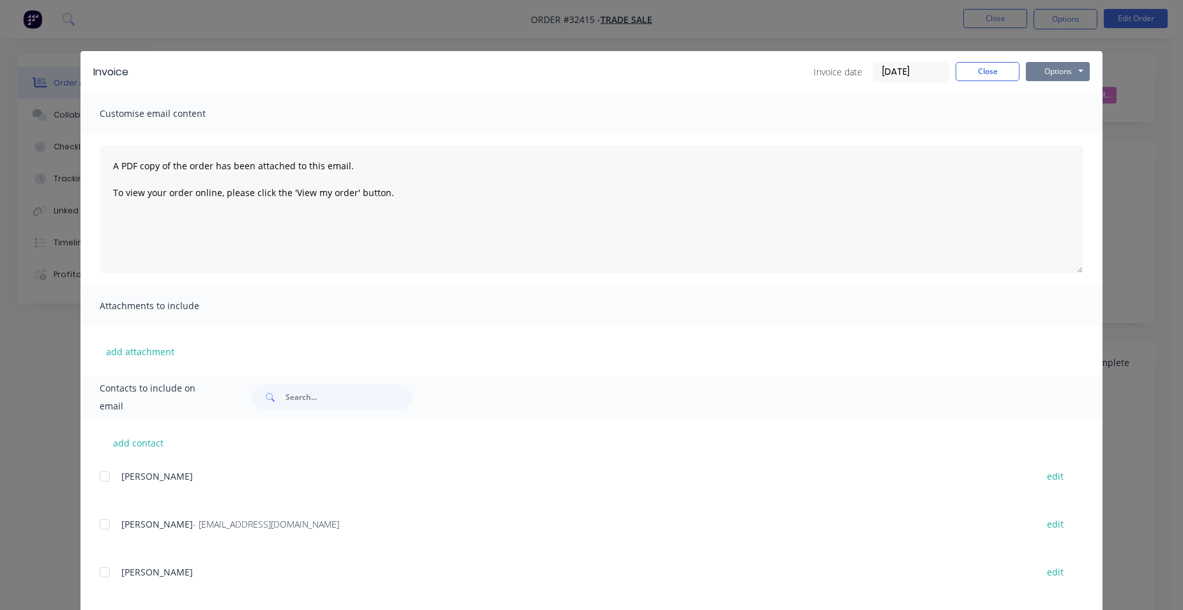
click at [1051, 70] on button "Options" at bounding box center [1058, 71] width 64 height 19
click at [1062, 118] on button "Print" at bounding box center [1067, 115] width 82 height 21
click at [987, 73] on button "Close" at bounding box center [988, 71] width 64 height 19
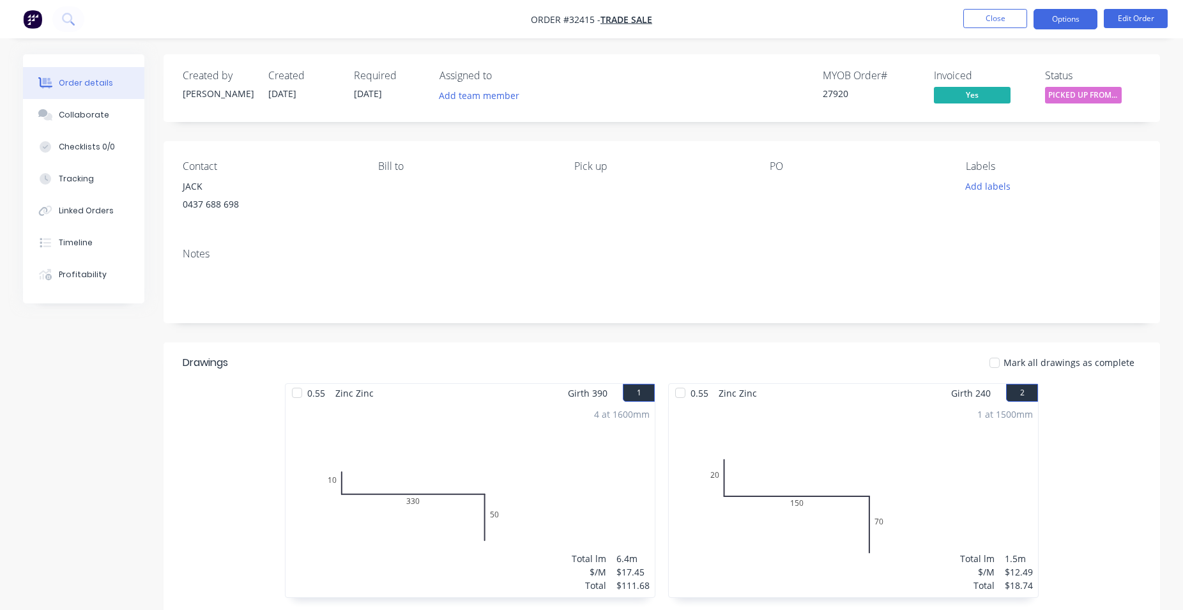
click at [1048, 19] on button "Options" at bounding box center [1066, 19] width 64 height 20
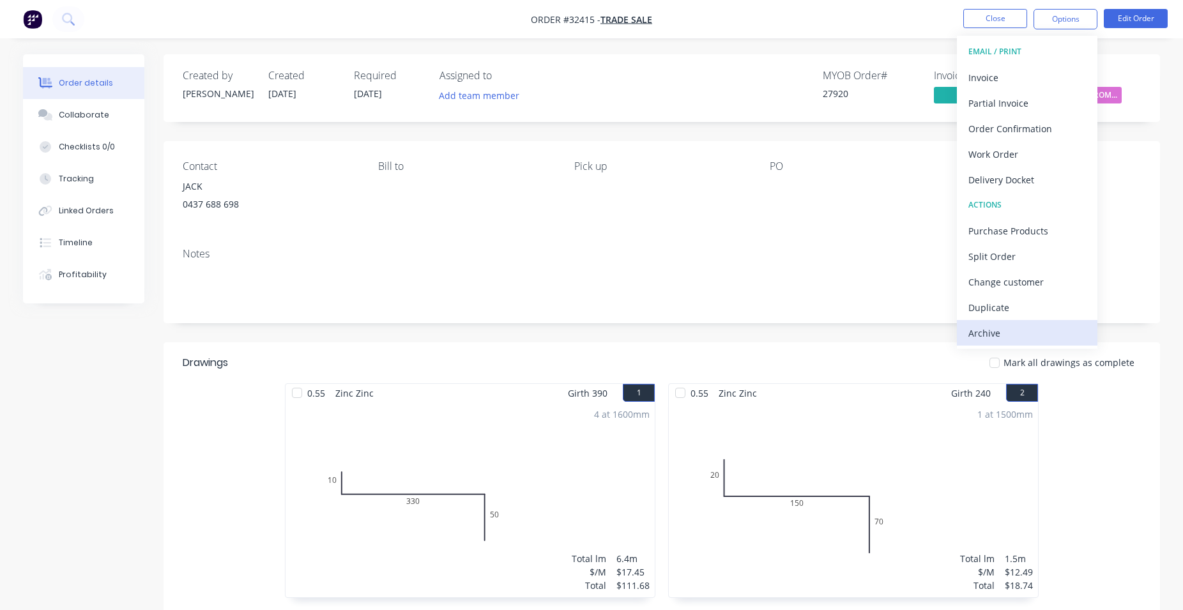
click at [996, 331] on div "Archive" at bounding box center [1028, 333] width 118 height 19
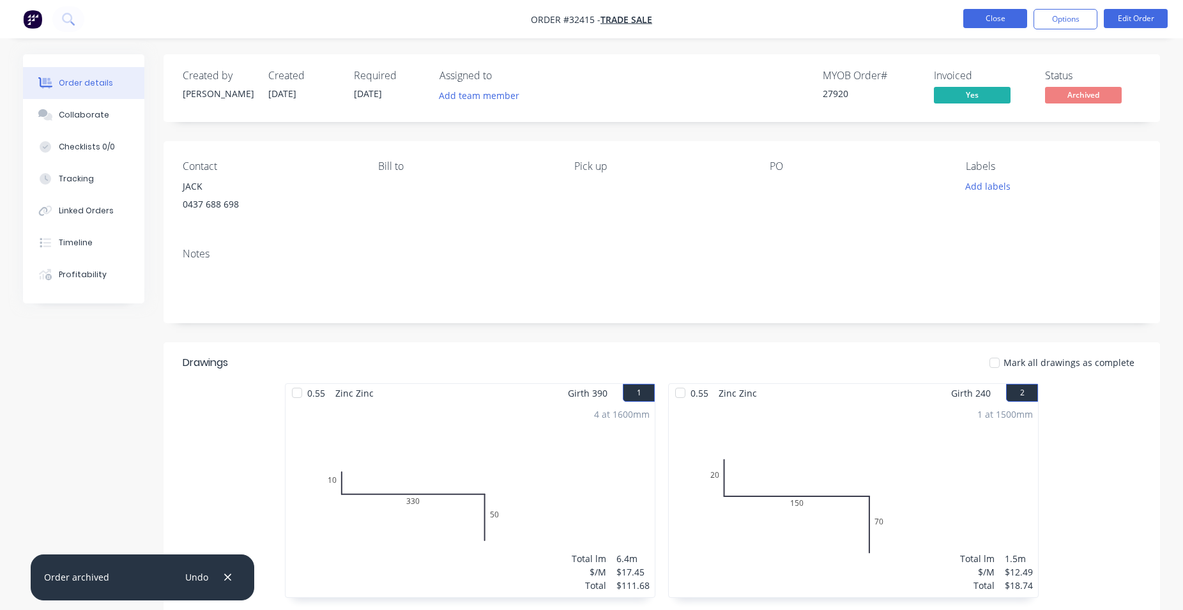
click at [997, 23] on button "Close" at bounding box center [996, 18] width 64 height 19
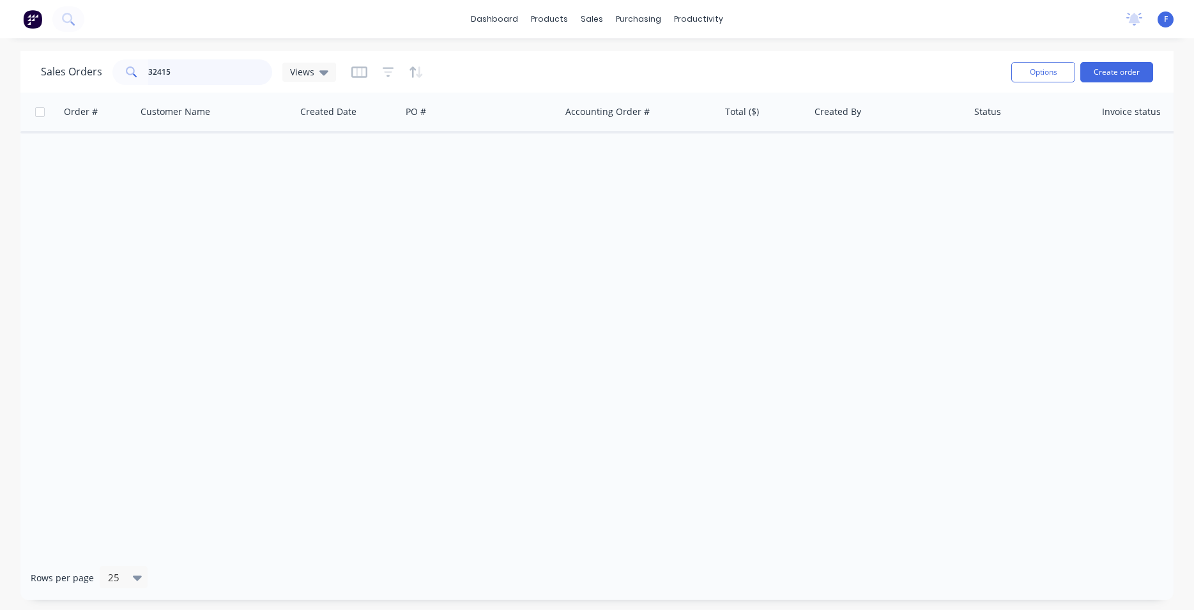
click at [185, 75] on input "32415" at bounding box center [210, 72] width 125 height 26
type input "3"
click at [232, 76] on input "13205" at bounding box center [210, 72] width 125 height 26
type input "1"
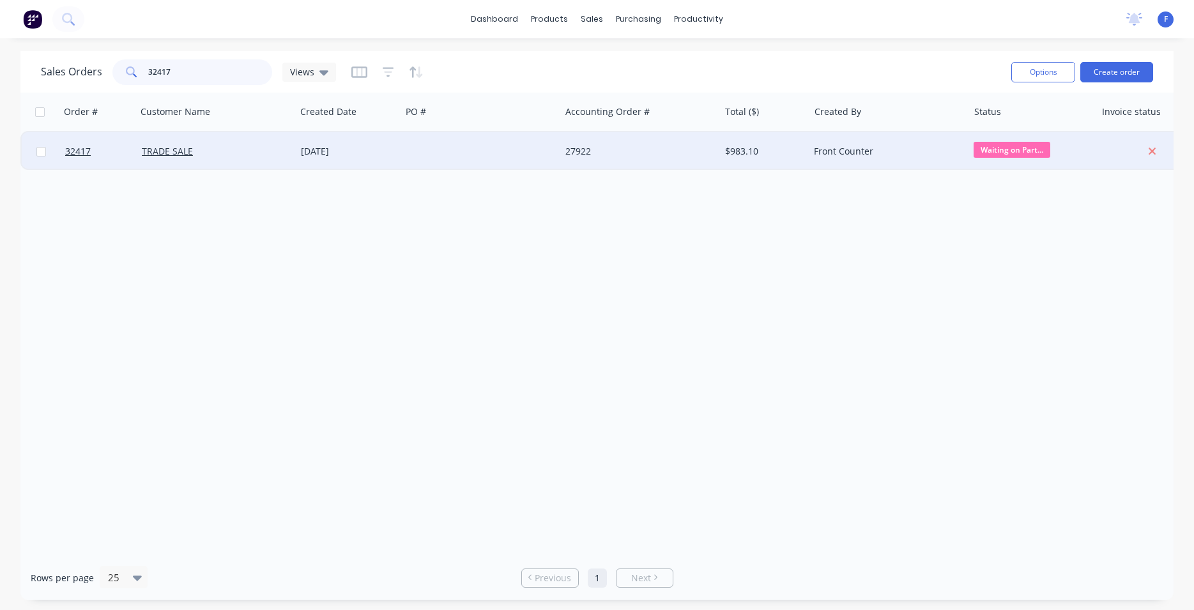
type input "32417"
click at [456, 153] on div at bounding box center [480, 151] width 159 height 38
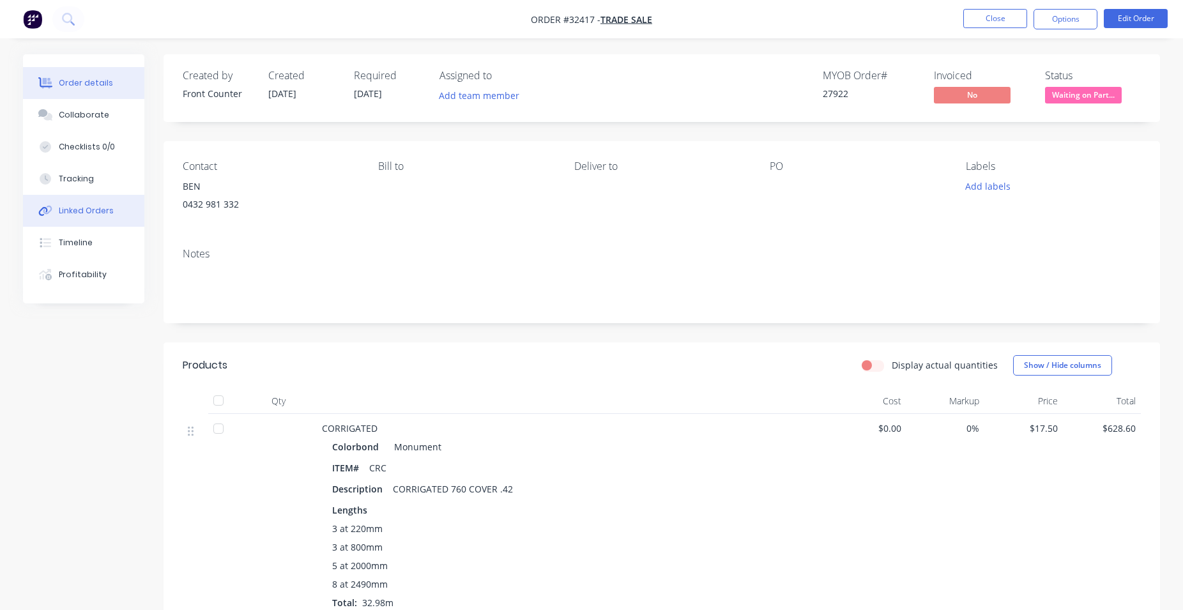
click at [116, 214] on button "Linked Orders" at bounding box center [83, 211] width 121 height 32
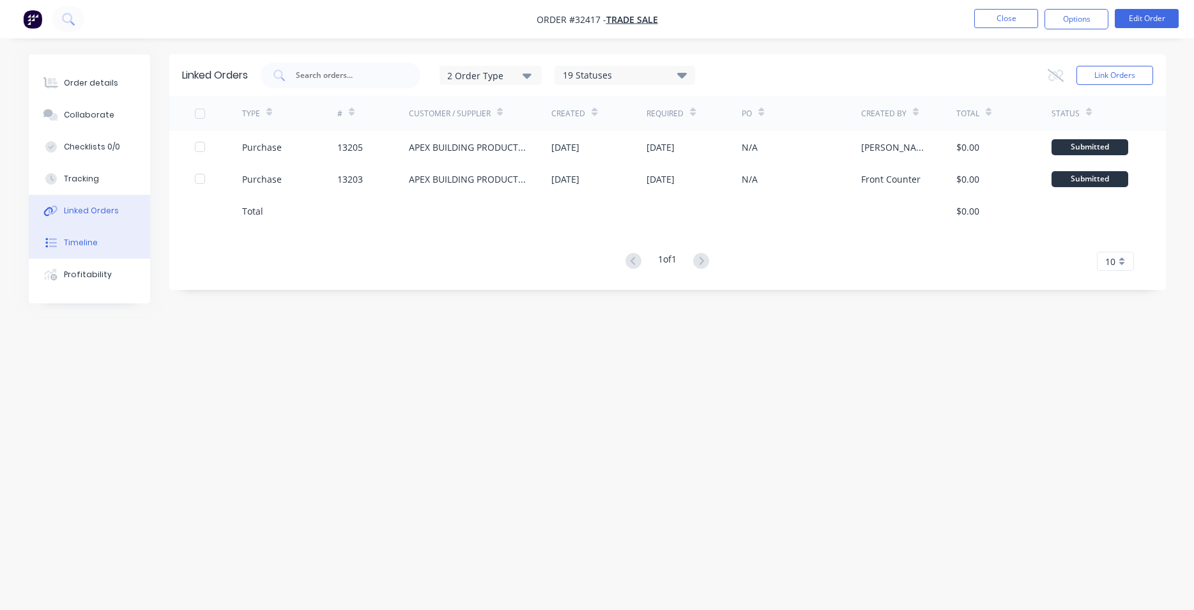
click at [119, 238] on button "Timeline" at bounding box center [89, 243] width 121 height 32
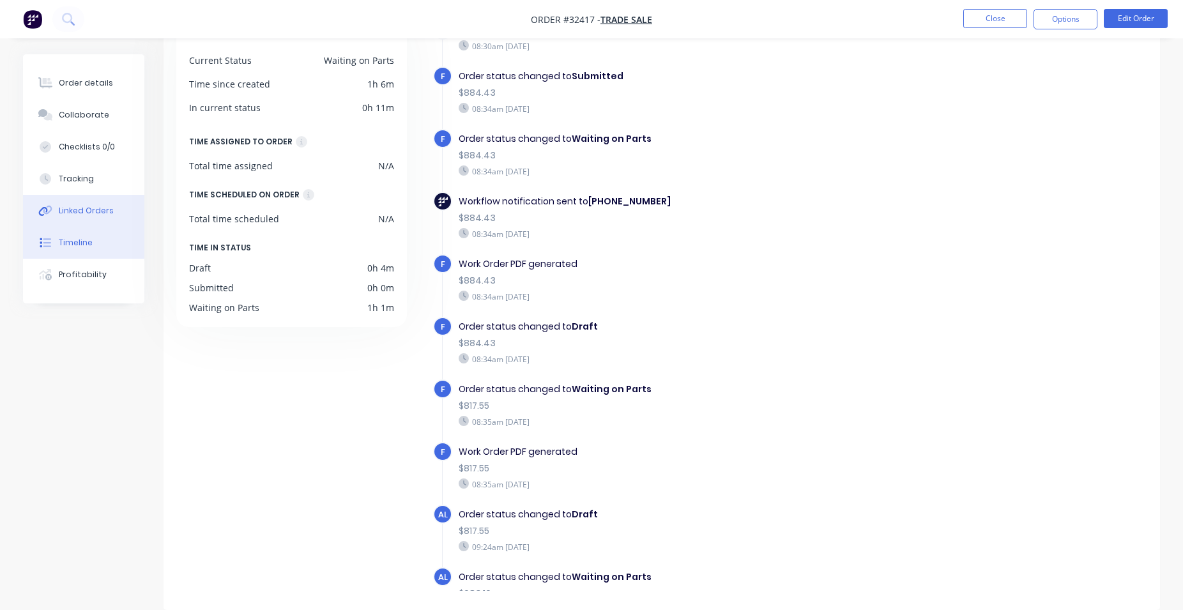
click at [88, 209] on div "Linked Orders" at bounding box center [86, 211] width 55 height 12
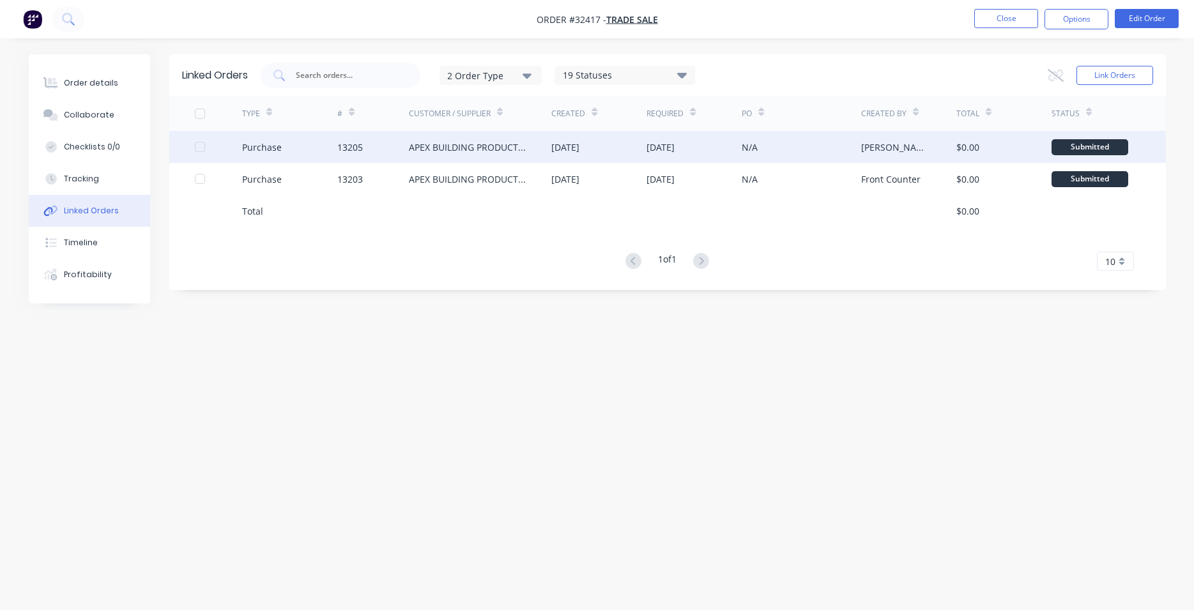
click at [670, 148] on div "[DATE]" at bounding box center [661, 147] width 28 height 13
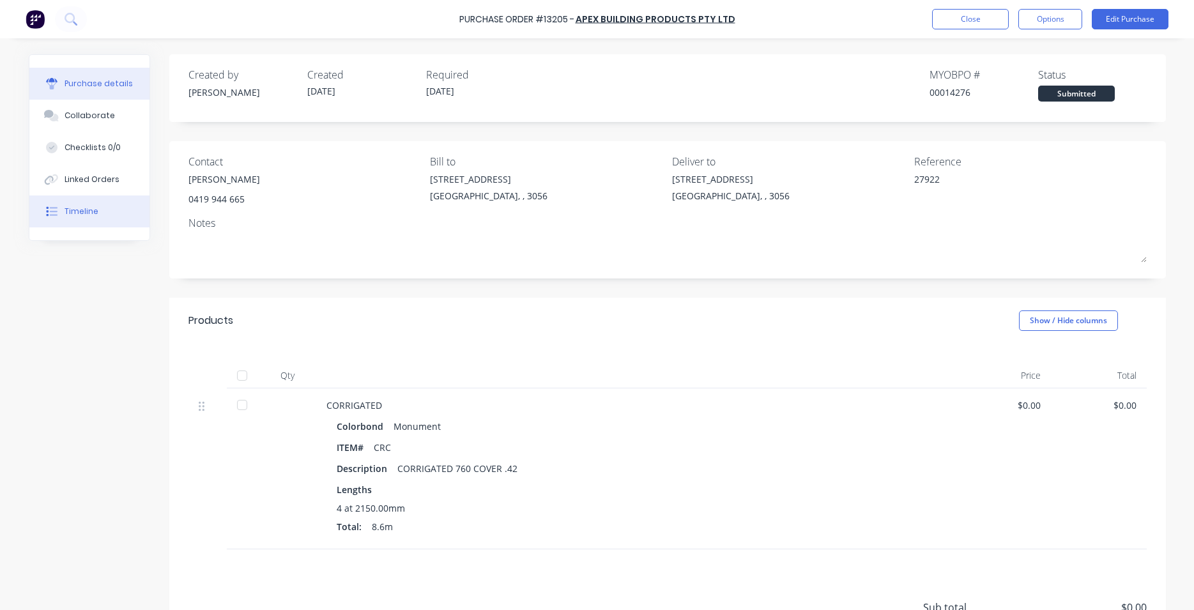
click at [93, 208] on button "Timeline" at bounding box center [89, 212] width 120 height 32
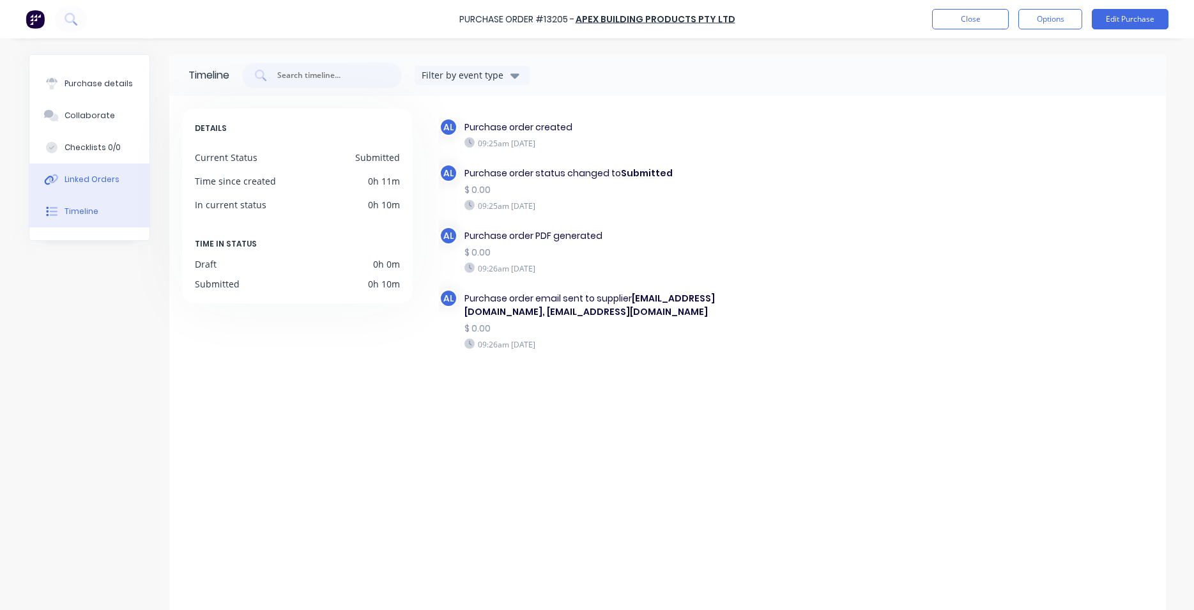
click at [73, 180] on div "Linked Orders" at bounding box center [92, 180] width 55 height 12
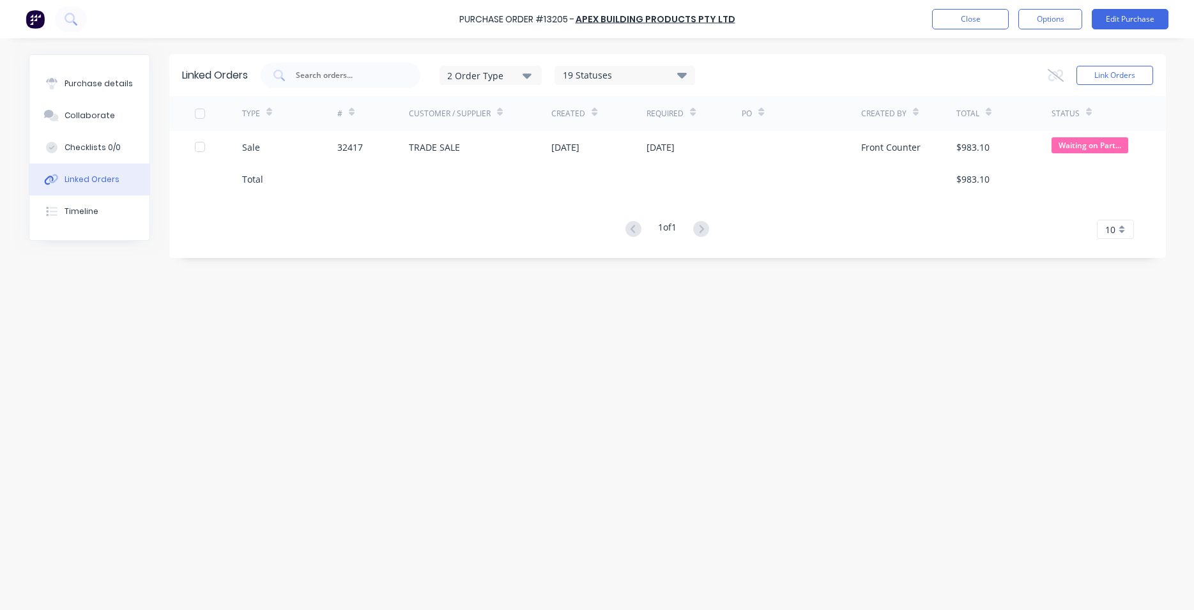
click at [96, 178] on div "Linked Orders" at bounding box center [92, 180] width 55 height 12
click at [74, 181] on div "Linked Orders" at bounding box center [92, 180] width 55 height 12
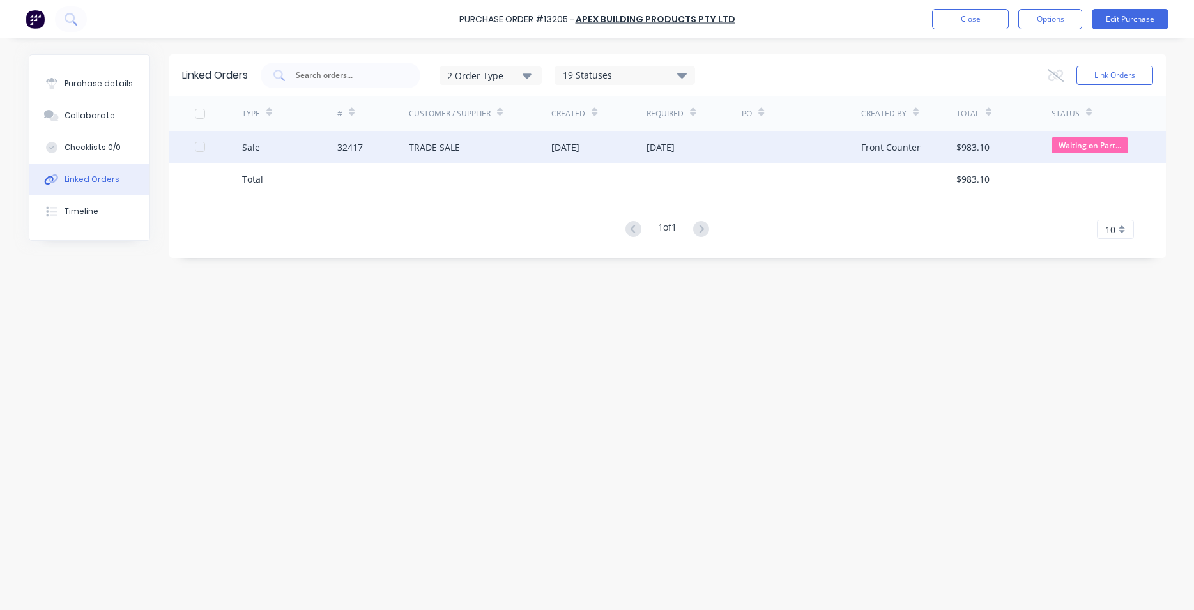
click at [270, 151] on div "Sale" at bounding box center [289, 147] width 95 height 32
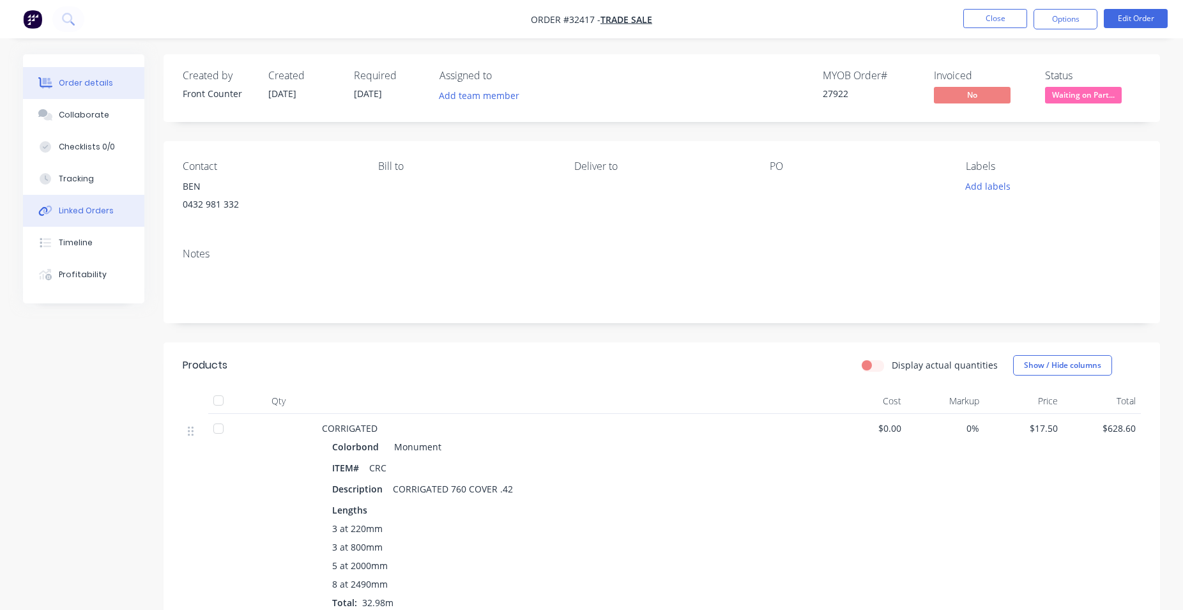
click at [77, 213] on div "Linked Orders" at bounding box center [86, 211] width 55 height 12
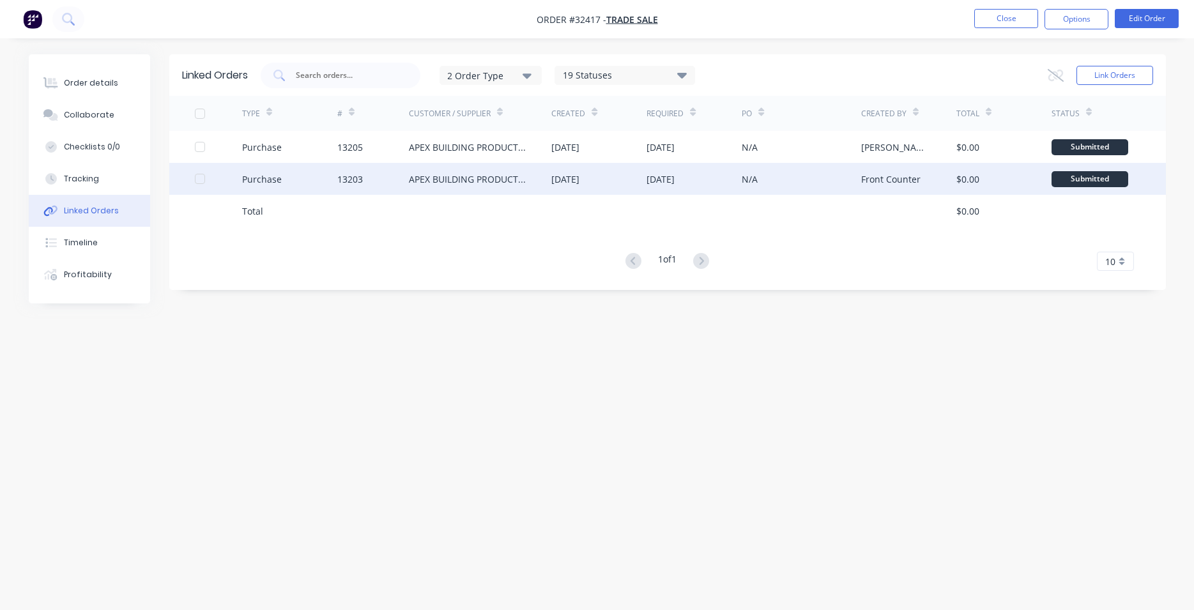
click at [726, 186] on div "[DATE]" at bounding box center [694, 179] width 95 height 32
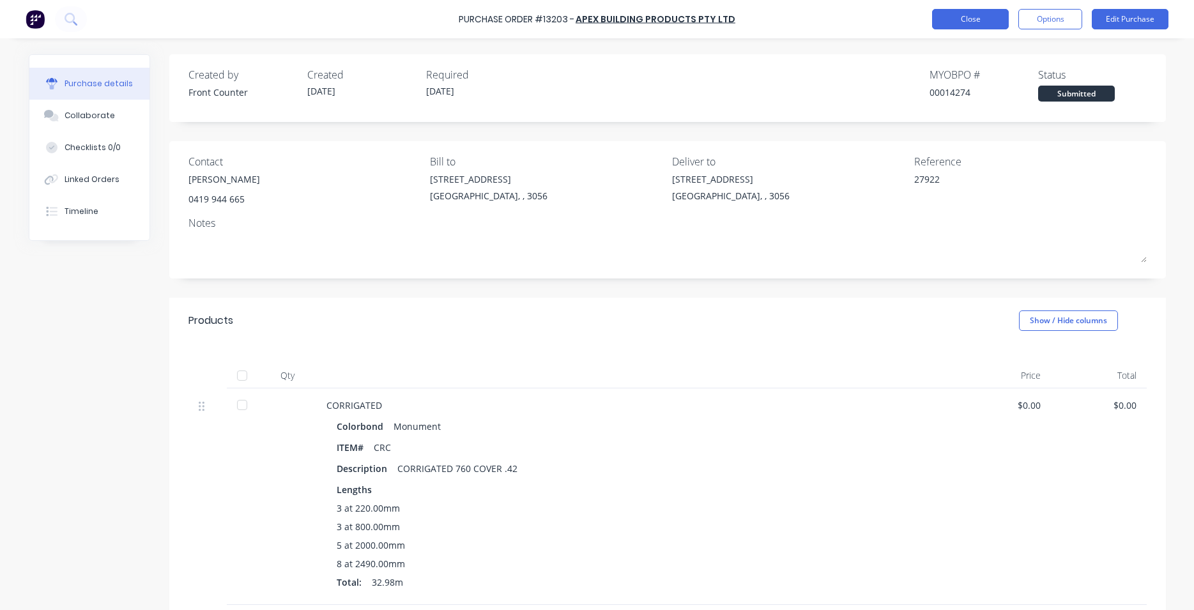
click at [975, 24] on button "Close" at bounding box center [970, 19] width 77 height 20
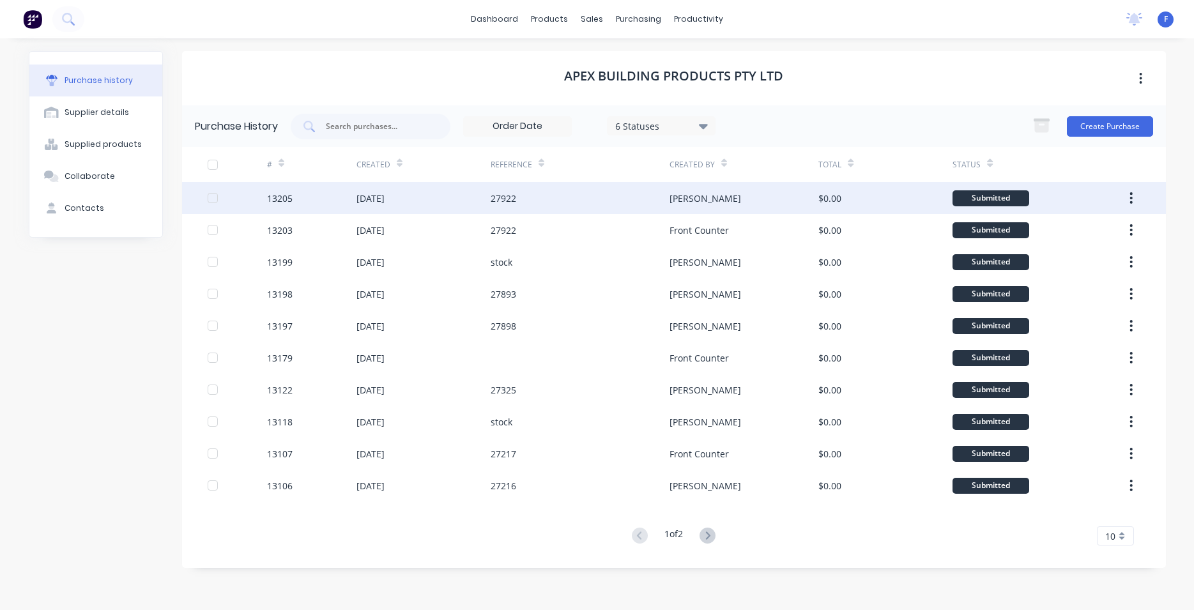
click at [617, 191] on div "27922" at bounding box center [580, 198] width 179 height 32
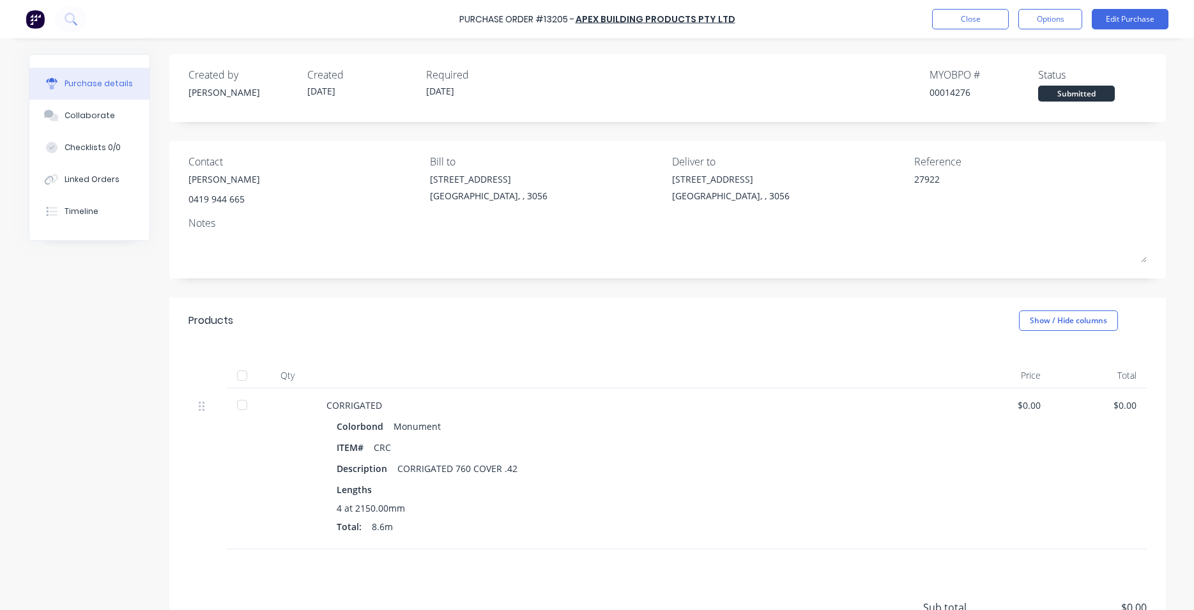
type textarea "x"
click at [85, 213] on div "Timeline" at bounding box center [82, 212] width 34 height 12
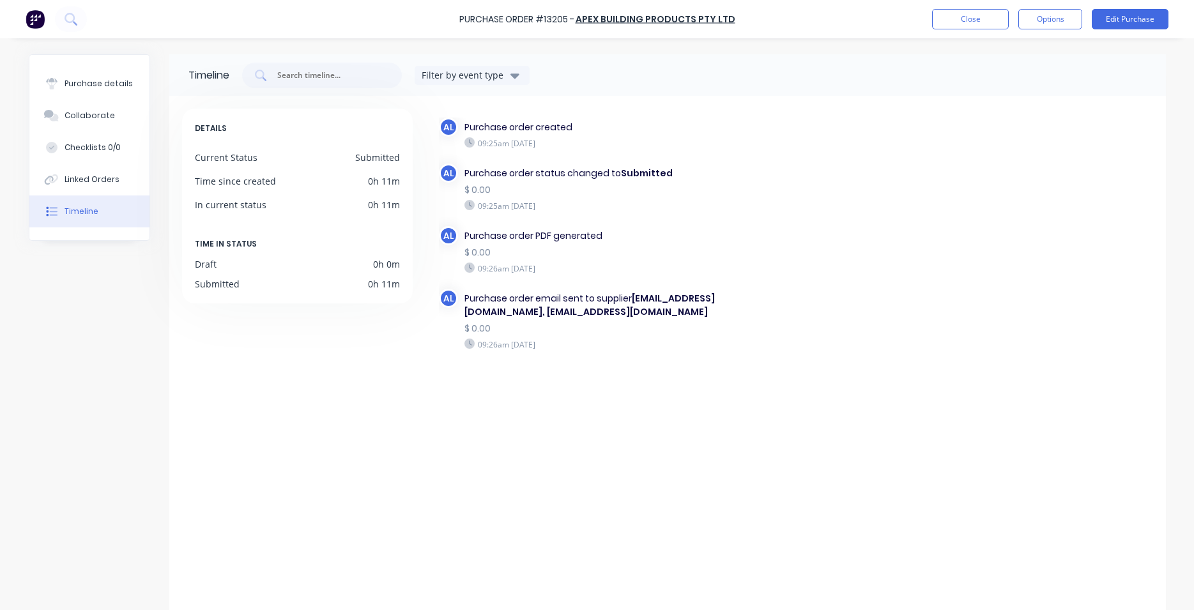
click at [38, 19] on img at bounding box center [35, 19] width 19 height 19
